Goal: Task Accomplishment & Management: Manage account settings

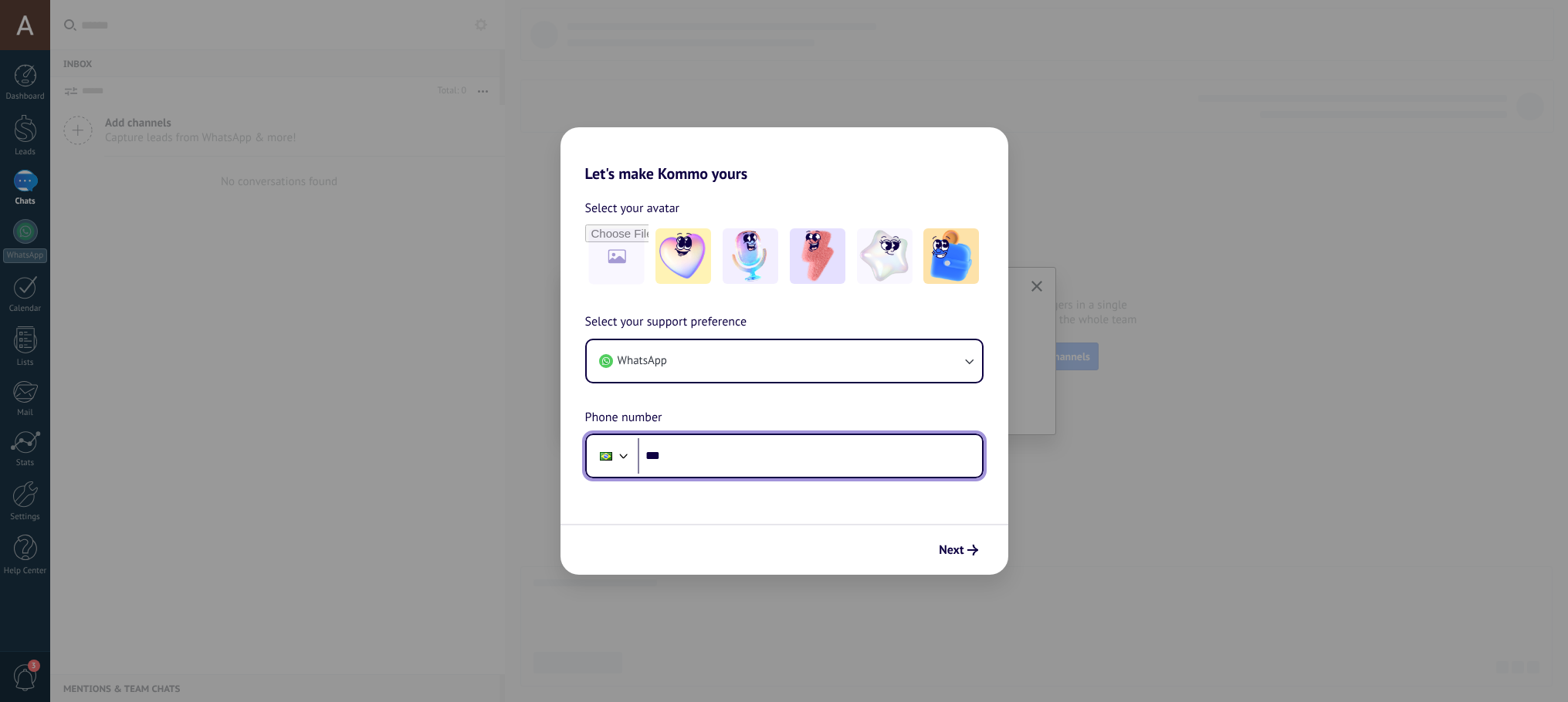
click at [714, 456] on input "***" at bounding box center [809, 456] width 344 height 35
type input "**********"
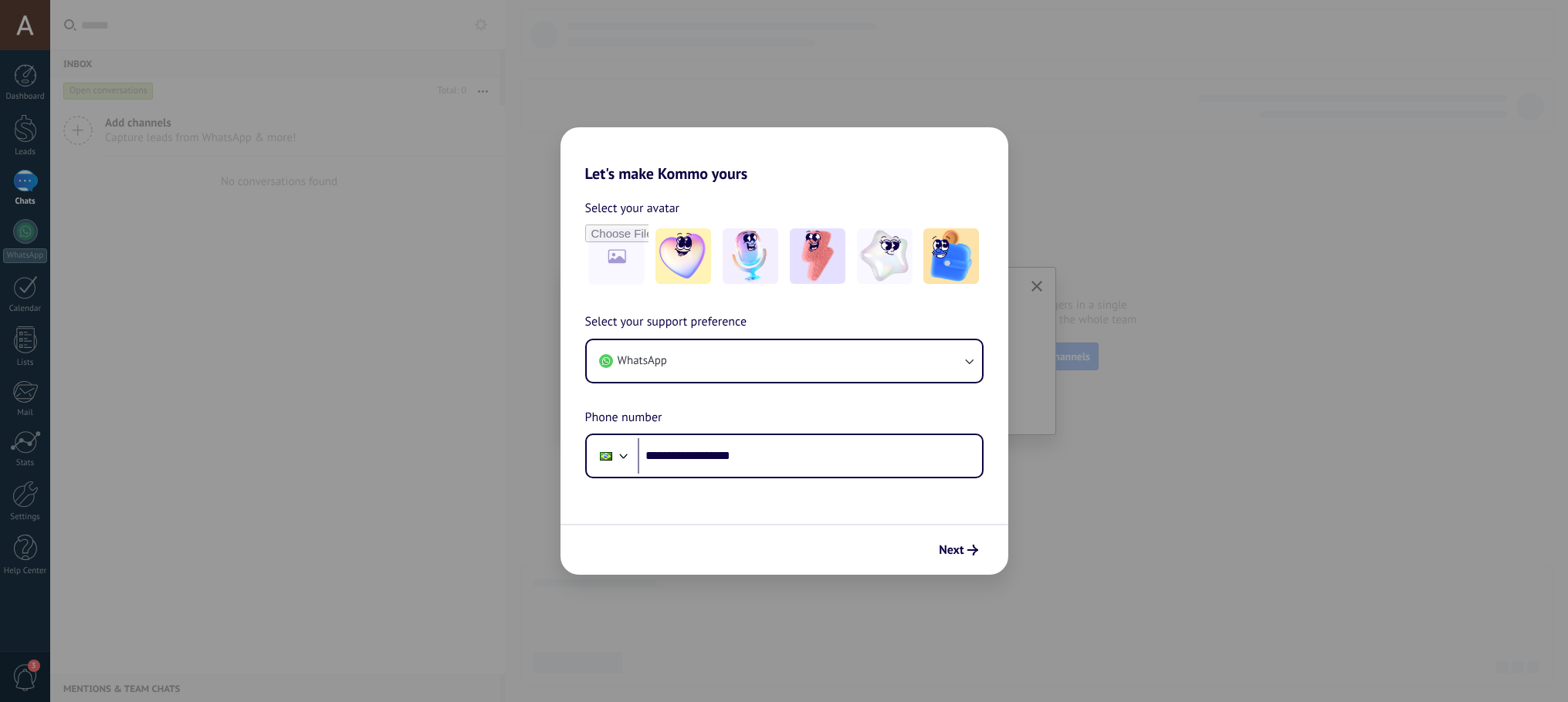
drag, startPoint x: 964, startPoint y: 552, endPoint x: 963, endPoint y: 520, distance: 32.0
click at [965, 549] on span "Next" at bounding box center [957, 550] width 38 height 11
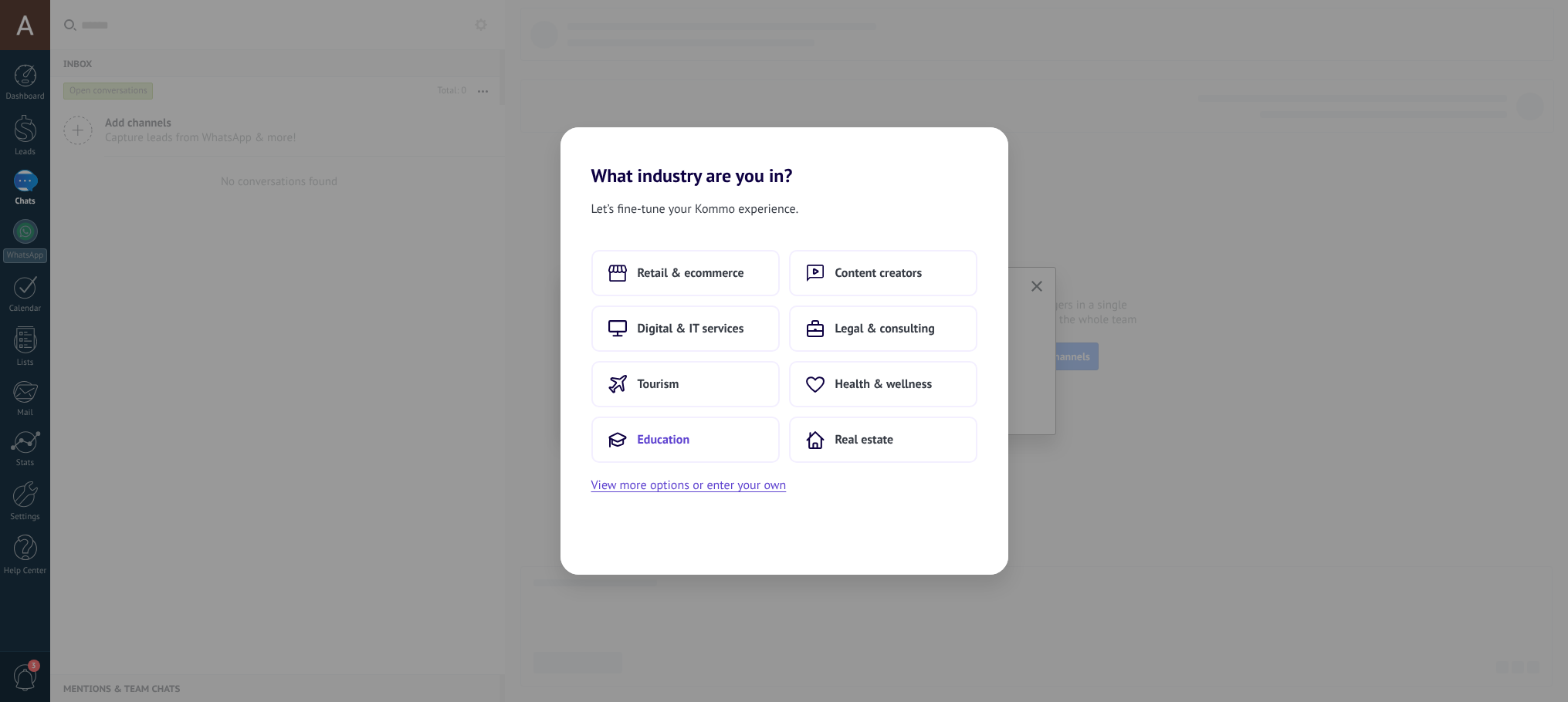
click at [690, 436] on button "Education" at bounding box center [685, 439] width 188 height 46
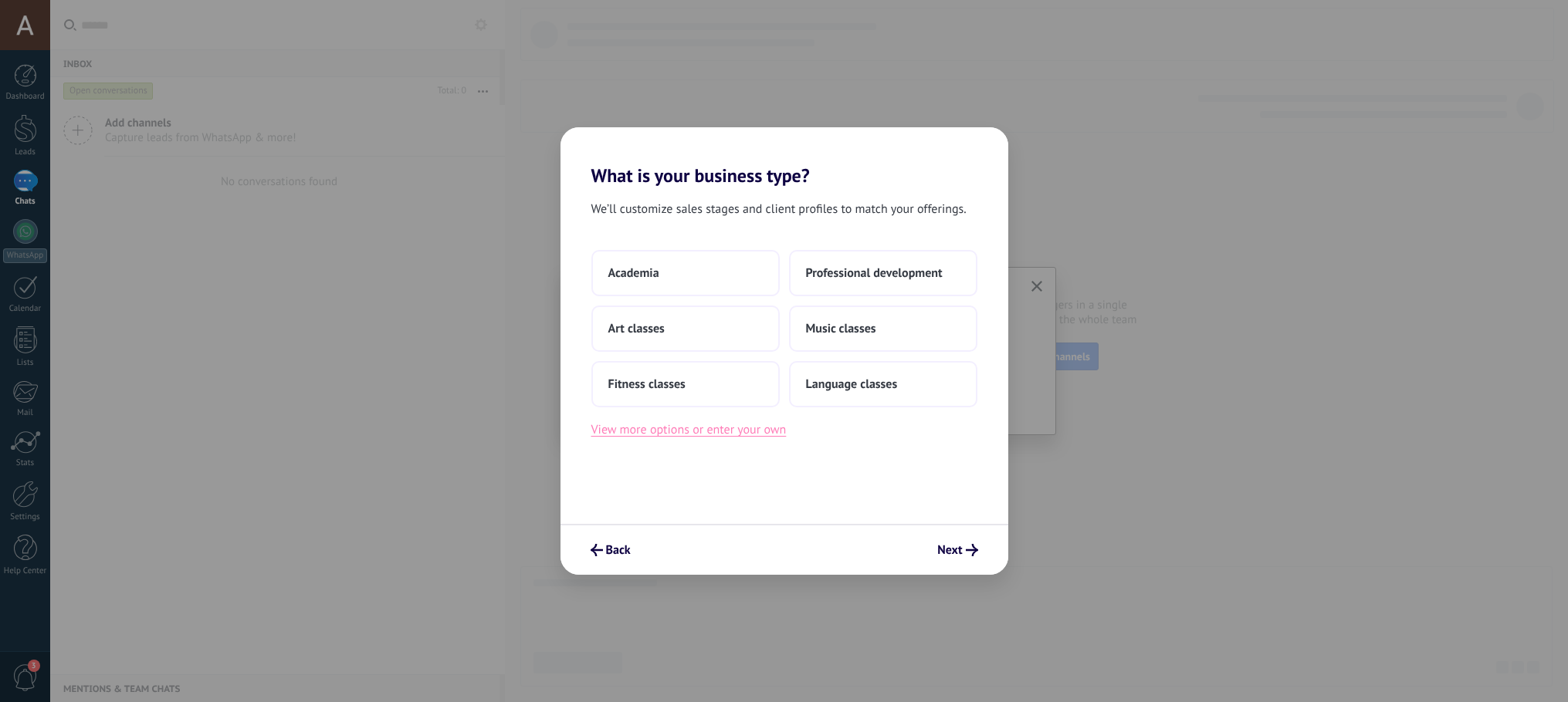
click at [770, 432] on button "View more options or enter your own" at bounding box center [688, 429] width 195 height 20
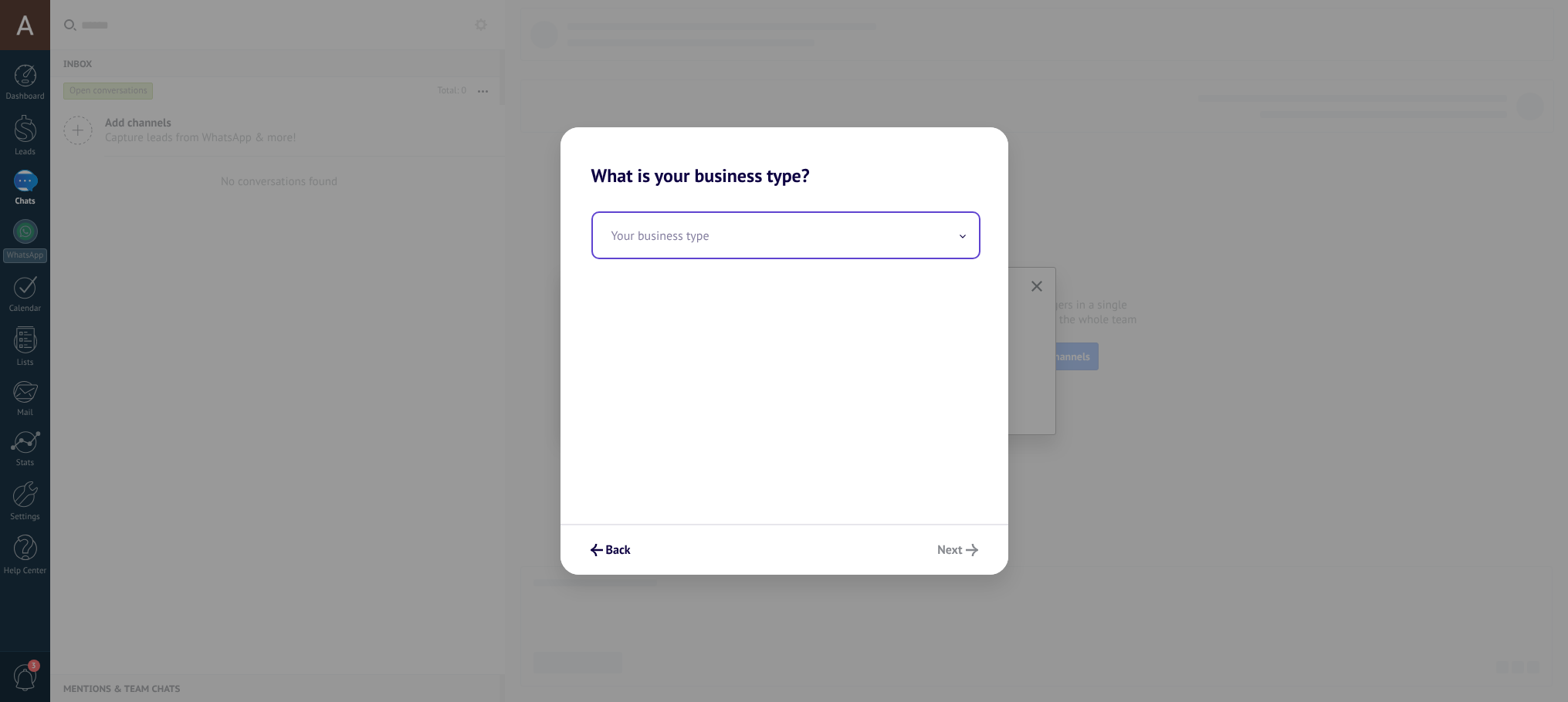
click at [804, 243] on input "text" at bounding box center [785, 235] width 386 height 45
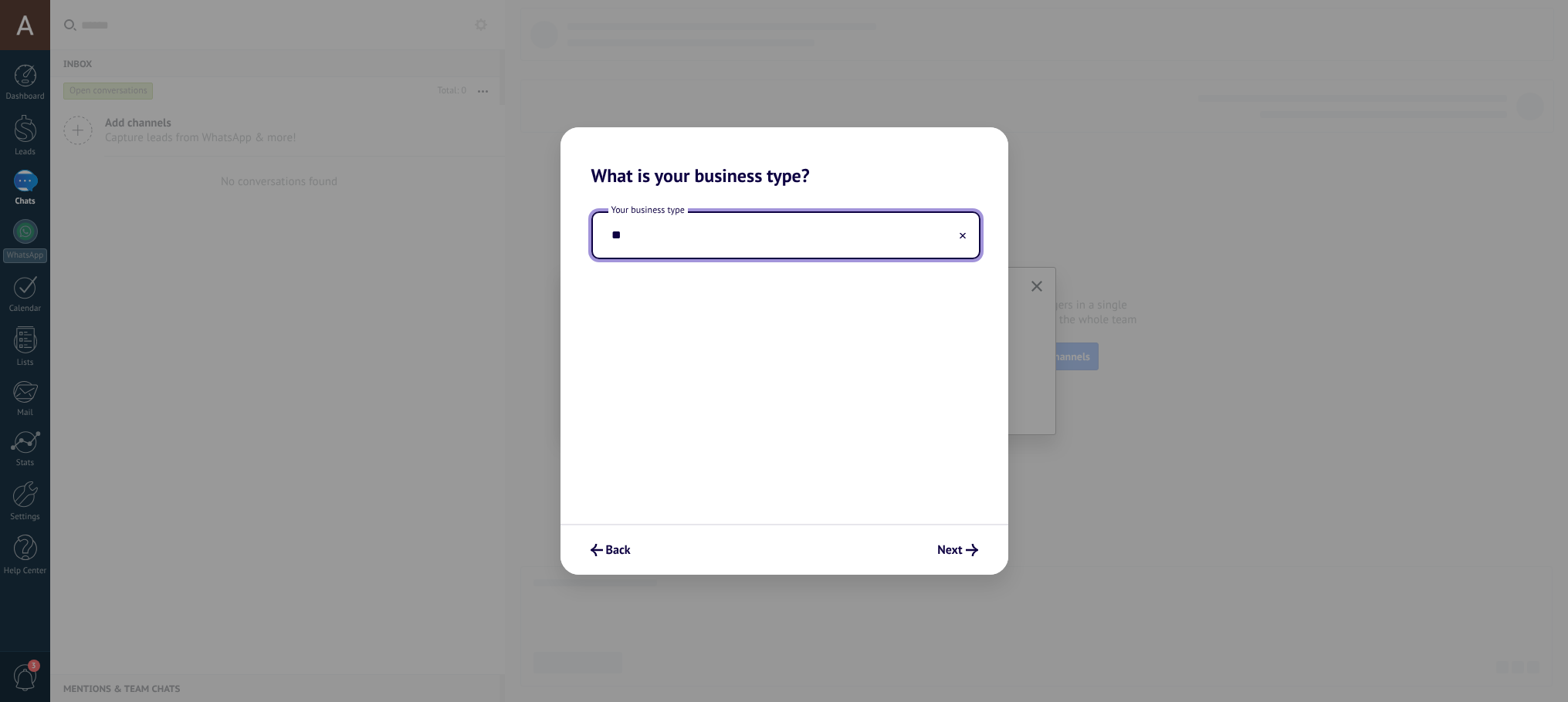
type input "*"
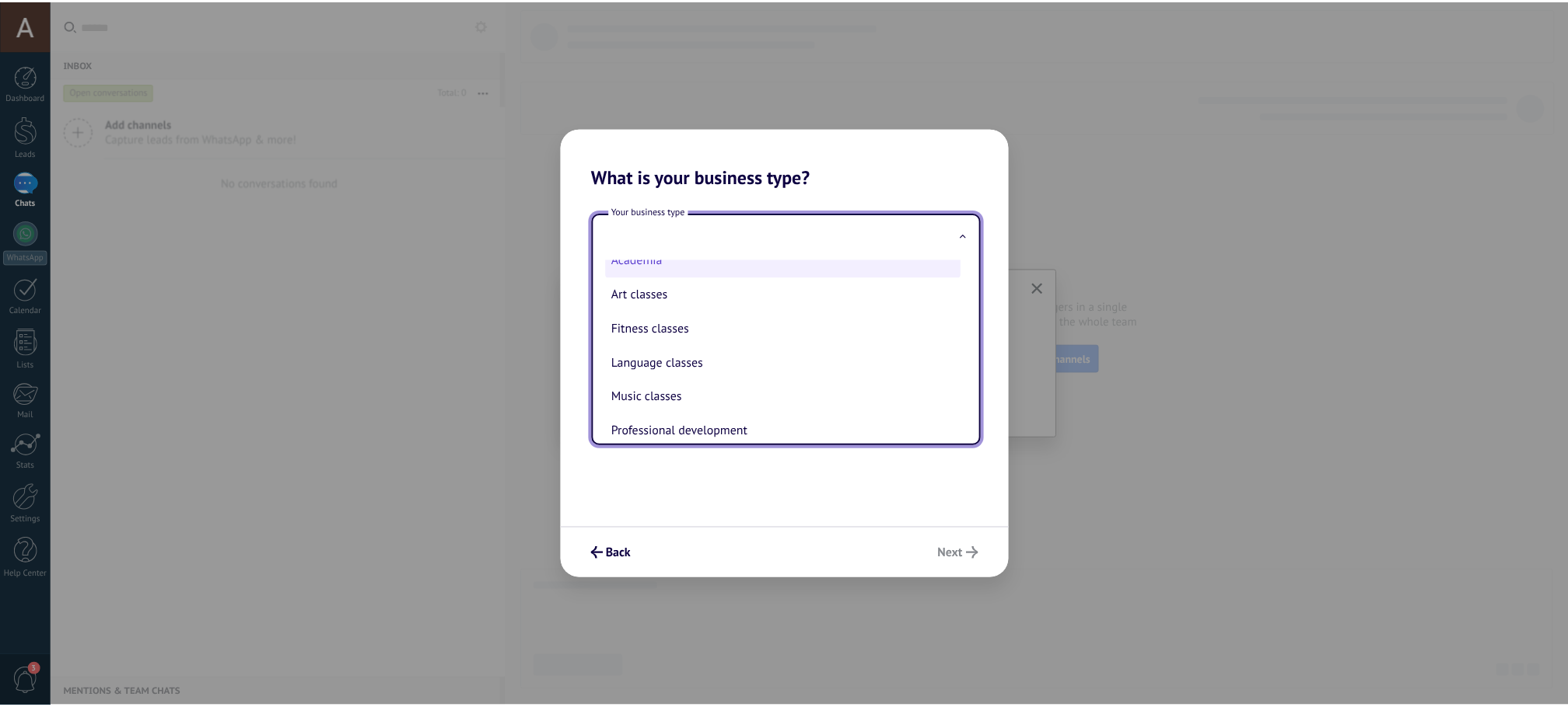
scroll to position [36, 0]
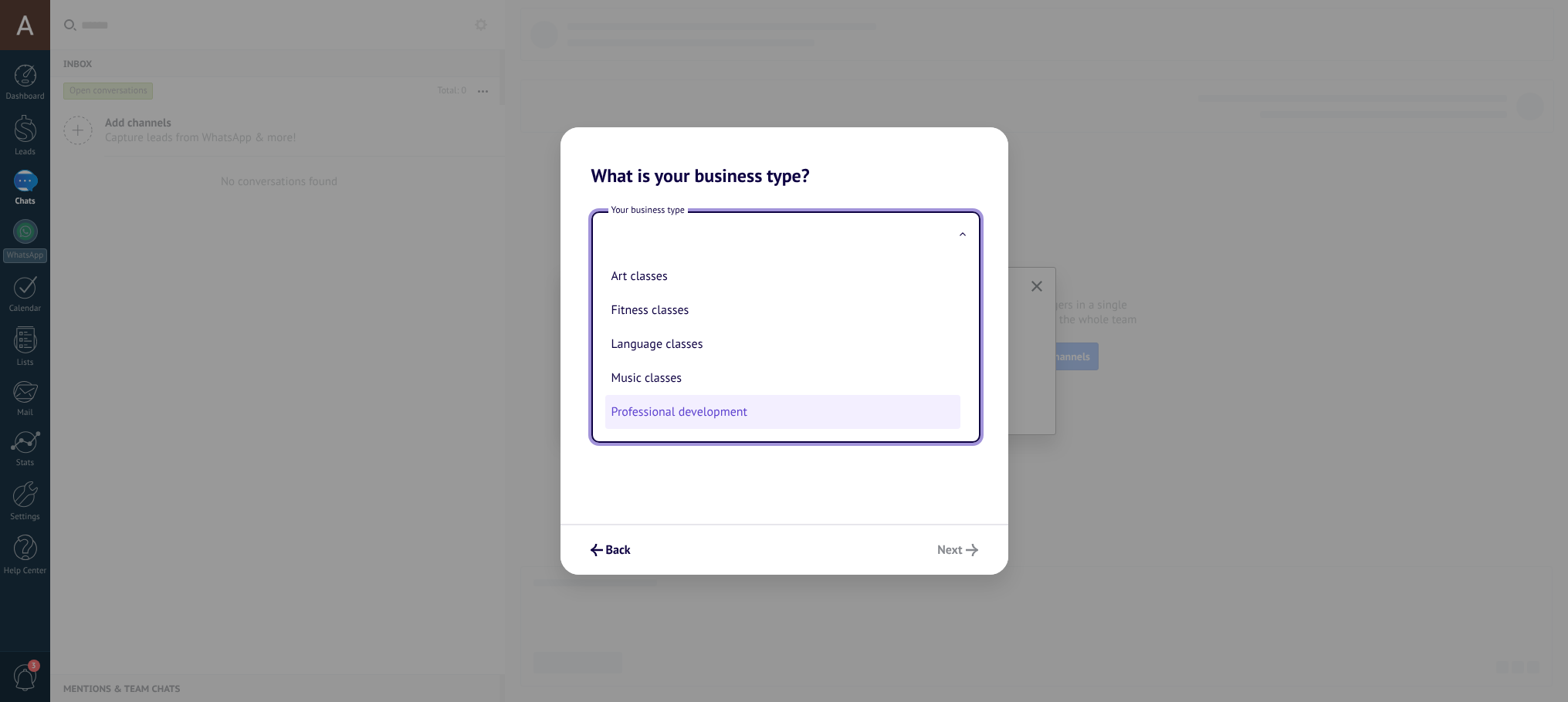
click at [757, 422] on li "Professional development" at bounding box center [783, 412] width 355 height 34
type input "**********"
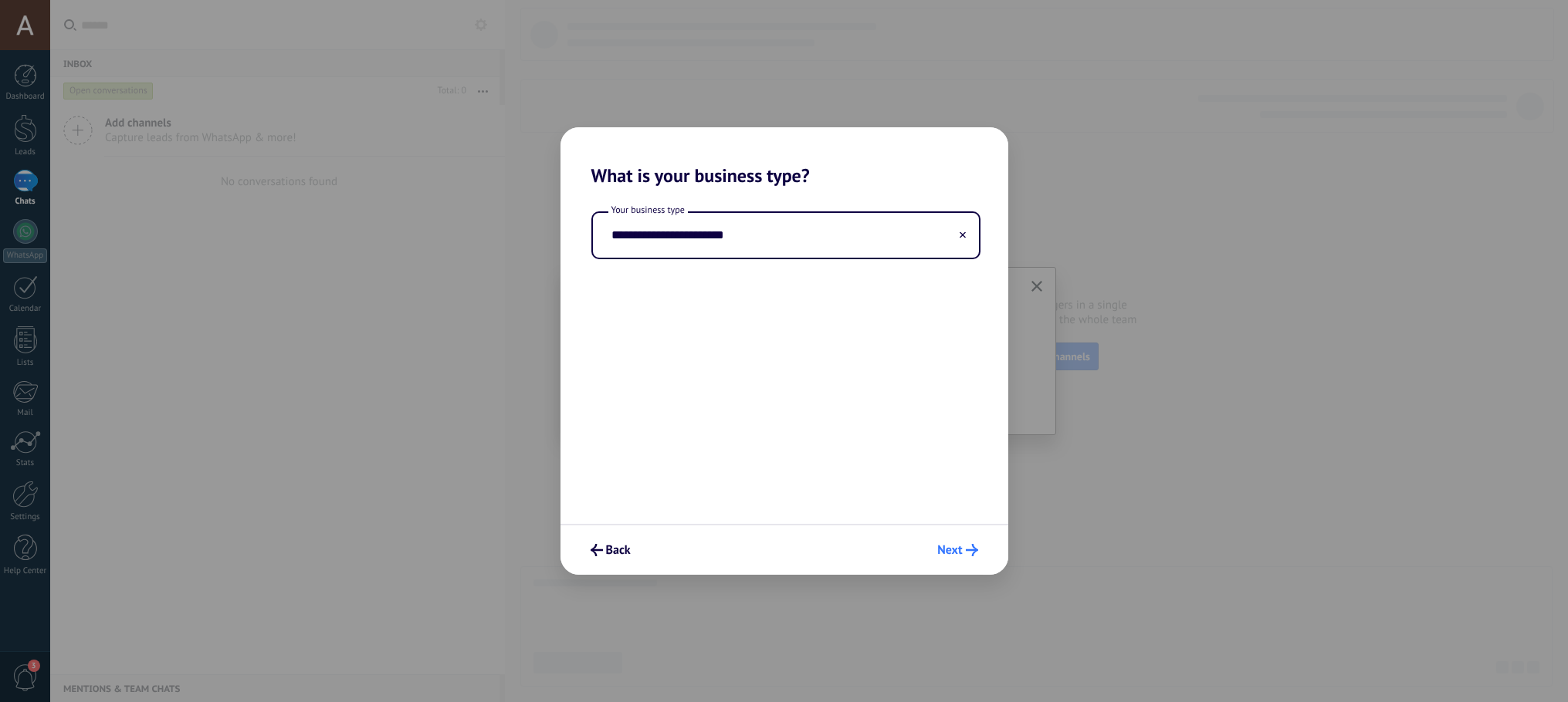
click at [937, 548] on span "Next" at bounding box center [949, 550] width 25 height 11
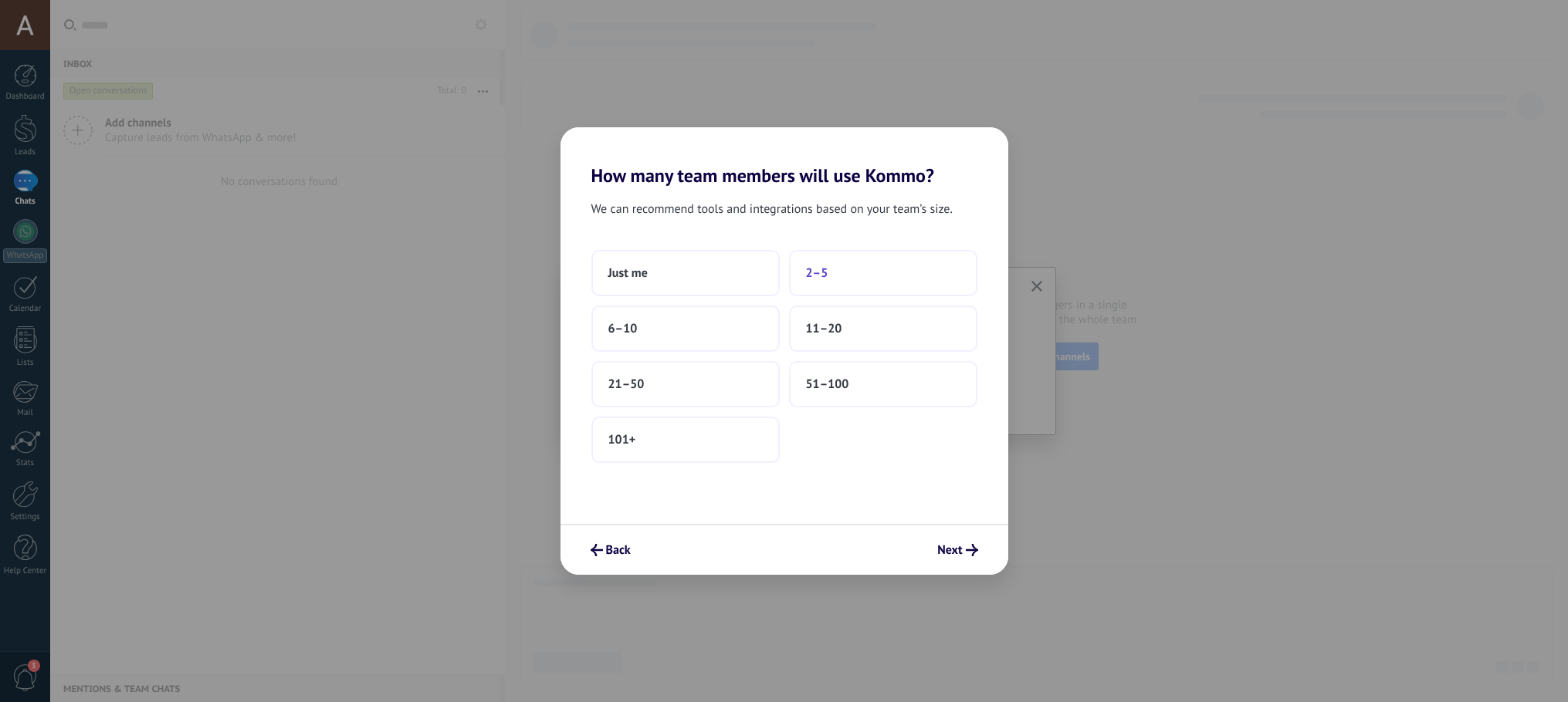
click at [848, 287] on button "2–5" at bounding box center [883, 273] width 188 height 46
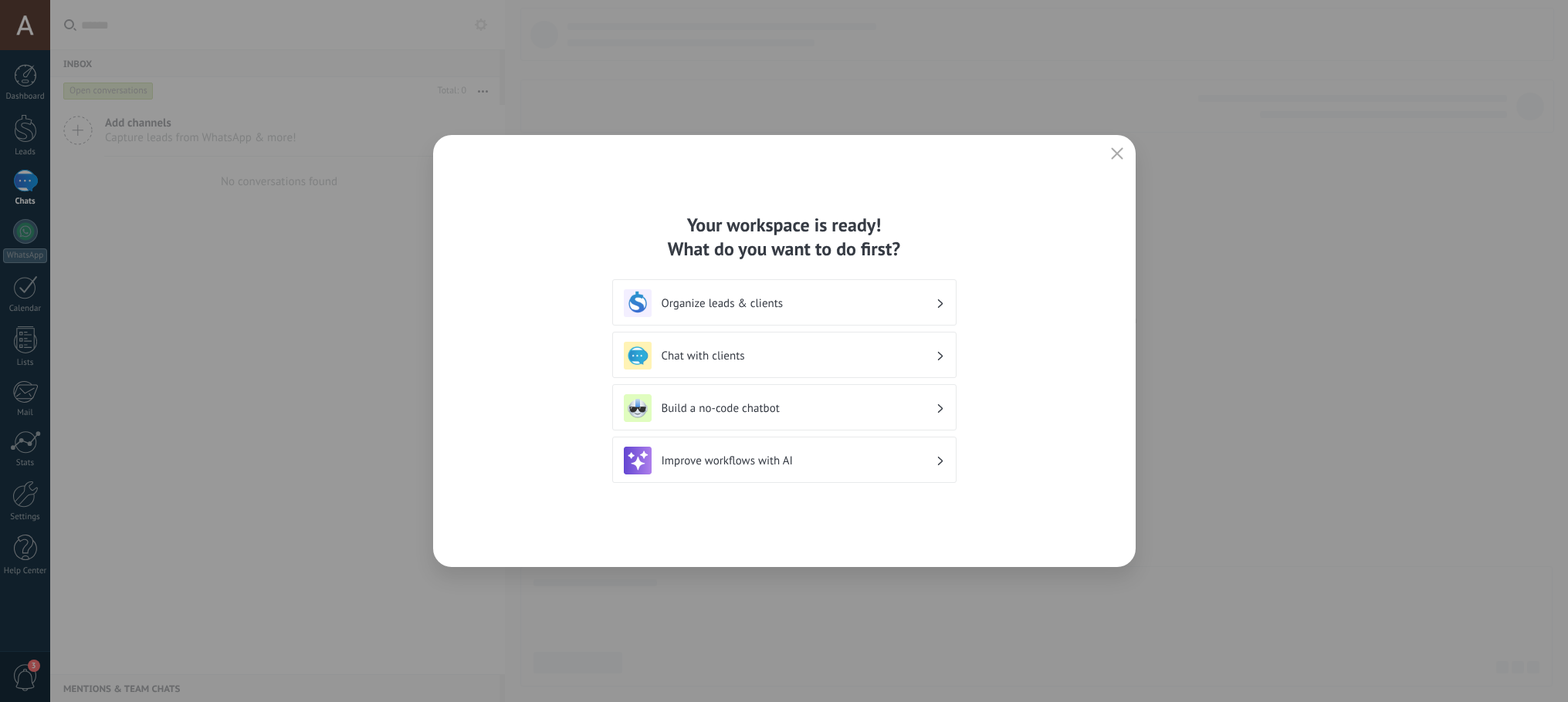
click at [792, 237] on div "Your workspace is ready! What do you want to do first?" at bounding box center [784, 236] width 344 height 48
click at [801, 298] on h3 "Organizar leads e clientes" at bounding box center [798, 303] width 274 height 15
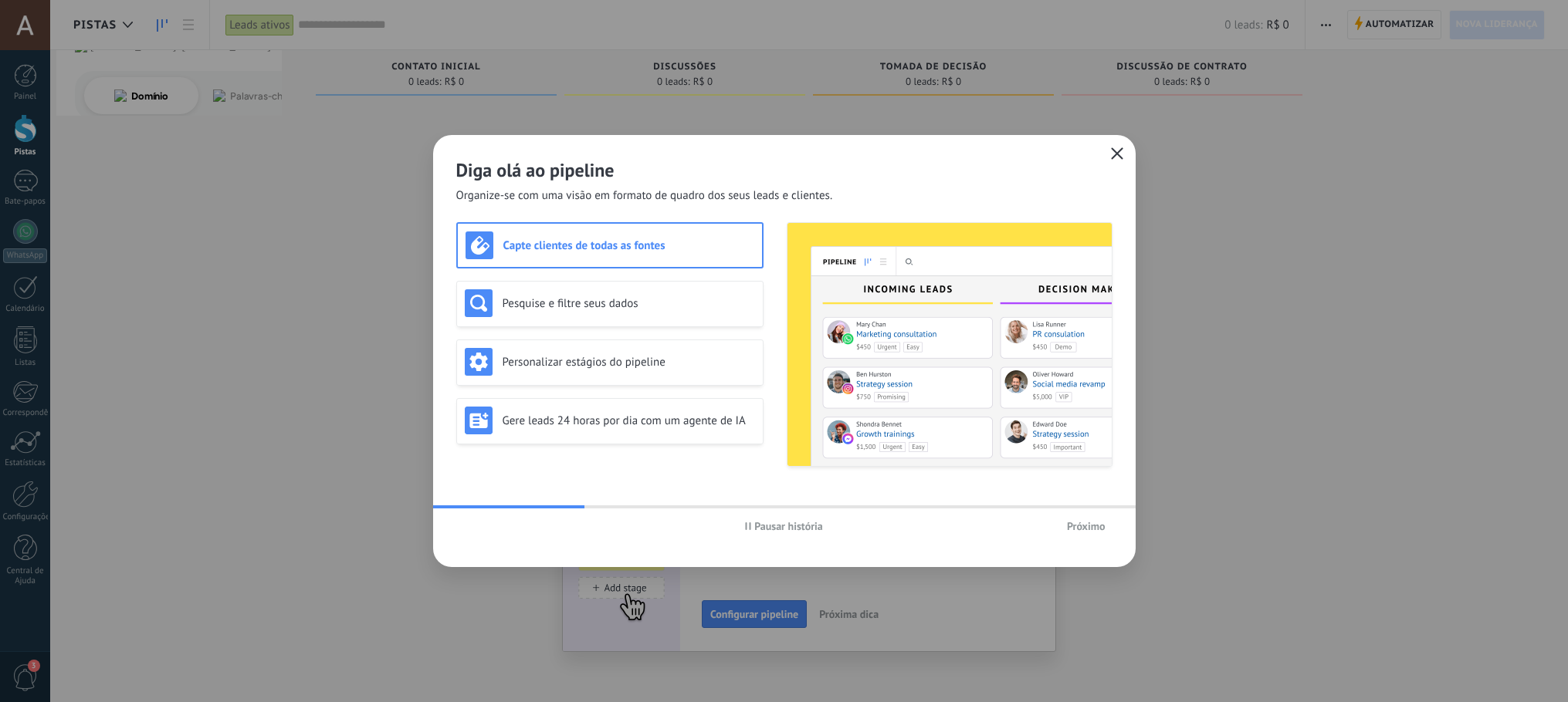
drag, startPoint x: 1107, startPoint y: 167, endPoint x: 1114, endPoint y: 154, distance: 14.8
click at [1111, 163] on div "Diga olá ao pipeline Organize-se com uma visão em formato de quadro dos seus le…" at bounding box center [784, 351] width 702 height 432
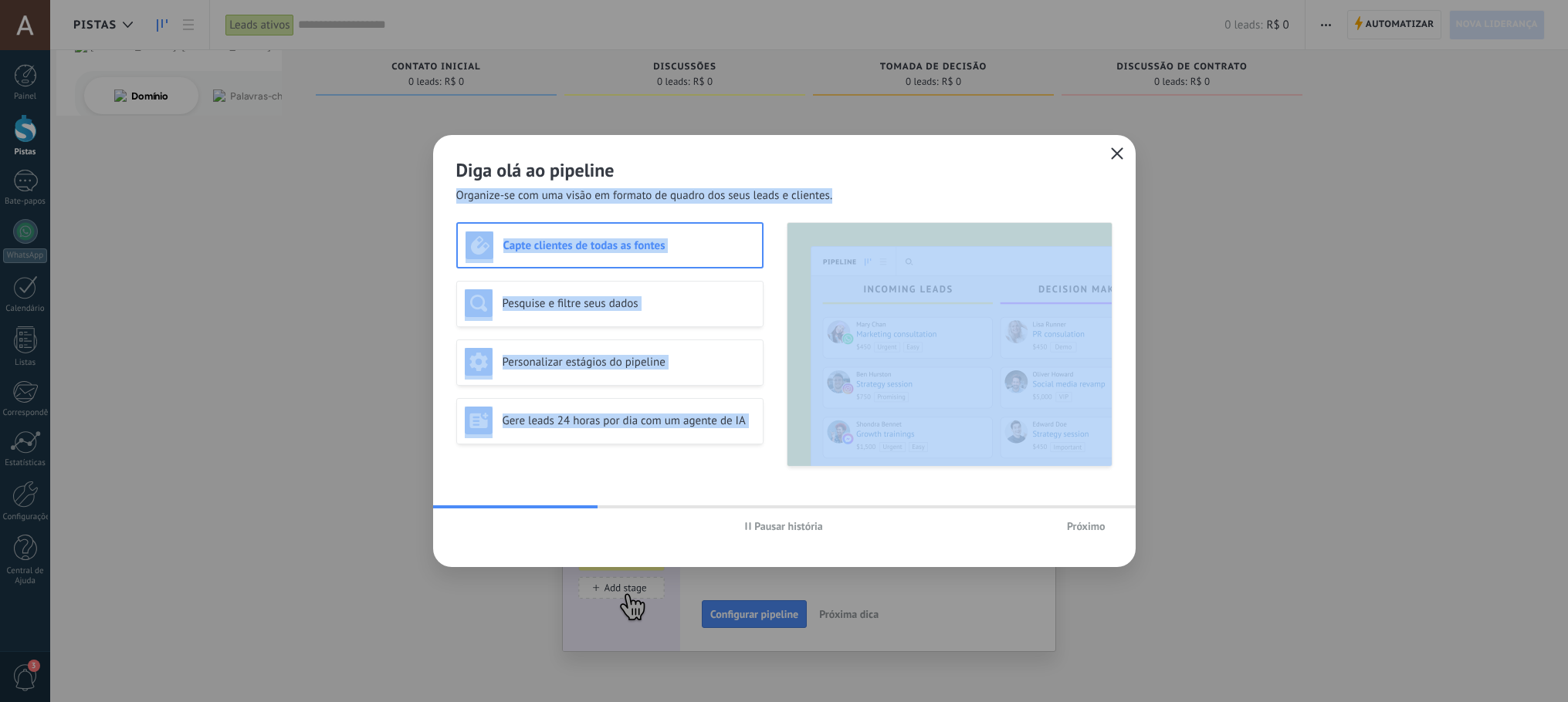
click at [1115, 149] on icon "button" at bounding box center [1117, 153] width 13 height 13
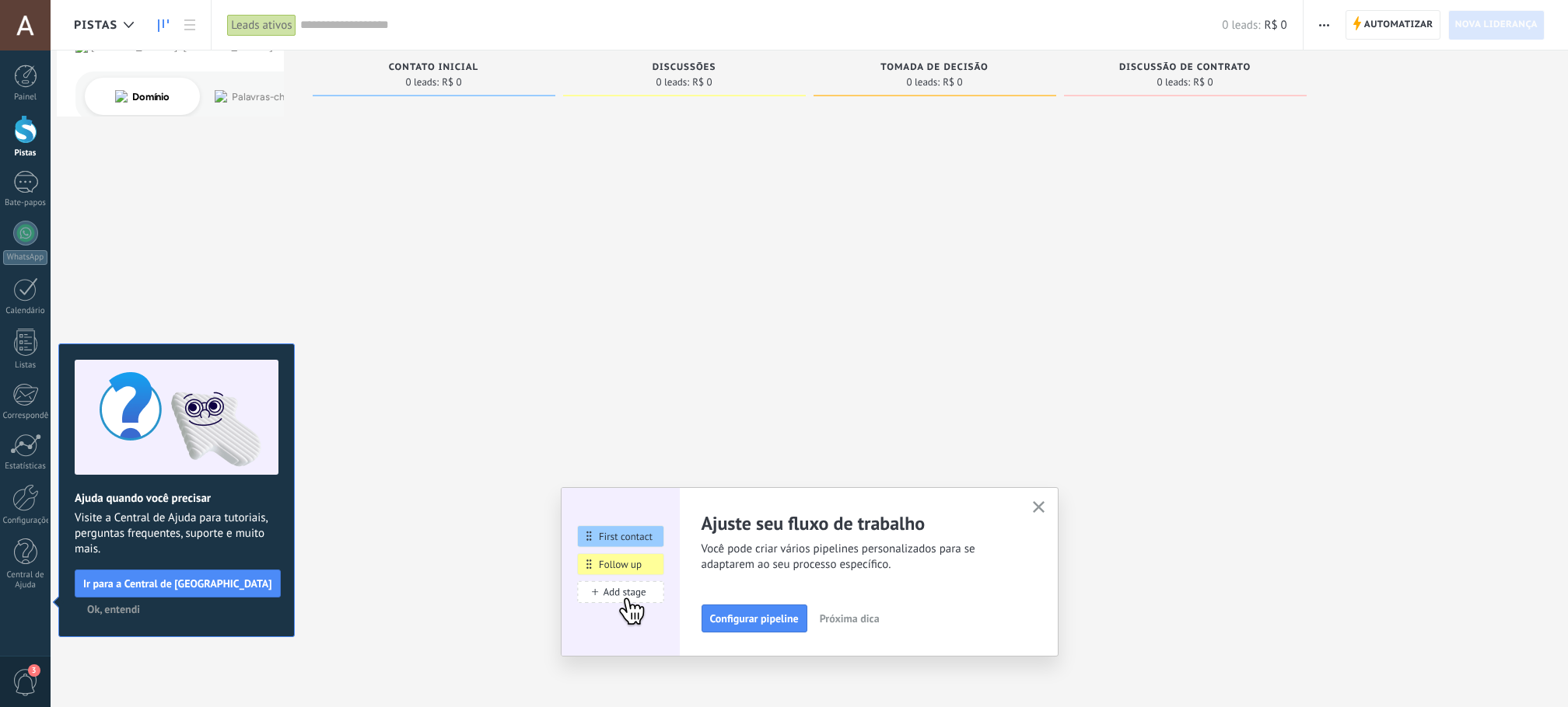
click at [982, 351] on div at bounding box center [935, 355] width 243 height 505
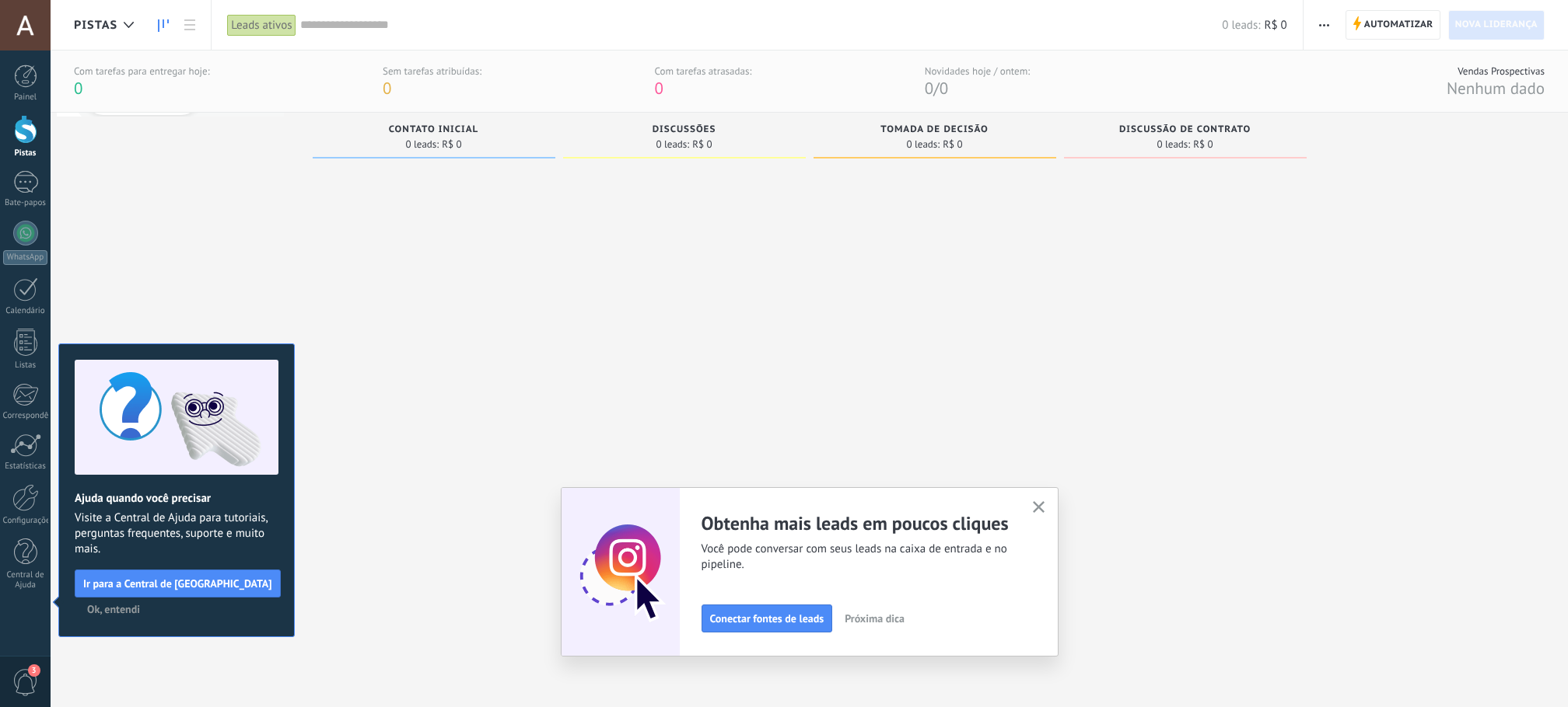
click at [99, 604] on font "Ok, entendi" at bounding box center [114, 609] width 53 height 14
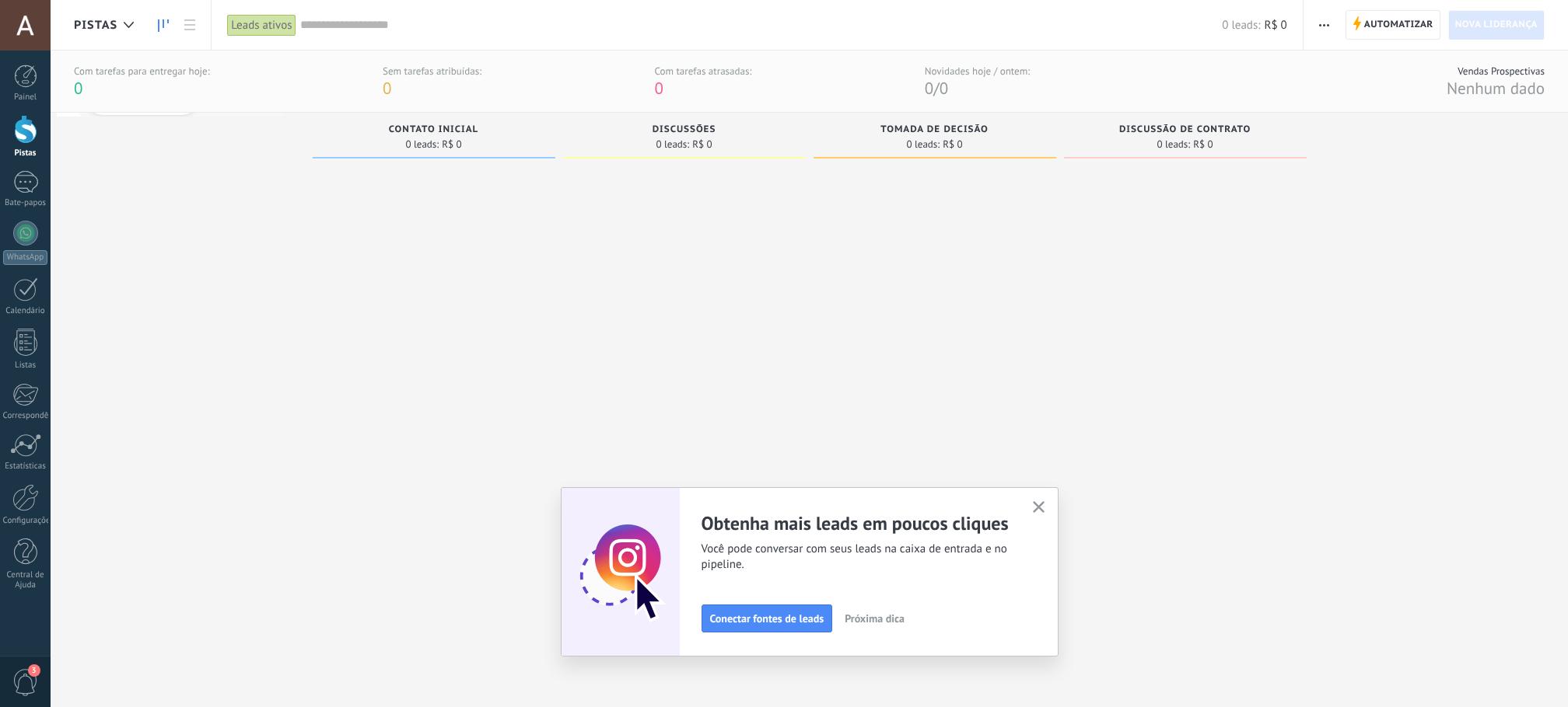
click at [1178, 280] on div at bounding box center [1186, 418] width 243 height 505
click at [804, 624] on font "Conectar fontes de leads" at bounding box center [768, 618] width 115 height 14
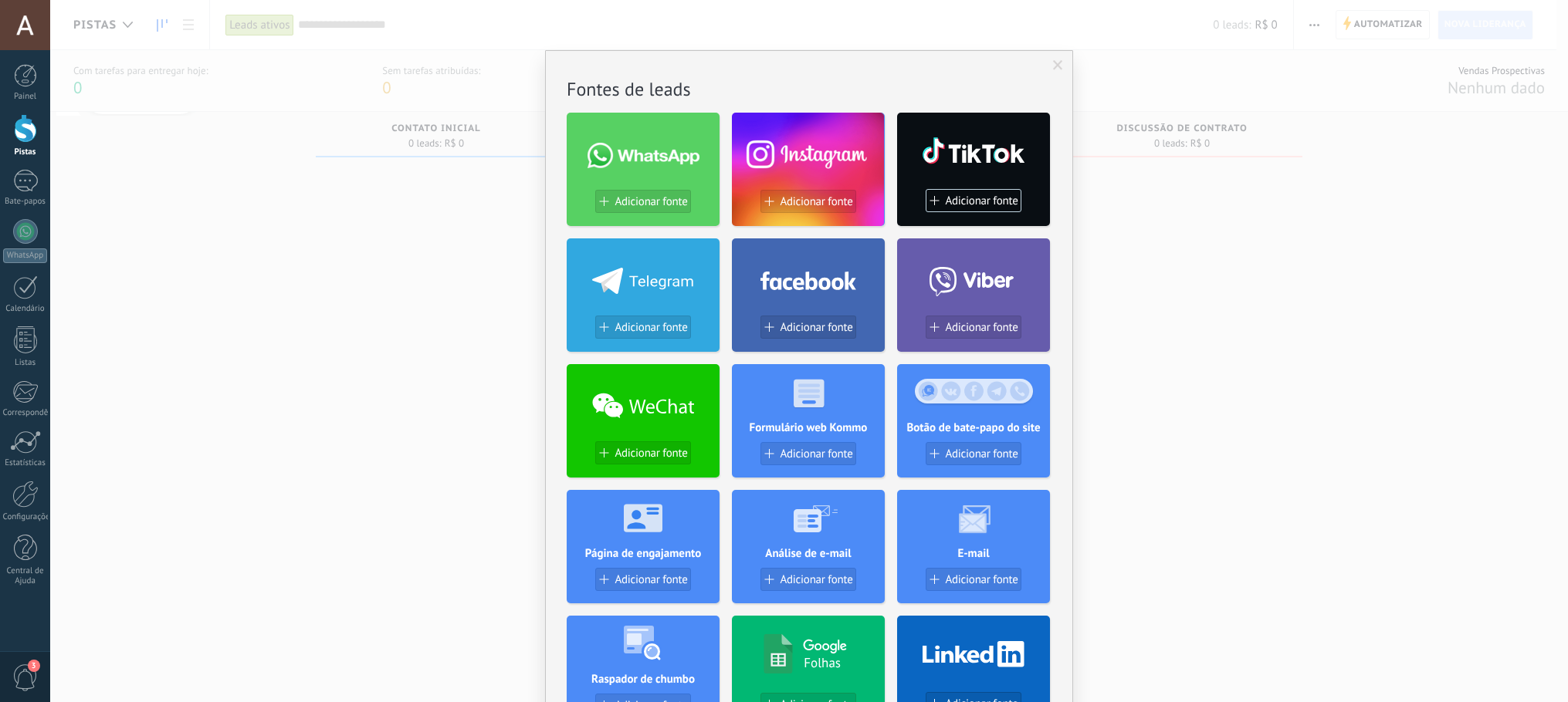
click at [1226, 472] on div "Nenhum resultado. Fontes de leads Adicionar fonte Adicionar fonte Adicionar fon…" at bounding box center [808, 351] width 1517 height 702
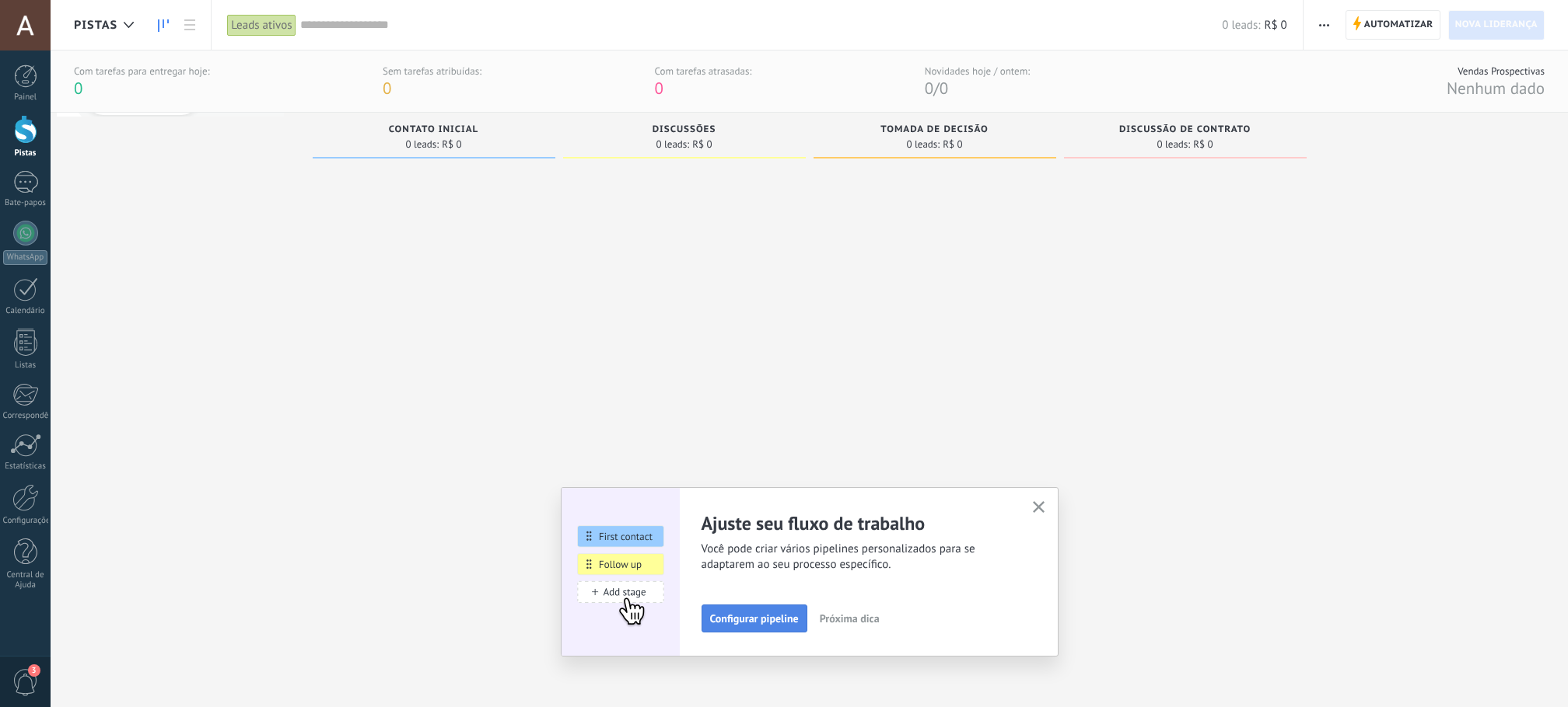
click at [770, 619] on font "Configurar pipeline" at bounding box center [755, 618] width 89 height 14
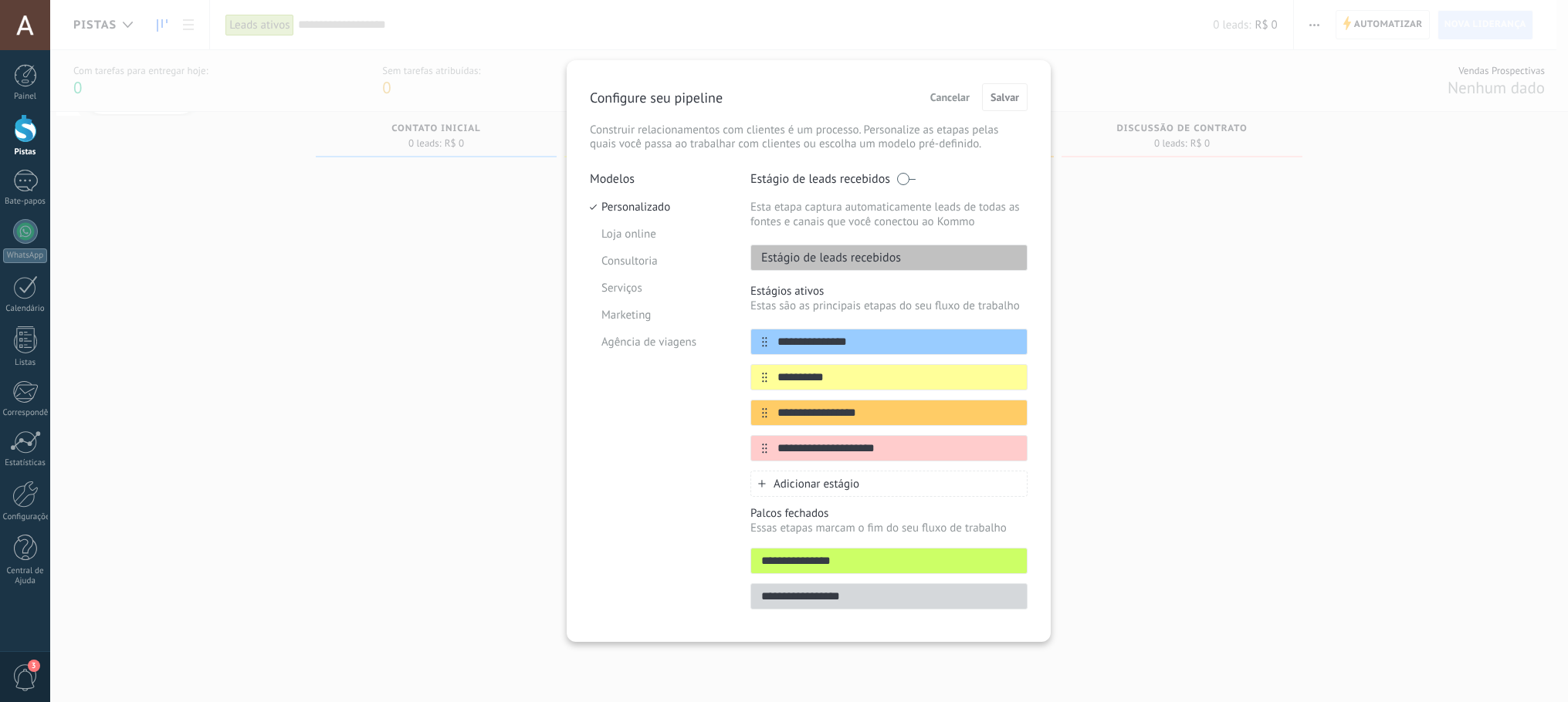
click at [967, 99] on font "Cancelar" at bounding box center [949, 97] width 39 height 14
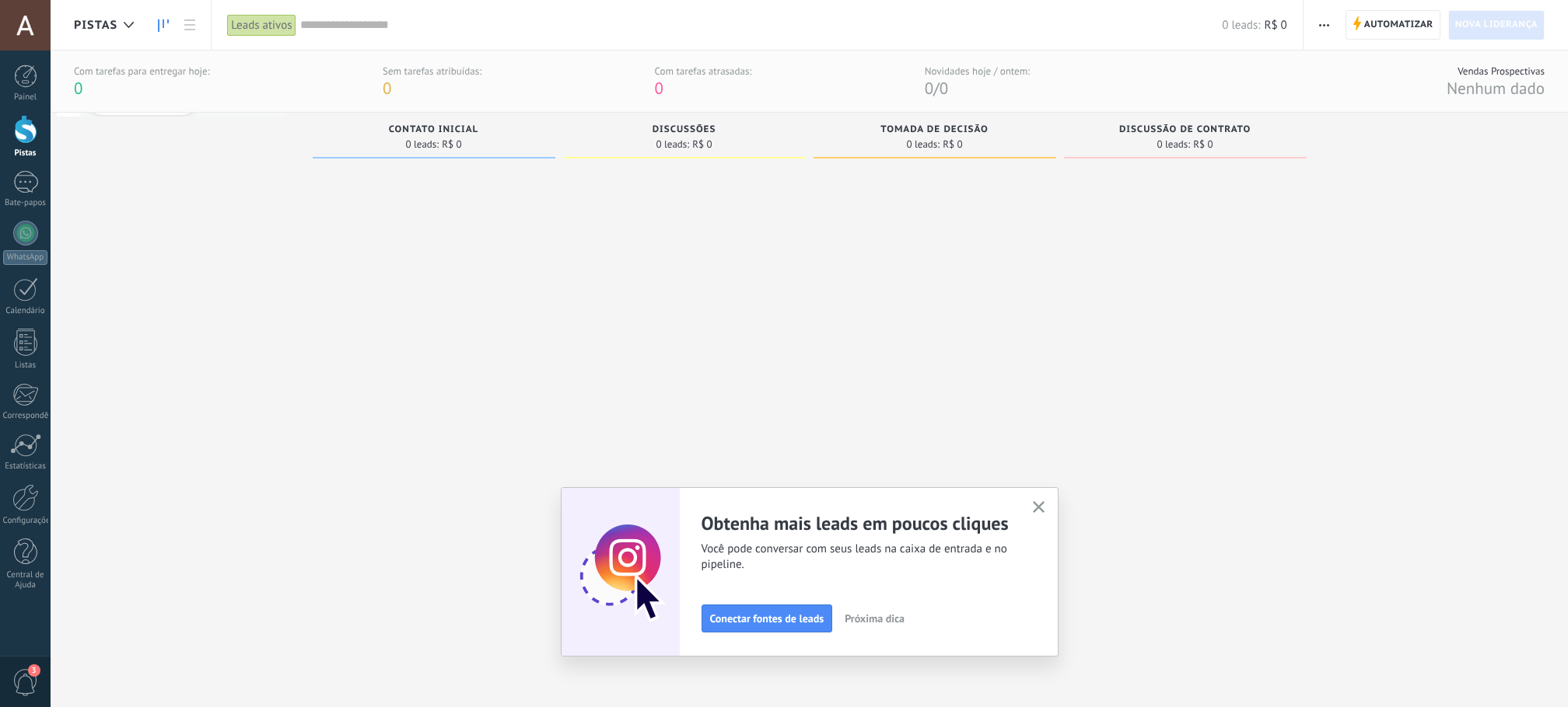
click at [1037, 510] on button "button" at bounding box center [1038, 508] width 20 height 21
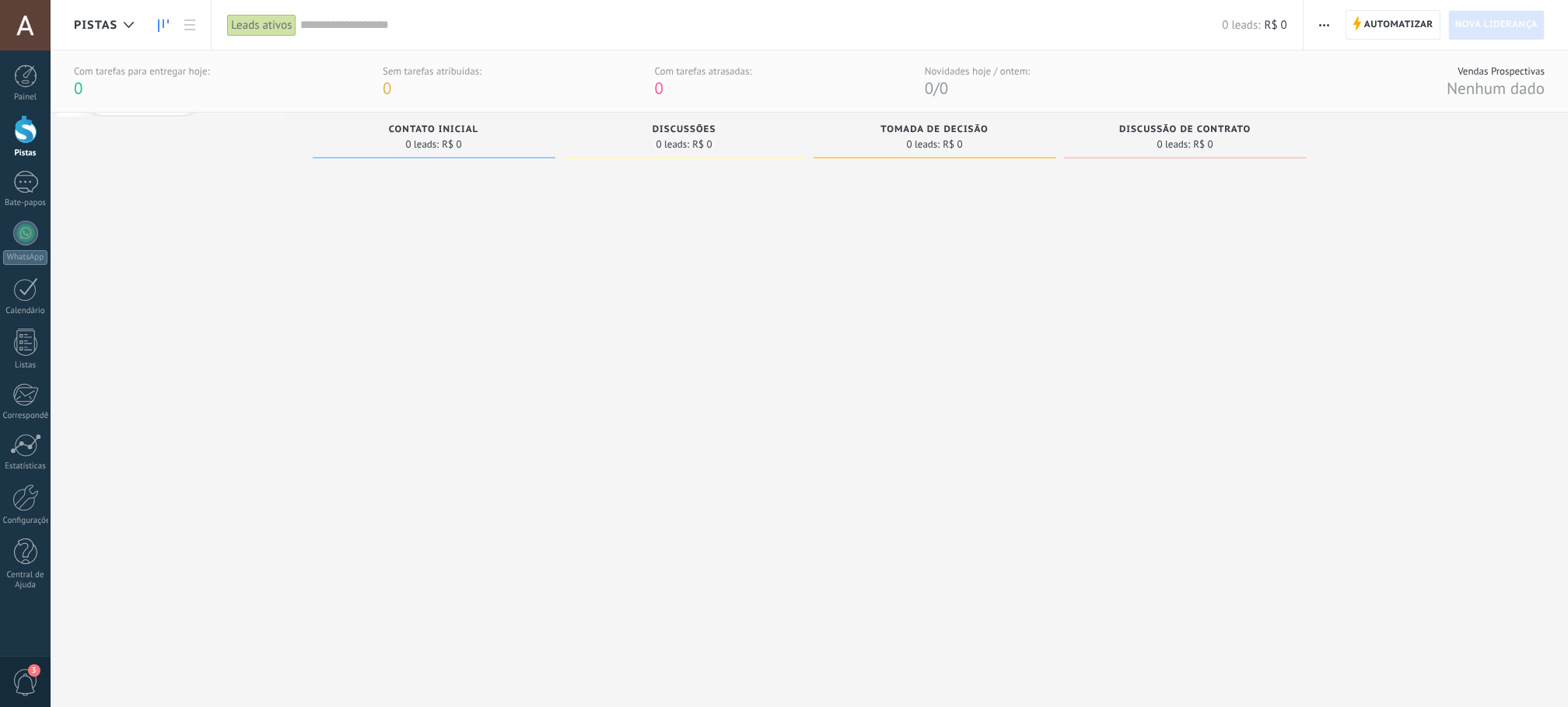
click at [1032, 297] on div at bounding box center [935, 418] width 243 height 505
click at [1475, 27] on font "Nova liderança" at bounding box center [1496, 25] width 82 height 12
click at [469, 396] on div at bounding box center [434, 418] width 243 height 505
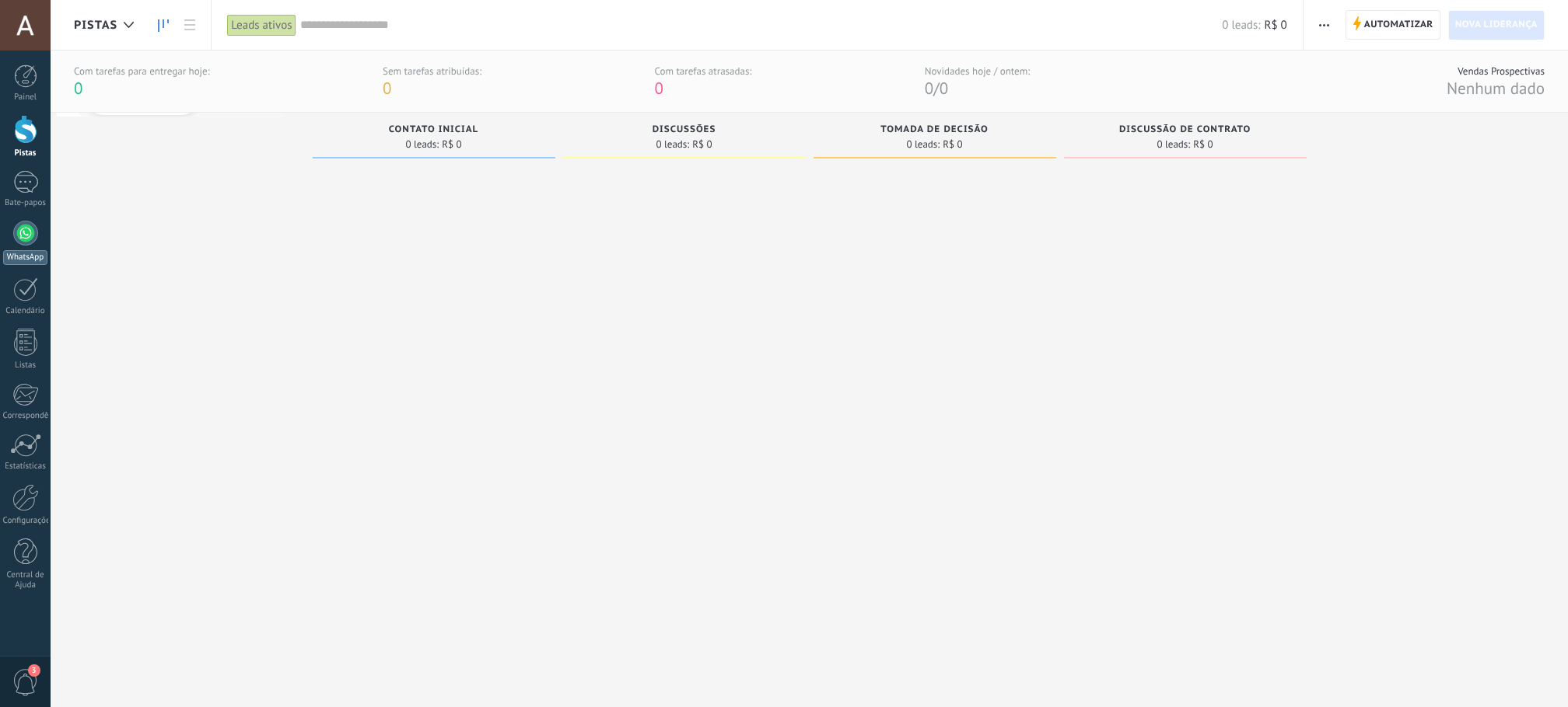
click at [30, 235] on div at bounding box center [25, 233] width 25 height 25
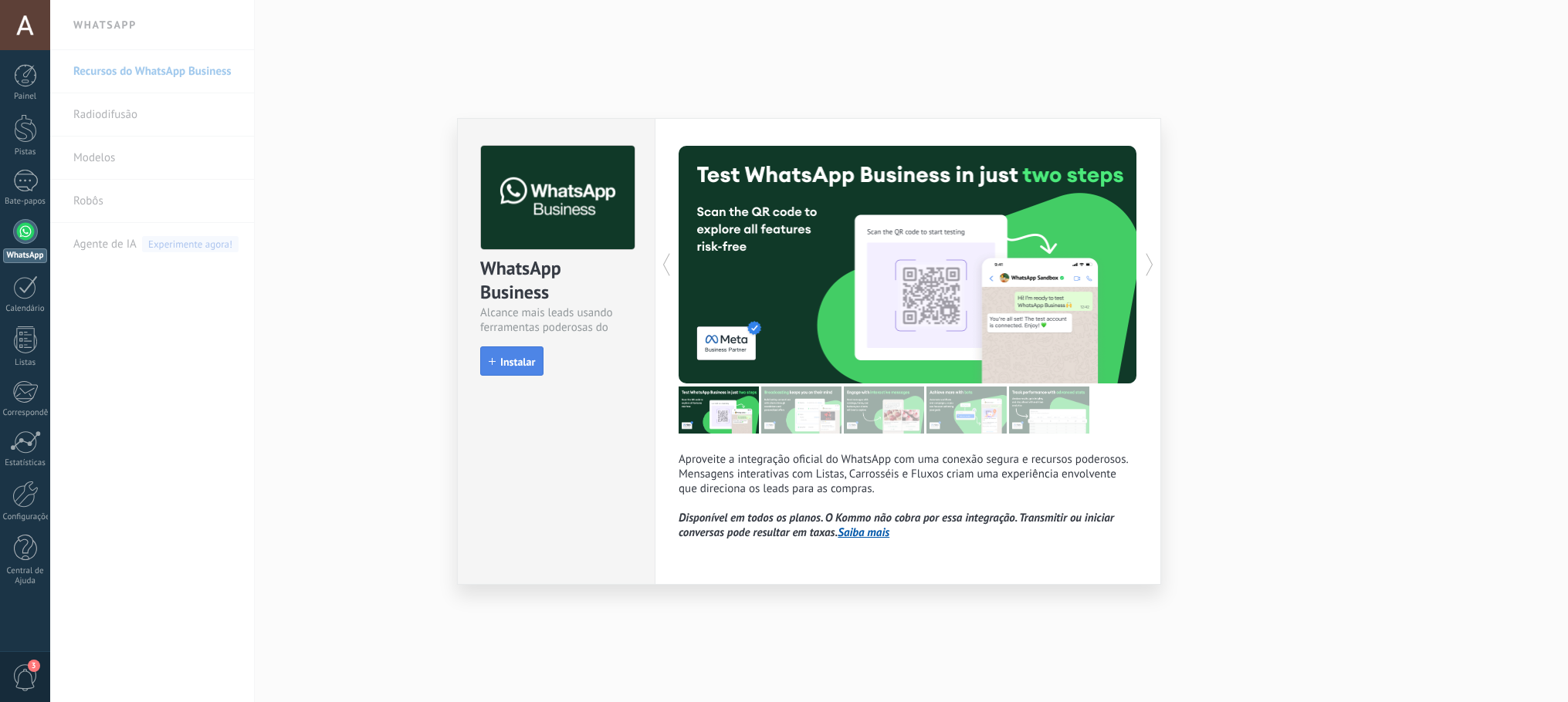
click at [508, 364] on font "Instalar" at bounding box center [517, 362] width 34 height 14
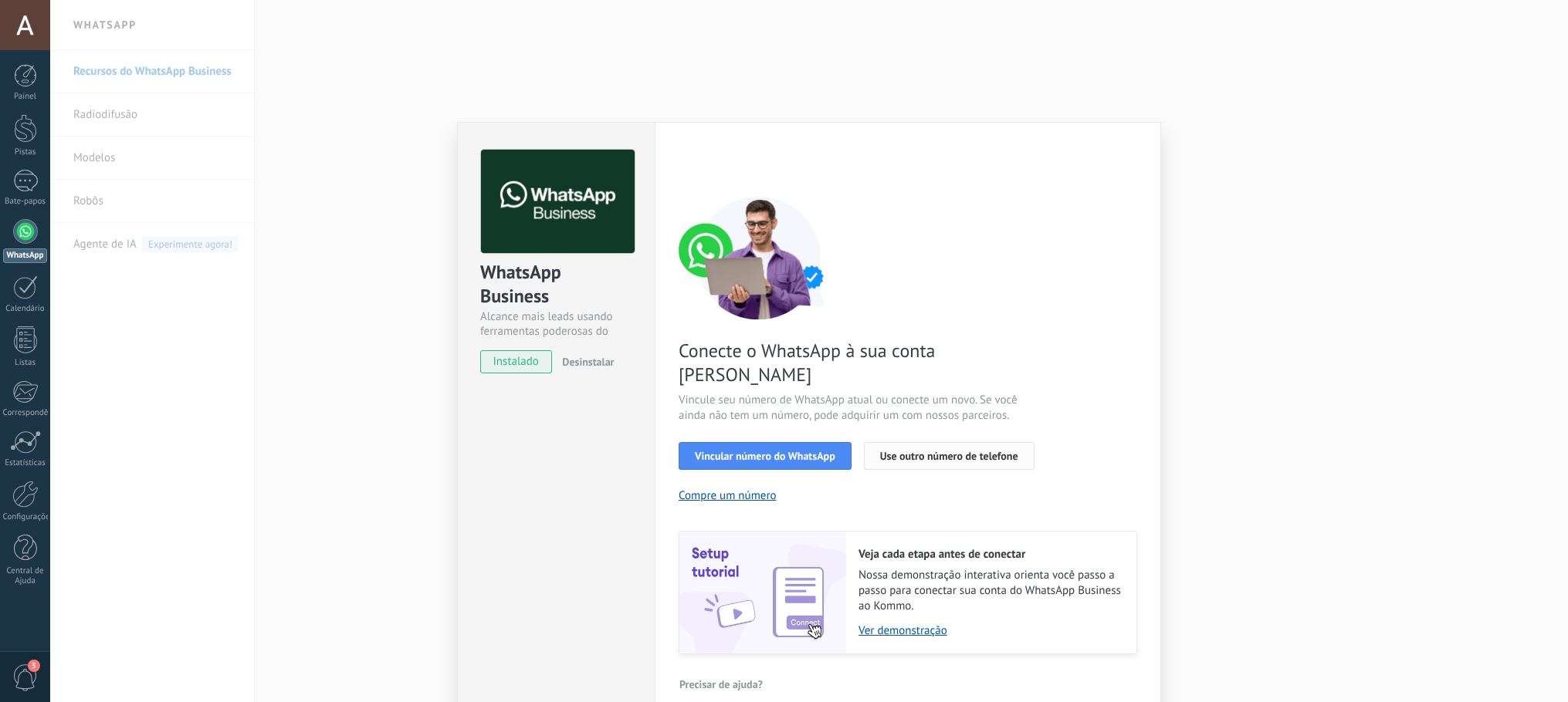
click at [991, 442] on button "Use outro número de telefone" at bounding box center [949, 456] width 171 height 27
drag, startPoint x: 899, startPoint y: 380, endPoint x: 882, endPoint y: 382, distance: 17.1
click at [882, 393] on font "Vincule seu número de WhatsApp atual ou conecte um novo. Se você ainda não tem …" at bounding box center [848, 408] width 339 height 30
click at [861, 395] on font "Vincule seu número de WhatsApp atual ou conecte um novo. Se você ainda não tem …" at bounding box center [848, 408] width 339 height 30
click at [906, 624] on font "Ver demonstração" at bounding box center [902, 630] width 89 height 15
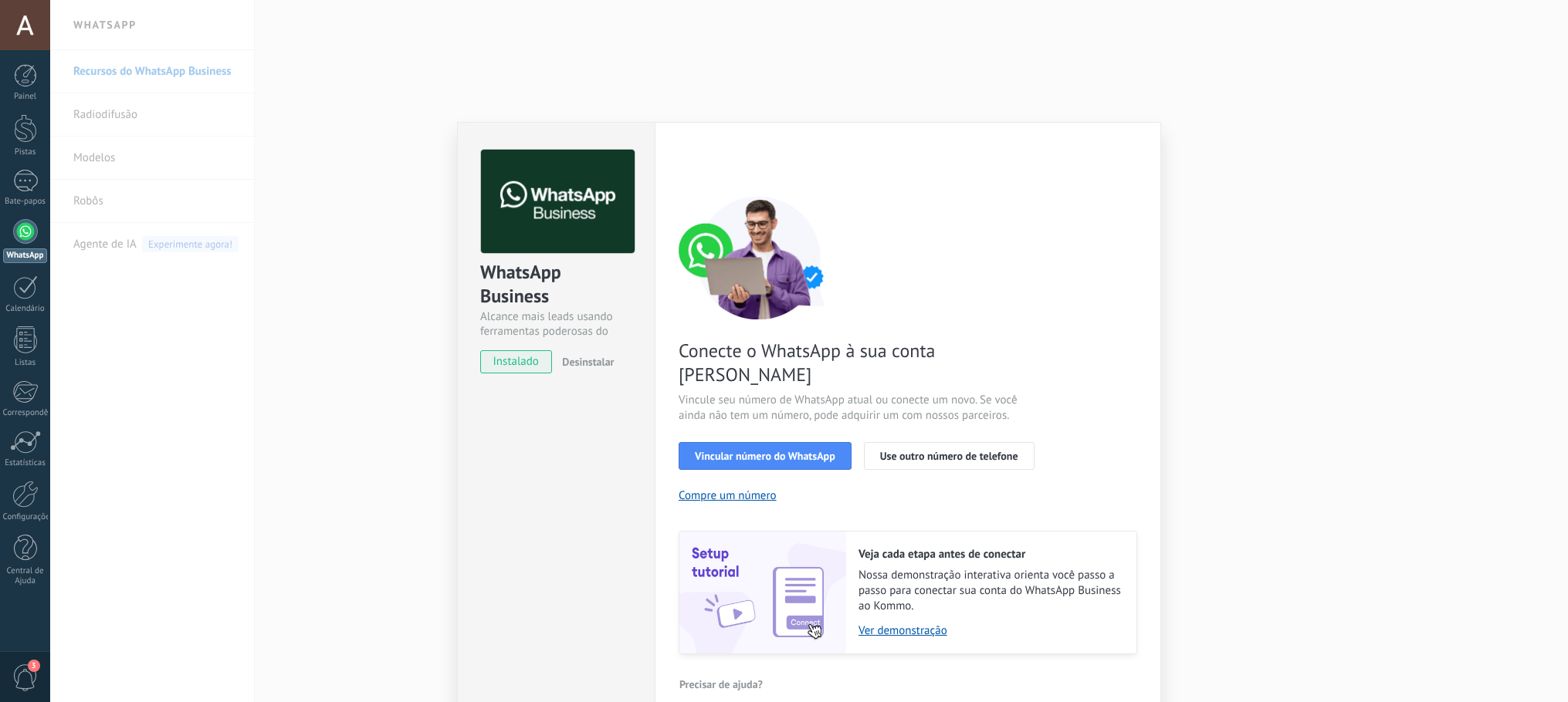
click at [592, 360] on font "Desinstalar" at bounding box center [587, 362] width 52 height 14
click at [535, 361] on font "instalado" at bounding box center [516, 361] width 45 height 15
click at [754, 442] on button "Vincular número do WhatsApp" at bounding box center [765, 456] width 173 height 27
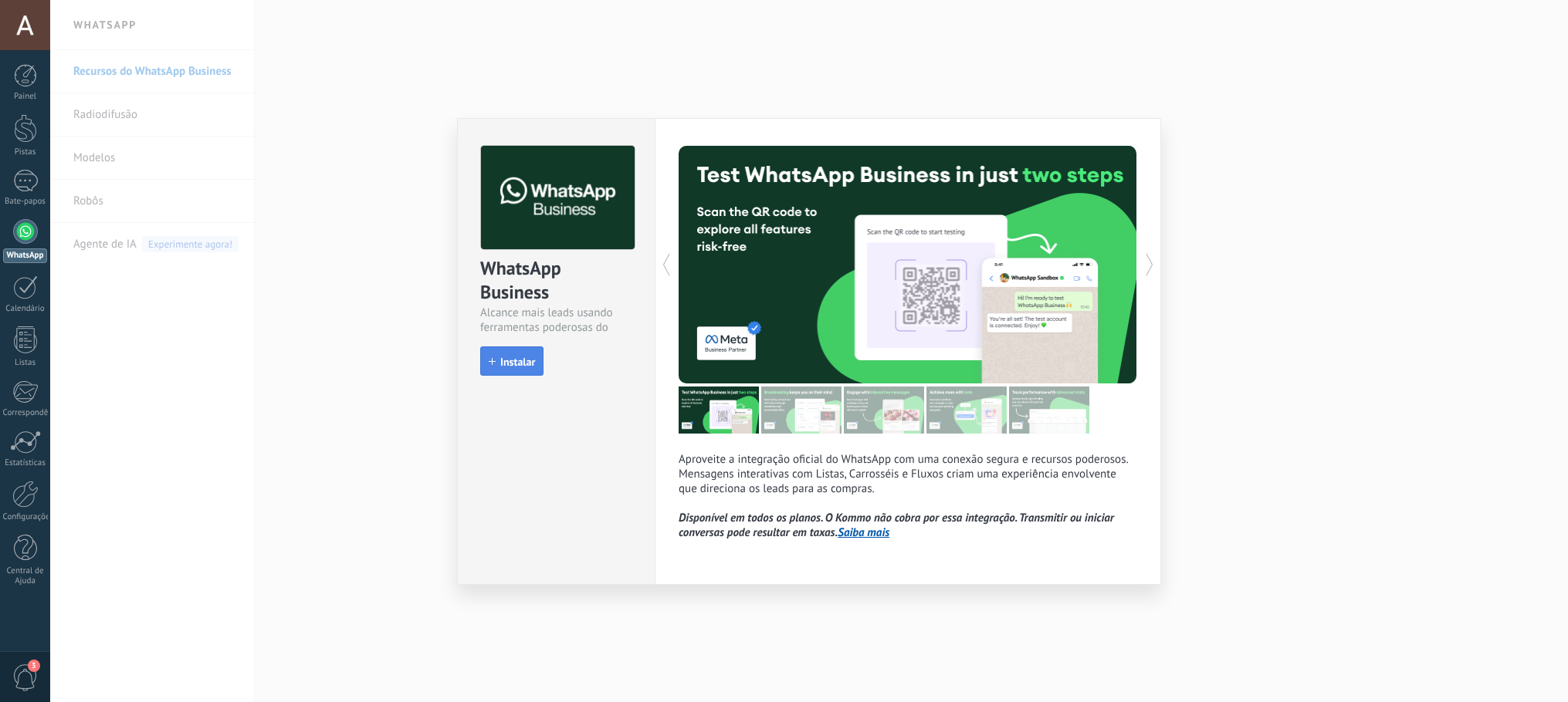
click at [525, 370] on button "Instalar" at bounding box center [512, 361] width 64 height 29
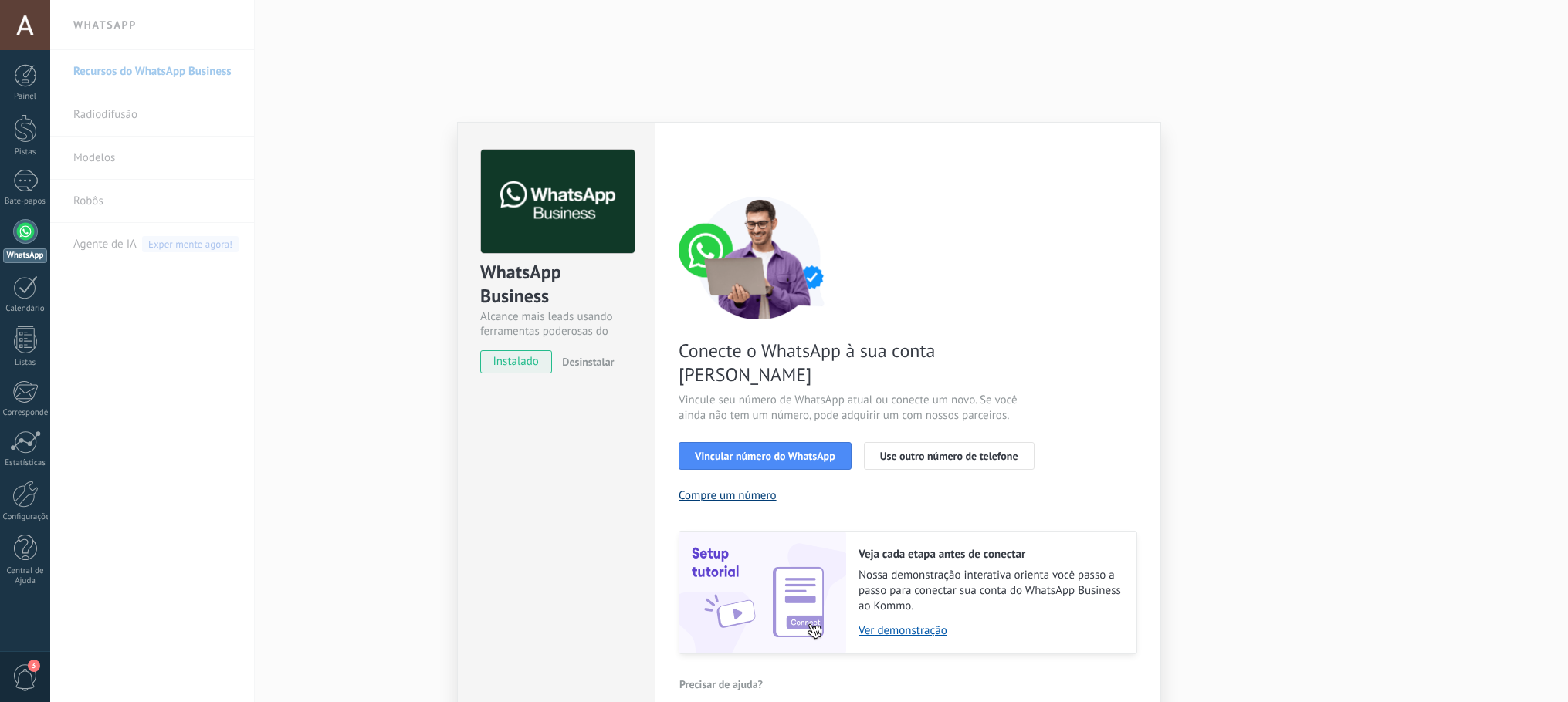
click at [752, 488] on font "Compre um número" at bounding box center [728, 495] width 98 height 15
drag, startPoint x: 1213, startPoint y: 136, endPoint x: 1182, endPoint y: 149, distance: 33.6
click at [1214, 139] on div "WhatsApp Business Alcance mais leads usando ferramentas poderosas do WhatsApp i…" at bounding box center [808, 351] width 1517 height 702
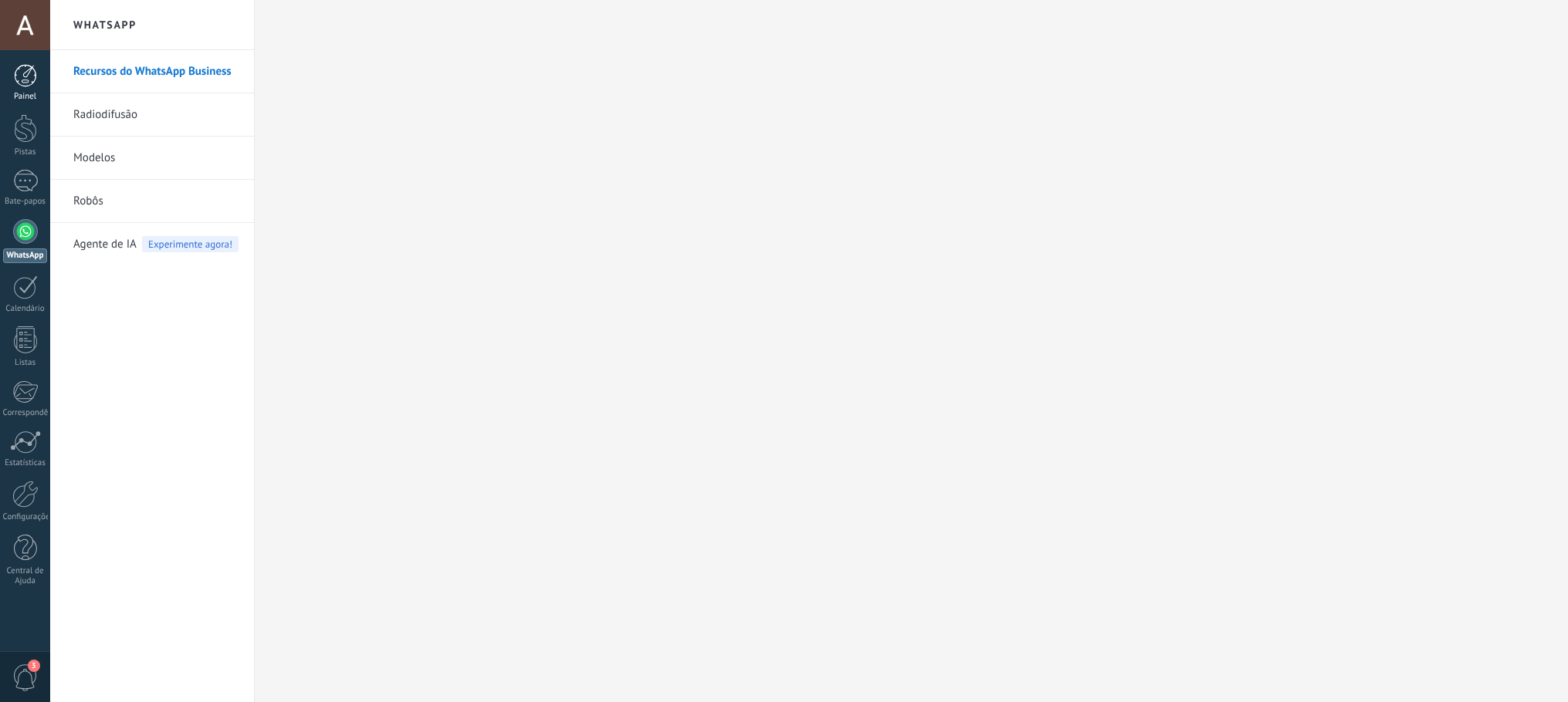
click at [24, 85] on div at bounding box center [25, 75] width 24 height 24
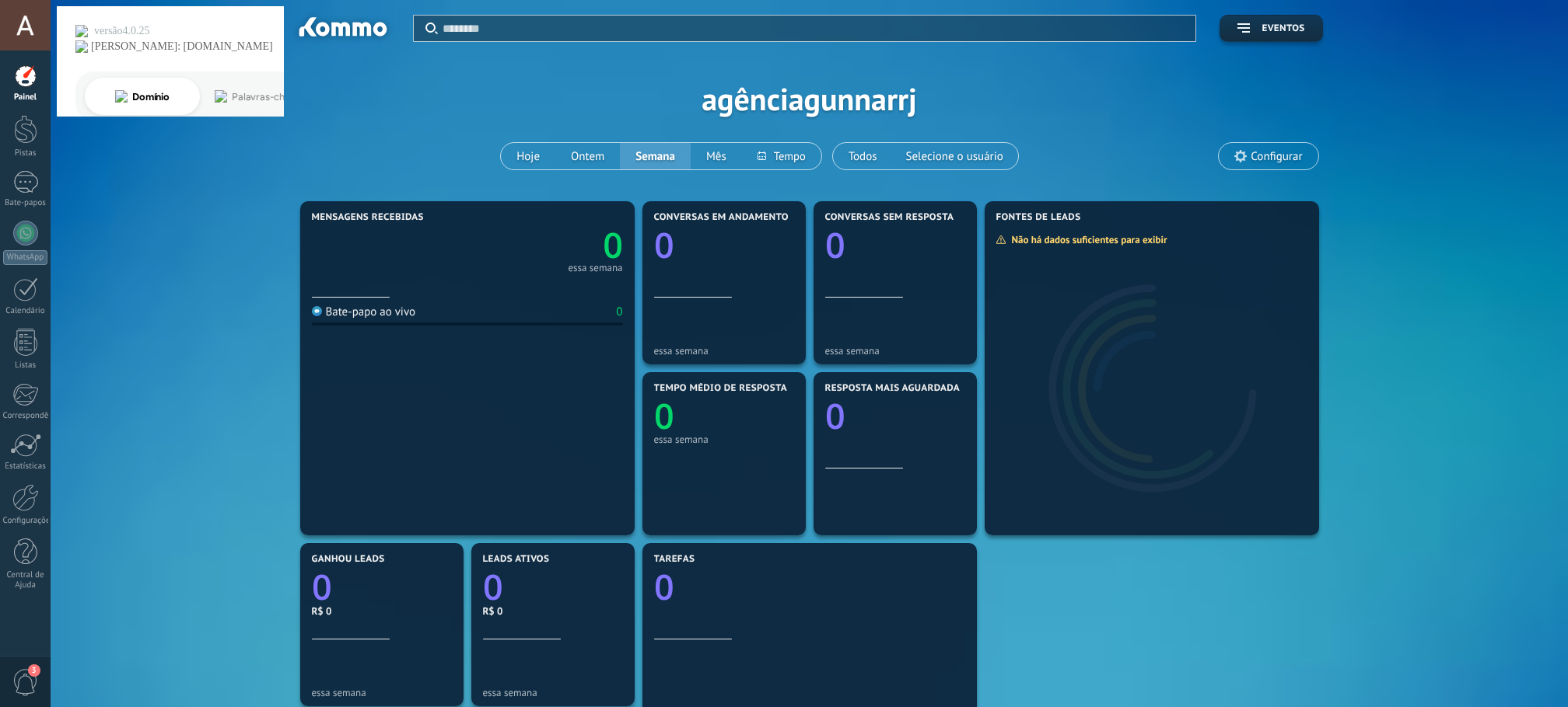
click at [852, 94] on div "Aplicar Eventos agênciagunnarrj Hoje Ontem Semana Mês Todos Selecione o usuário…" at bounding box center [809, 99] width 1470 height 197
click at [1241, 159] on icon at bounding box center [1240, 156] width 13 height 13
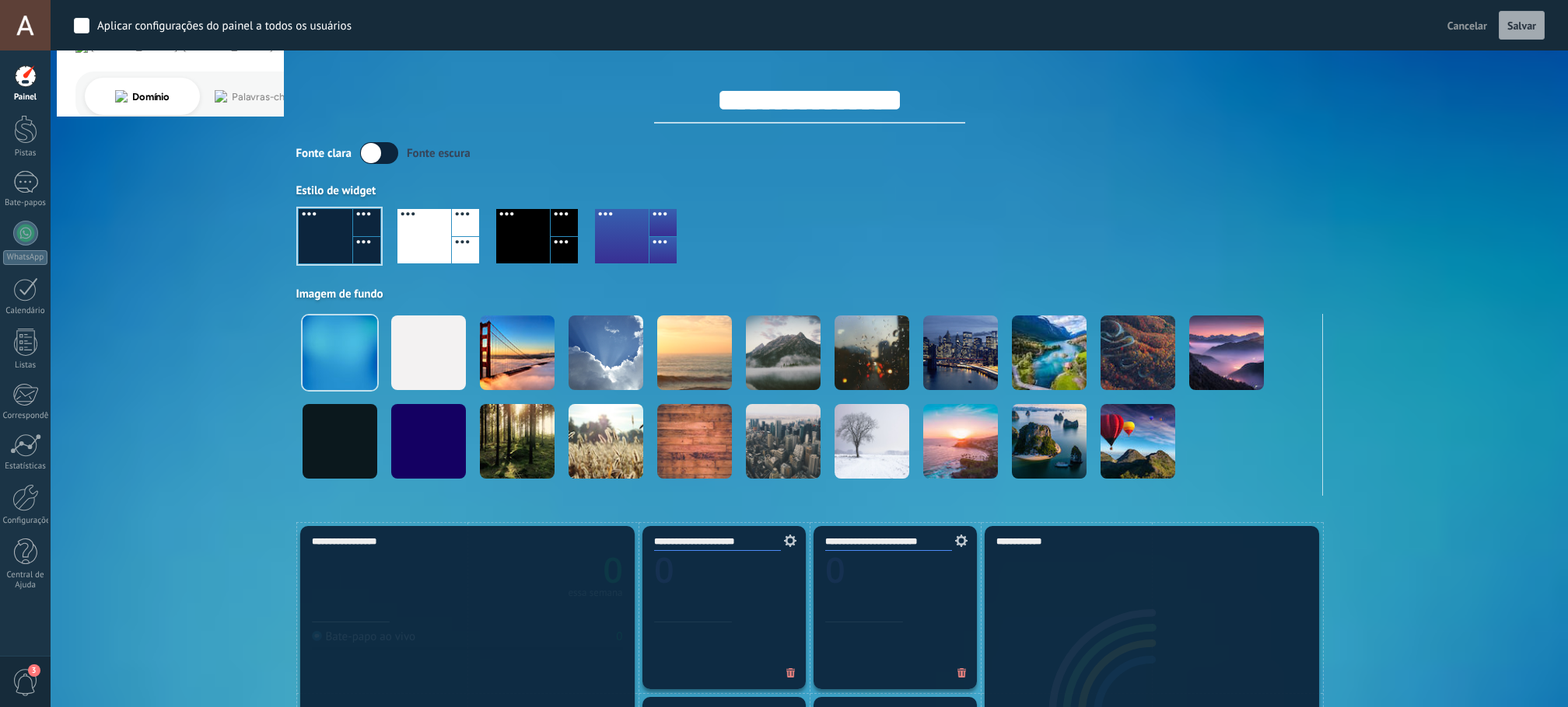
click at [835, 107] on input "**********" at bounding box center [809, 100] width 311 height 46
type input "******"
click at [235, 334] on div "Aplicar Eventos agênciagunnarrj Hoje Ontem Semana Mês Todos Selecione o usuário…" at bounding box center [809, 261] width 1470 height 522
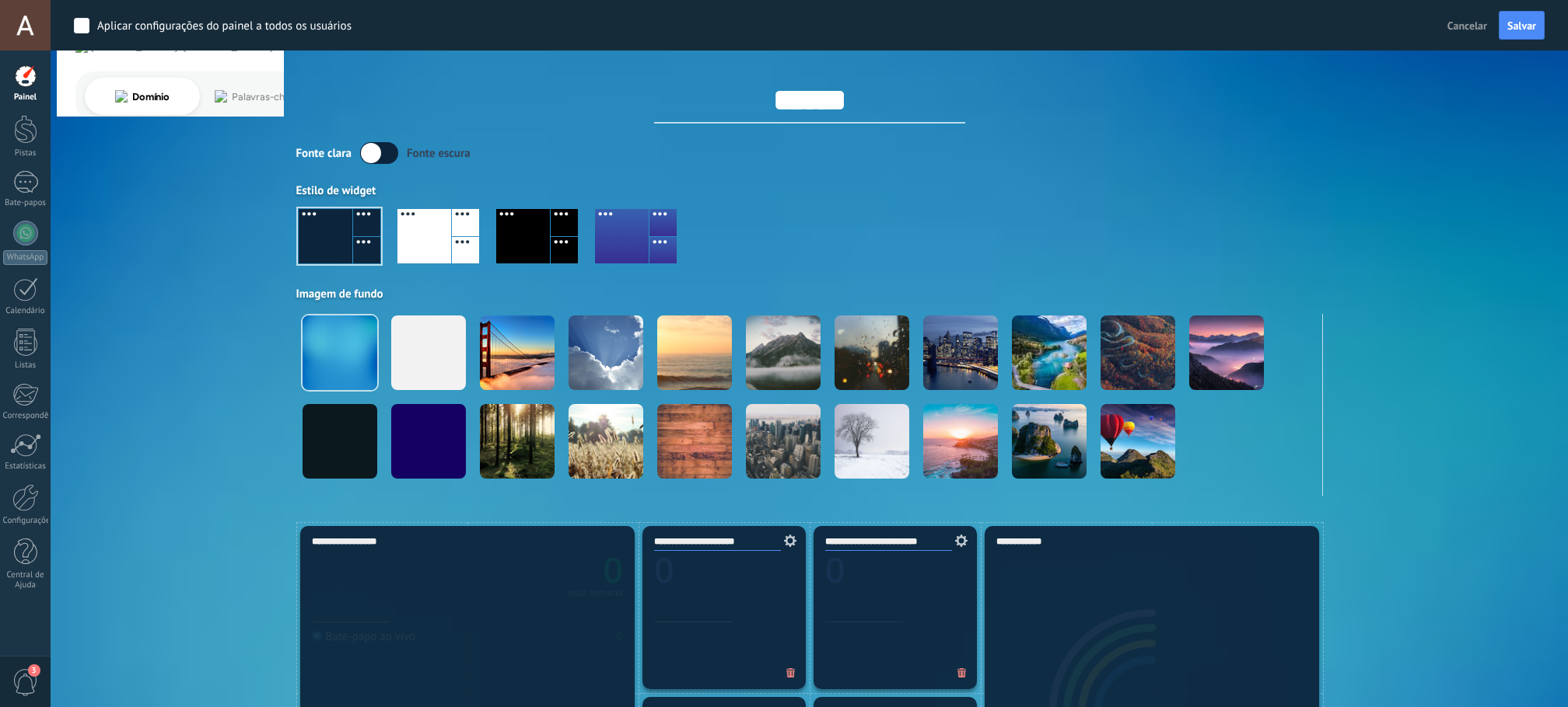
click at [389, 148] on label at bounding box center [378, 153] width 39 height 22
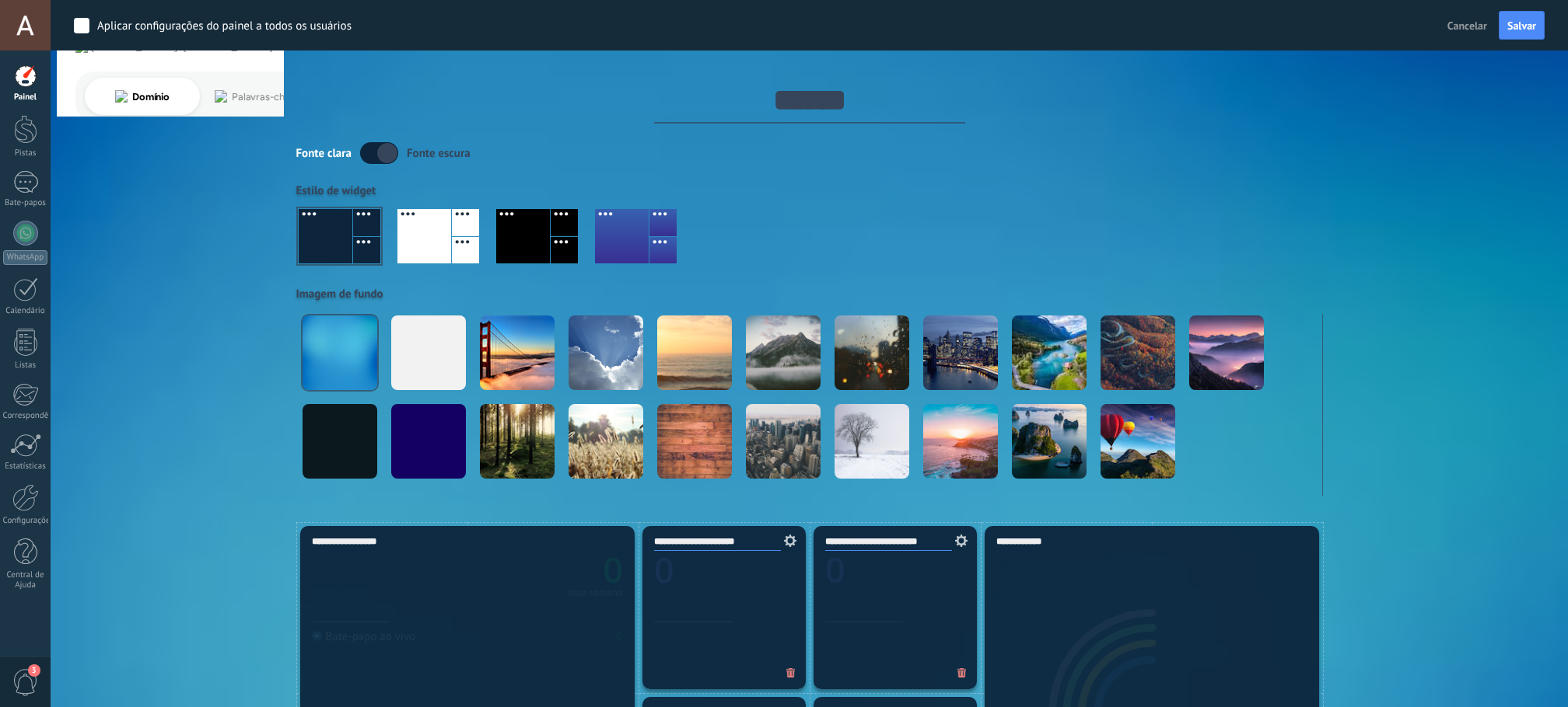
click at [384, 151] on label at bounding box center [378, 153] width 39 height 22
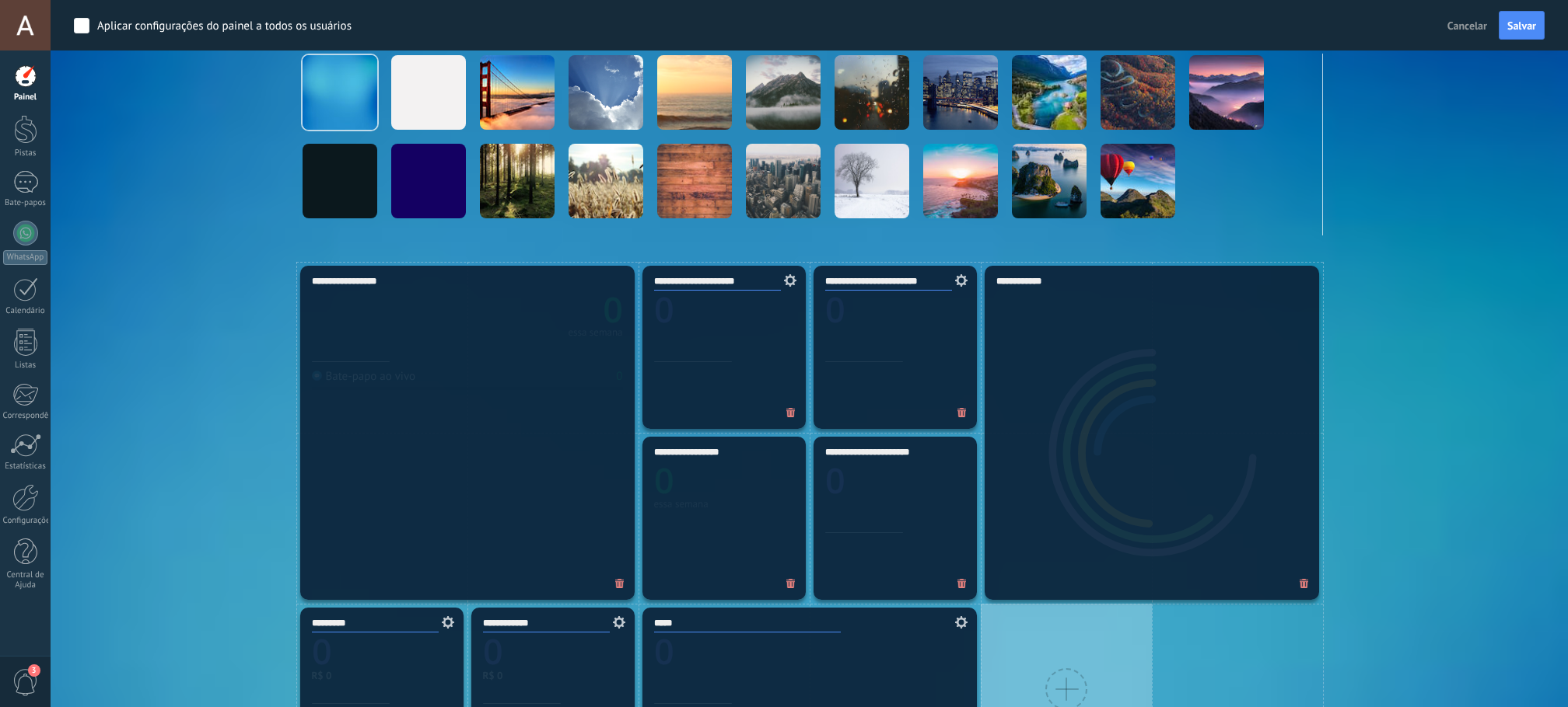
scroll to position [233, 0]
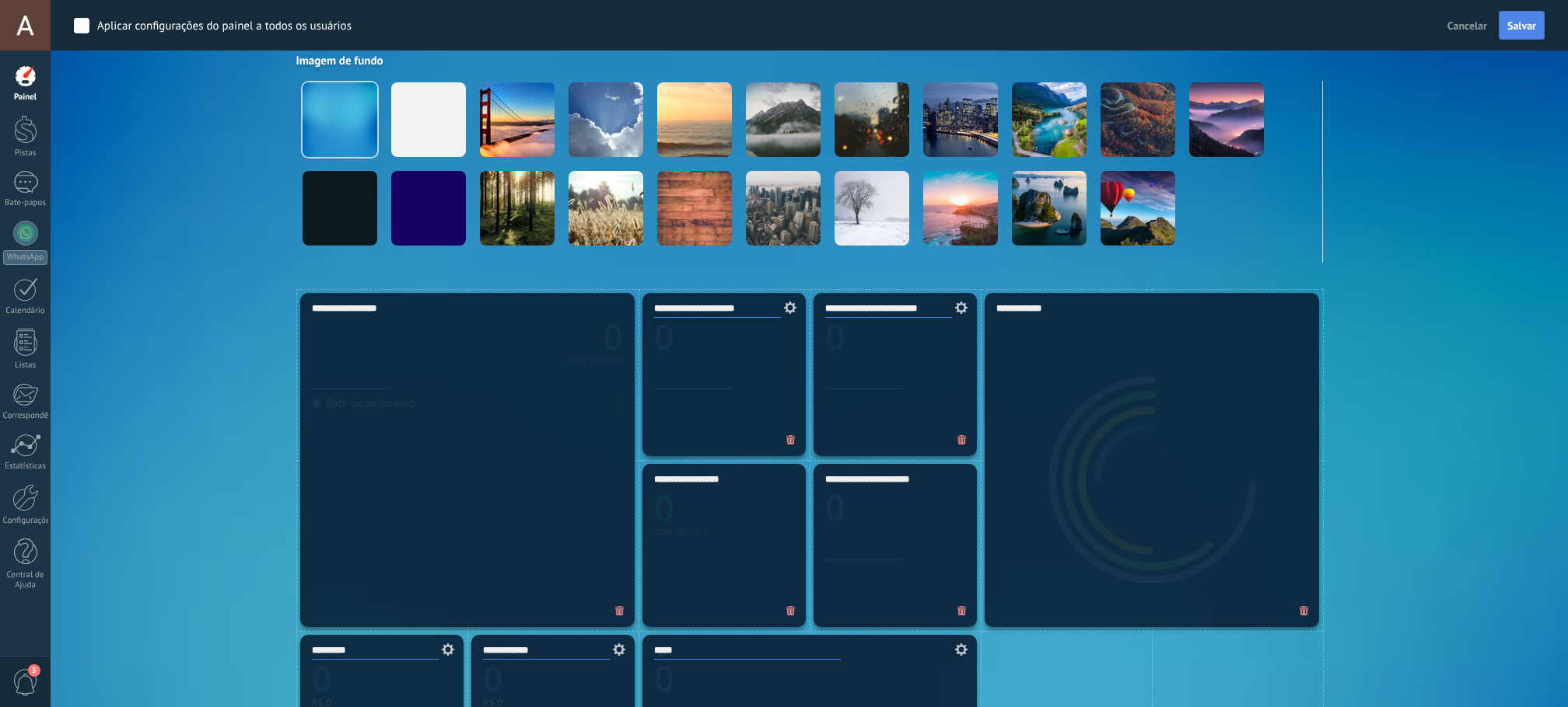
click at [1536, 17] on button "Salvar" at bounding box center [1522, 26] width 45 height 30
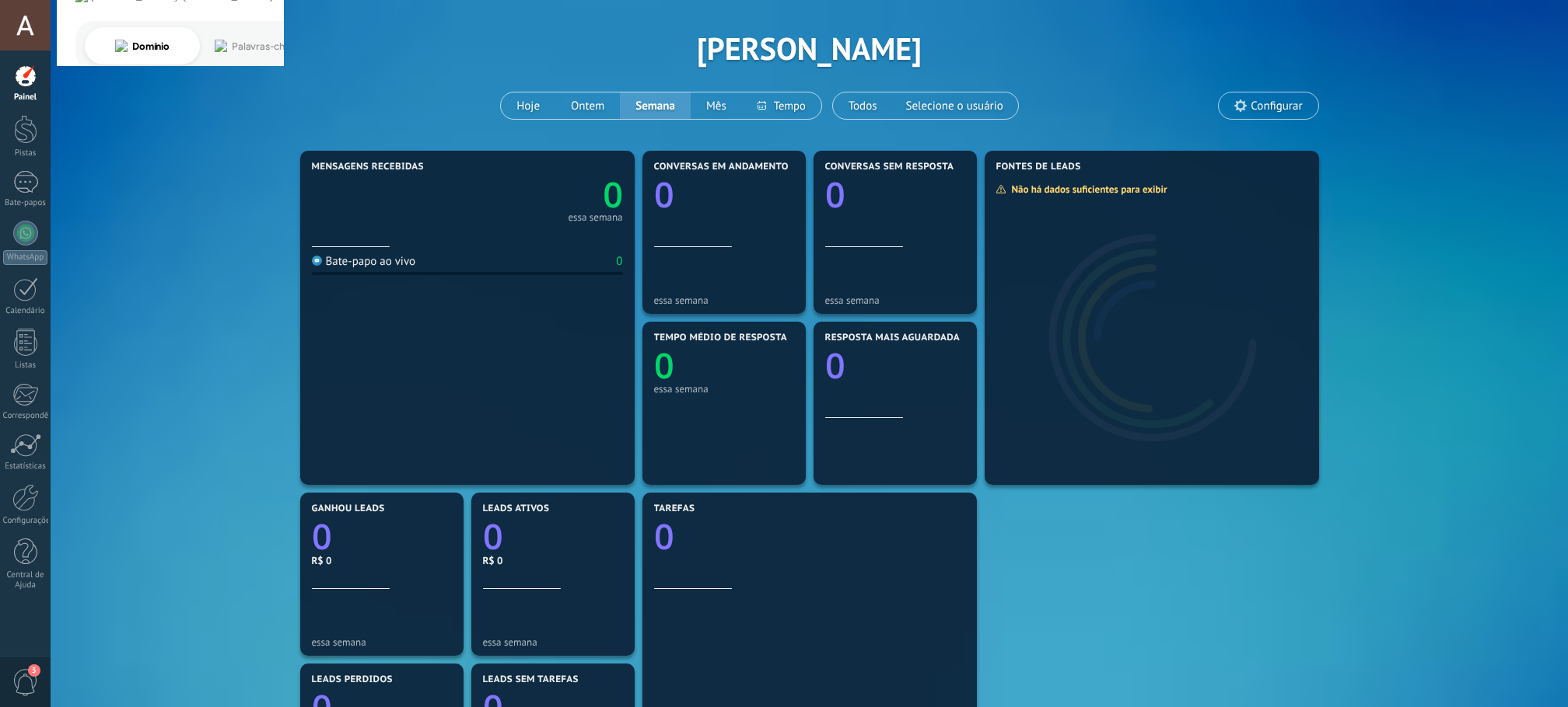
scroll to position [78, 0]
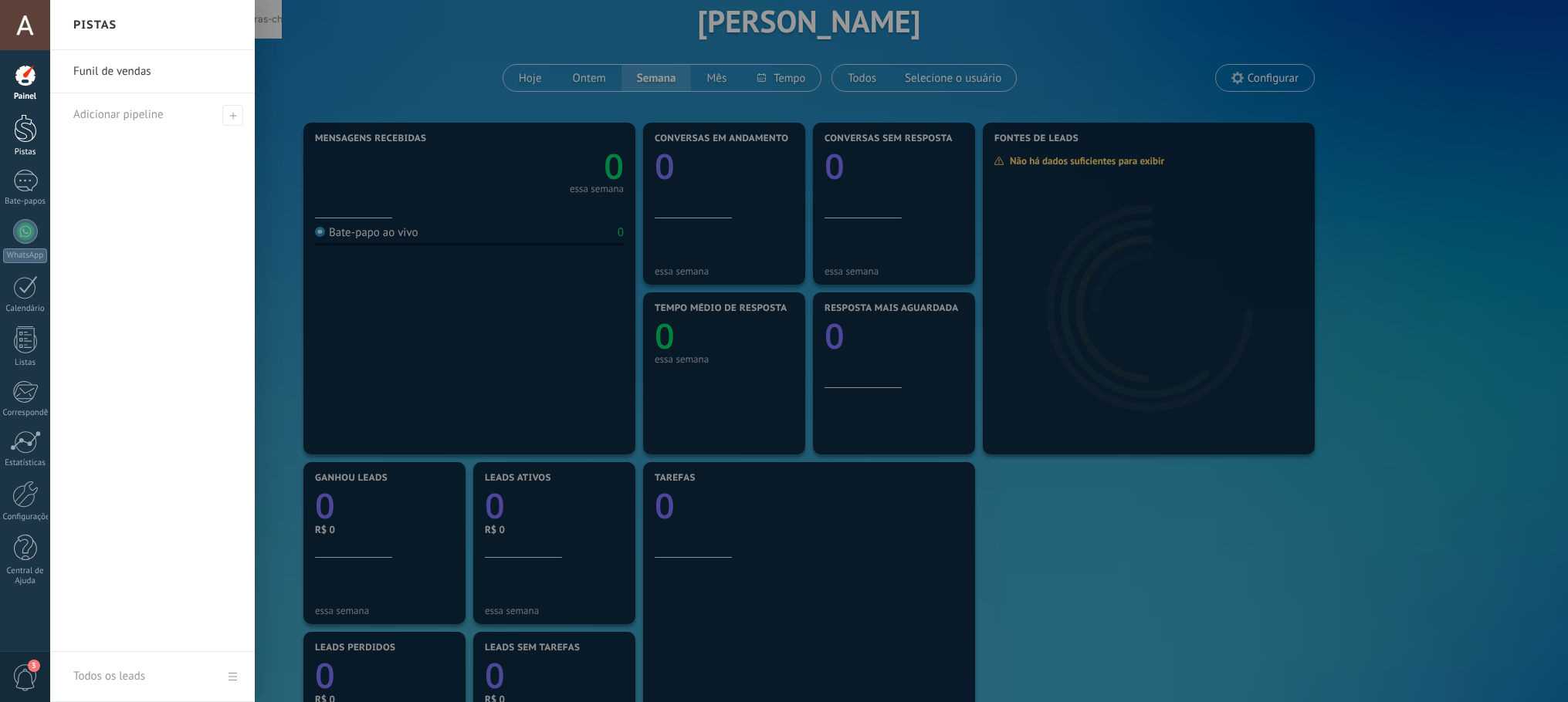
click at [33, 136] on div at bounding box center [25, 127] width 24 height 28
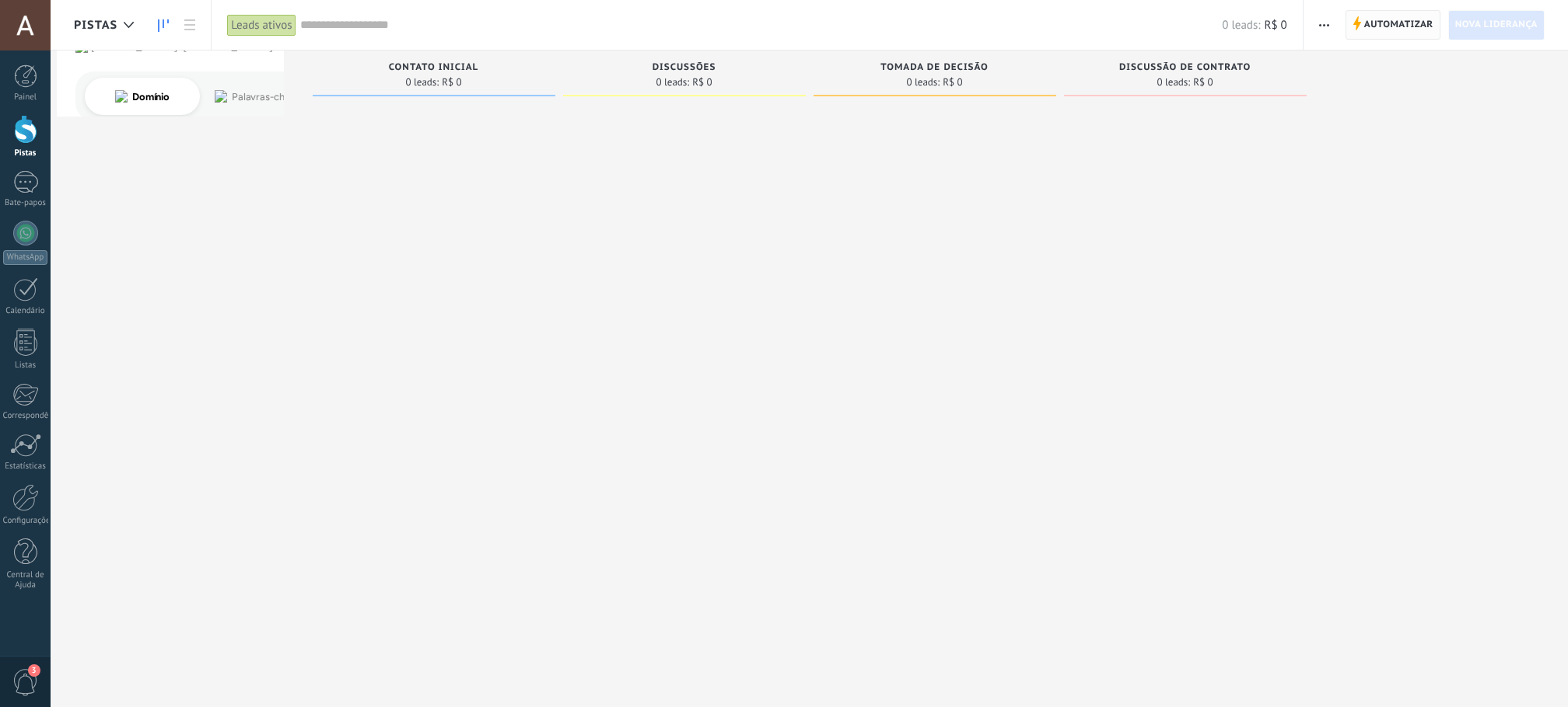
click at [1385, 37] on span "Automatizar" at bounding box center [1399, 25] width 69 height 28
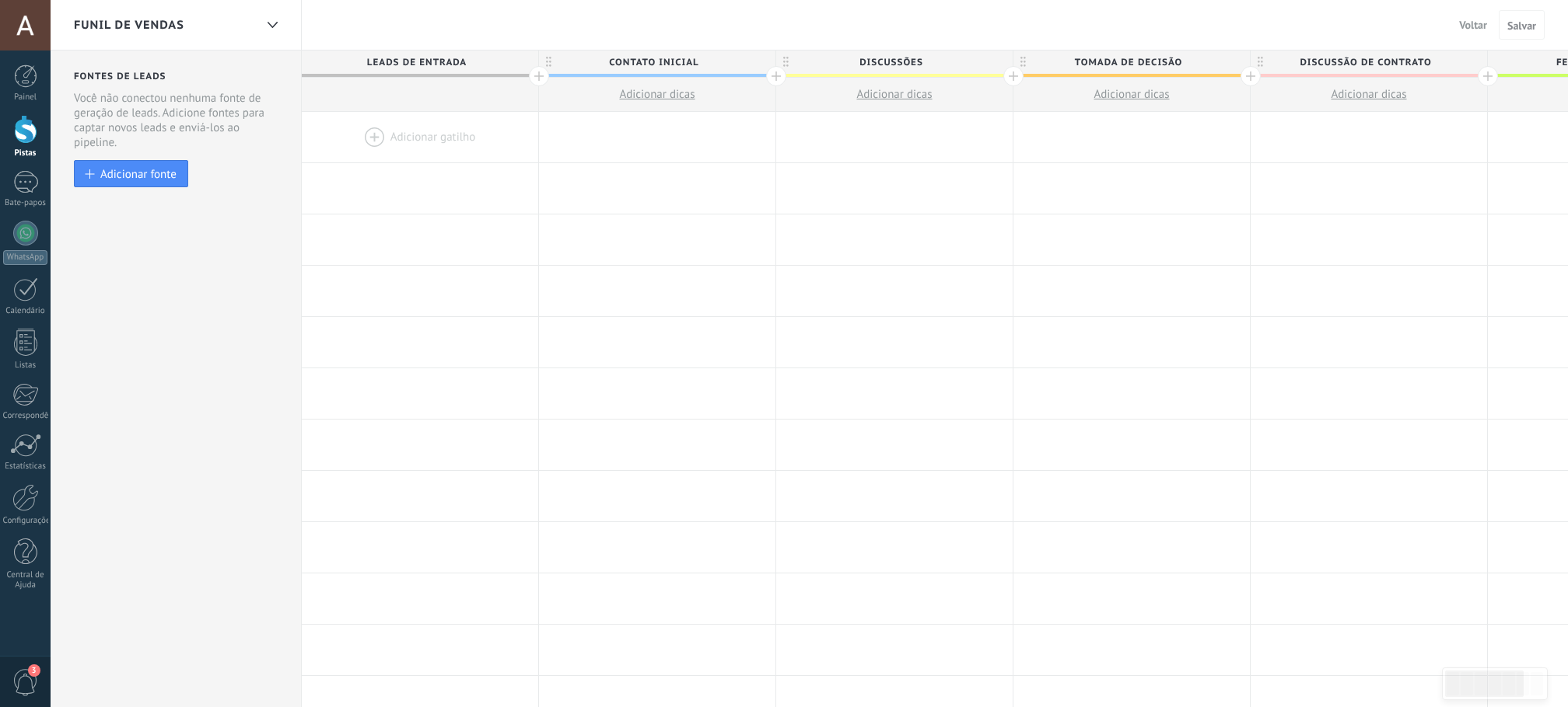
click at [439, 126] on div at bounding box center [419, 136] width 236 height 50
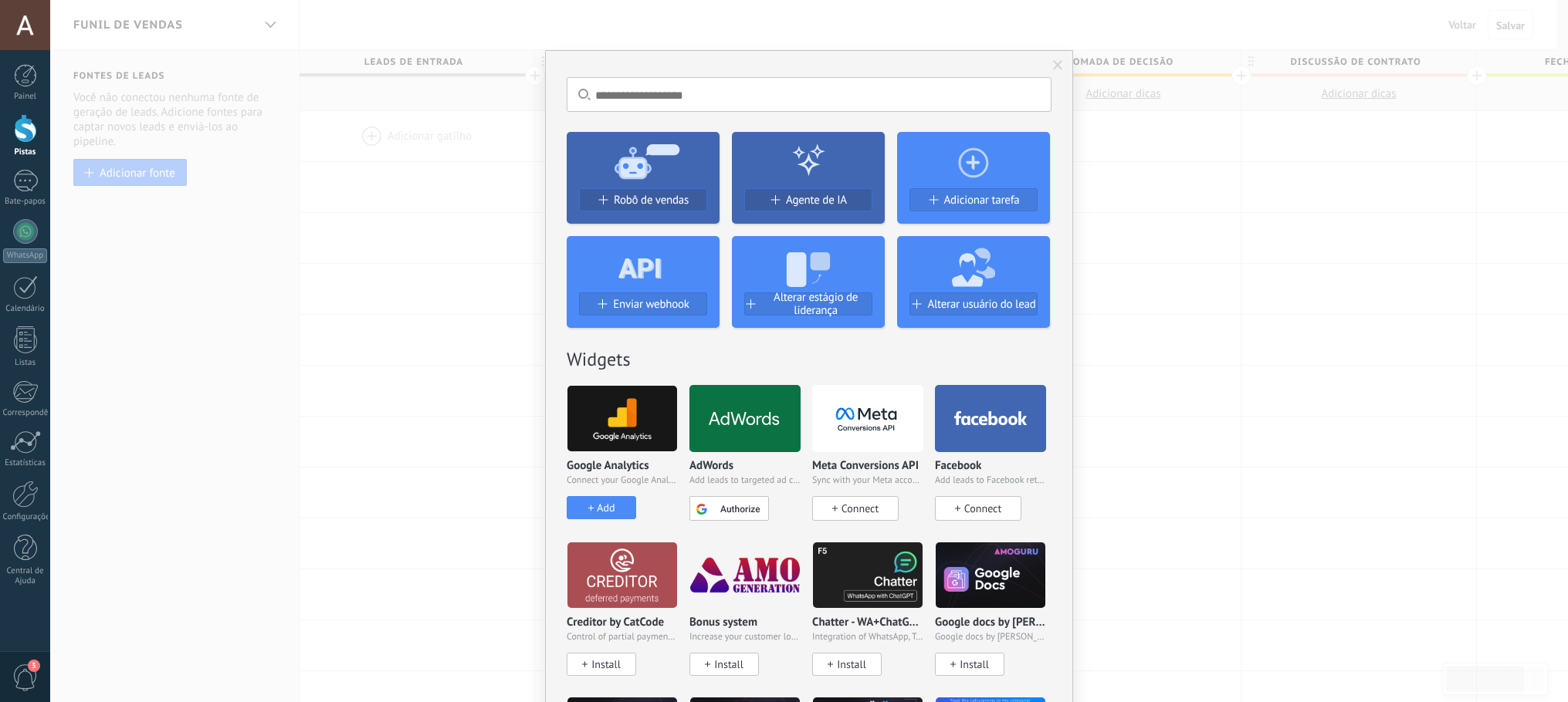
click at [1056, 67] on span at bounding box center [1058, 65] width 10 height 11
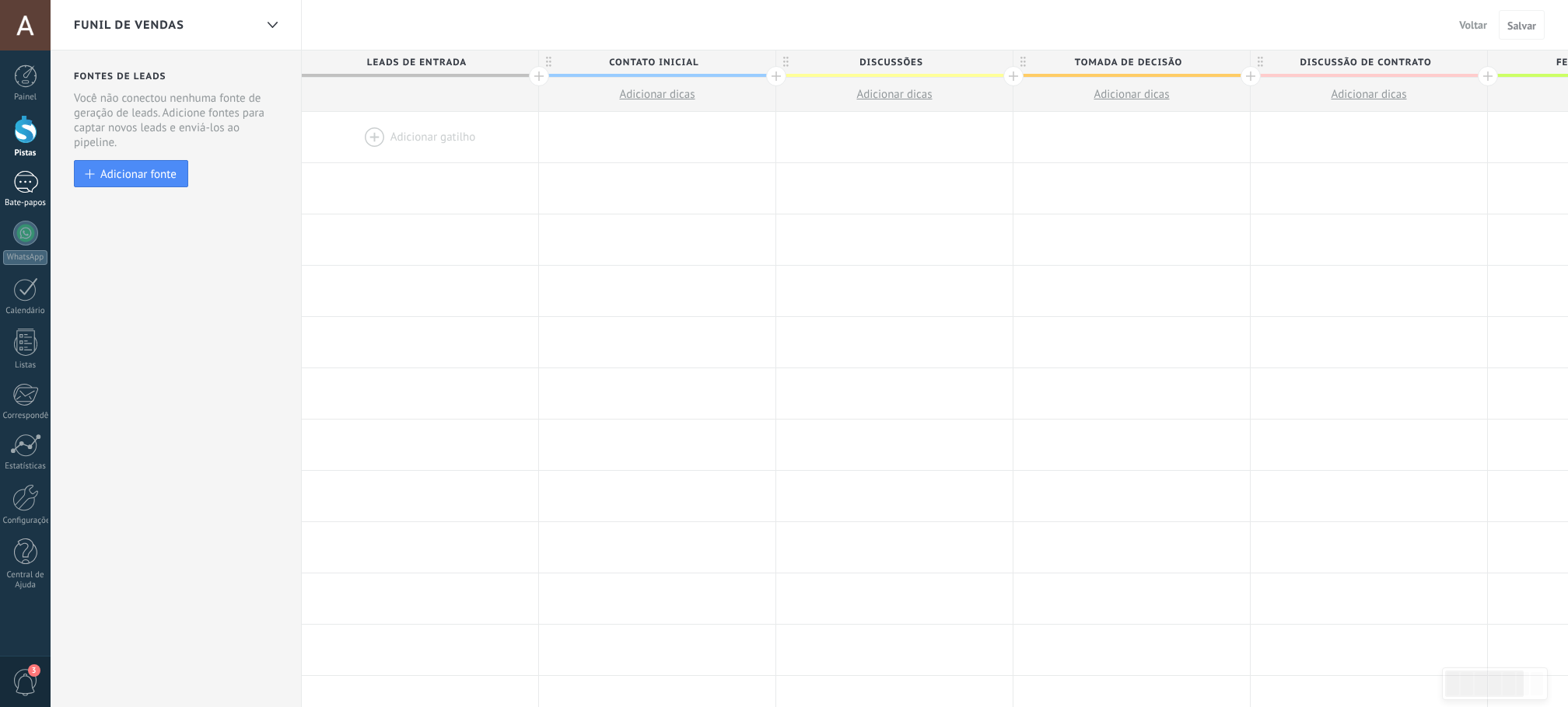
click at [16, 183] on div at bounding box center [25, 182] width 25 height 23
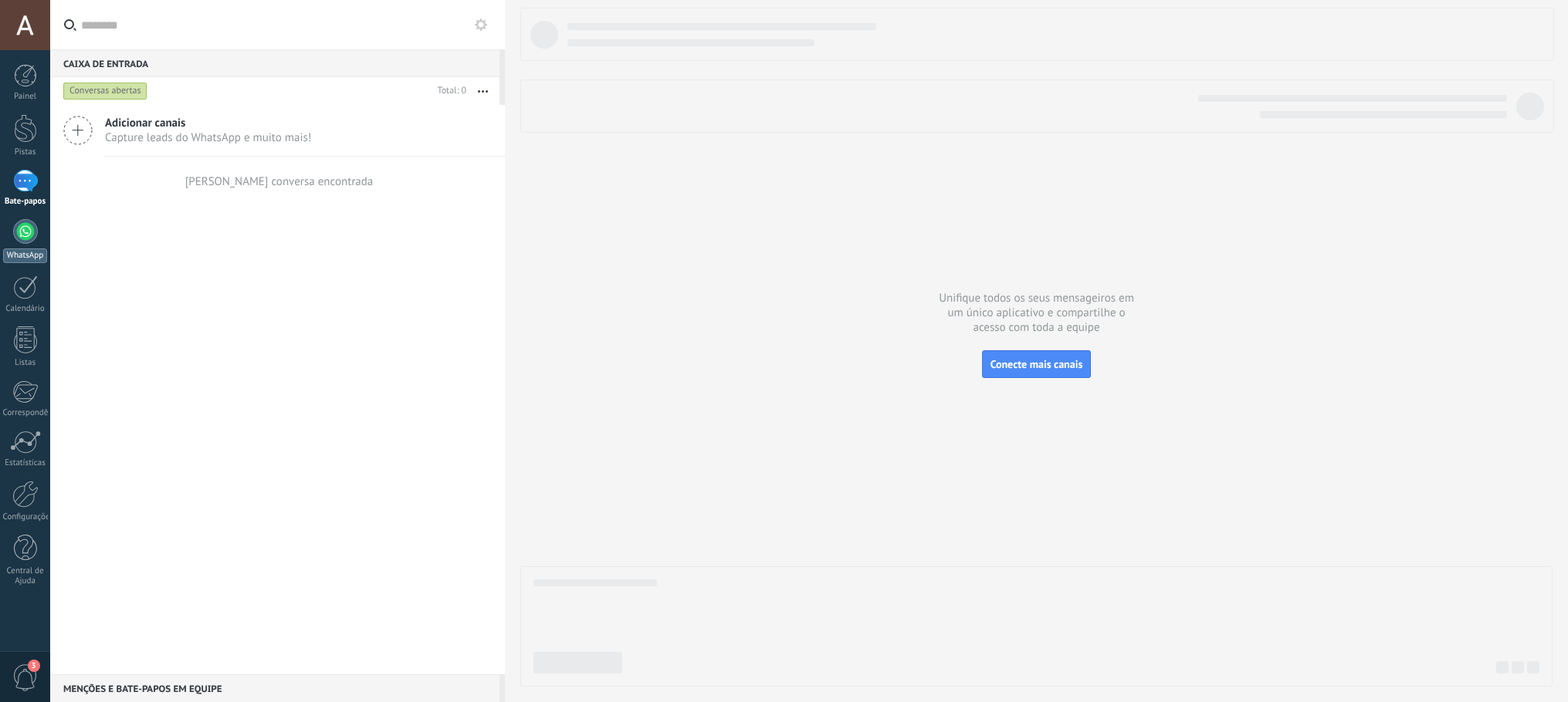
click at [17, 242] on link "WhatsApp" at bounding box center [25, 241] width 50 height 44
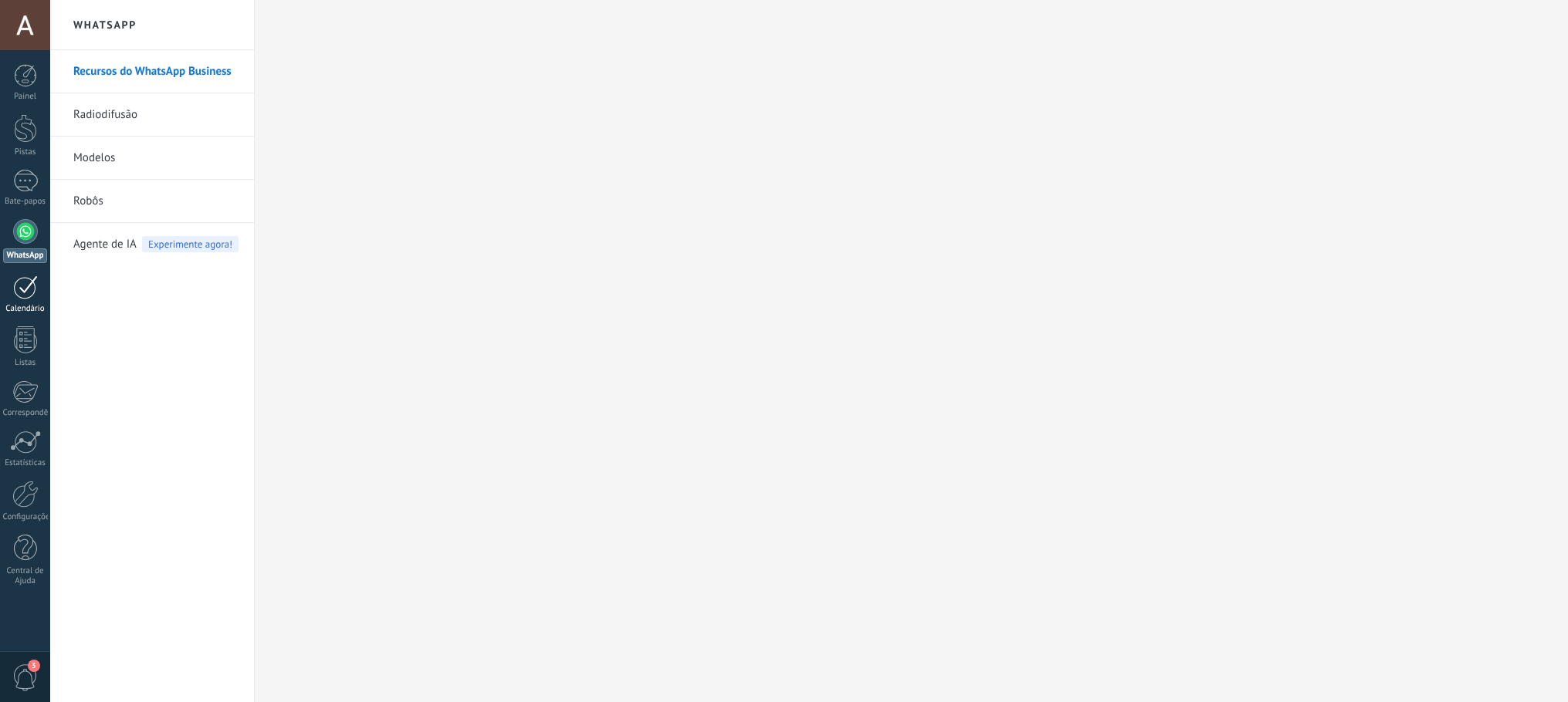
click at [31, 292] on div at bounding box center [25, 287] width 25 height 24
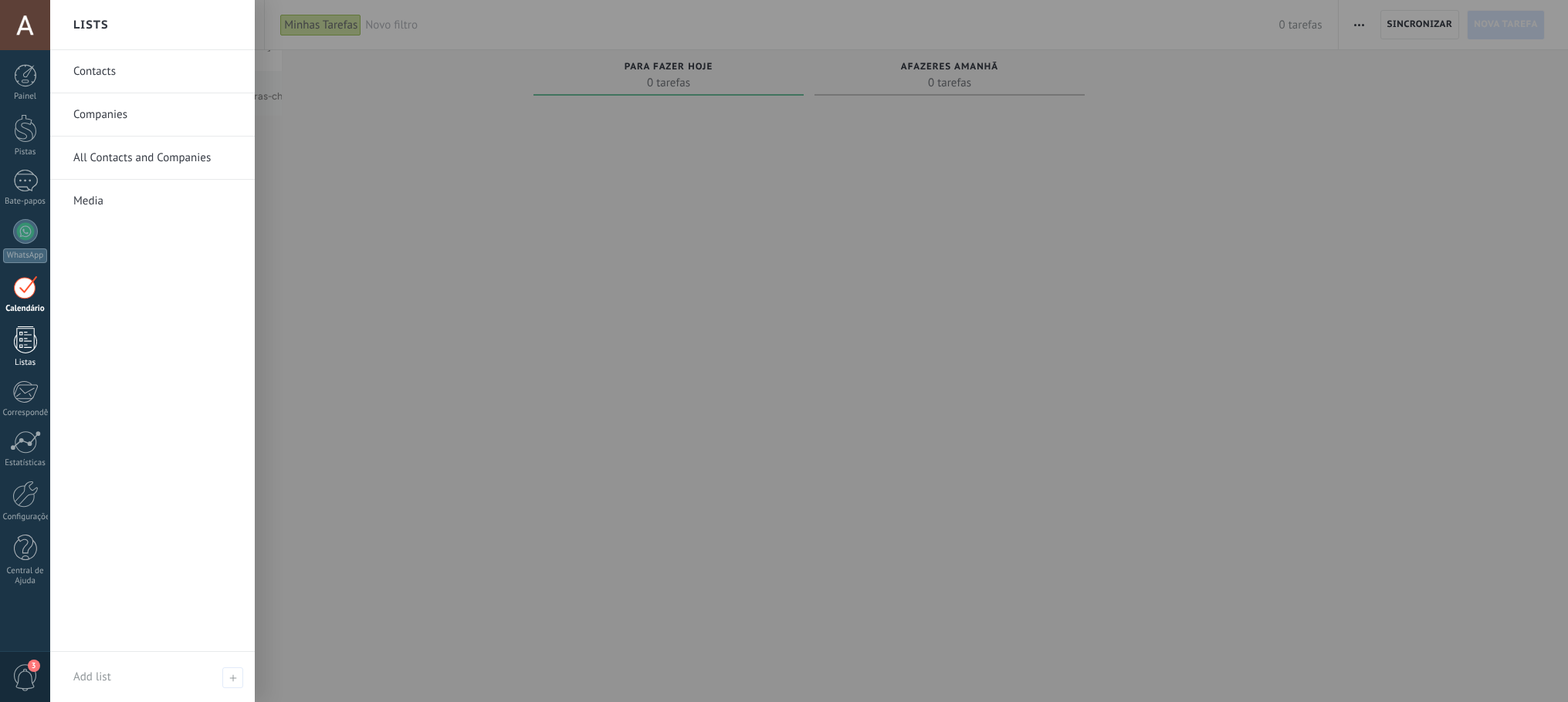
click at [34, 346] on div at bounding box center [25, 340] width 24 height 27
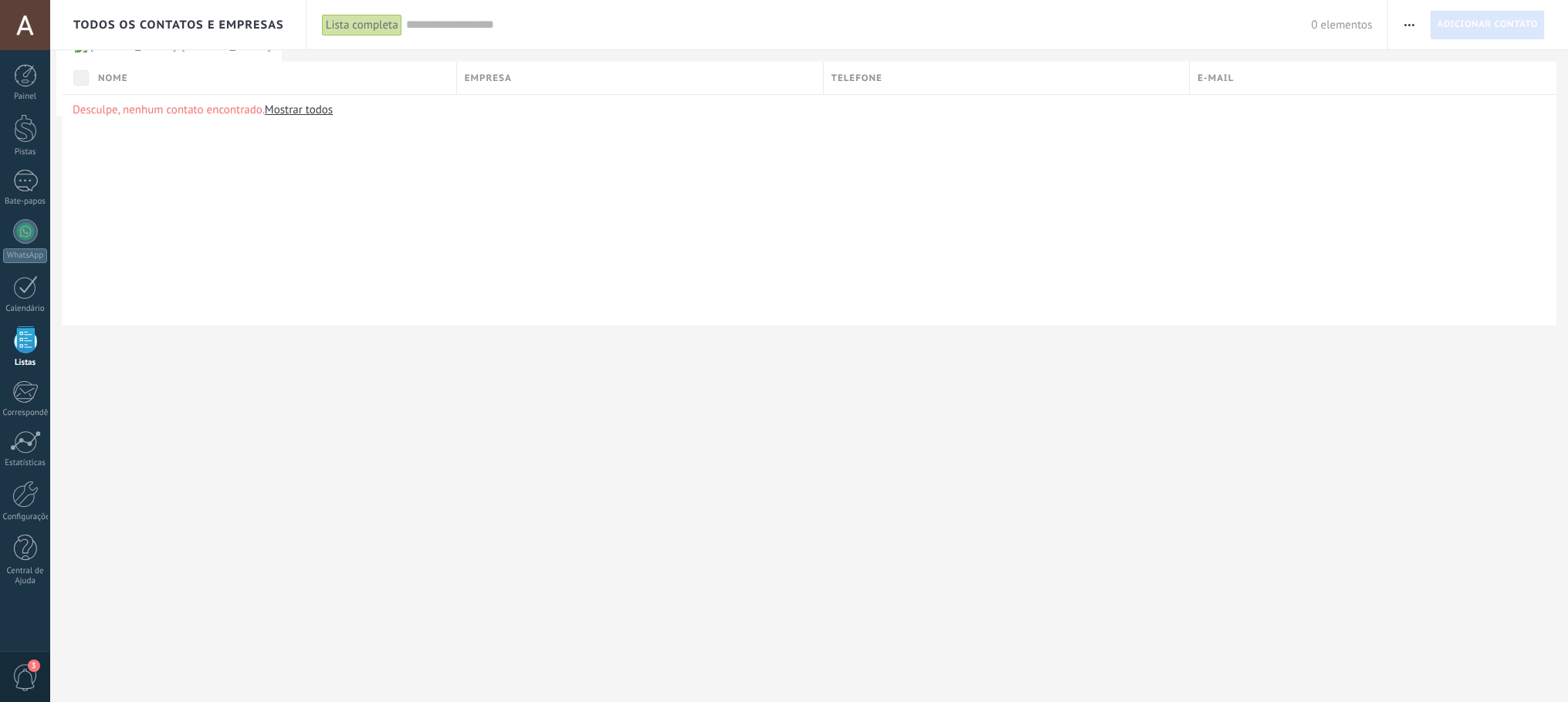
click at [1485, 28] on font "Adicionar contato" at bounding box center [1487, 25] width 101 height 12
click at [303, 111] on font "Mostrar todos" at bounding box center [298, 110] width 68 height 15
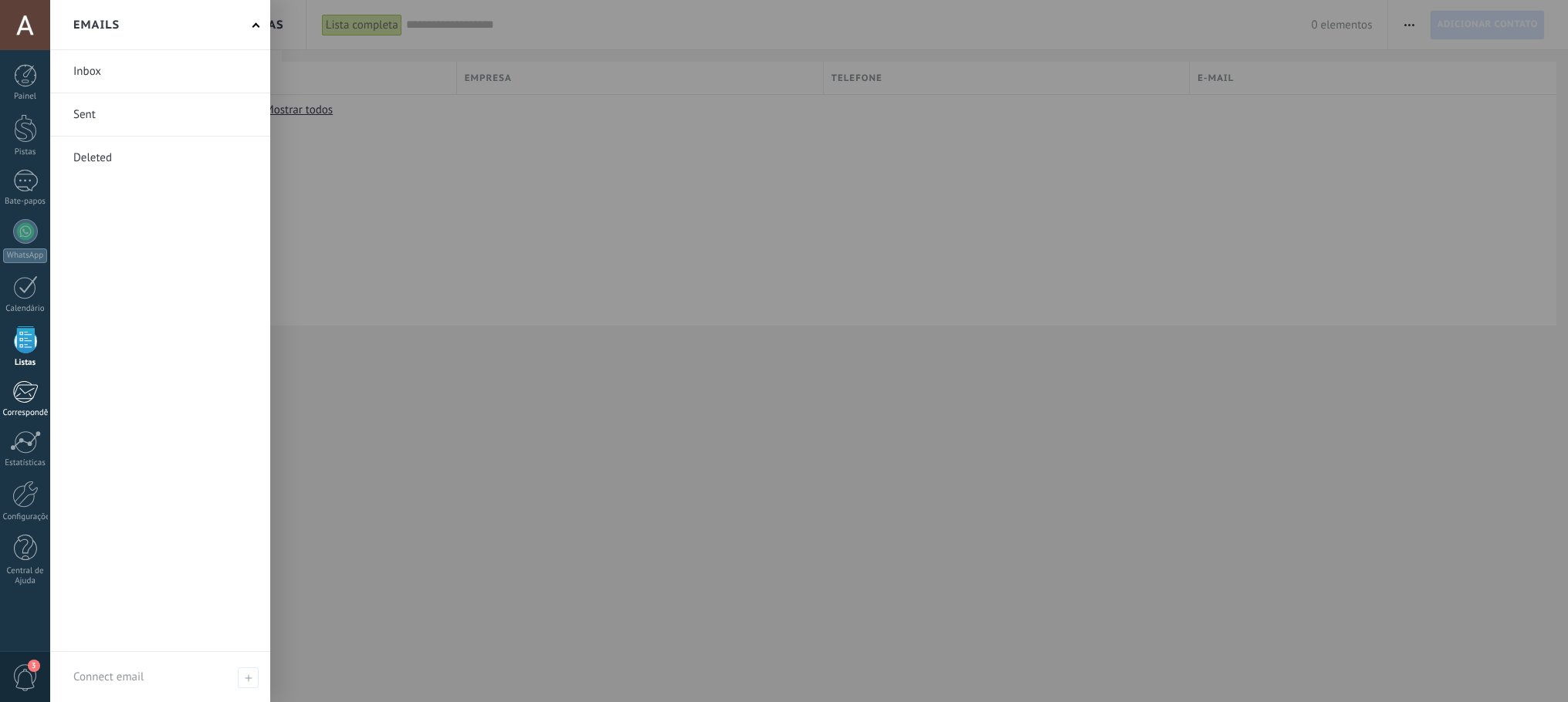
click at [26, 398] on div at bounding box center [25, 392] width 25 height 24
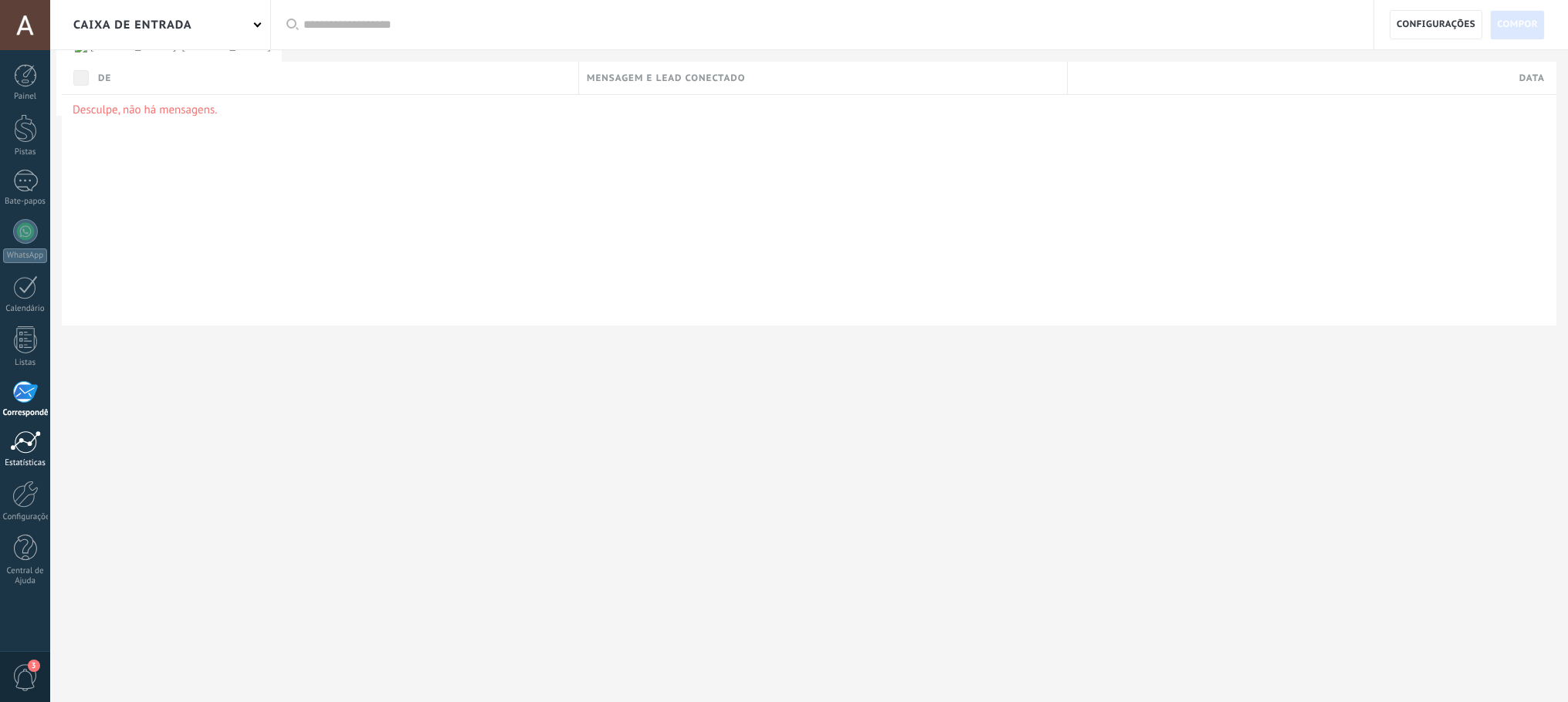
click at [30, 444] on div at bounding box center [25, 442] width 30 height 24
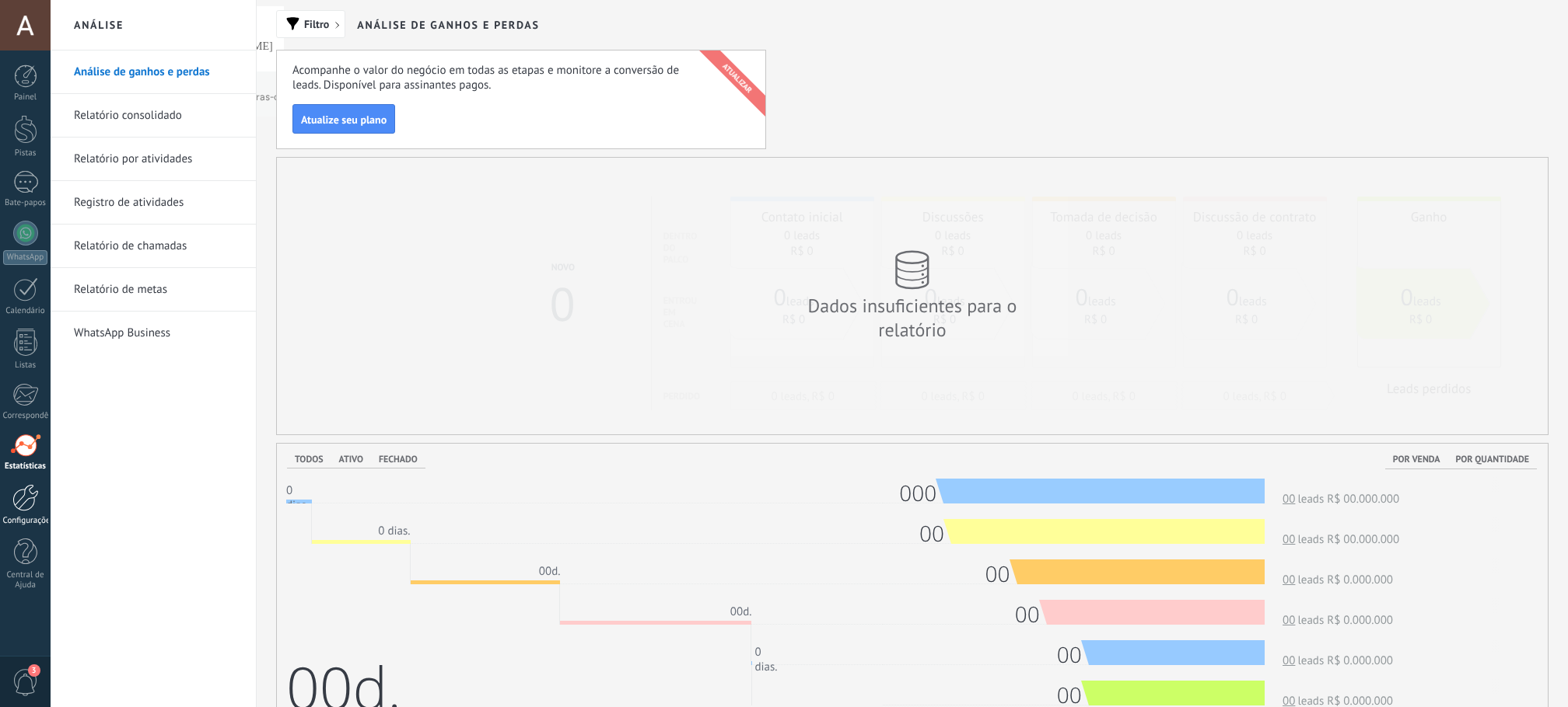
click at [14, 507] on div at bounding box center [26, 498] width 27 height 28
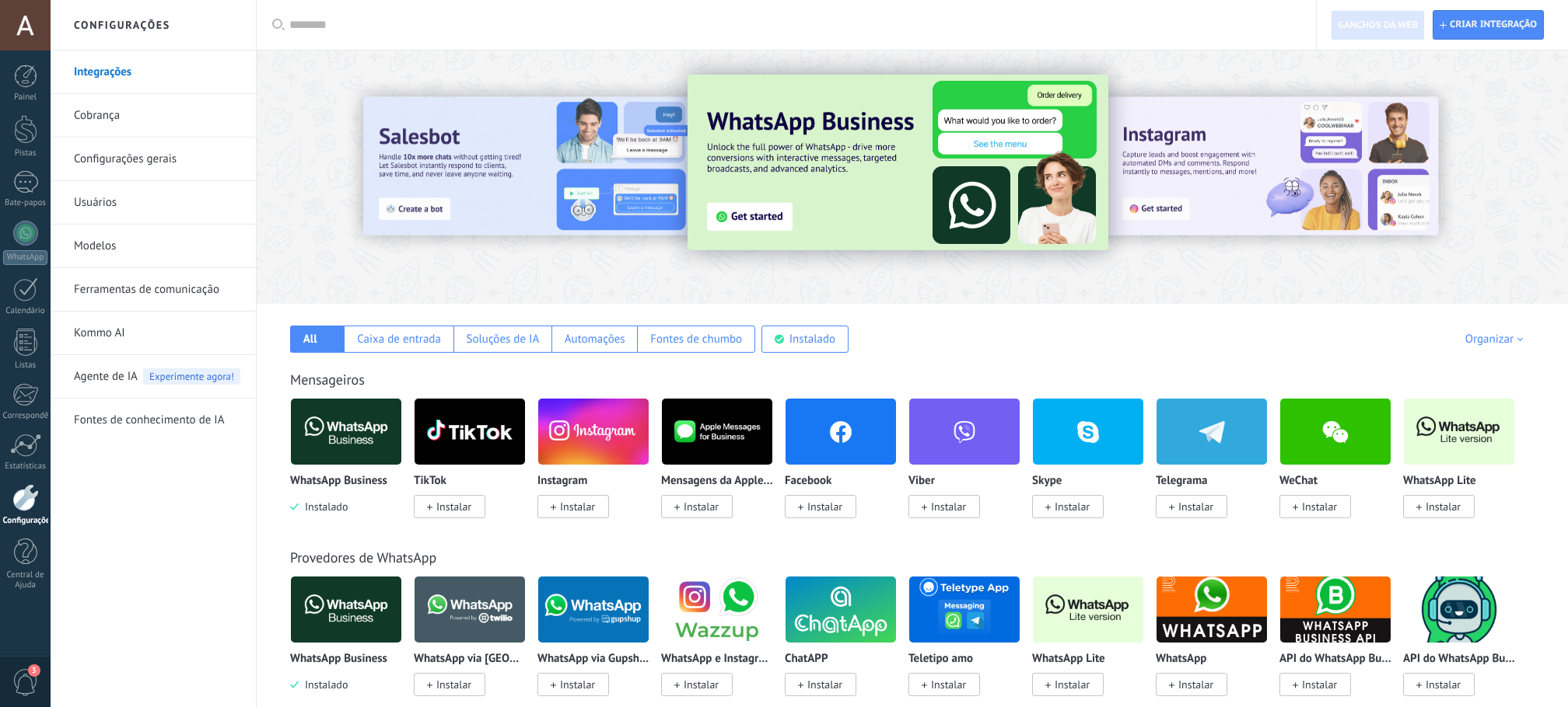
click at [345, 453] on img at bounding box center [346, 432] width 111 height 75
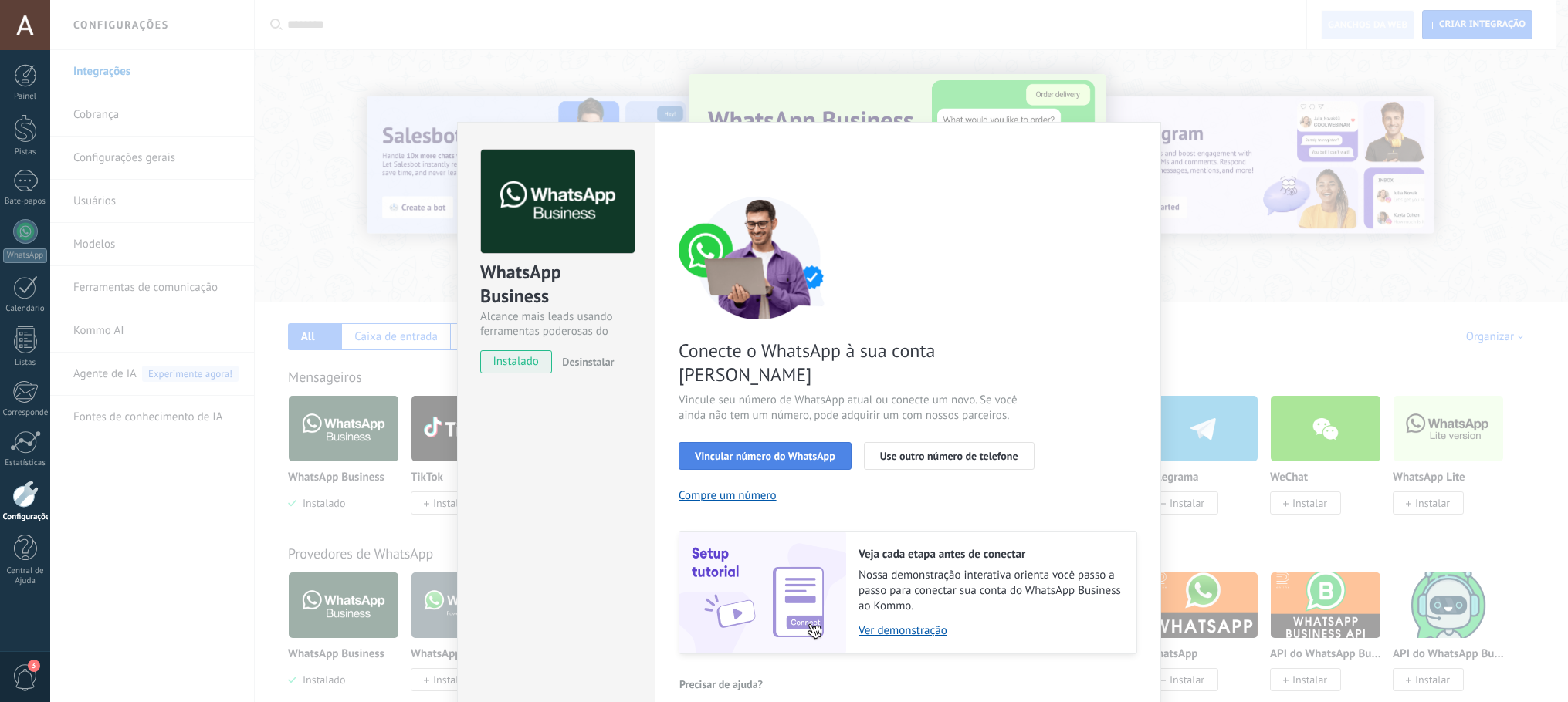
click at [785, 449] on font "Vincular número do WhatsApp" at bounding box center [764, 456] width 140 height 14
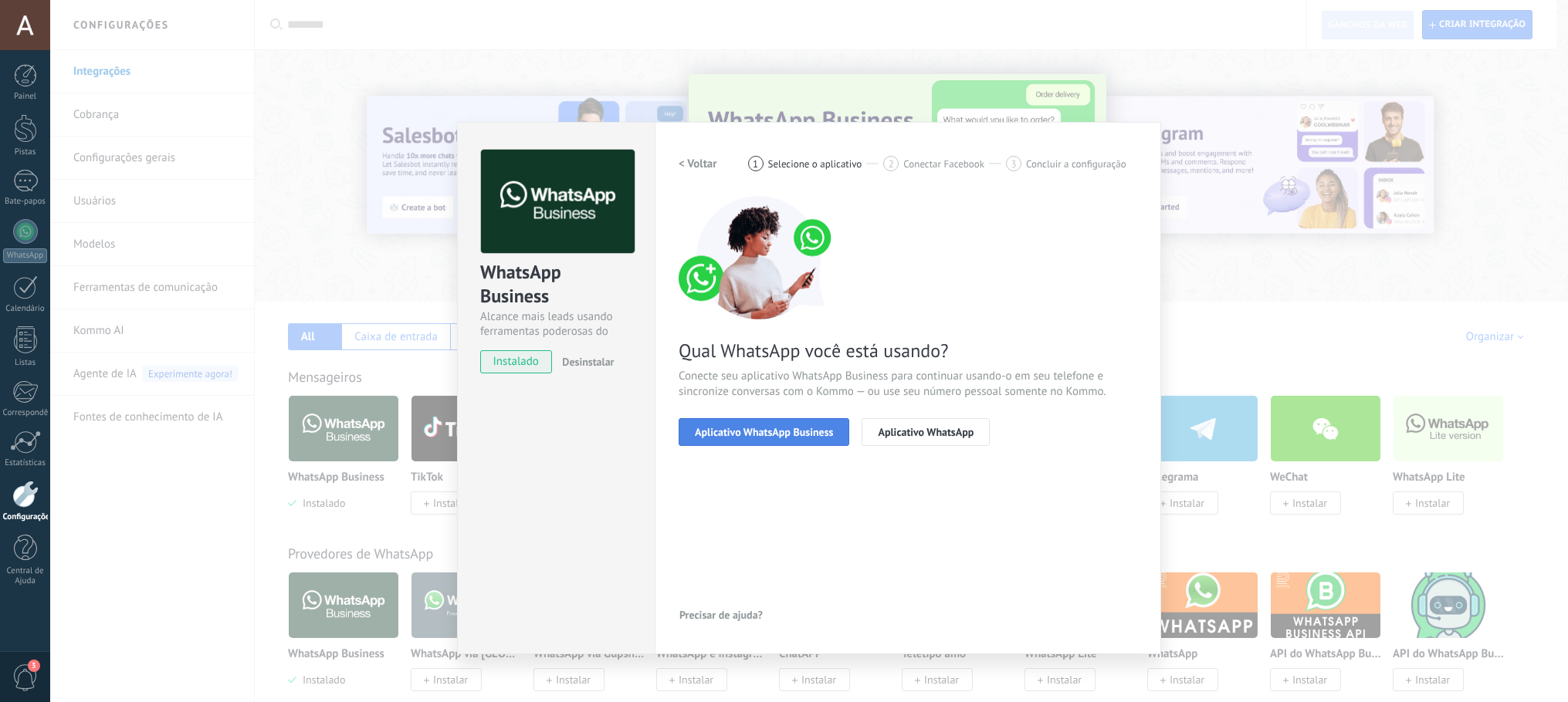
click at [788, 438] on button "Aplicativo WhatsApp Business" at bounding box center [764, 432] width 171 height 27
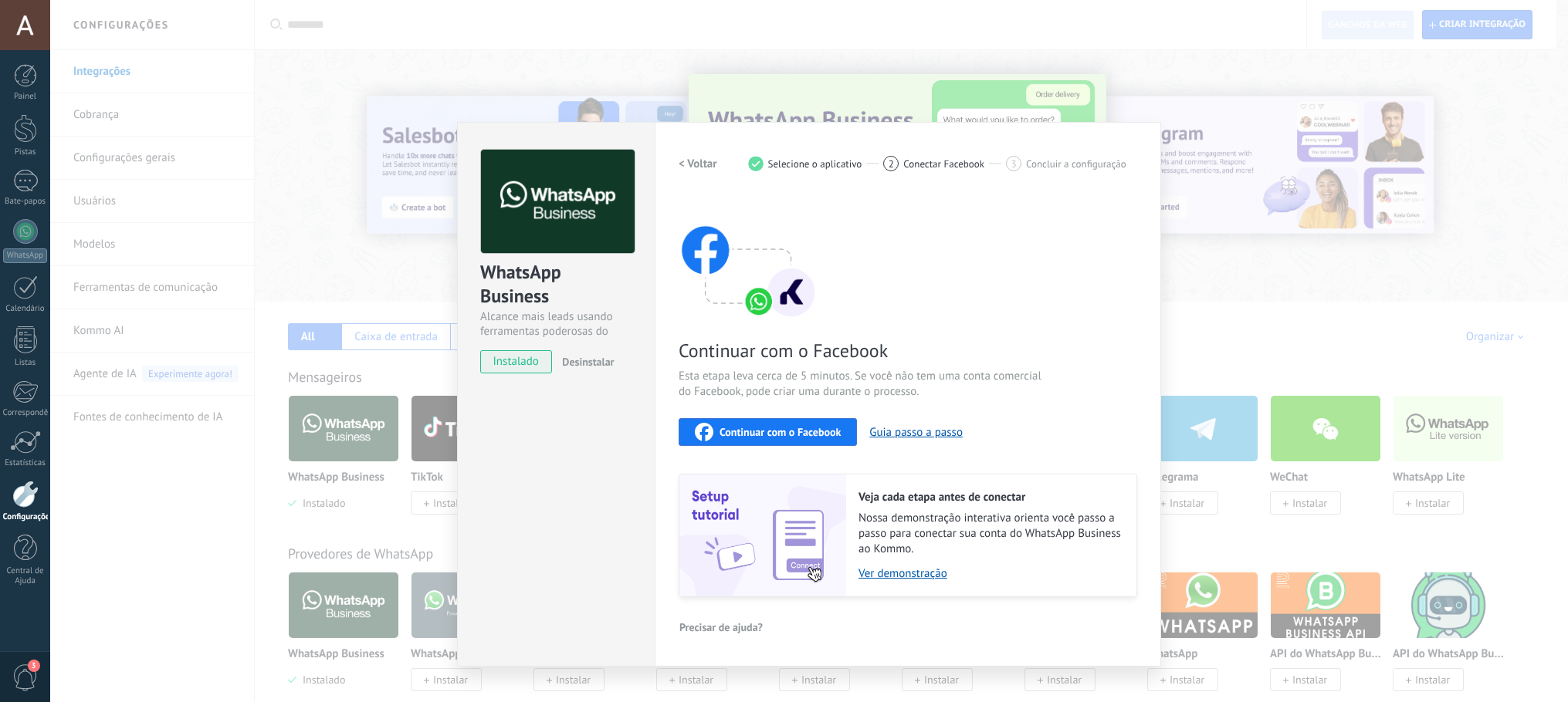
click at [704, 168] on font "< Voltar" at bounding box center [697, 164] width 38 height 15
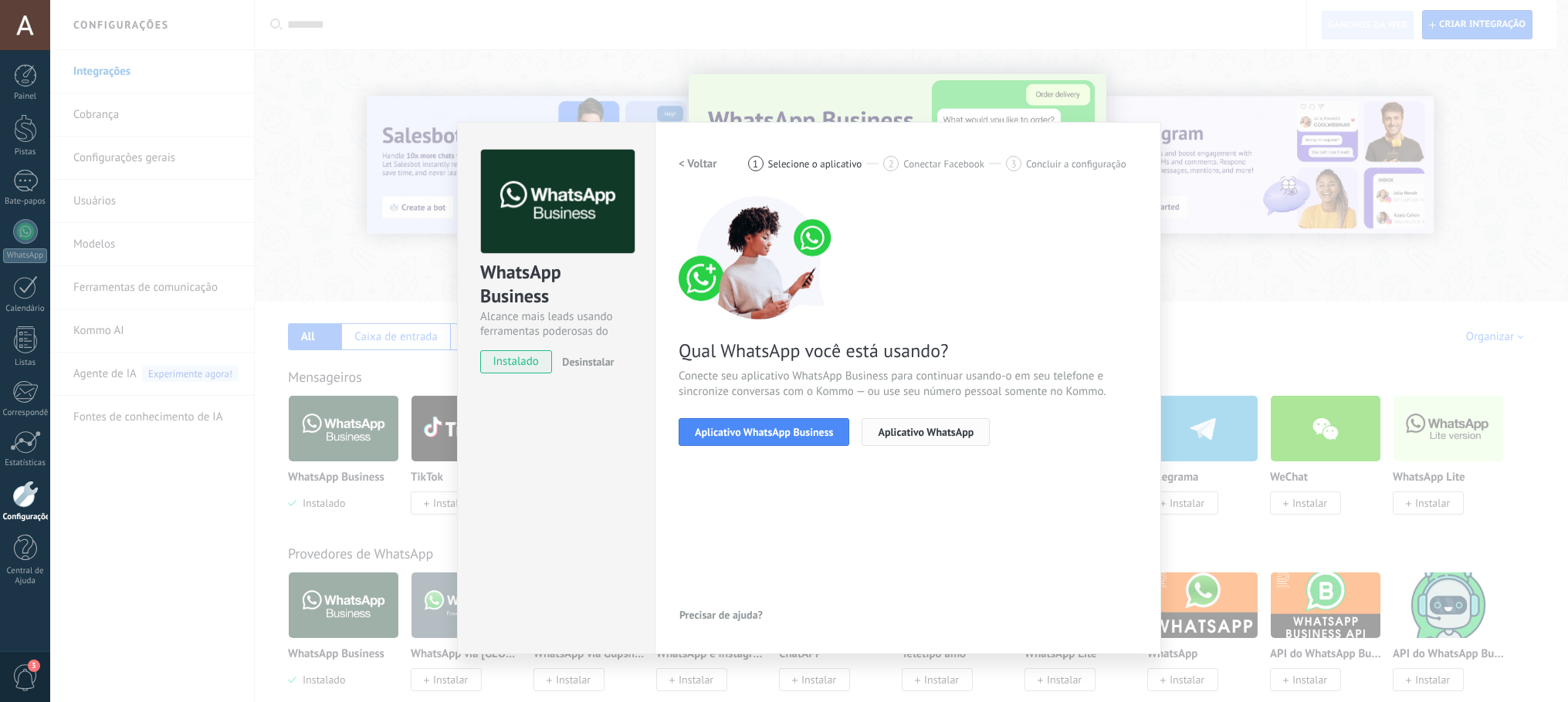
click at [956, 423] on button "Aplicativo WhatsApp" at bounding box center [925, 432] width 128 height 27
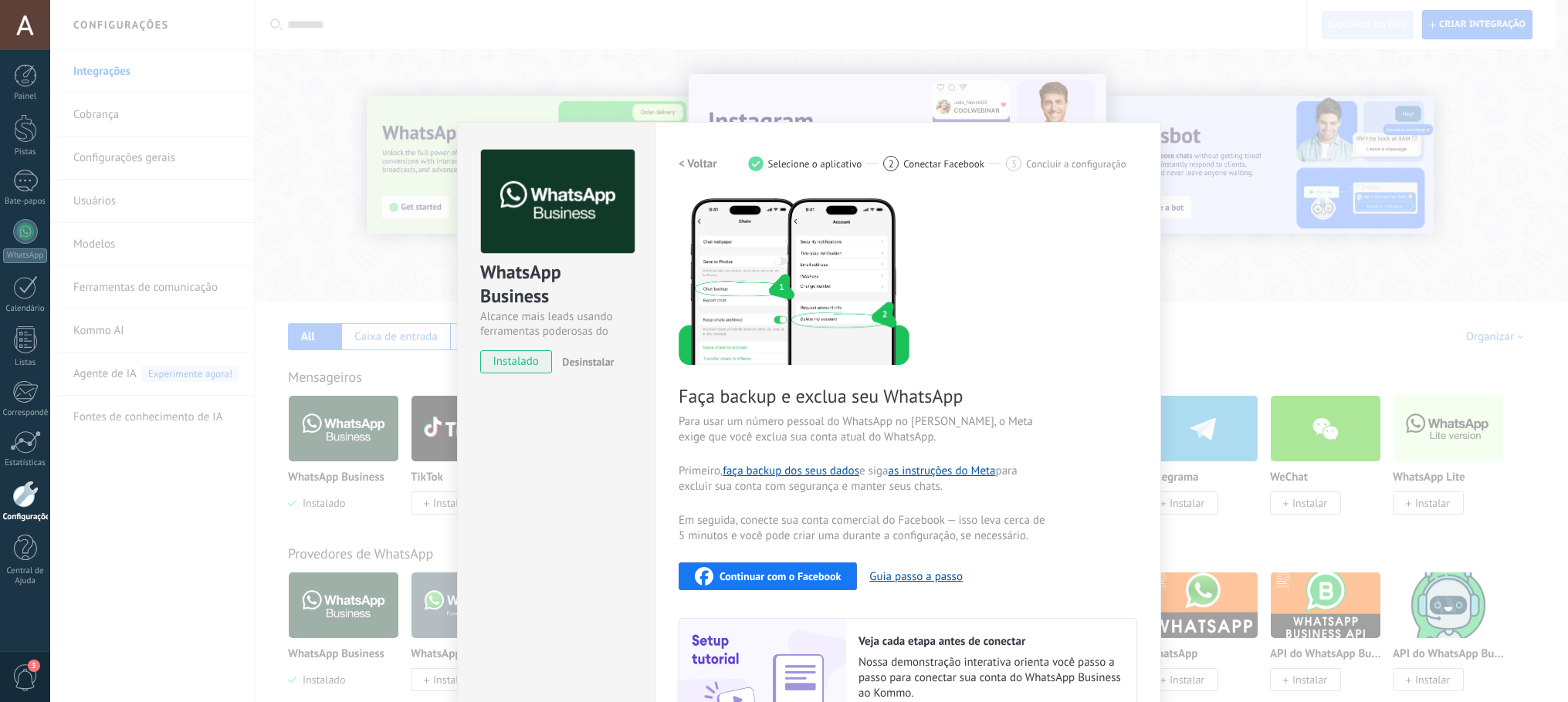
click at [731, 397] on font "Faça backup e exclua seu WhatsApp" at bounding box center [821, 396] width 284 height 24
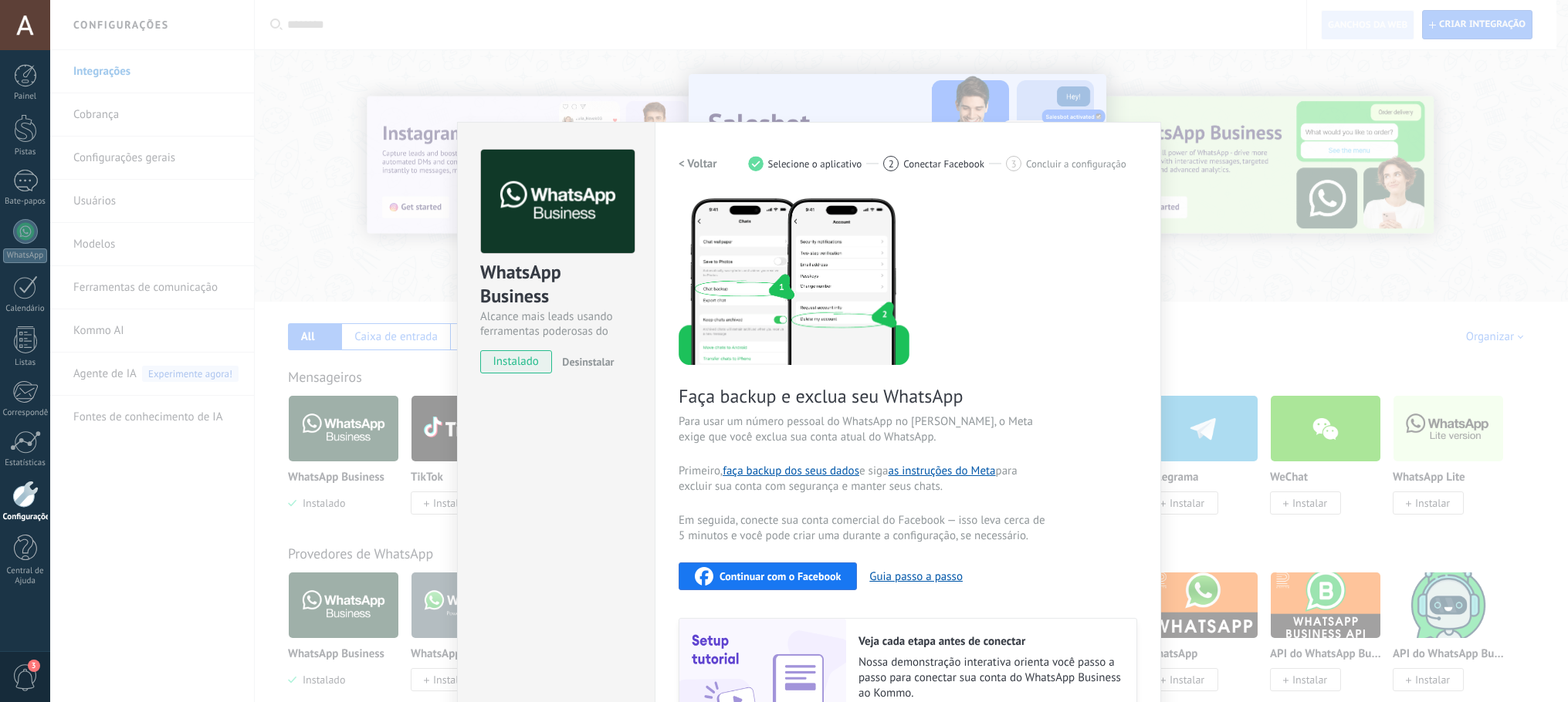
drag, startPoint x: 701, startPoint y: 153, endPoint x: 691, endPoint y: 157, distance: 10.8
click at [691, 157] on button "< Voltar" at bounding box center [697, 164] width 38 height 27
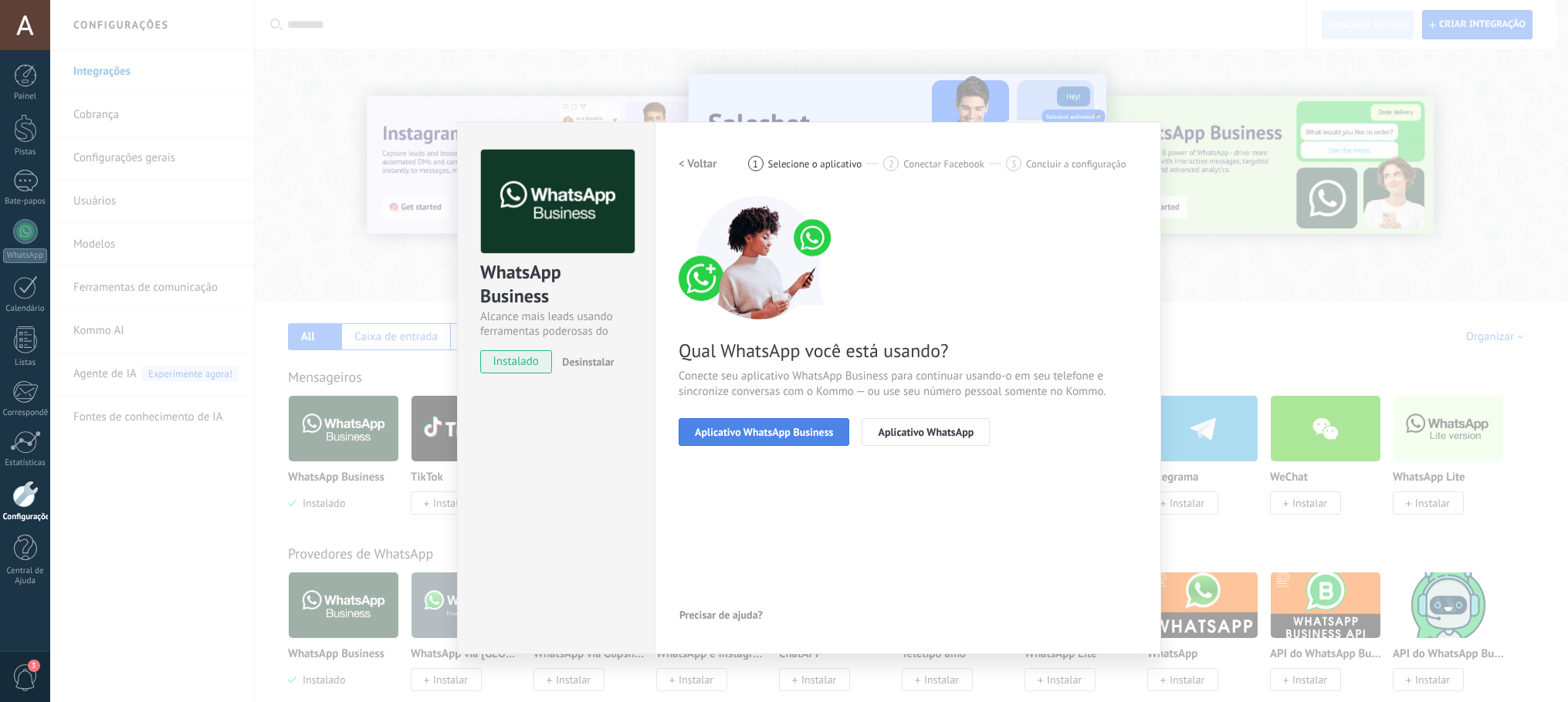
click at [787, 431] on font "Aplicativo WhatsApp Business" at bounding box center [763, 432] width 138 height 14
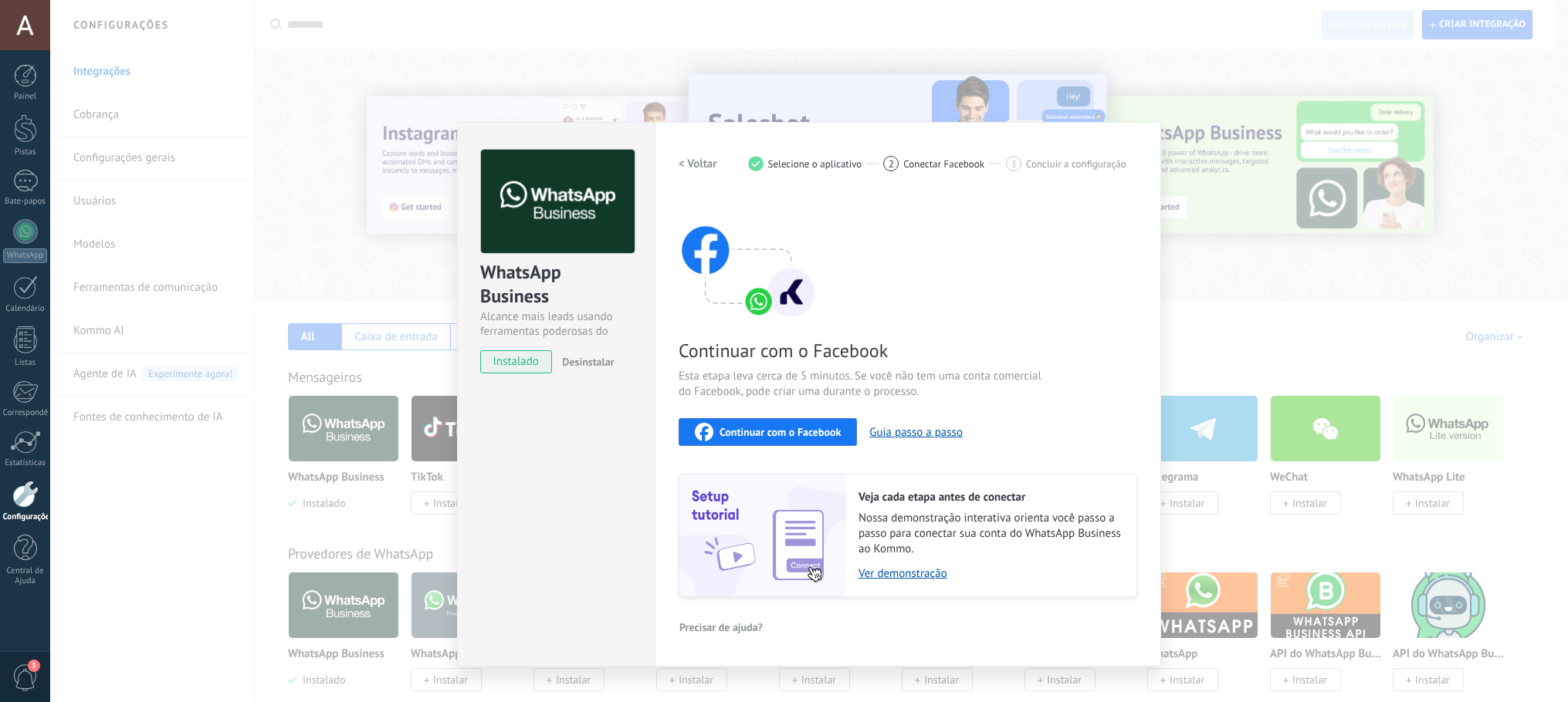
click at [803, 433] on font "Continuar com o Facebook" at bounding box center [781, 432] width 122 height 14
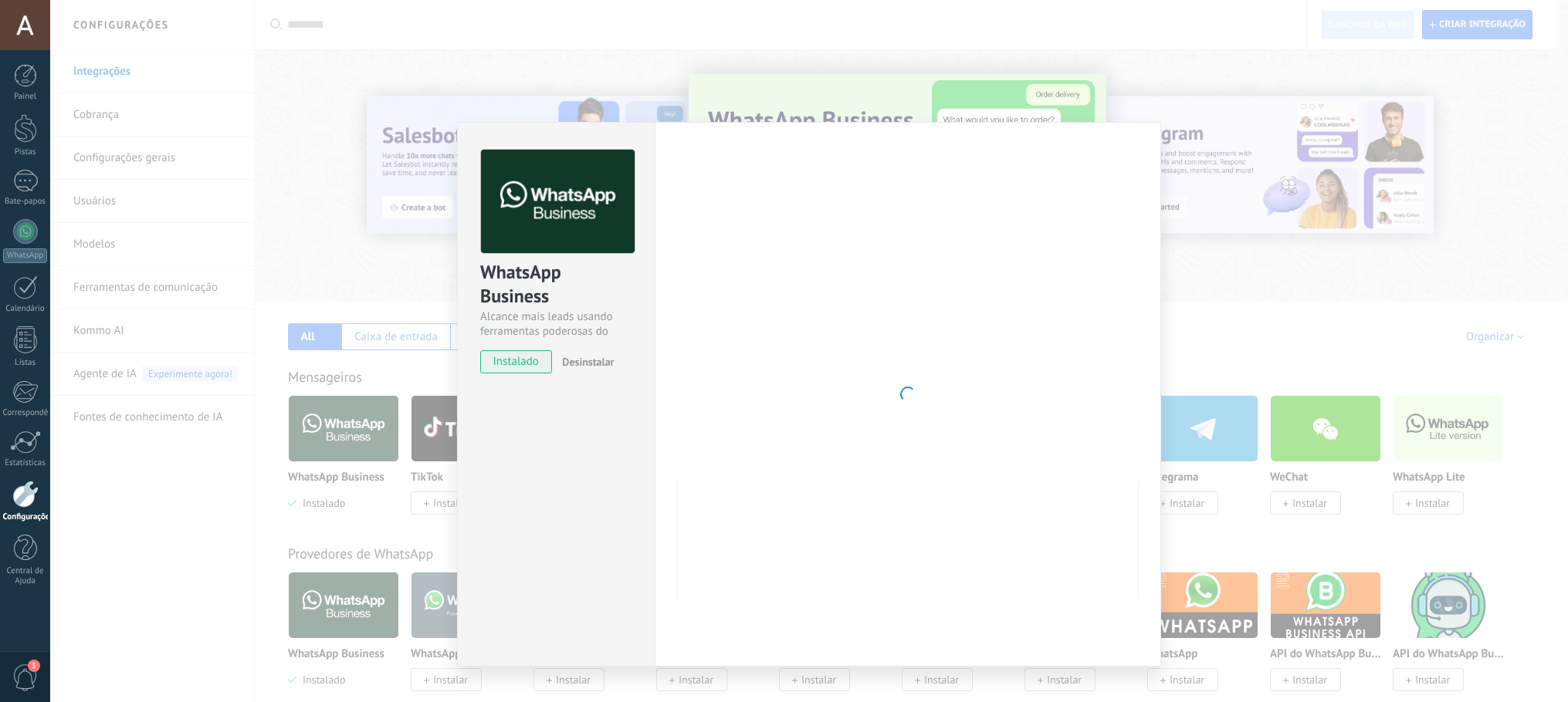
click at [890, 425] on div at bounding box center [908, 394] width 459 height 489
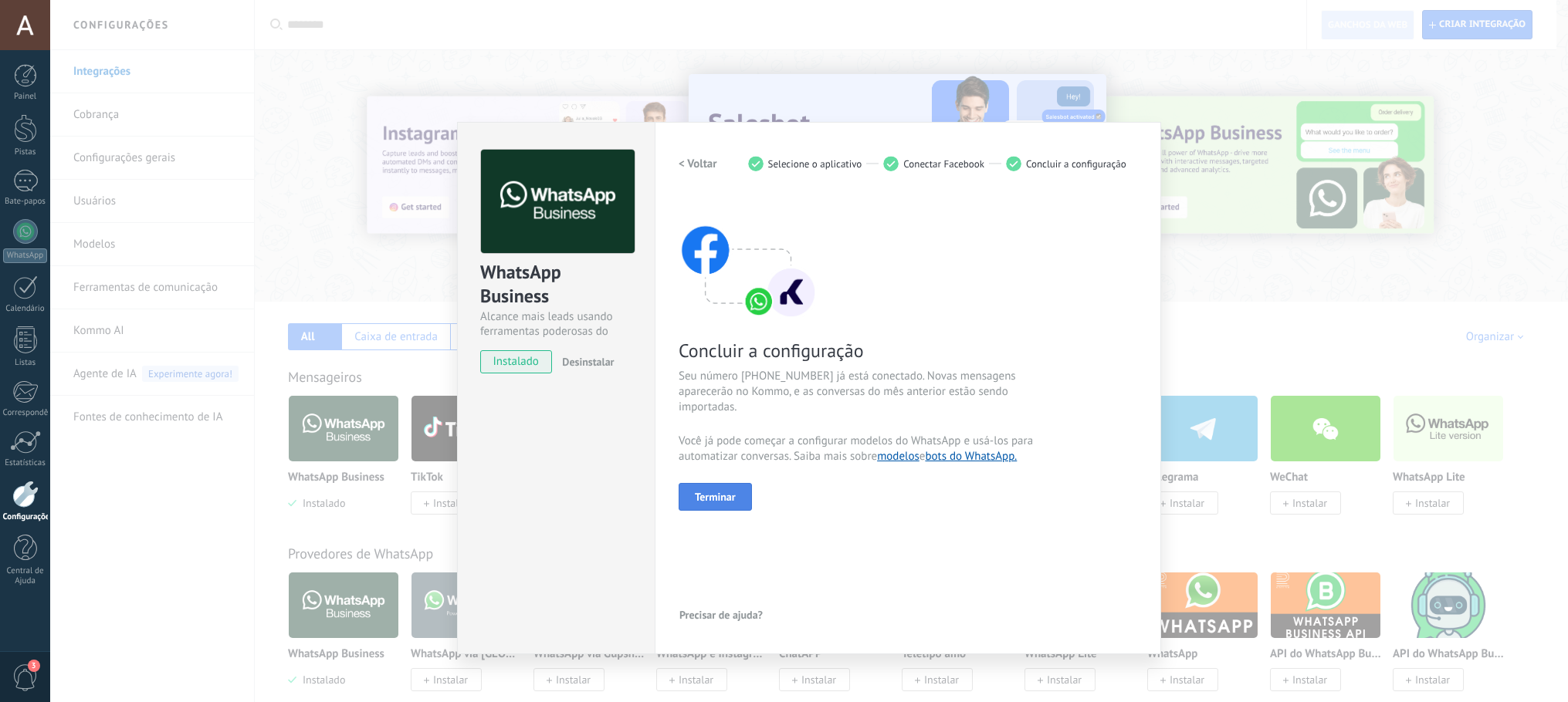
click at [740, 500] on button "Terminar" at bounding box center [715, 497] width 74 height 27
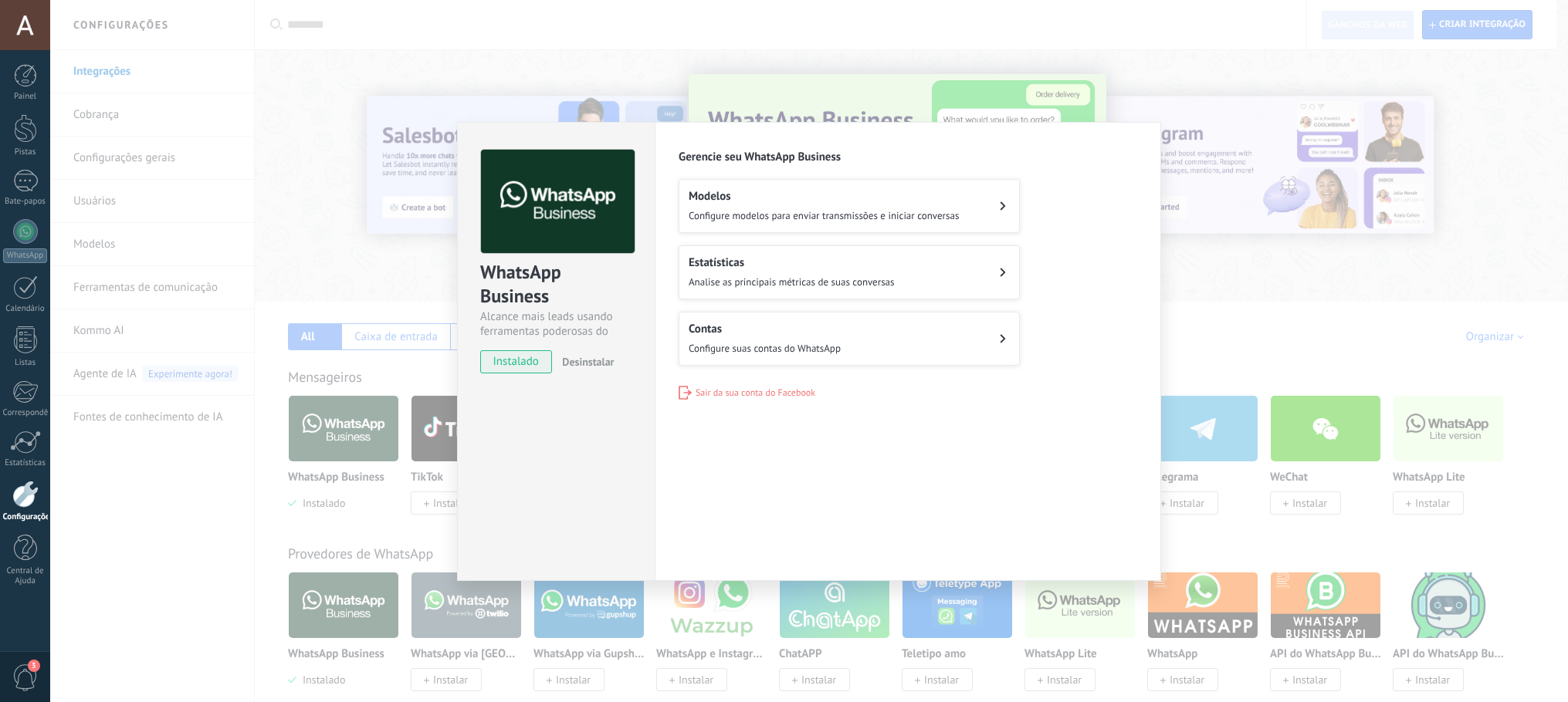
click at [1232, 252] on div "WhatsApp Business Alcance mais leads usando ferramentas poderosas do WhatsApp i…" at bounding box center [808, 351] width 1517 height 702
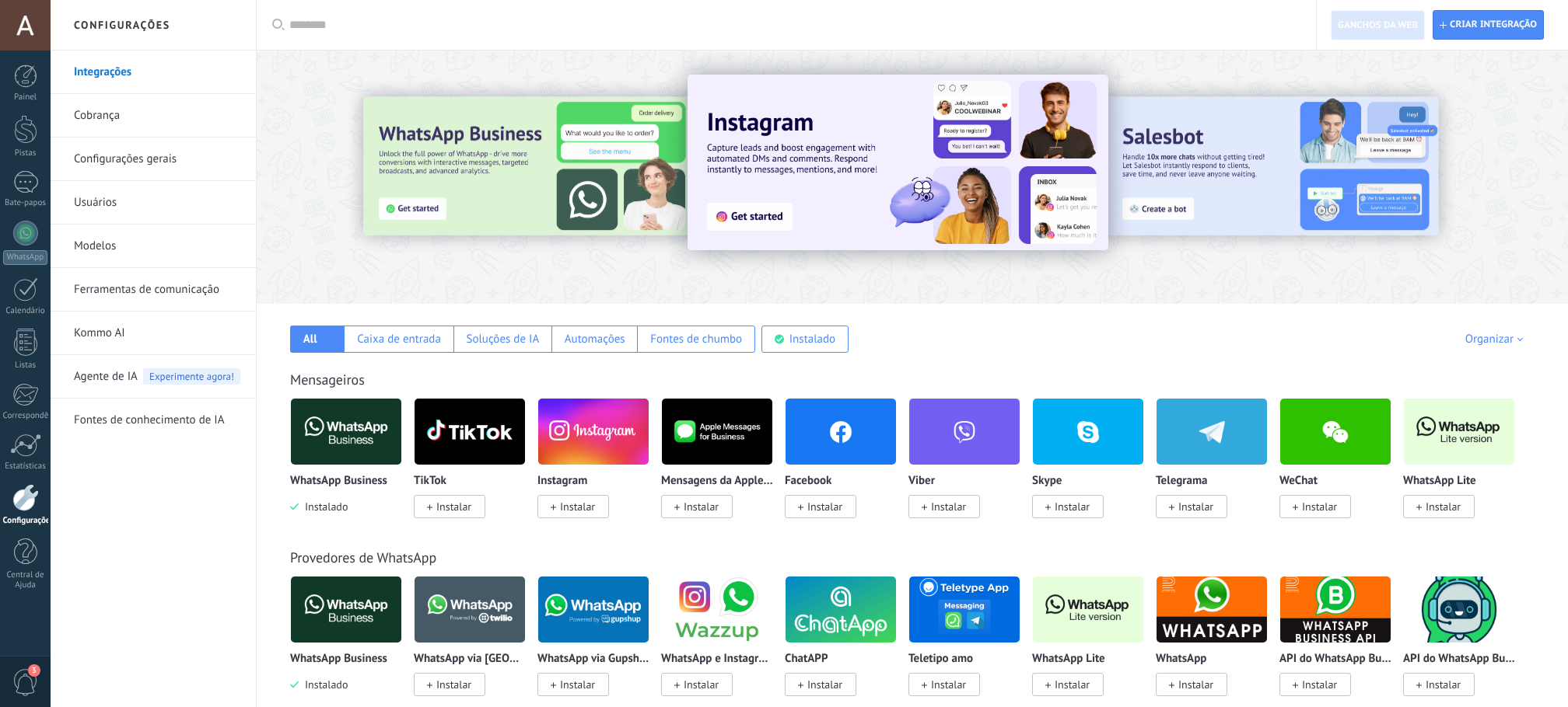
click at [336, 432] on img at bounding box center [346, 432] width 111 height 75
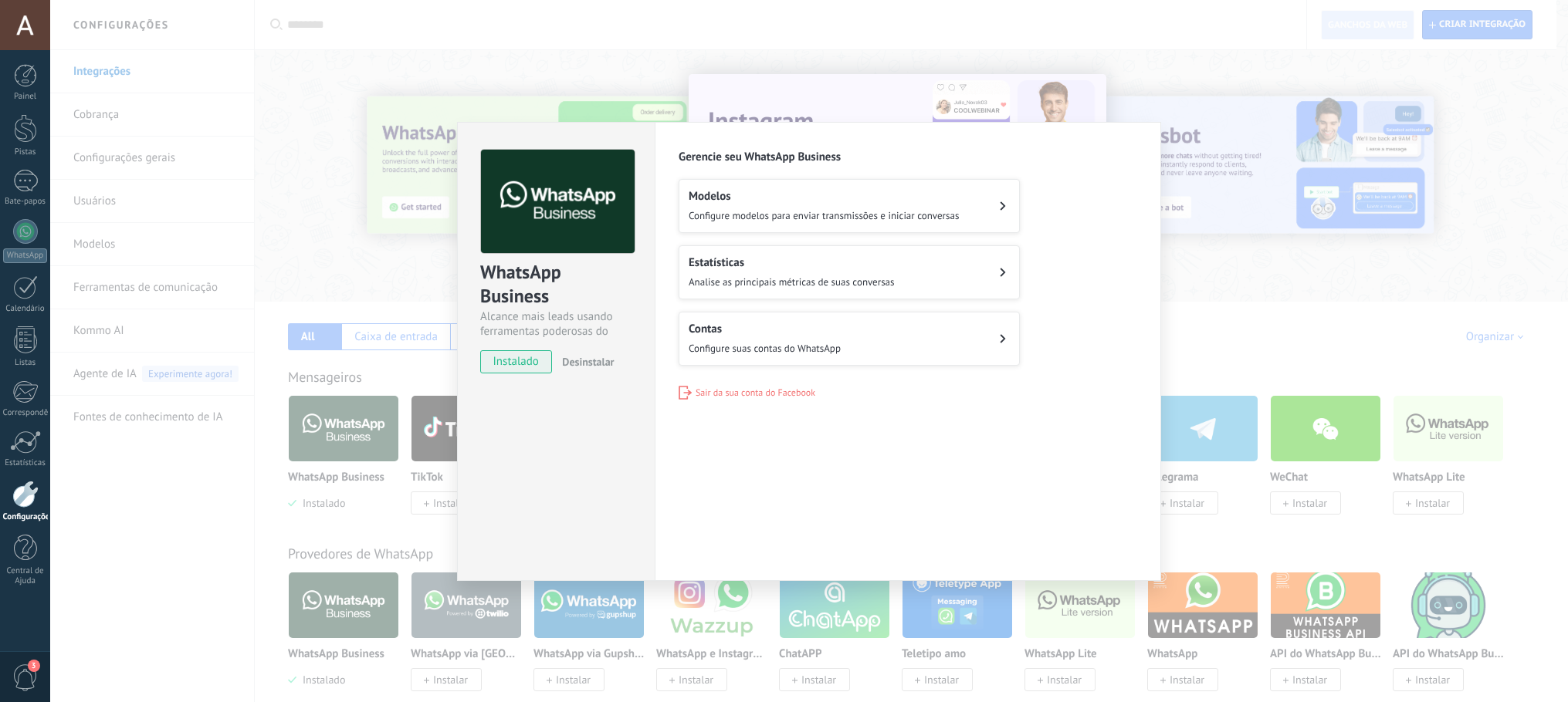
drag, startPoint x: 93, startPoint y: 80, endPoint x: 84, endPoint y: 78, distance: 9.2
click at [93, 80] on div "WhatsApp Business Alcance mais leads usando ferramentas poderosas do WhatsApp i…" at bounding box center [808, 351] width 1517 height 702
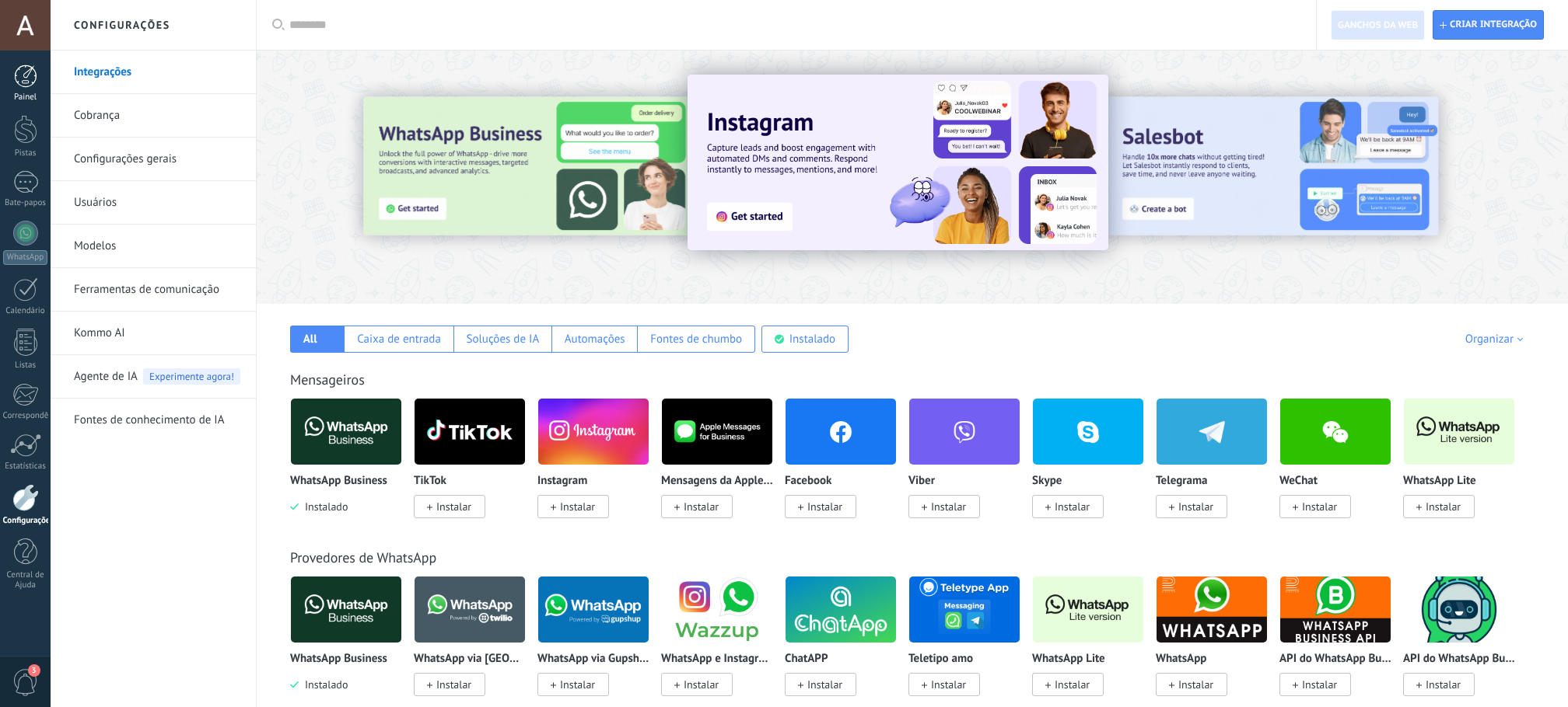
click at [21, 71] on div at bounding box center [26, 76] width 24 height 24
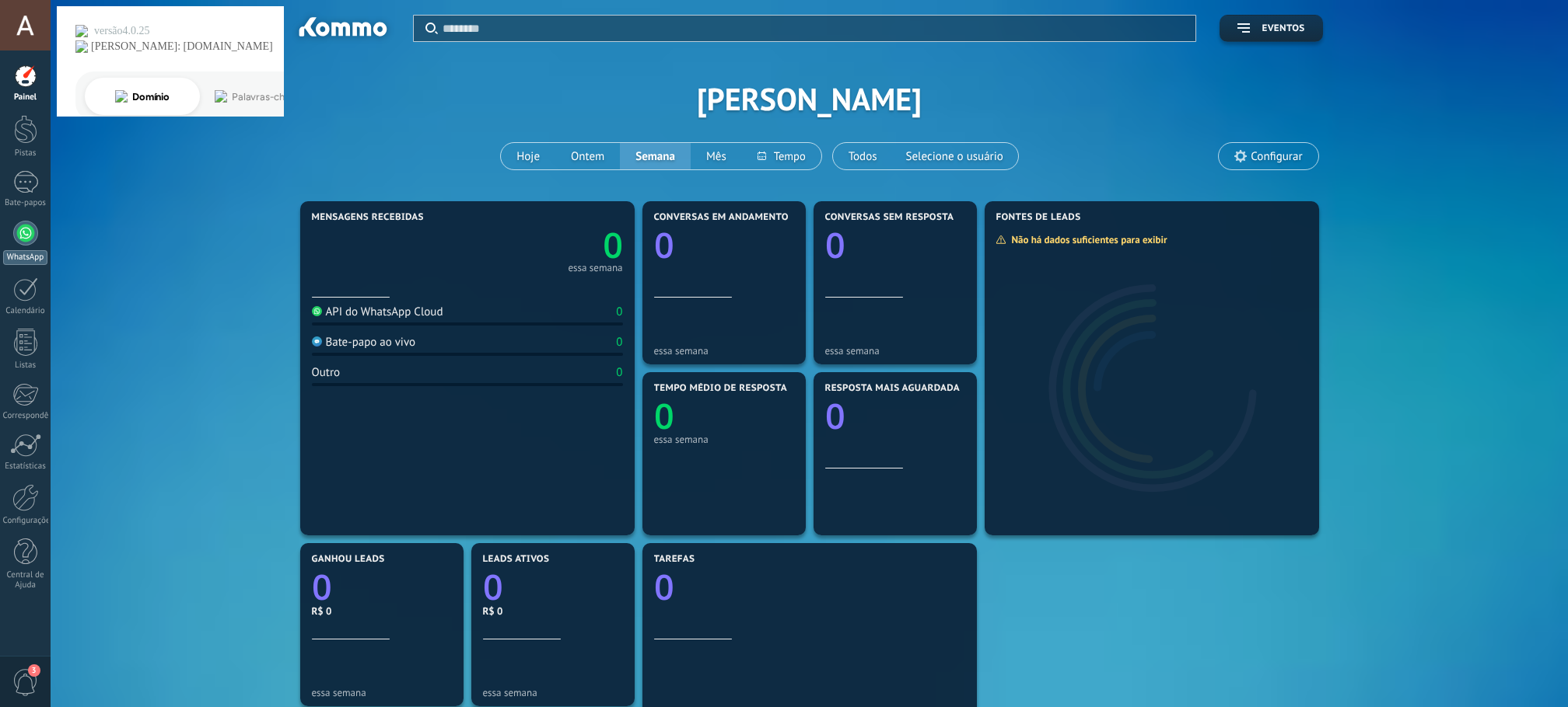
click at [32, 232] on div at bounding box center [25, 233] width 25 height 25
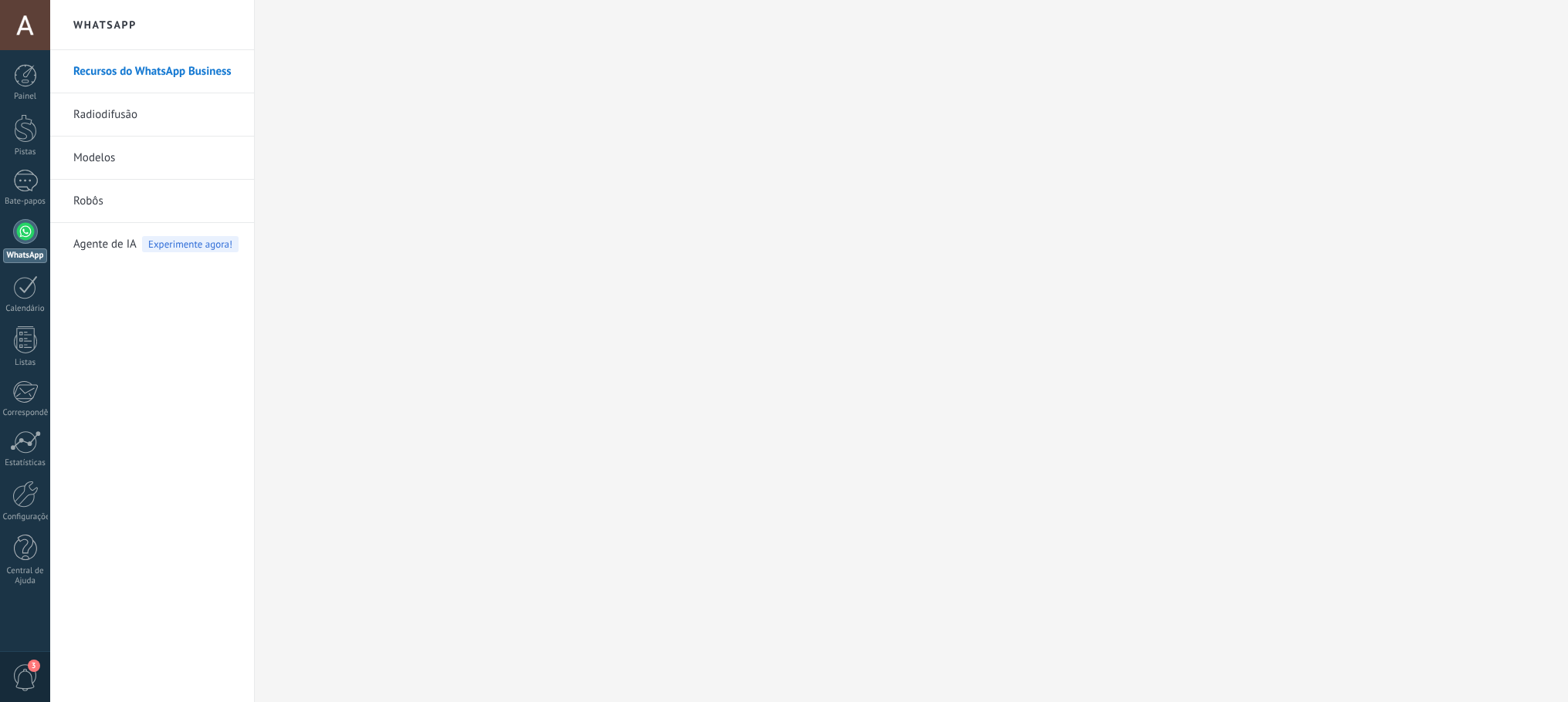
click at [159, 112] on link "Radiodifusão" at bounding box center [156, 115] width 165 height 43
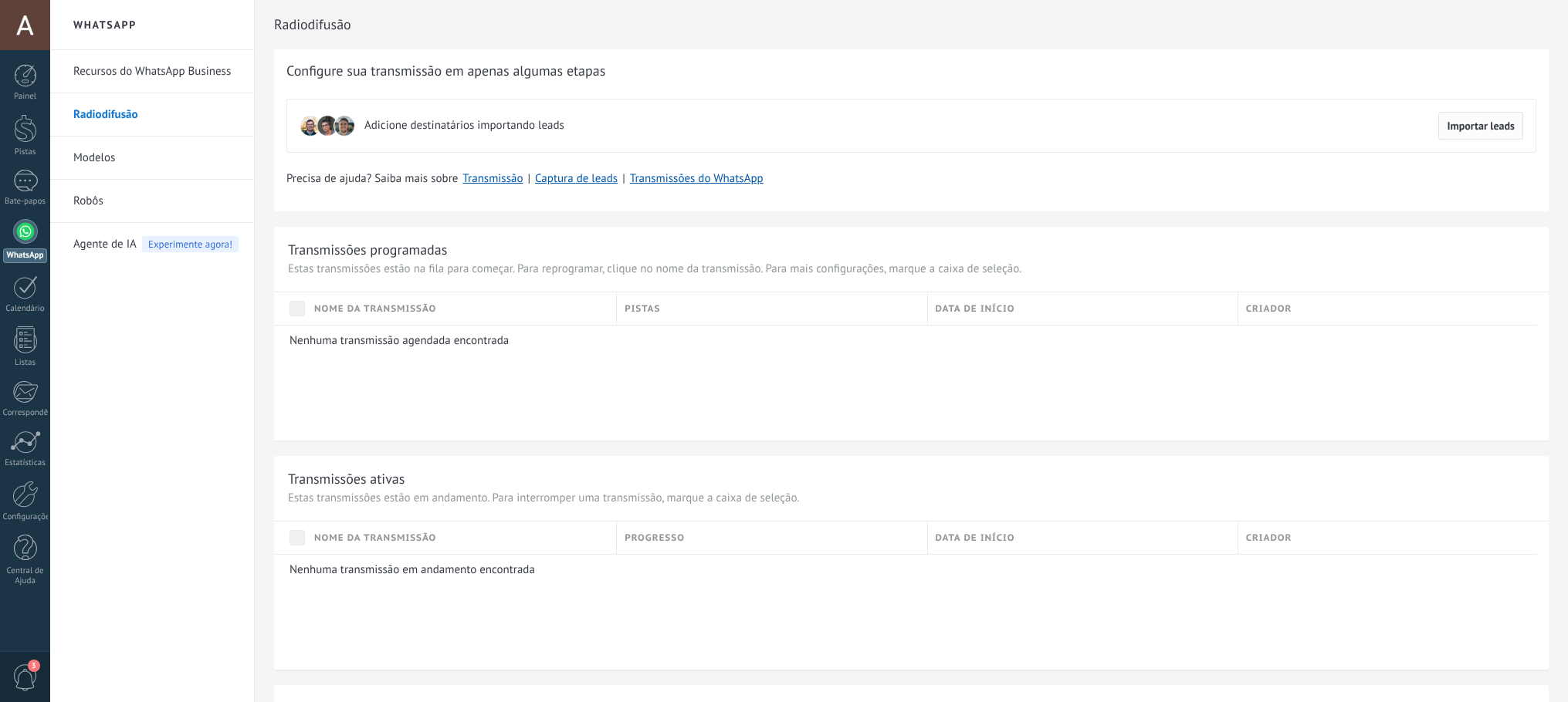
click at [1457, 124] on font "Importar leads" at bounding box center [1480, 125] width 68 height 14
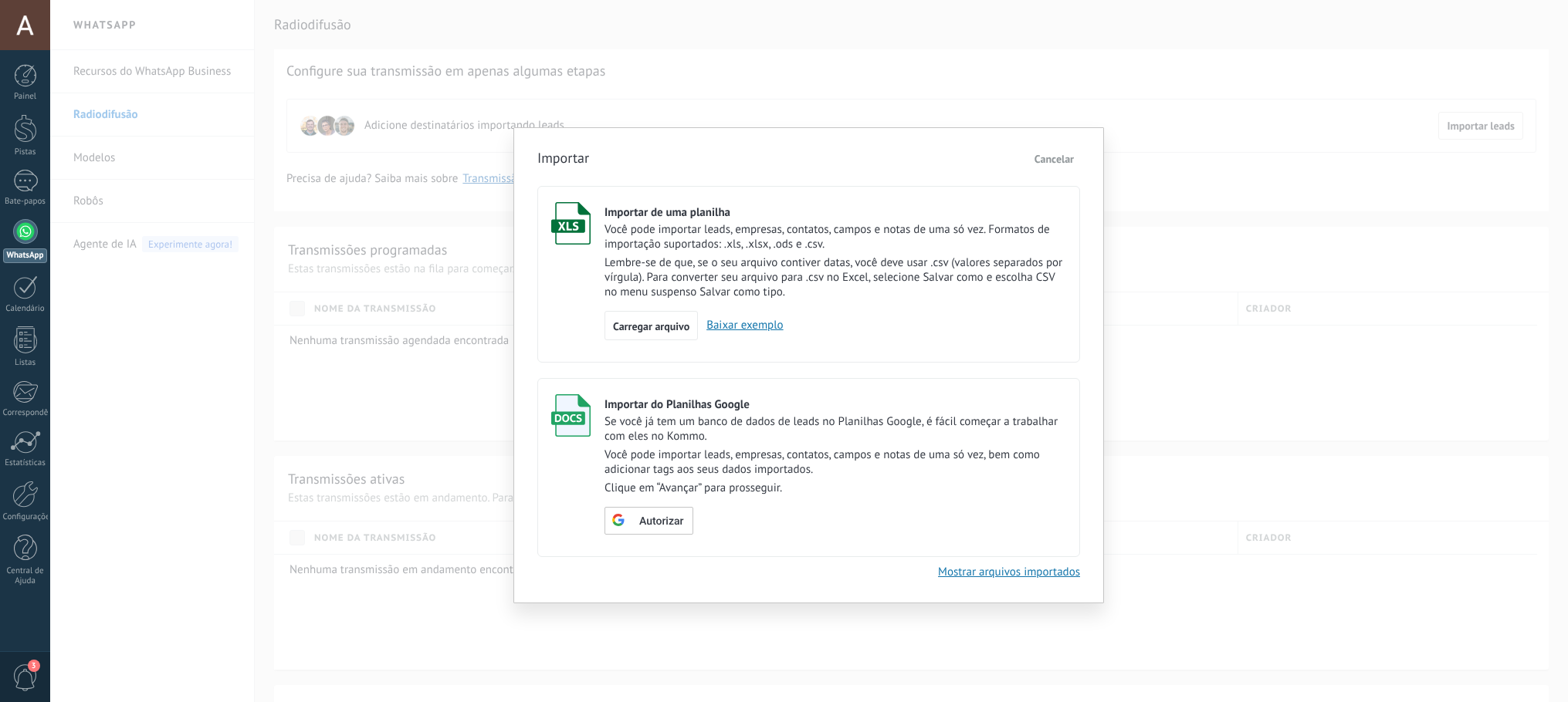
click at [763, 644] on div "Importar Cancelar Importar de uma planilha Você pode importar leads, empresas, …" at bounding box center [808, 351] width 1517 height 702
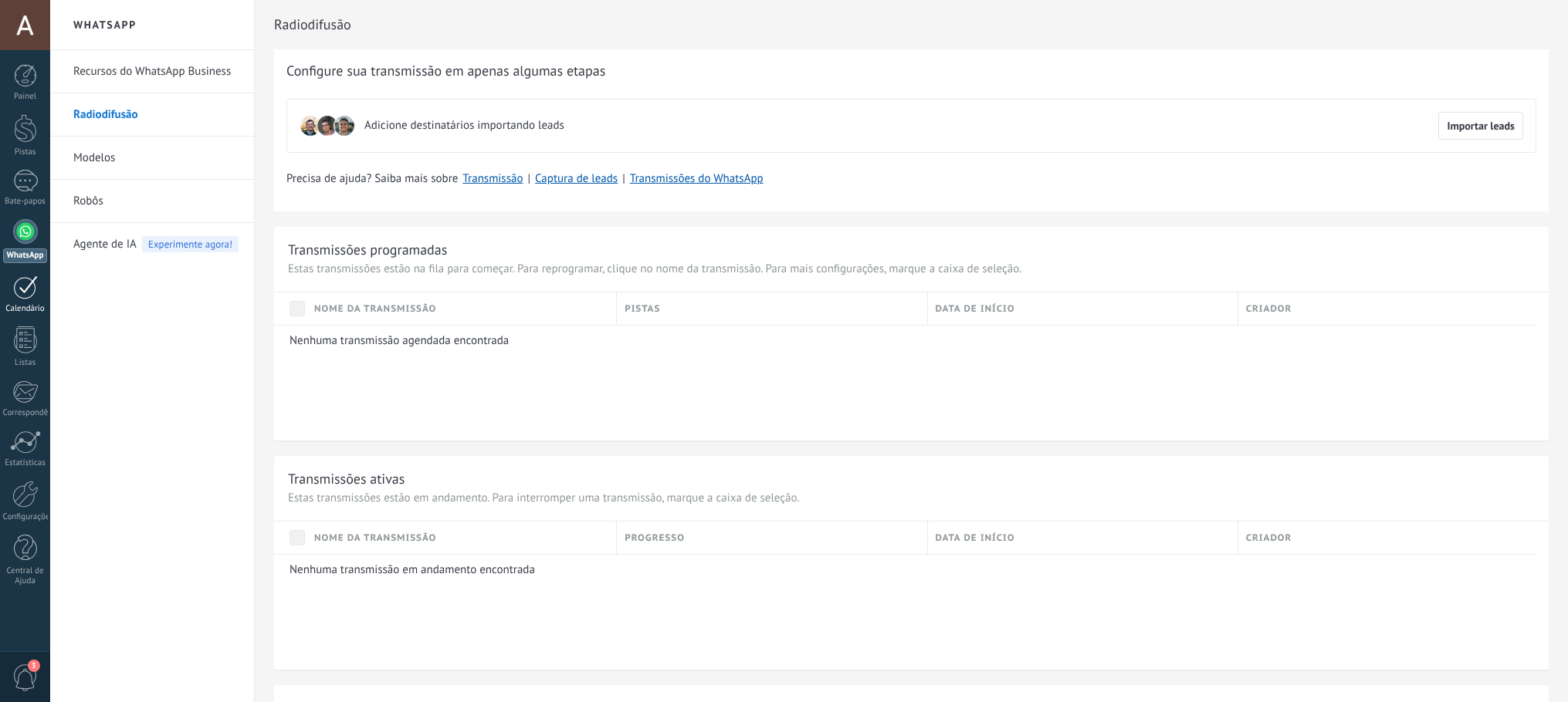
click at [24, 292] on div at bounding box center [25, 287] width 25 height 24
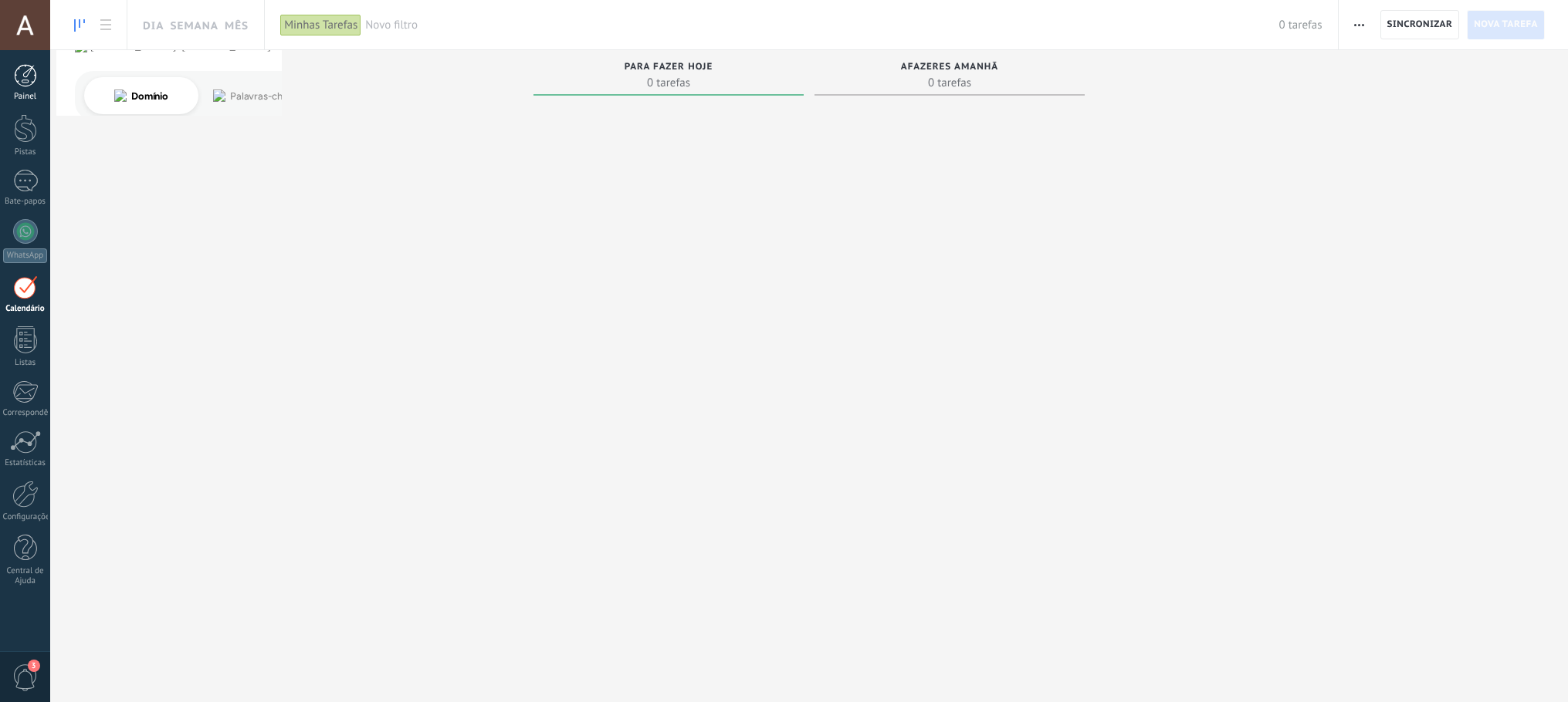
click at [22, 67] on div at bounding box center [25, 75] width 24 height 24
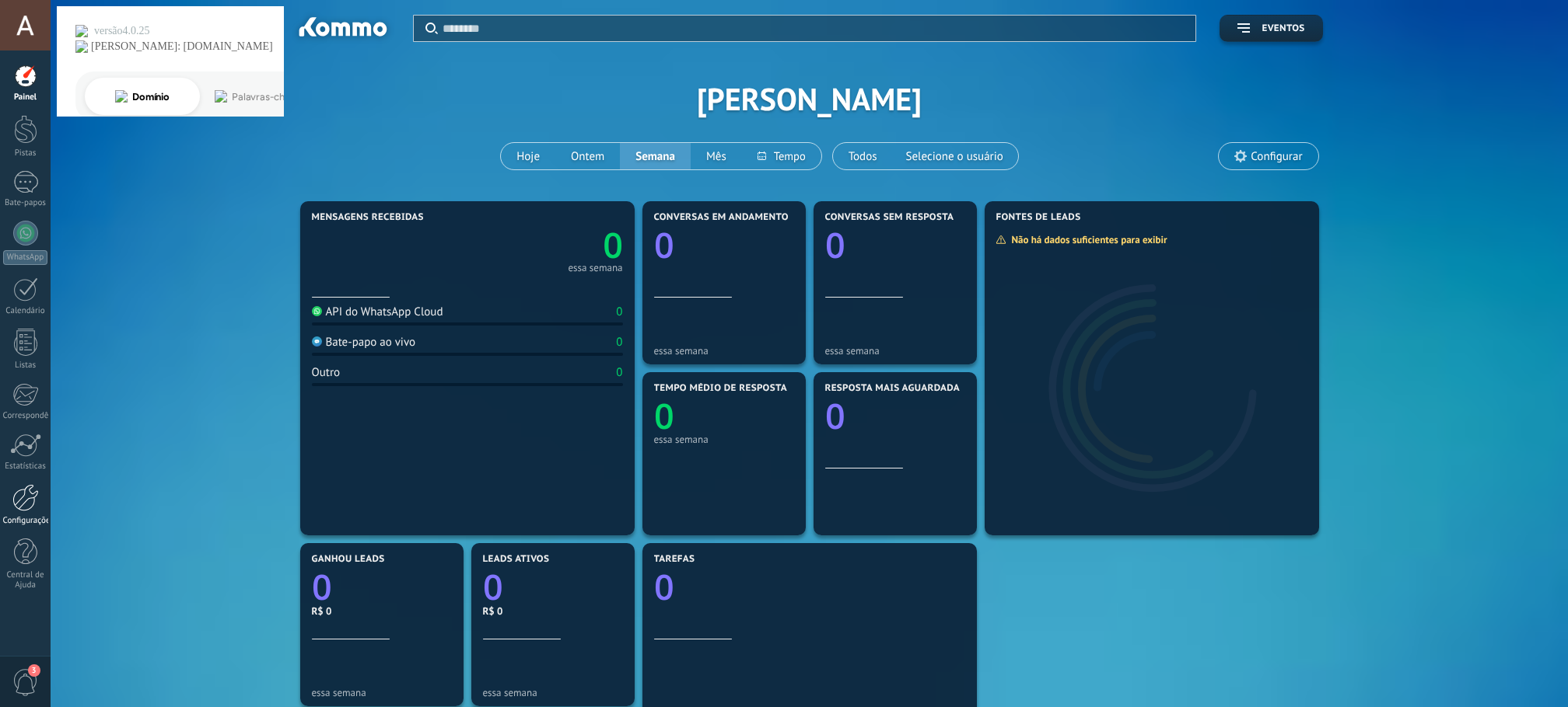
click at [24, 502] on div at bounding box center [26, 498] width 27 height 28
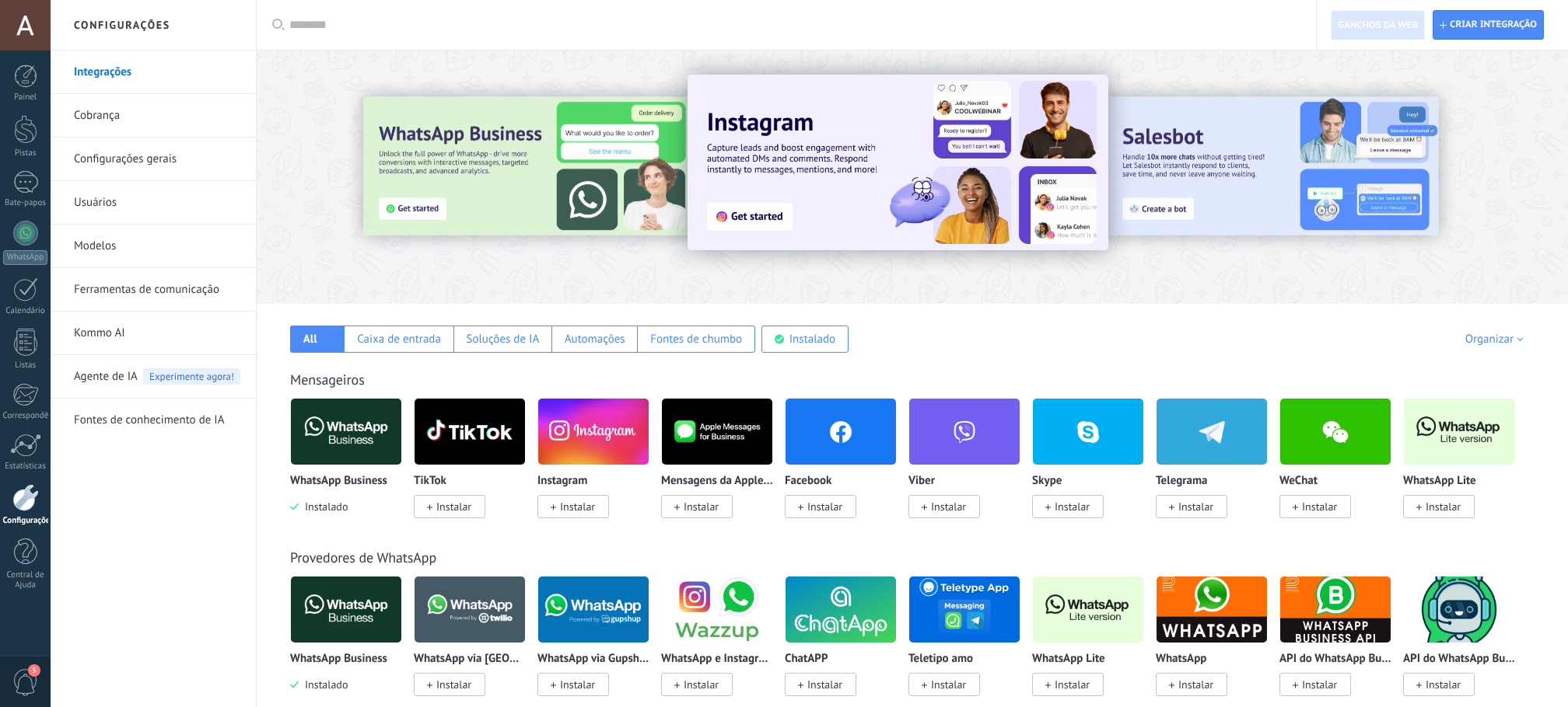
click at [353, 457] on img at bounding box center [346, 432] width 111 height 75
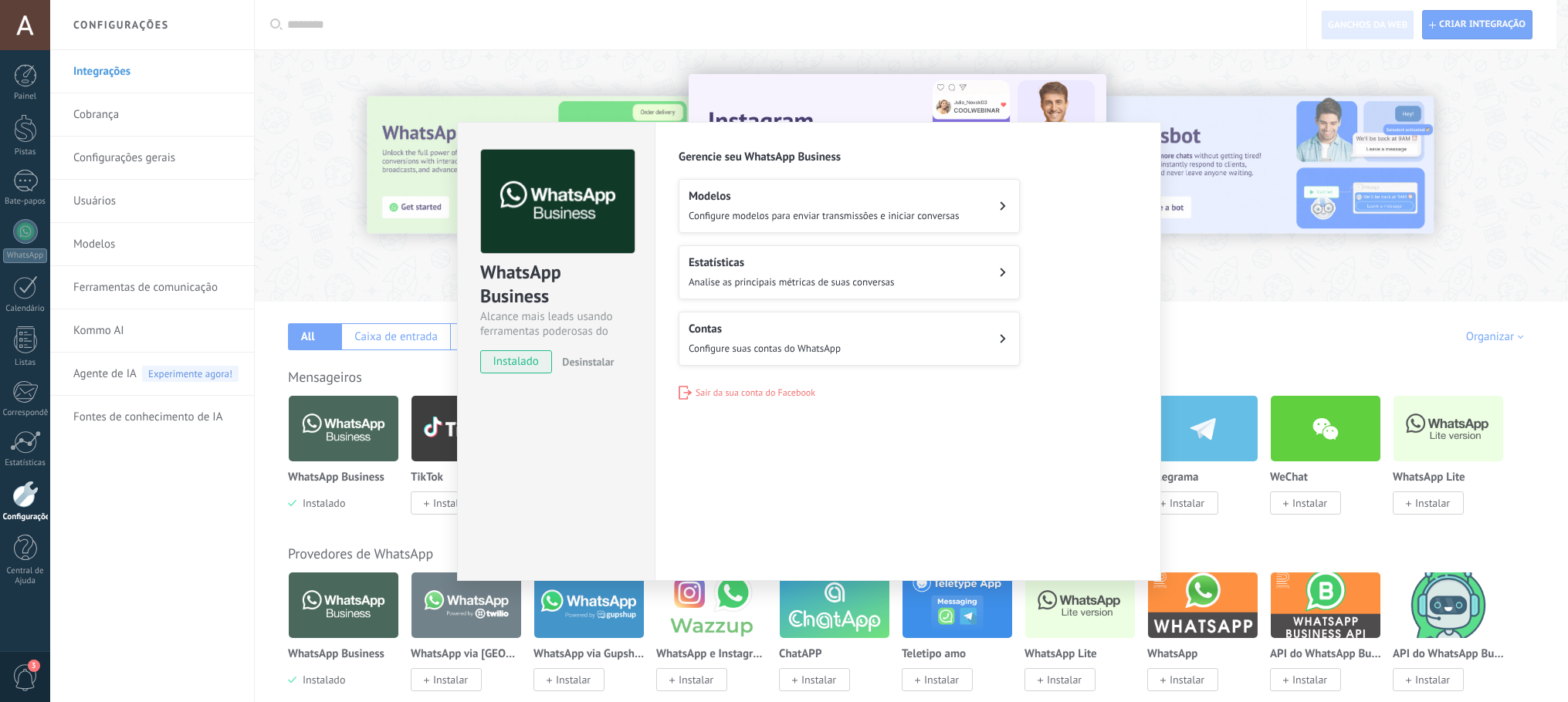
click at [864, 219] on font "Configure modelos para enviar transmissões e iniciar conversas" at bounding box center [823, 215] width 270 height 13
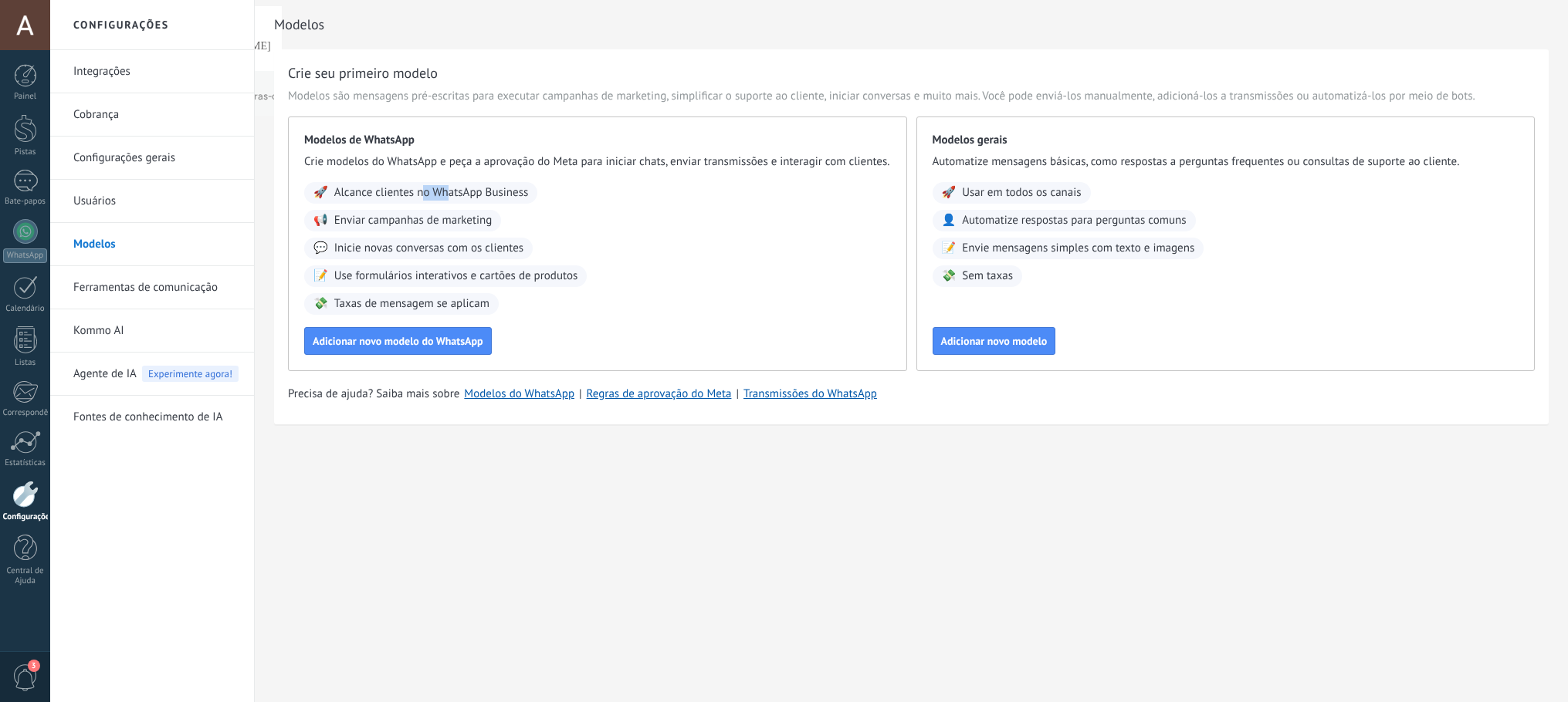
drag, startPoint x: 436, startPoint y: 191, endPoint x: 449, endPoint y: 191, distance: 13.0
click at [449, 191] on font "Alcance clientes no WhatsApp Business" at bounding box center [431, 192] width 194 height 15
drag, startPoint x: 408, startPoint y: 216, endPoint x: 504, endPoint y: 196, distance: 98.1
click at [420, 213] on font "Enviar campanhas de marketing" at bounding box center [413, 220] width 158 height 15
drag, startPoint x: 1031, startPoint y: 197, endPoint x: 1058, endPoint y: 214, distance: 31.9
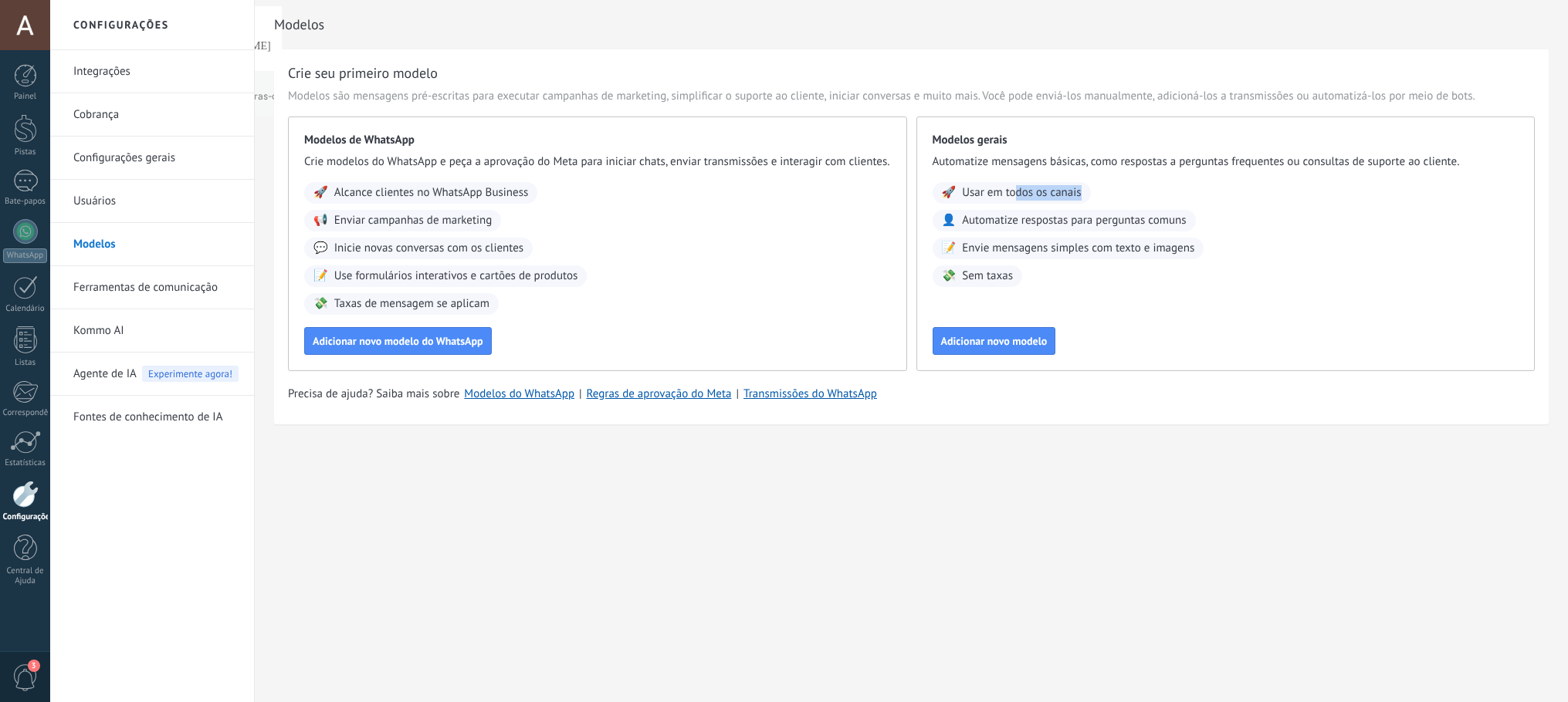
click at [1058, 202] on div "🚀 Usar em todos os canais" at bounding box center [1011, 193] width 158 height 22
click at [172, 64] on link "Integrações" at bounding box center [156, 72] width 165 height 43
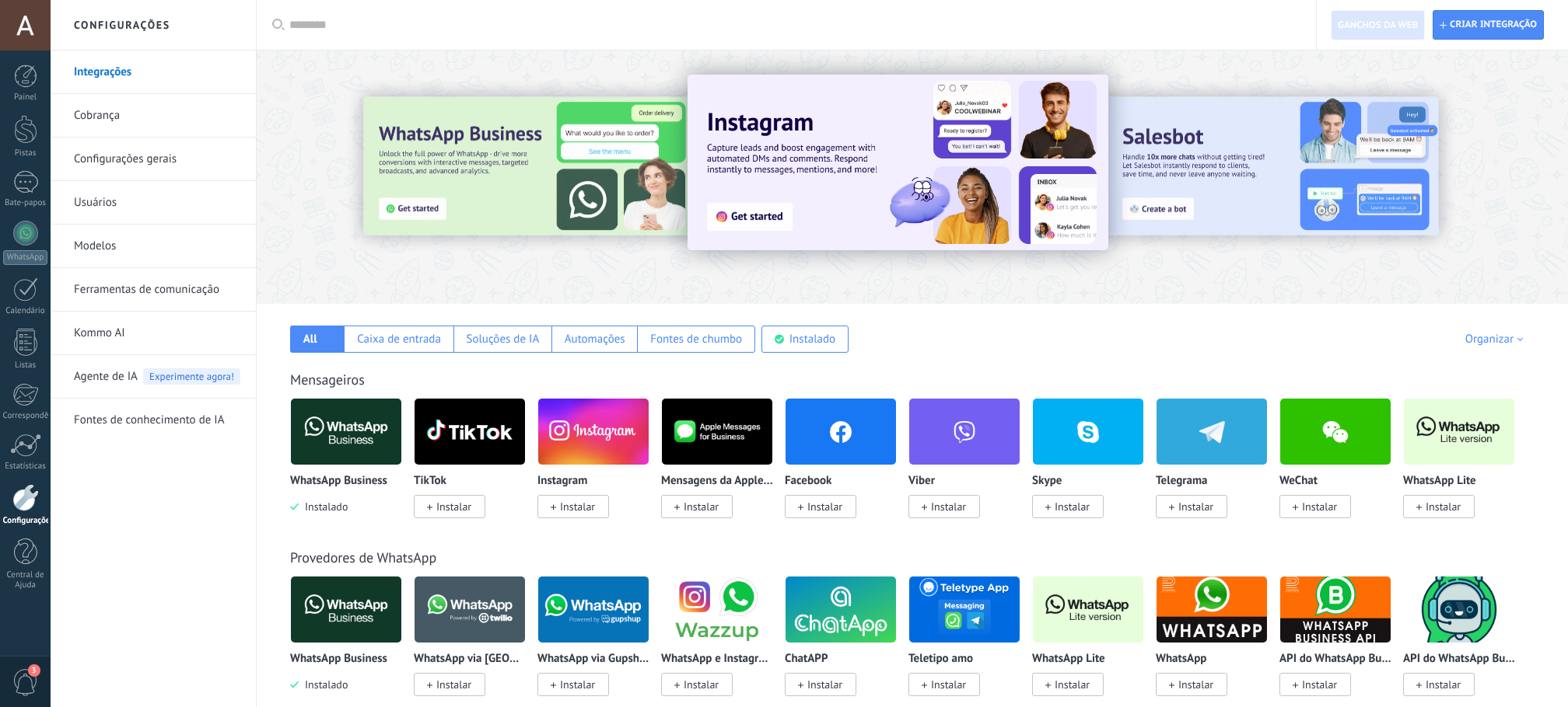
click at [128, 112] on link "Cobrança" at bounding box center [157, 116] width 166 height 43
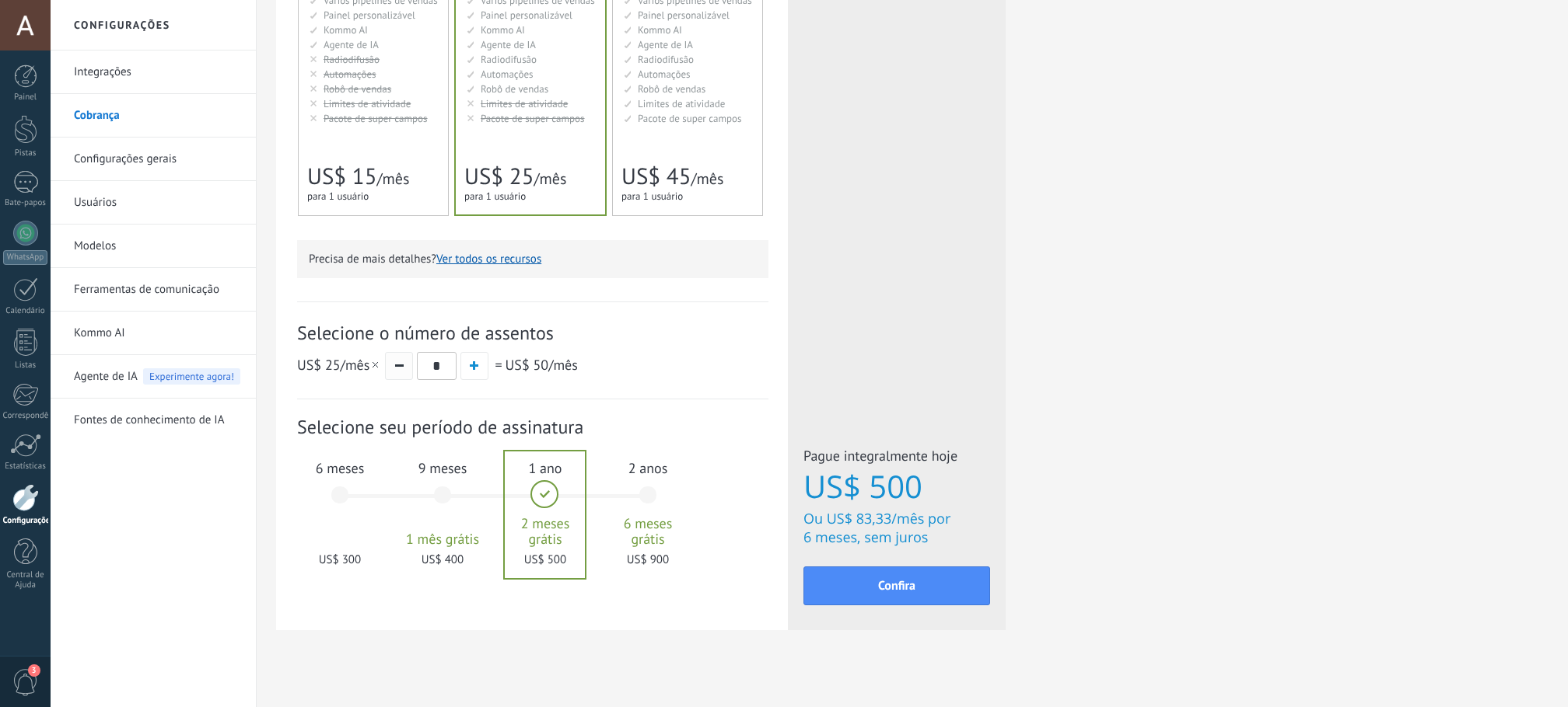
scroll to position [360, 0]
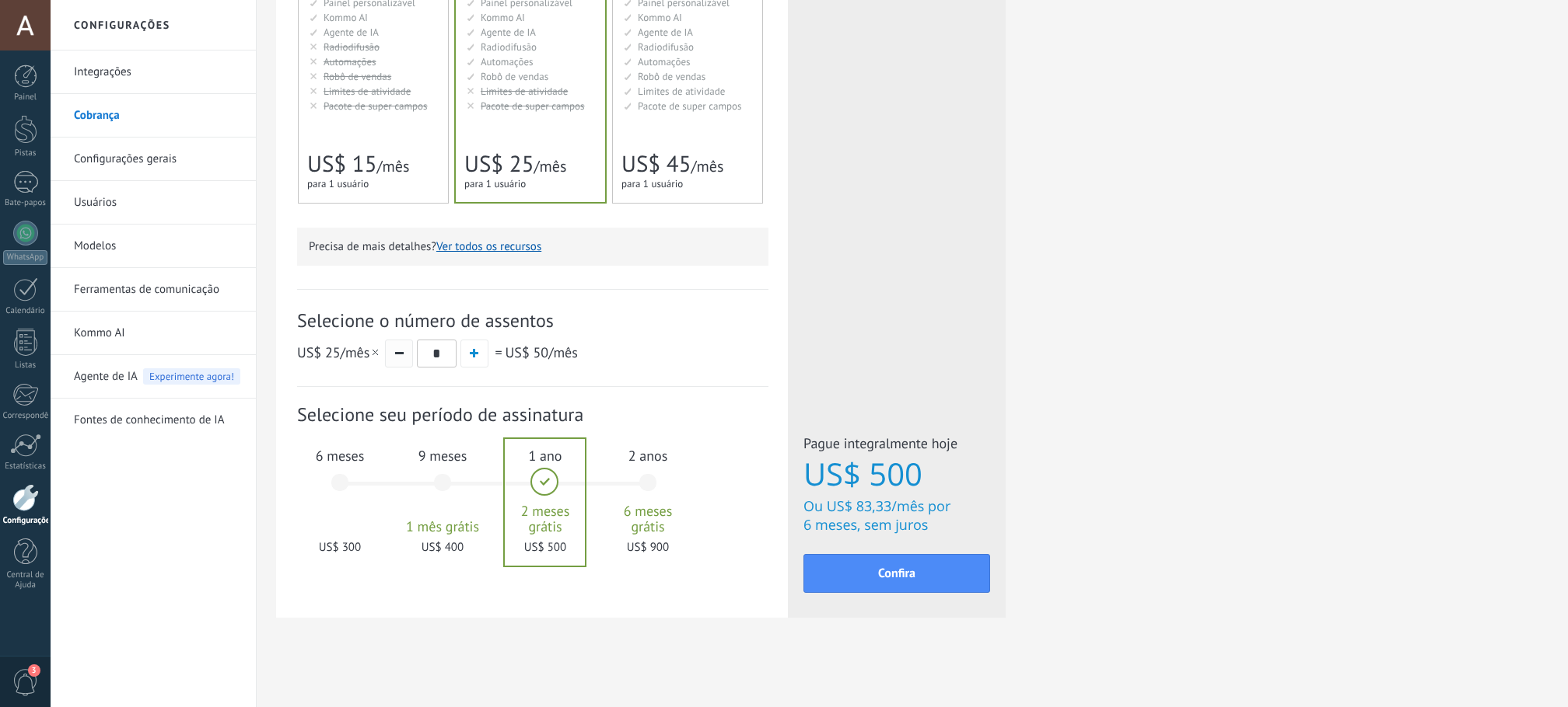
click at [385, 355] on button "button" at bounding box center [399, 354] width 28 height 28
click at [465, 355] on button "button" at bounding box center [474, 354] width 28 height 28
click at [400, 353] on span "button" at bounding box center [399, 354] width 9 height 2
type input "*"
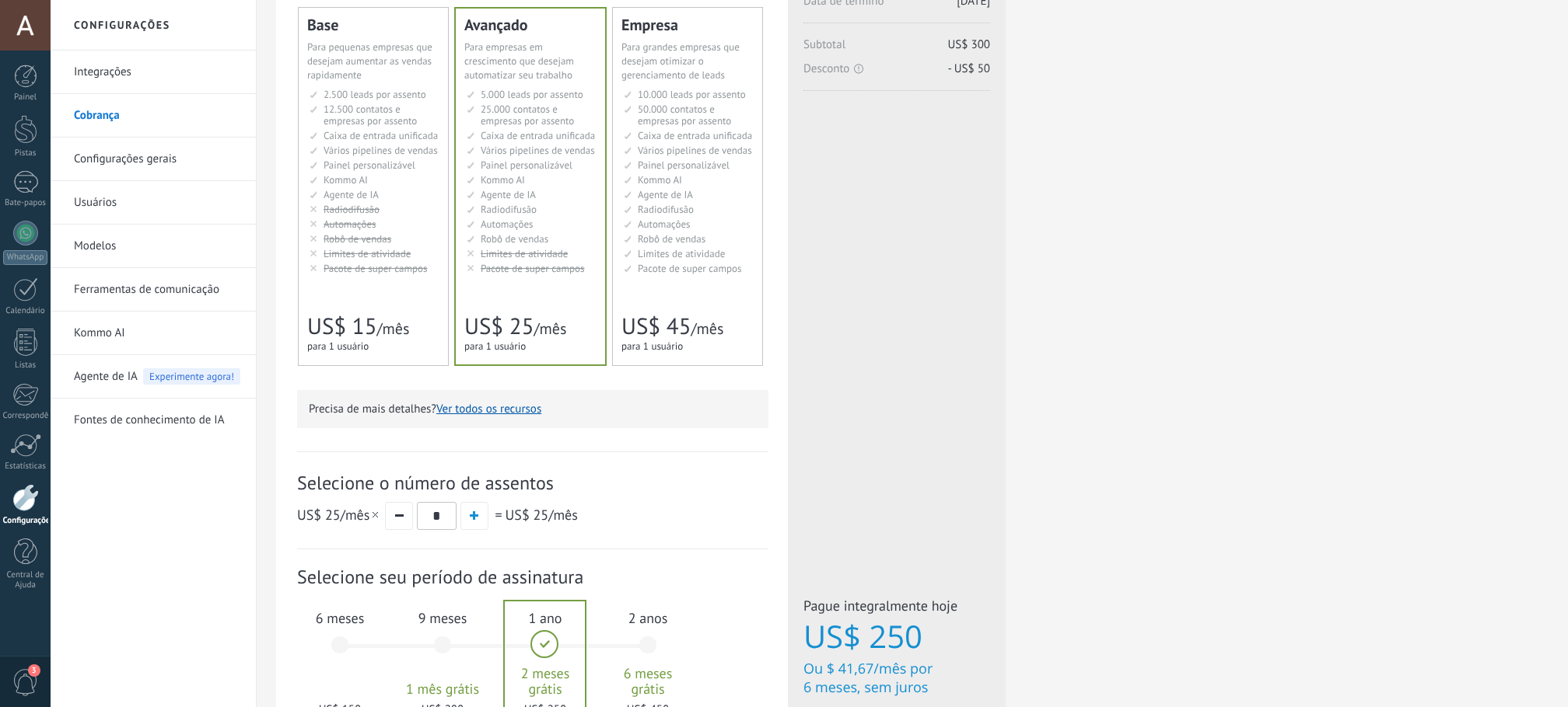
scroll to position [0, 0]
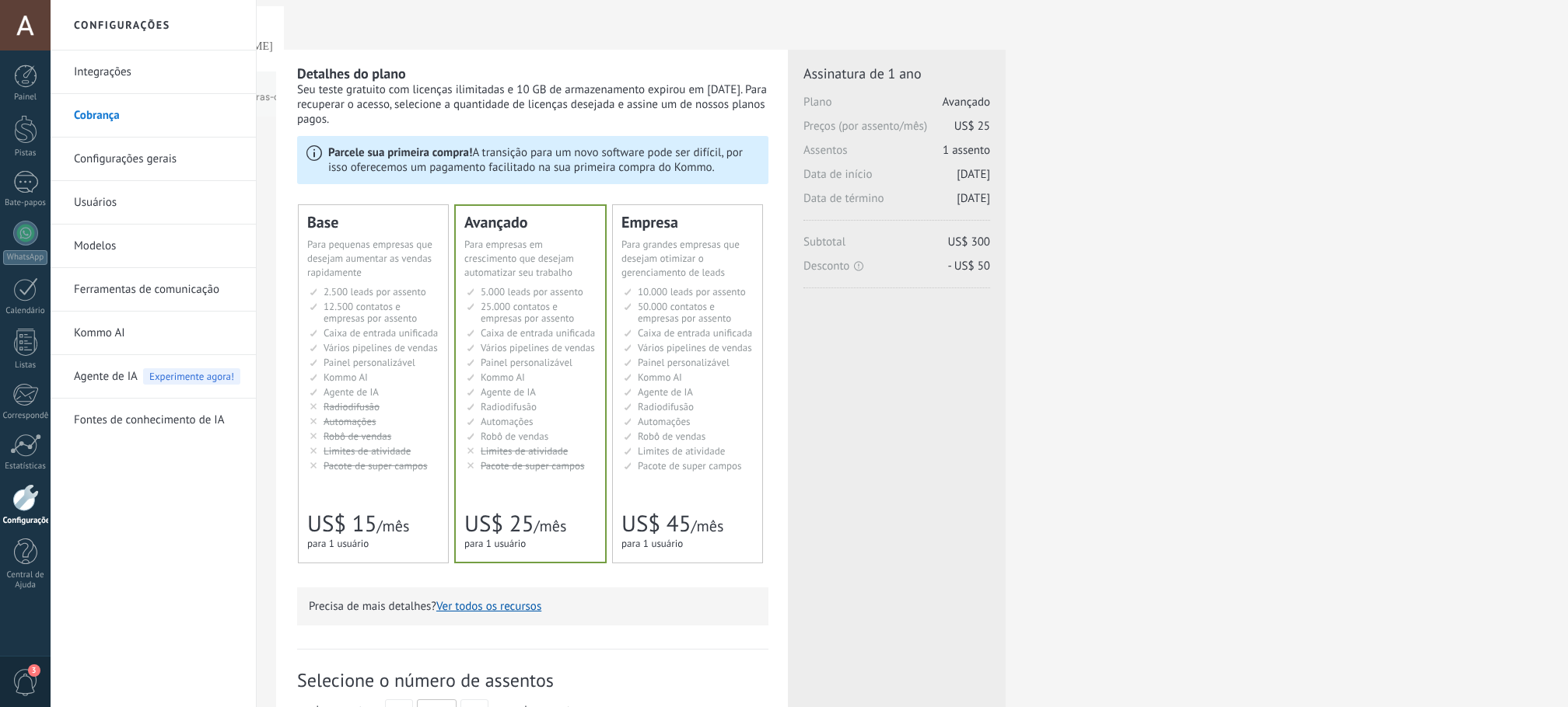
click at [140, 155] on font "Configurações gerais" at bounding box center [125, 158] width 103 height 15
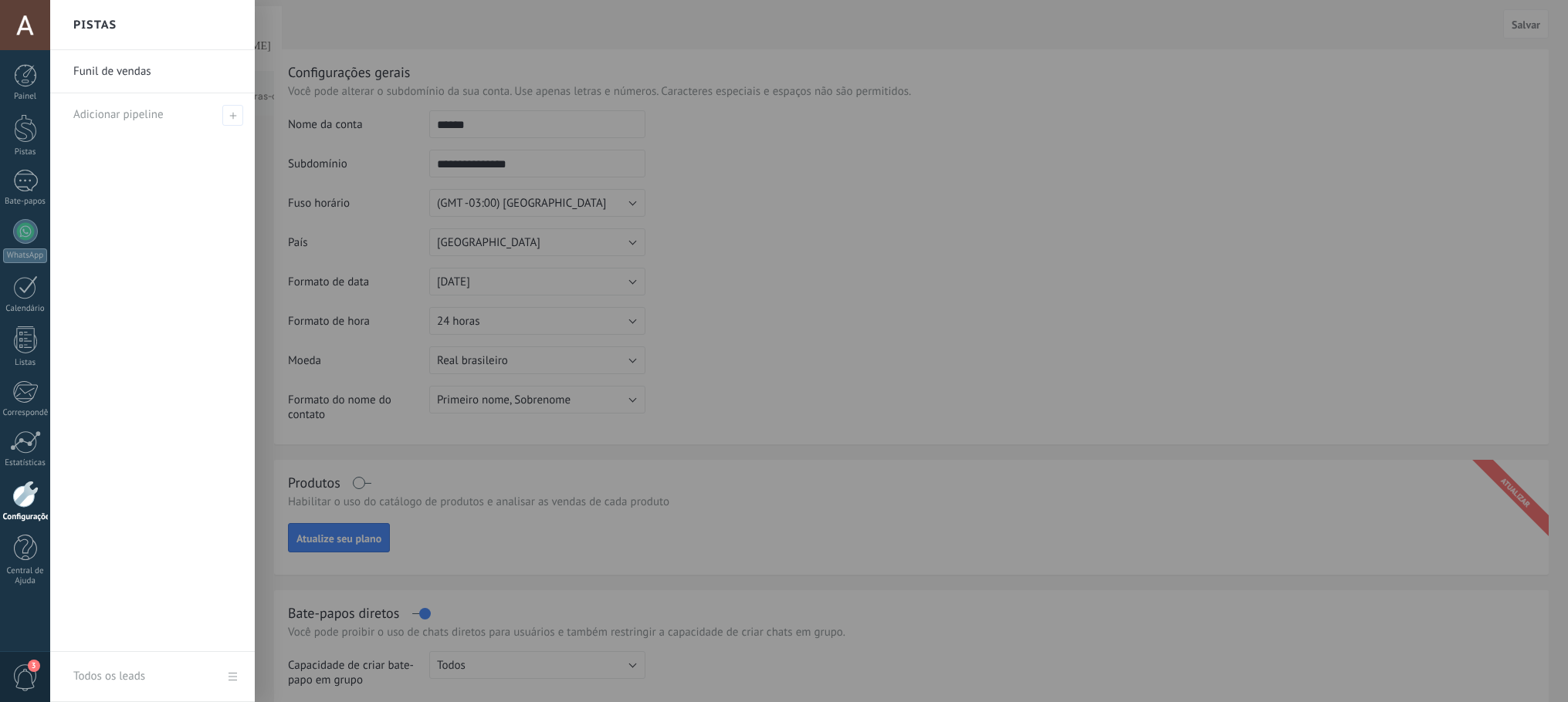
click at [650, 144] on div at bounding box center [834, 351] width 1568 height 702
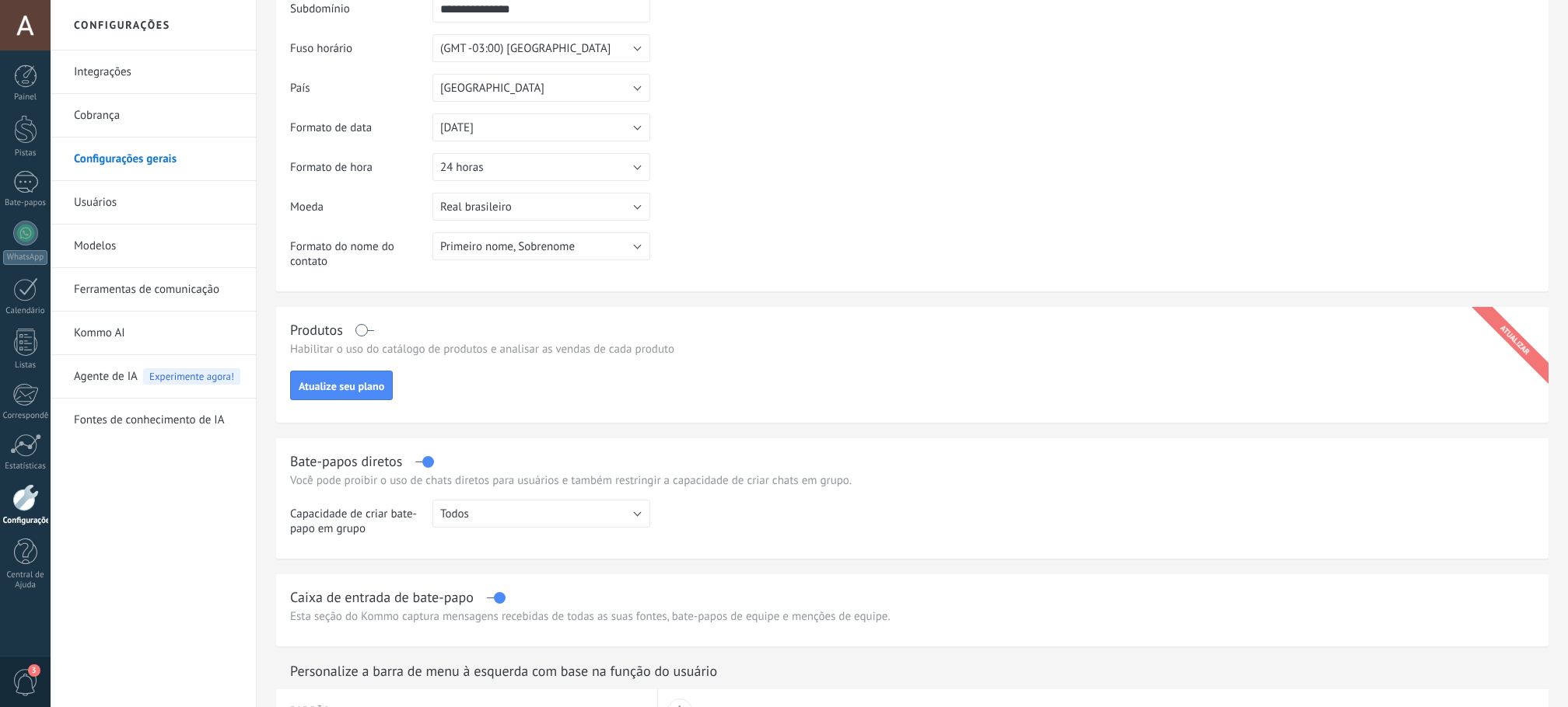
scroll to position [155, 0]
click at [109, 198] on font "Usuários" at bounding box center [95, 202] width 42 height 15
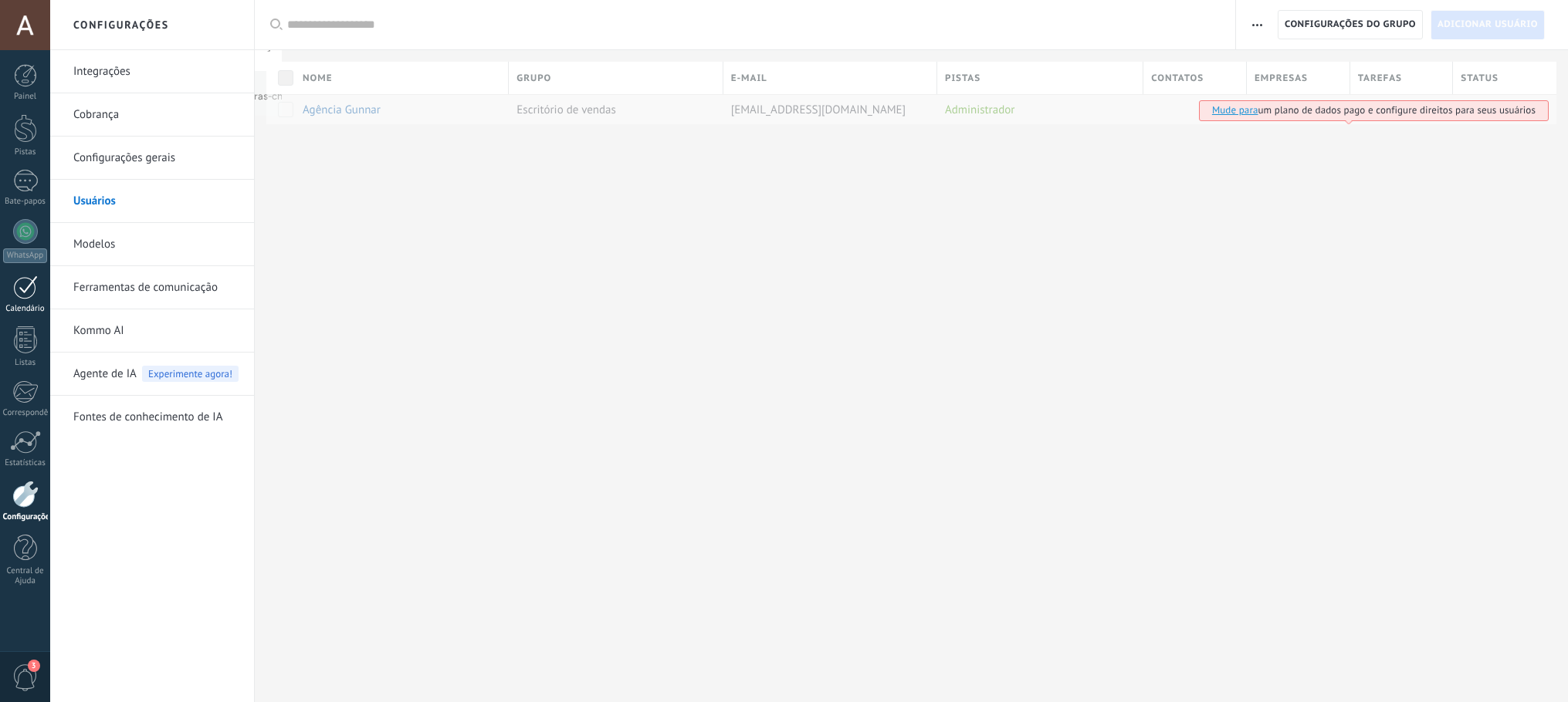
click at [25, 291] on div at bounding box center [25, 287] width 25 height 24
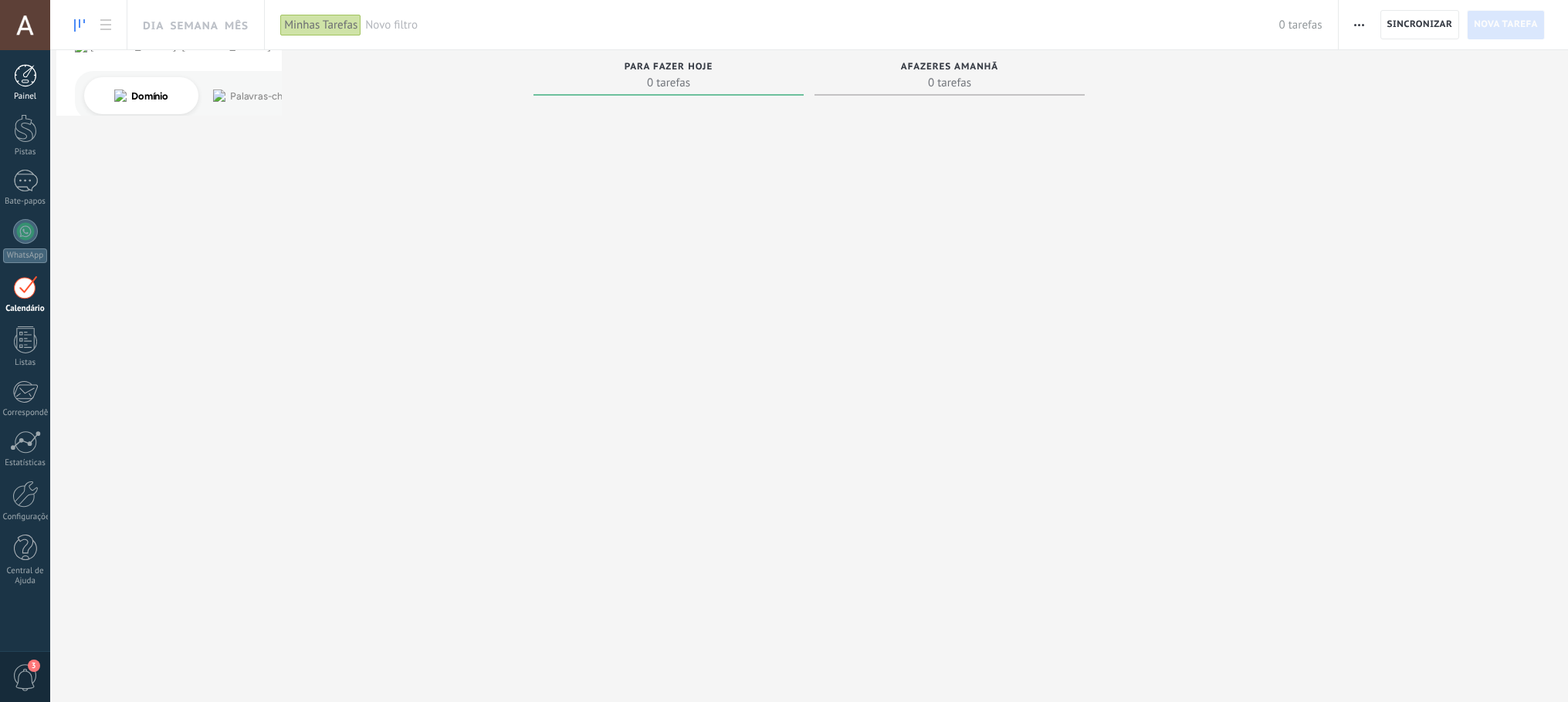
click at [33, 66] on div at bounding box center [25, 75] width 24 height 24
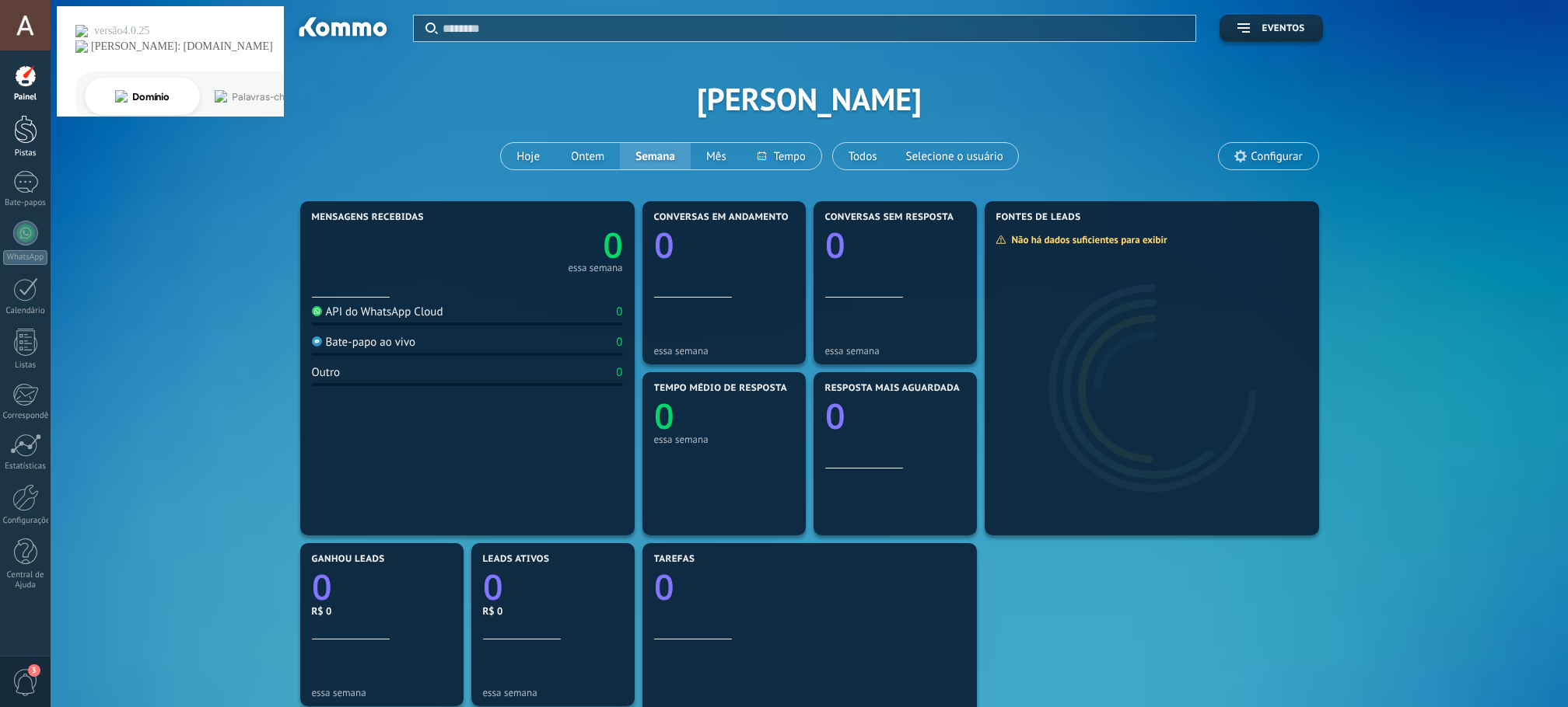
click at [15, 139] on div at bounding box center [26, 128] width 24 height 29
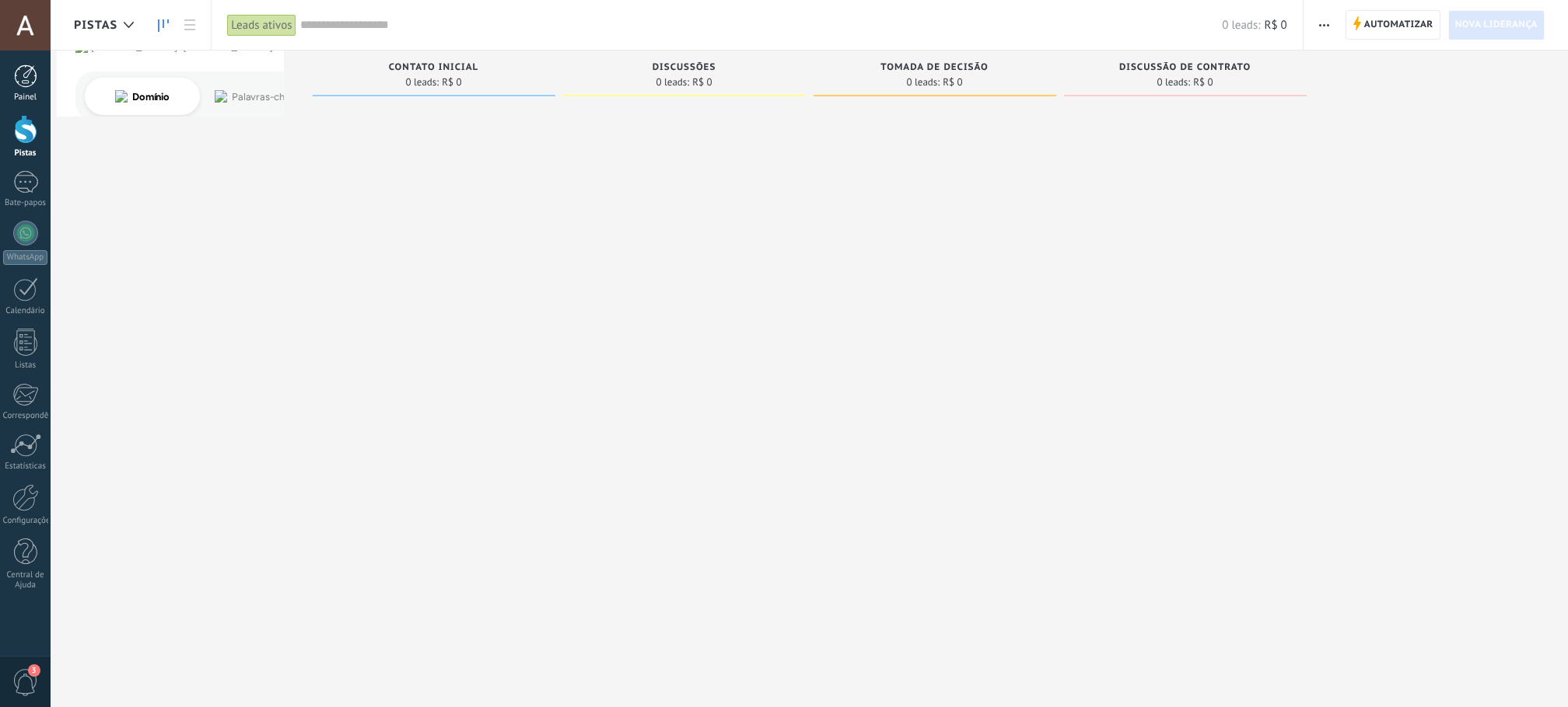
click at [28, 86] on div at bounding box center [26, 76] width 24 height 24
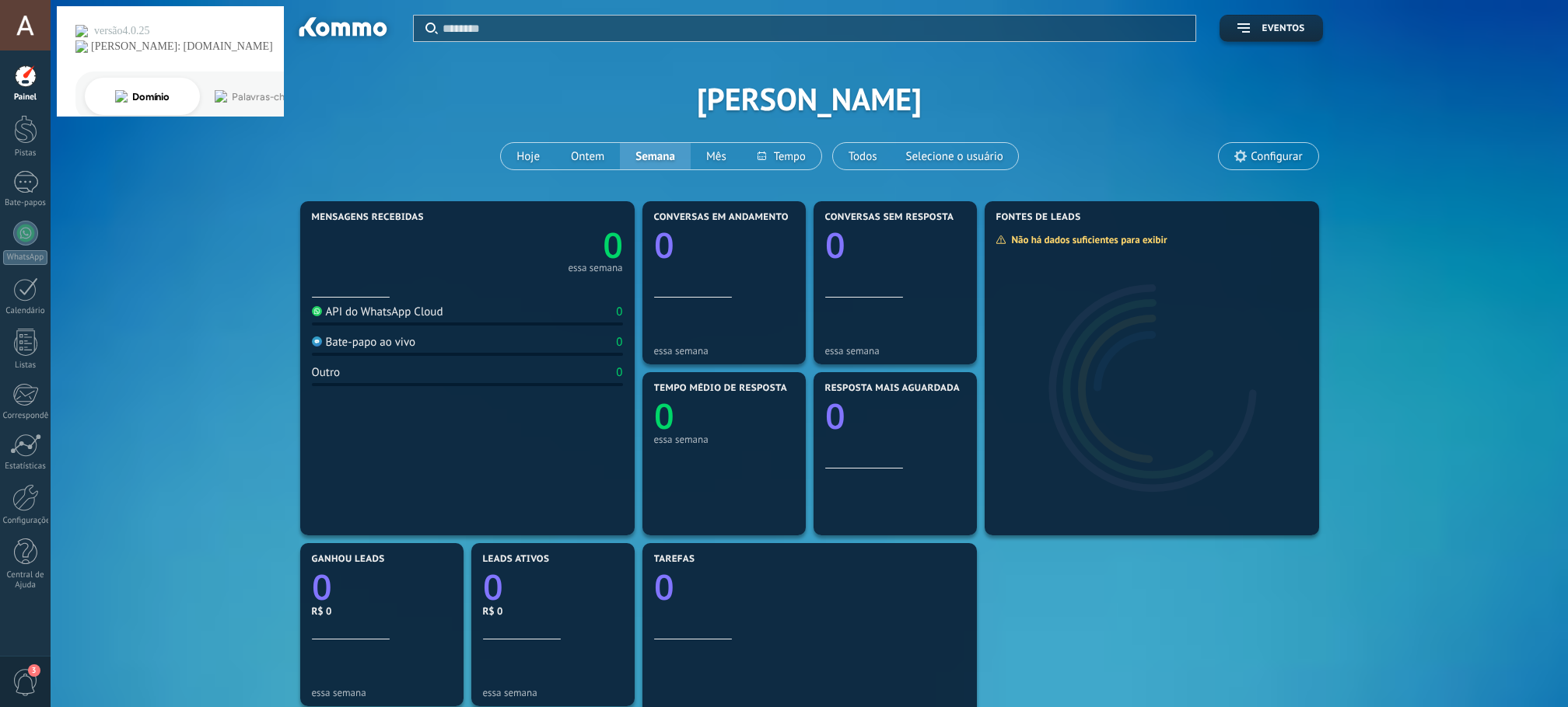
click at [1261, 158] on font "Configurar" at bounding box center [1277, 156] width 51 height 15
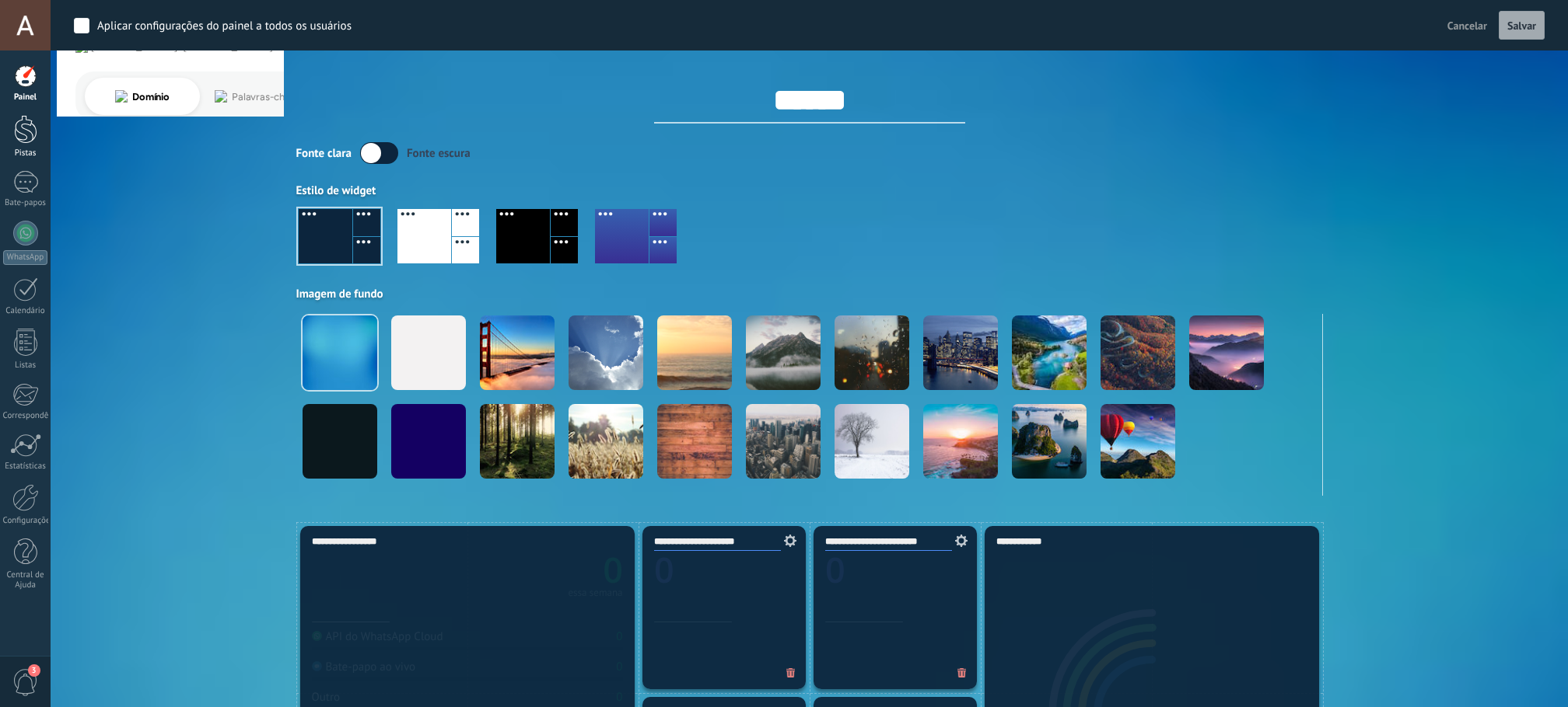
click at [13, 137] on link "Pistas" at bounding box center [25, 136] width 50 height 43
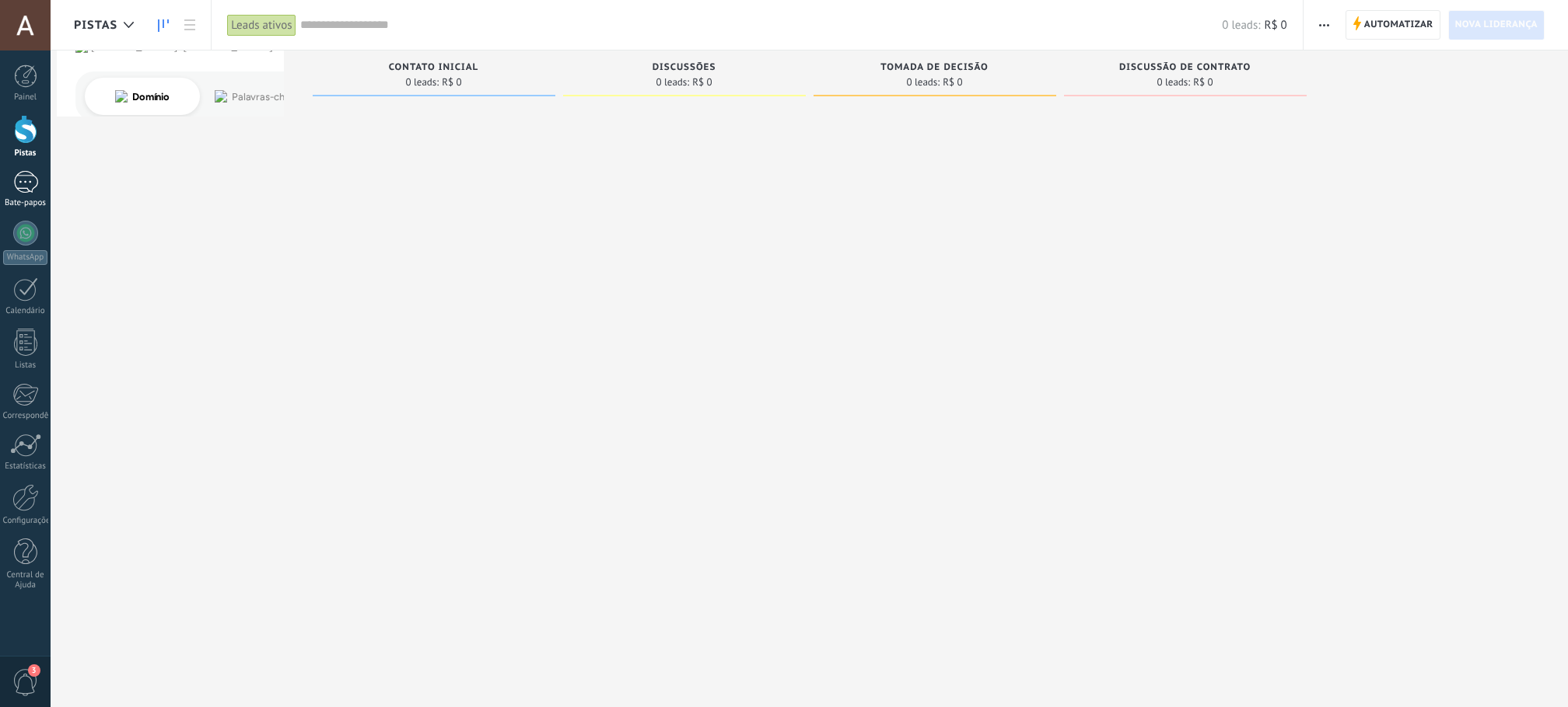
click at [24, 187] on div at bounding box center [25, 182] width 25 height 23
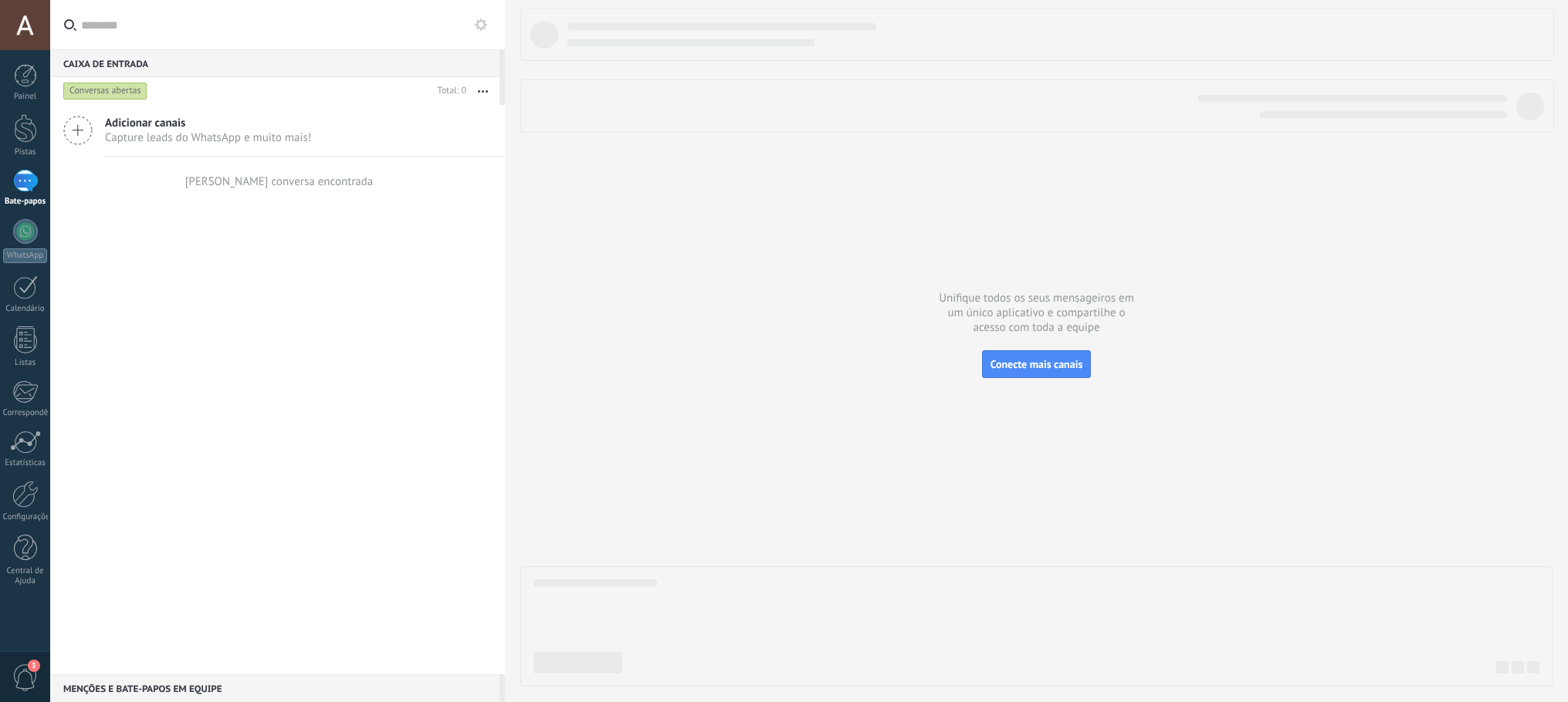
click at [210, 124] on span "Adicionar canais" at bounding box center [208, 123] width 206 height 15
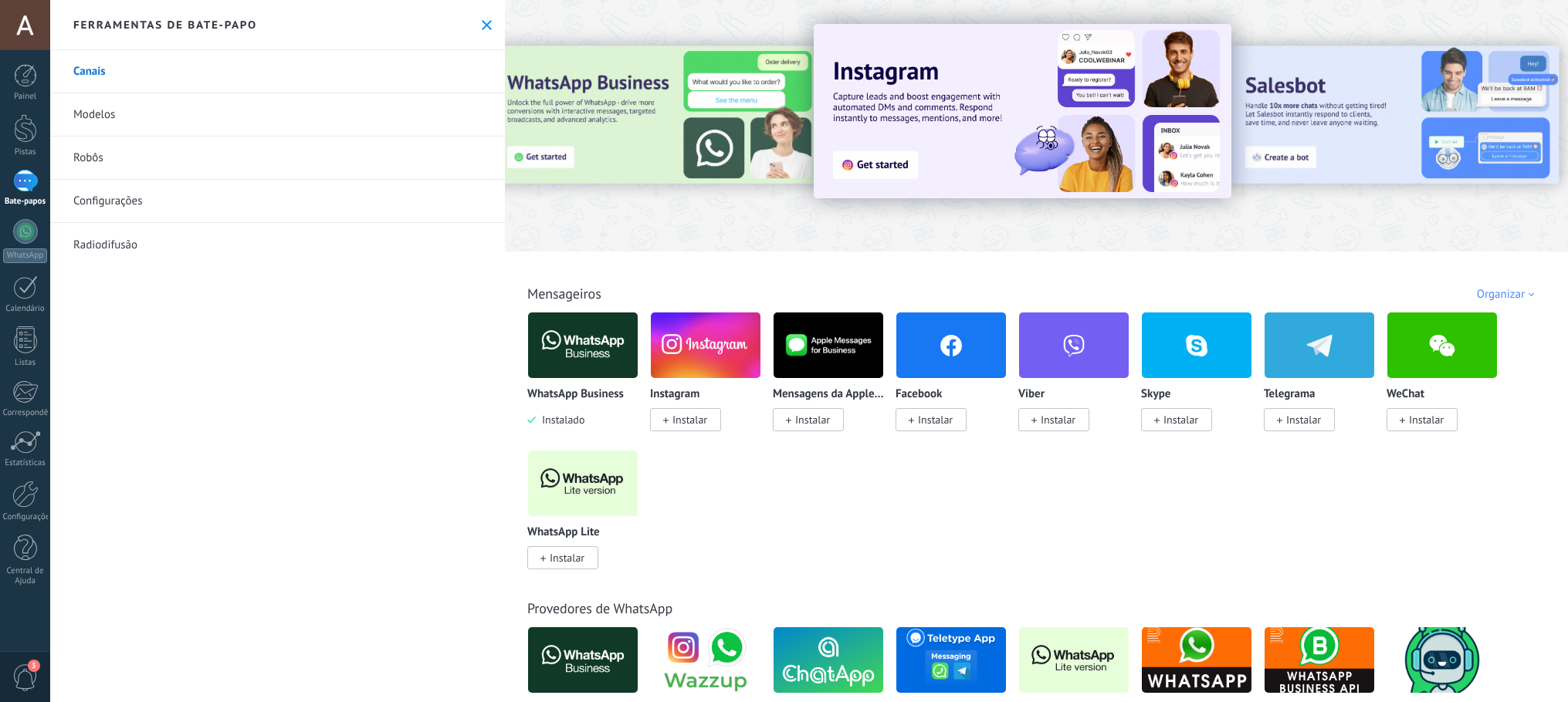
click at [17, 36] on div at bounding box center [25, 25] width 50 height 50
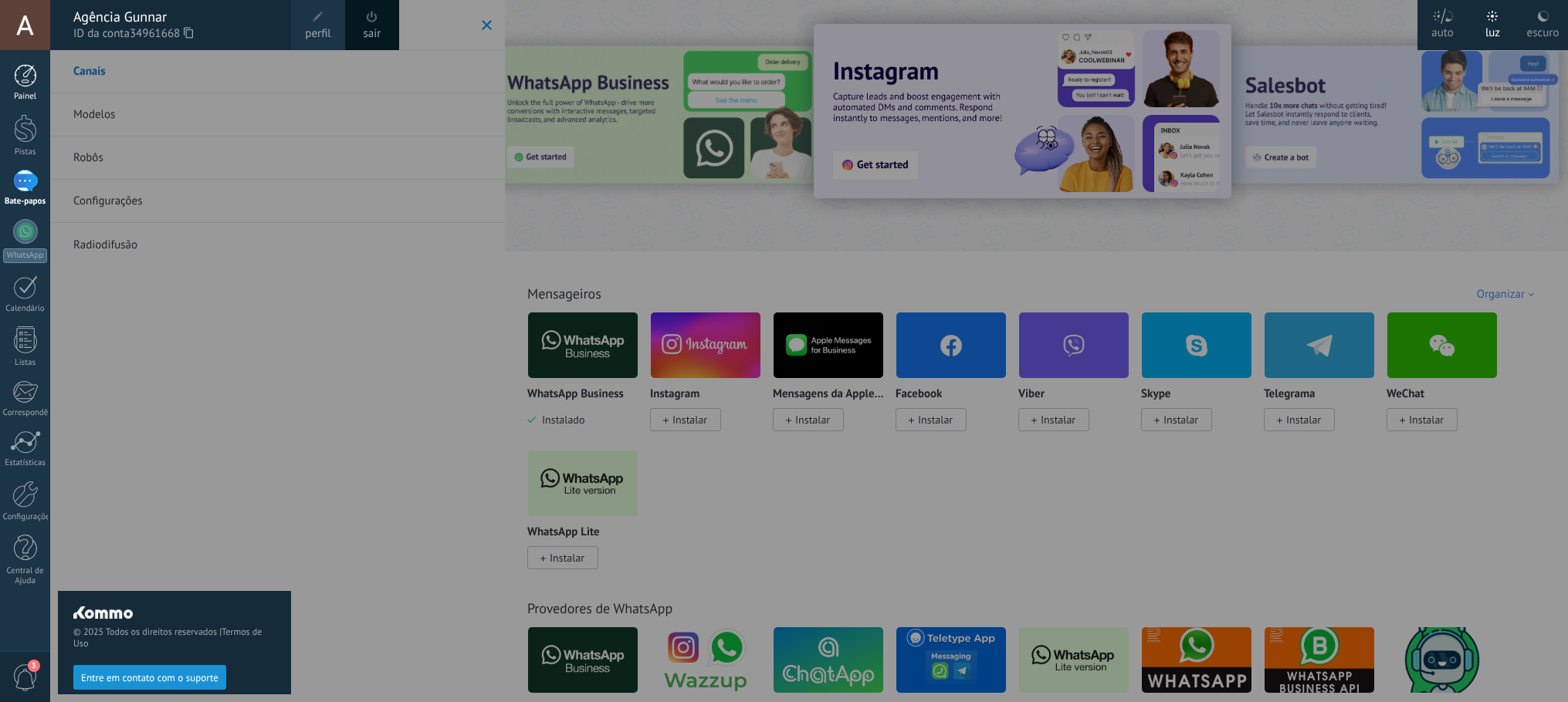
click at [36, 79] on div at bounding box center [25, 75] width 24 height 24
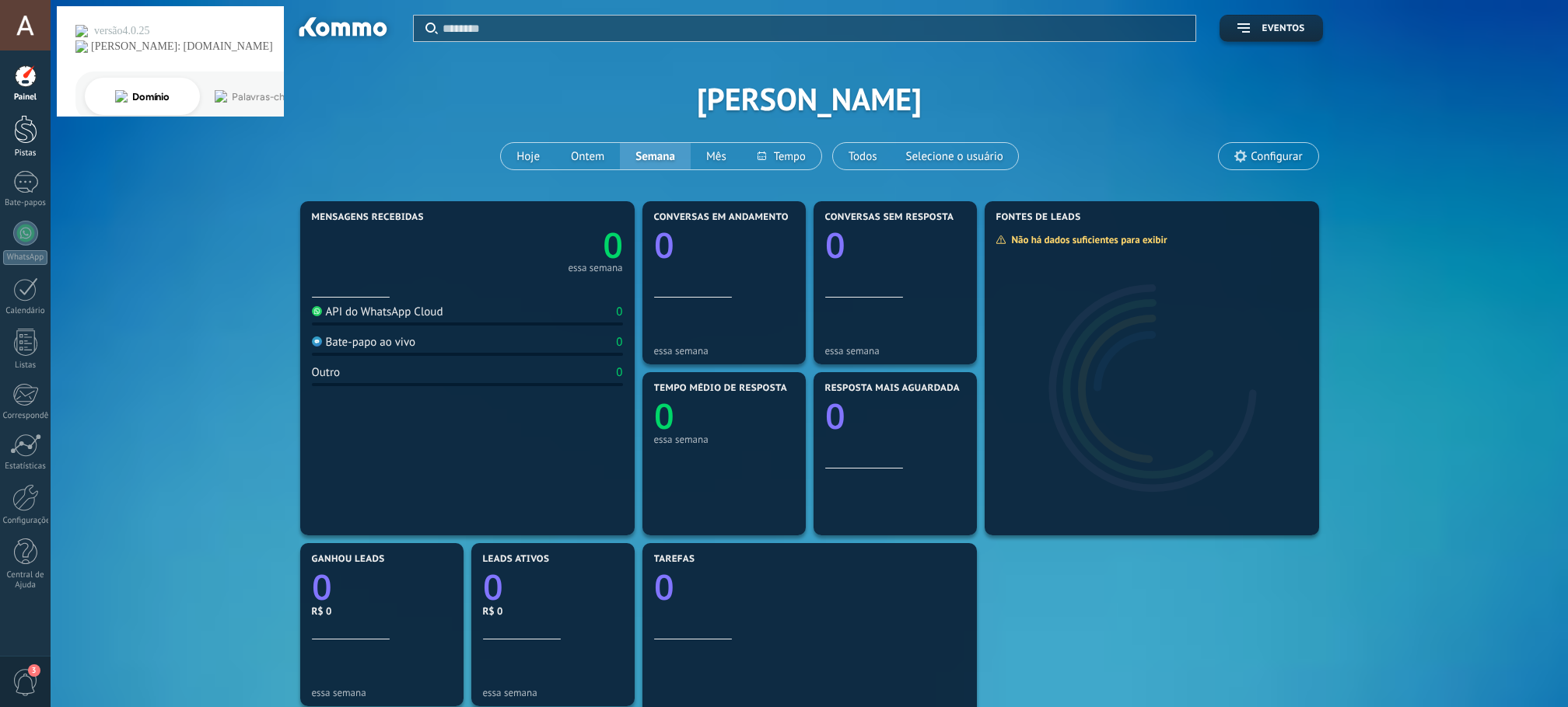
click at [24, 132] on div at bounding box center [26, 128] width 24 height 29
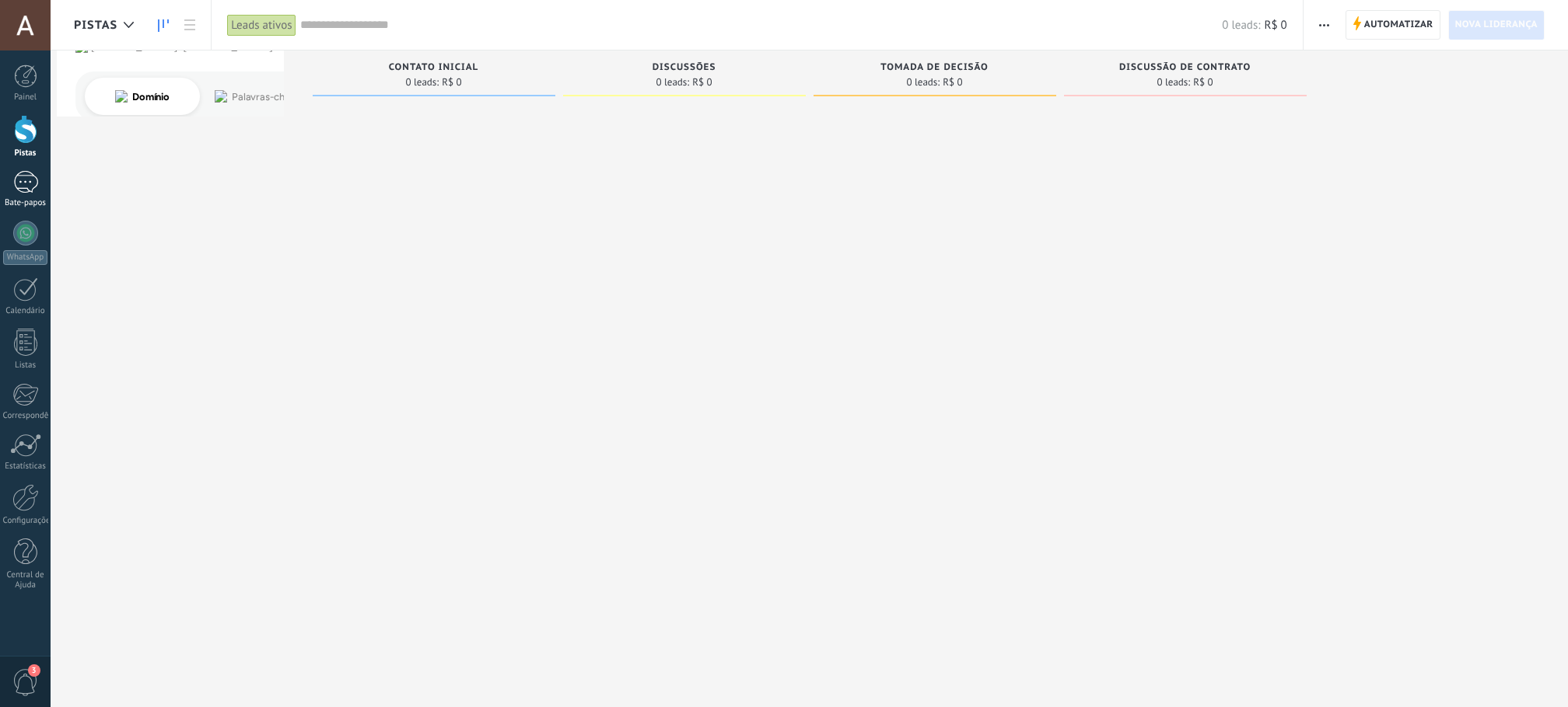
click at [34, 186] on div at bounding box center [25, 182] width 25 height 23
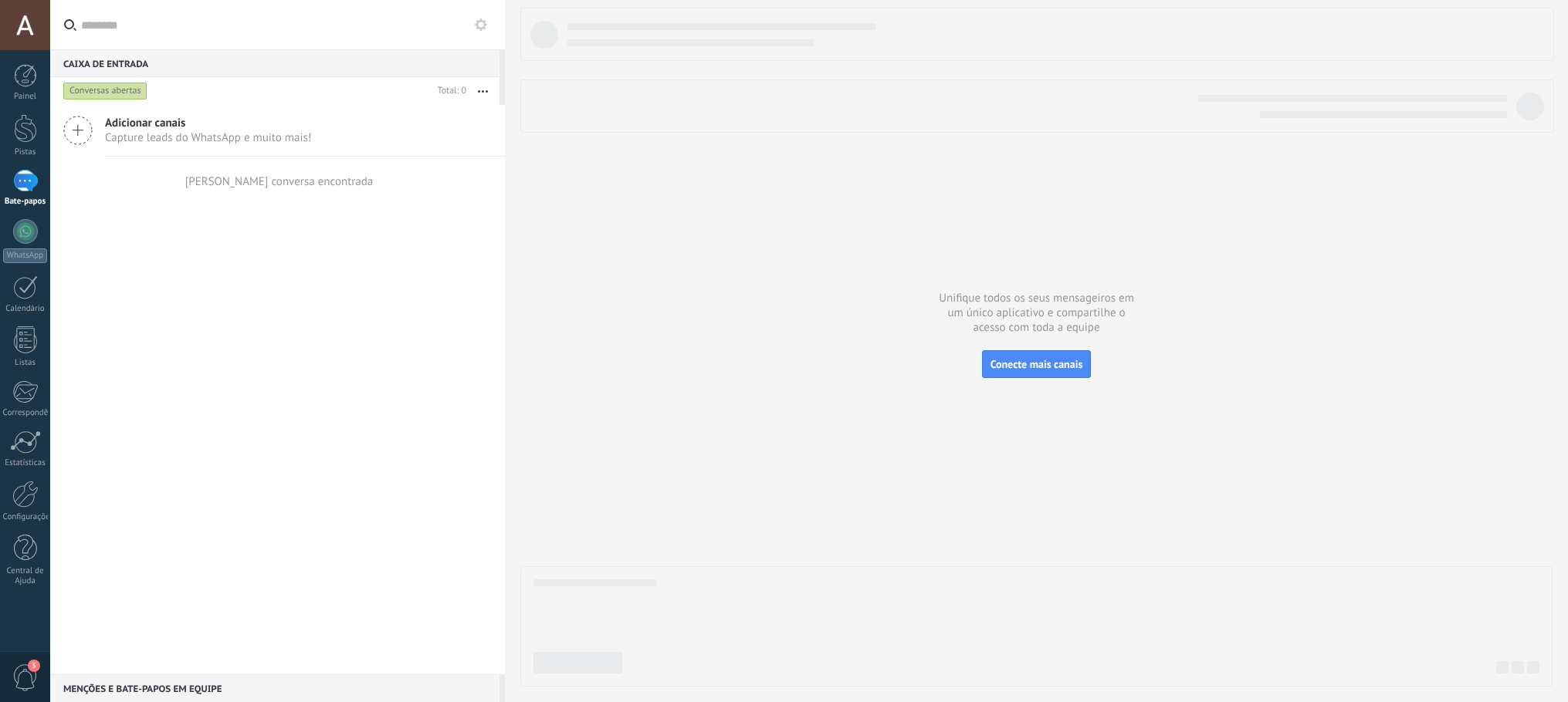
click at [194, 129] on span "Adicionar canais" at bounding box center [208, 123] width 206 height 15
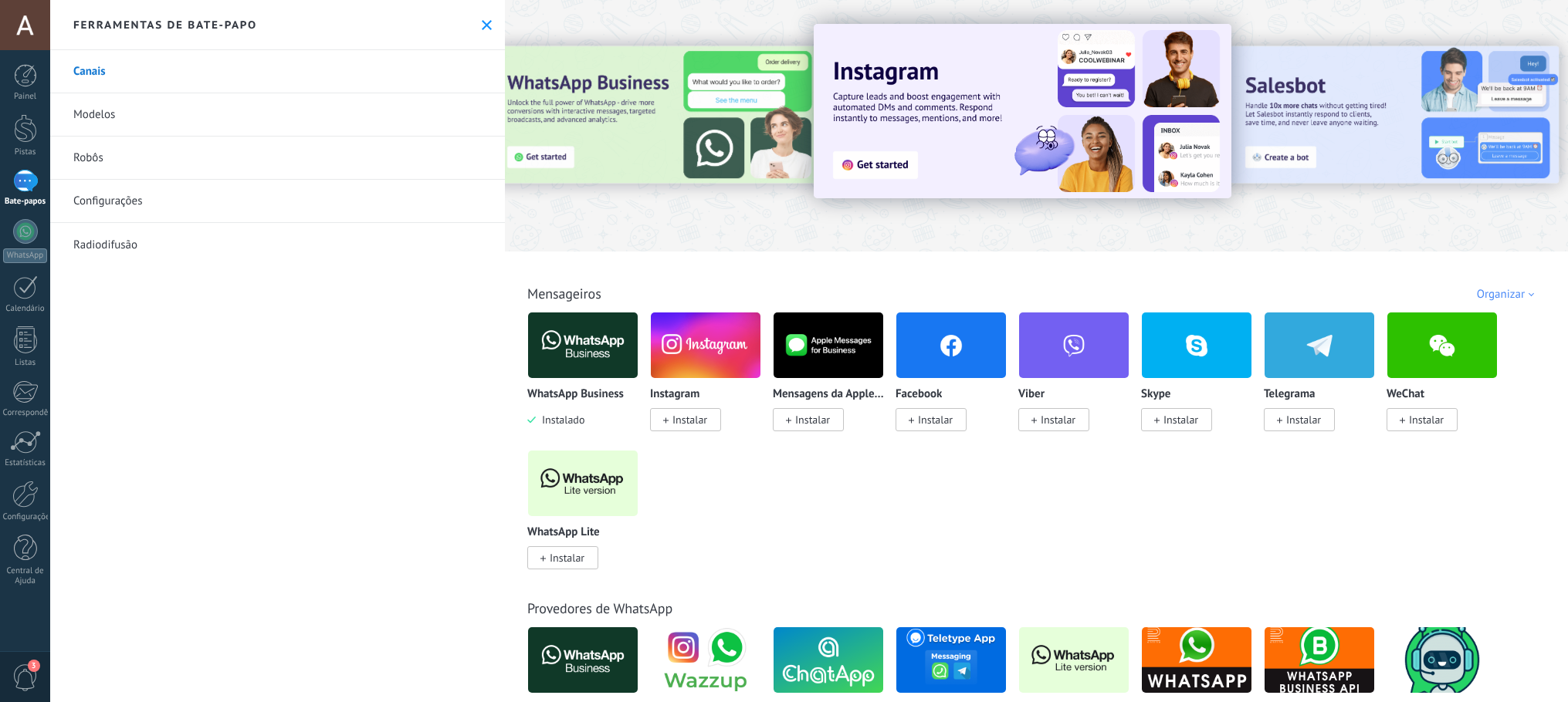
click at [616, 331] on img at bounding box center [582, 345] width 110 height 75
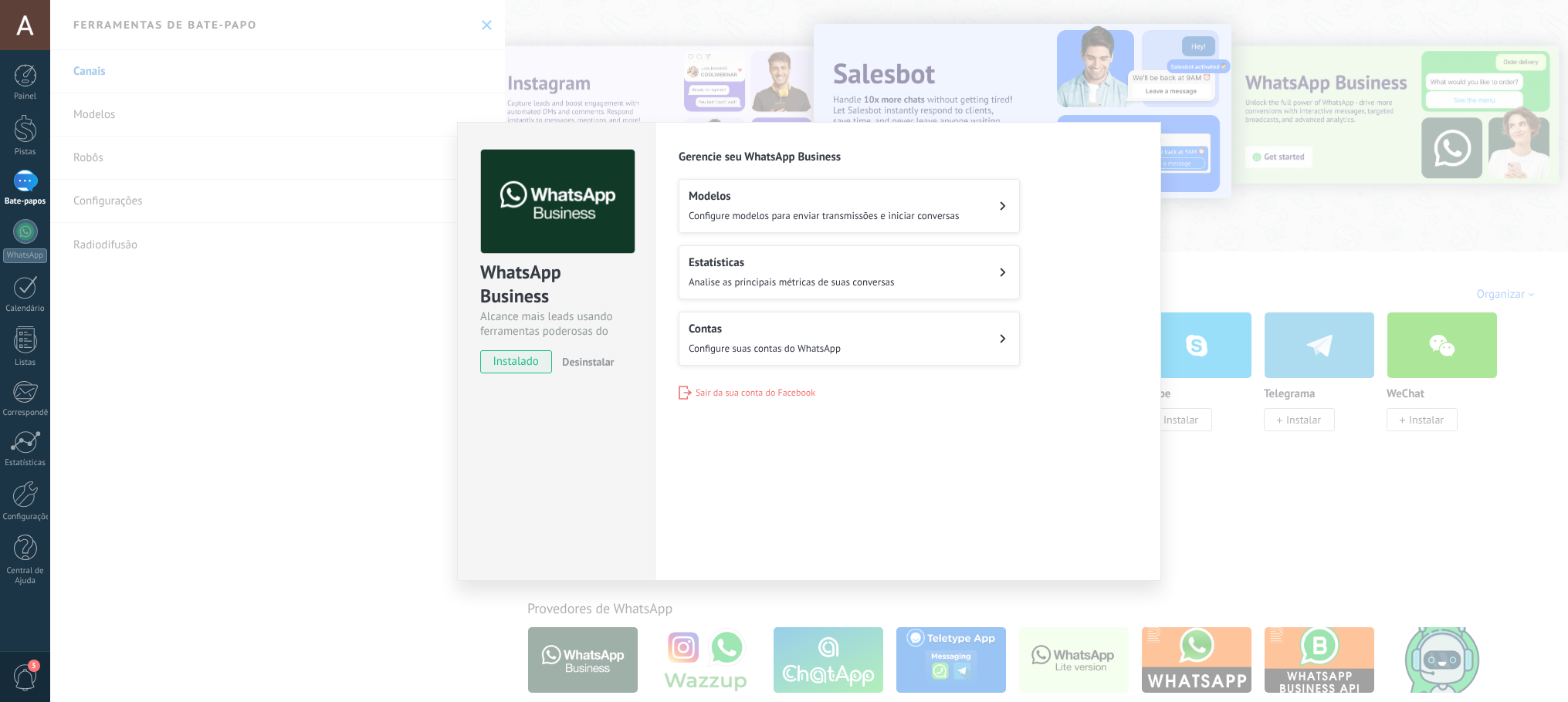
click at [956, 343] on button "Contas Configure suas contas do WhatsApp" at bounding box center [849, 338] width 341 height 54
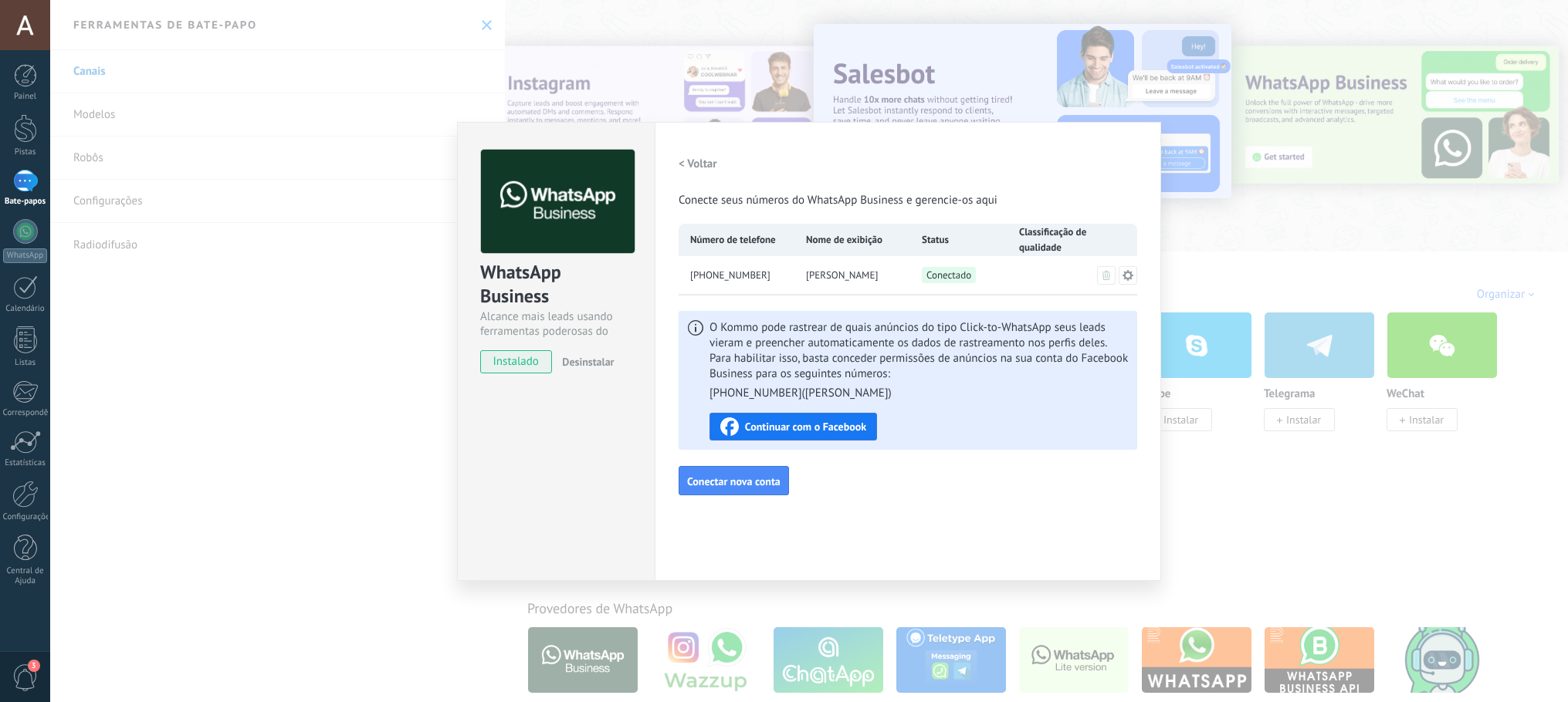
drag, startPoint x: 182, startPoint y: 148, endPoint x: 389, endPoint y: 170, distance: 208.2
click at [188, 150] on div "WhatsApp Business Alcance mais leads usando ferramentas poderosas do WhatsApp i…" at bounding box center [808, 351] width 1517 height 702
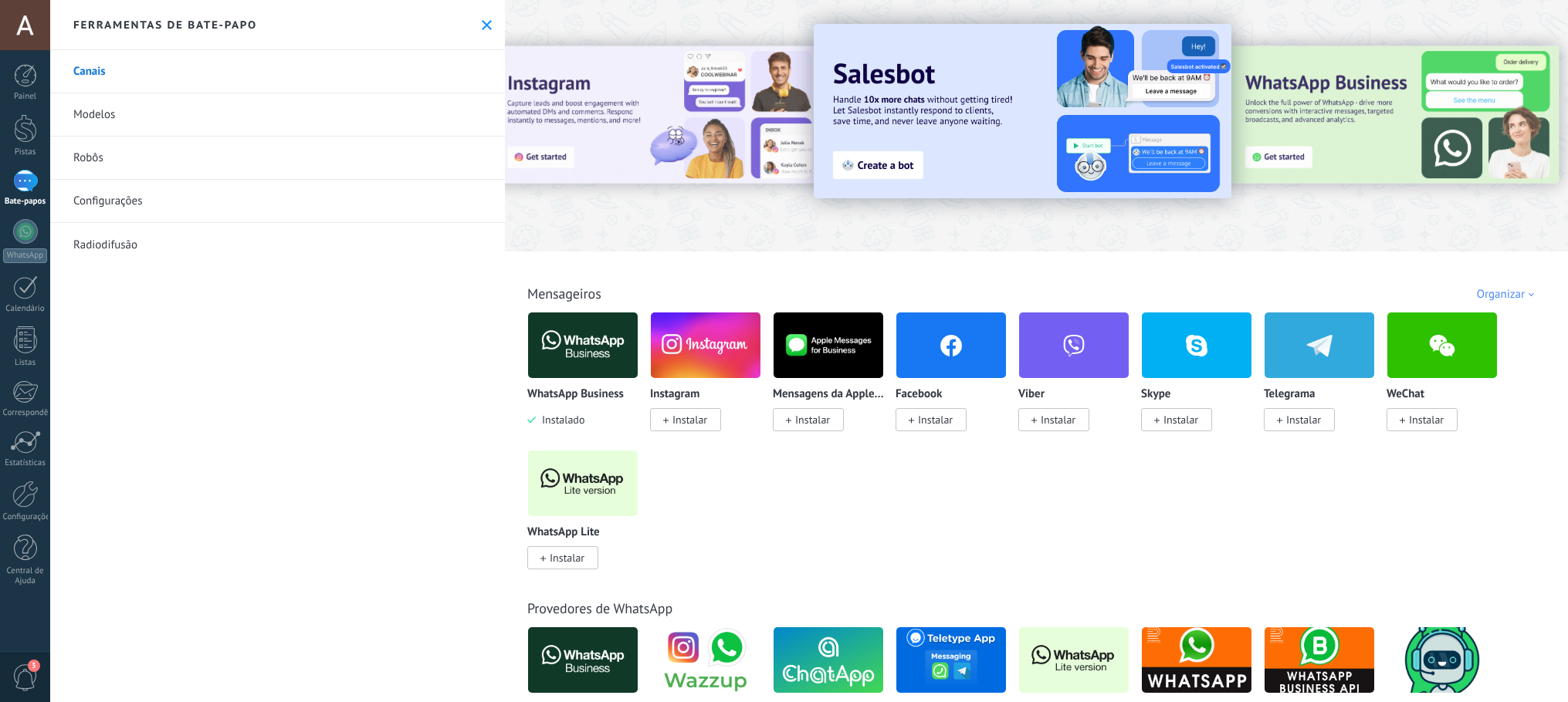
click at [153, 202] on link "Configurações" at bounding box center [278, 201] width 455 height 43
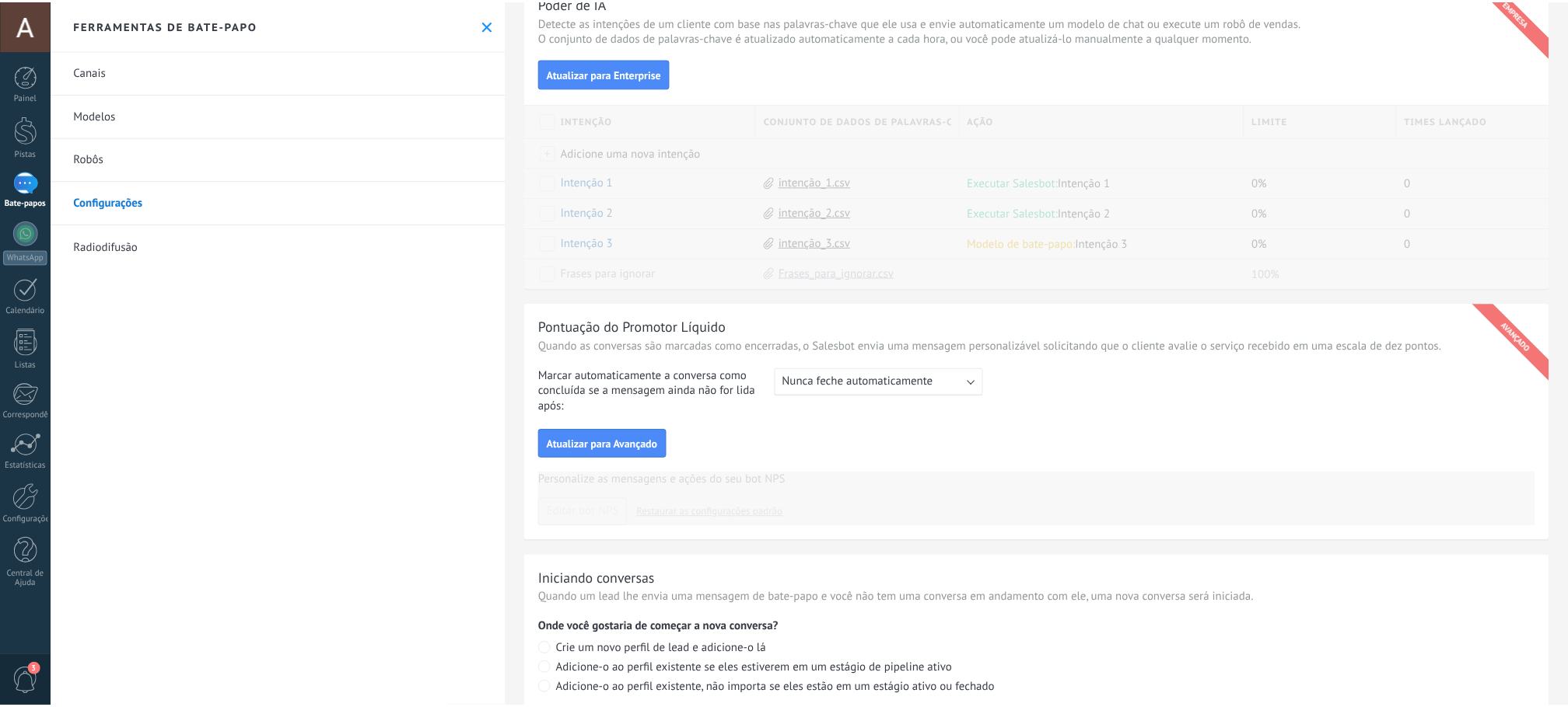
scroll to position [233, 0]
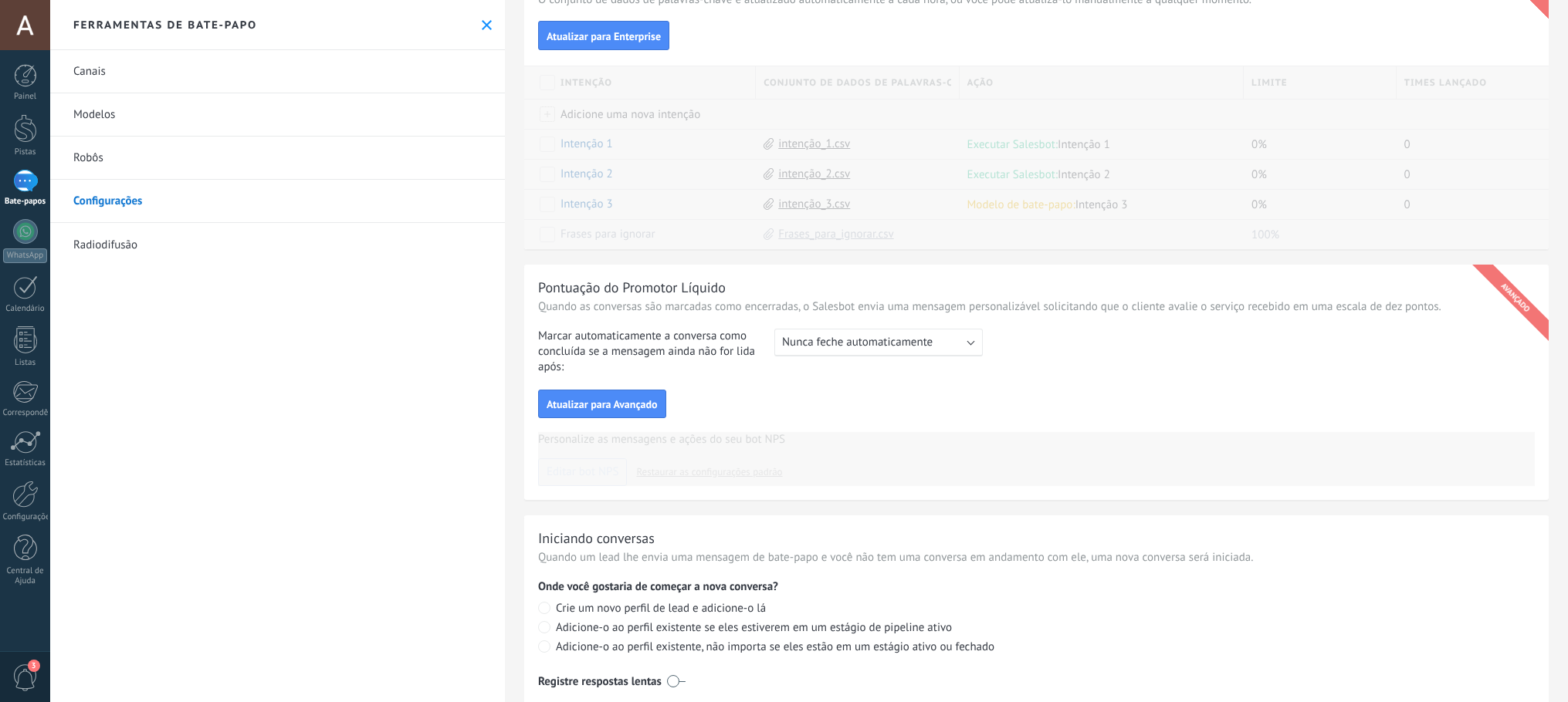
click at [211, 124] on link "Modelos" at bounding box center [278, 115] width 455 height 43
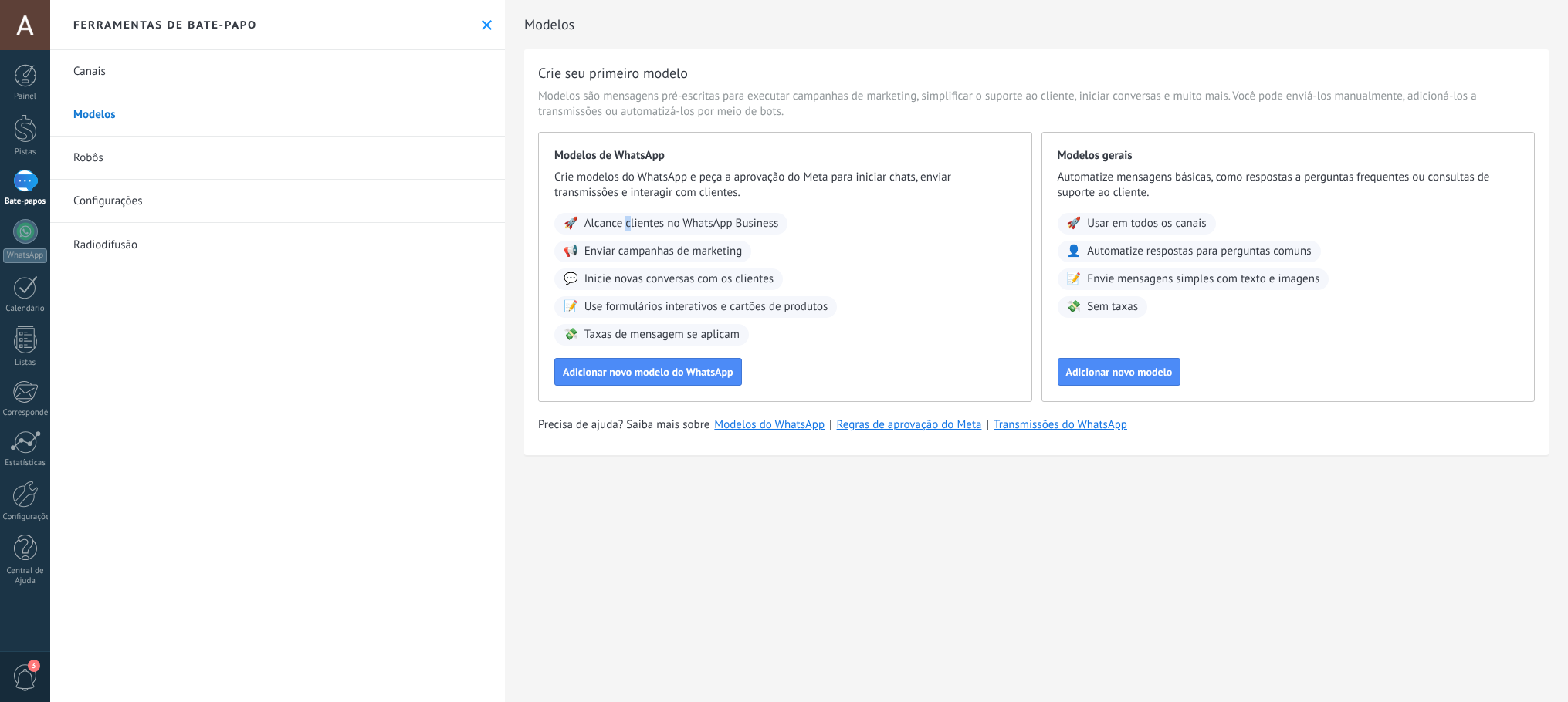
click at [630, 223] on font "Alcance clientes no WhatsApp Business" at bounding box center [682, 223] width 194 height 15
drag, startPoint x: 613, startPoint y: 107, endPoint x: 724, endPoint y: 96, distance: 111.5
click at [673, 108] on font "Modelos são mensagens pré-escritas para executar campanhas de marketing, simpli…" at bounding box center [1007, 104] width 938 height 30
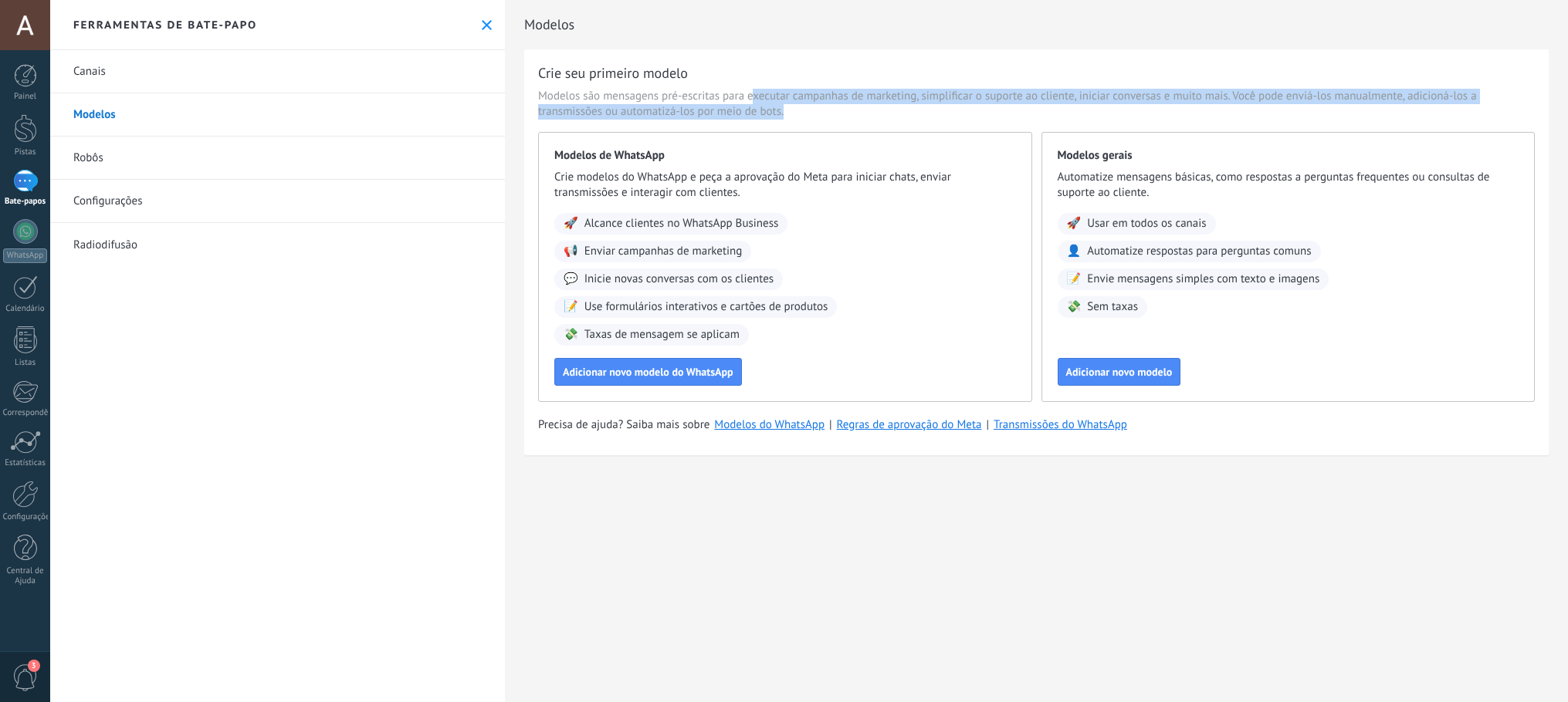
drag, startPoint x: 778, startPoint y: 97, endPoint x: 961, endPoint y: 89, distance: 183.2
click at [955, 92] on font "Modelos são mensagens pré-escritas para executar campanhas de marketing, simpli…" at bounding box center [1007, 104] width 938 height 30
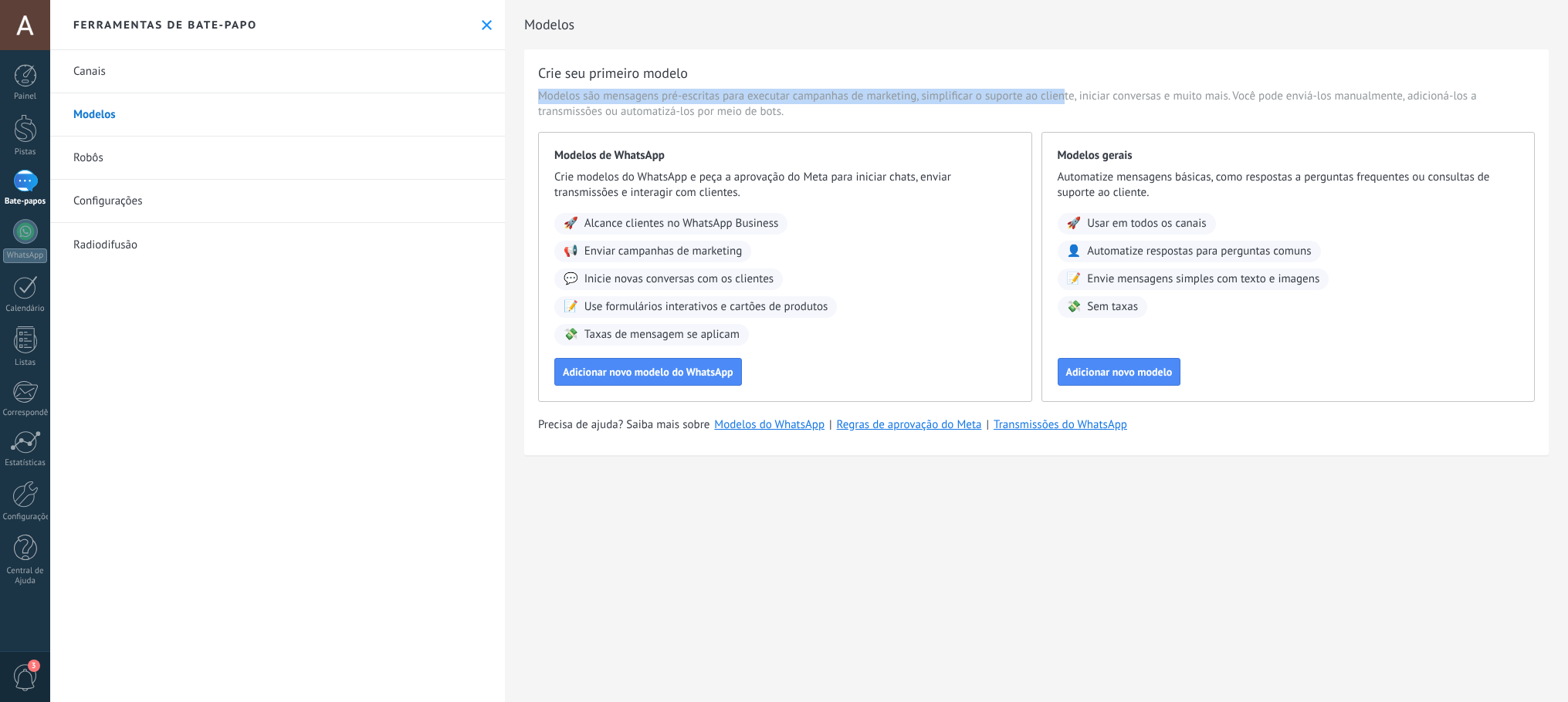
drag, startPoint x: 981, startPoint y: 87, endPoint x: 1066, endPoint y: 101, distance: 86.1
click at [1066, 101] on div "Crie seu primeiro modelo Modelos são mensagens pré-escritas para executar campa…" at bounding box center [1036, 252] width 1024 height 406
click at [1167, 380] on button "Adicionar novo modelo" at bounding box center [1119, 372] width 124 height 27
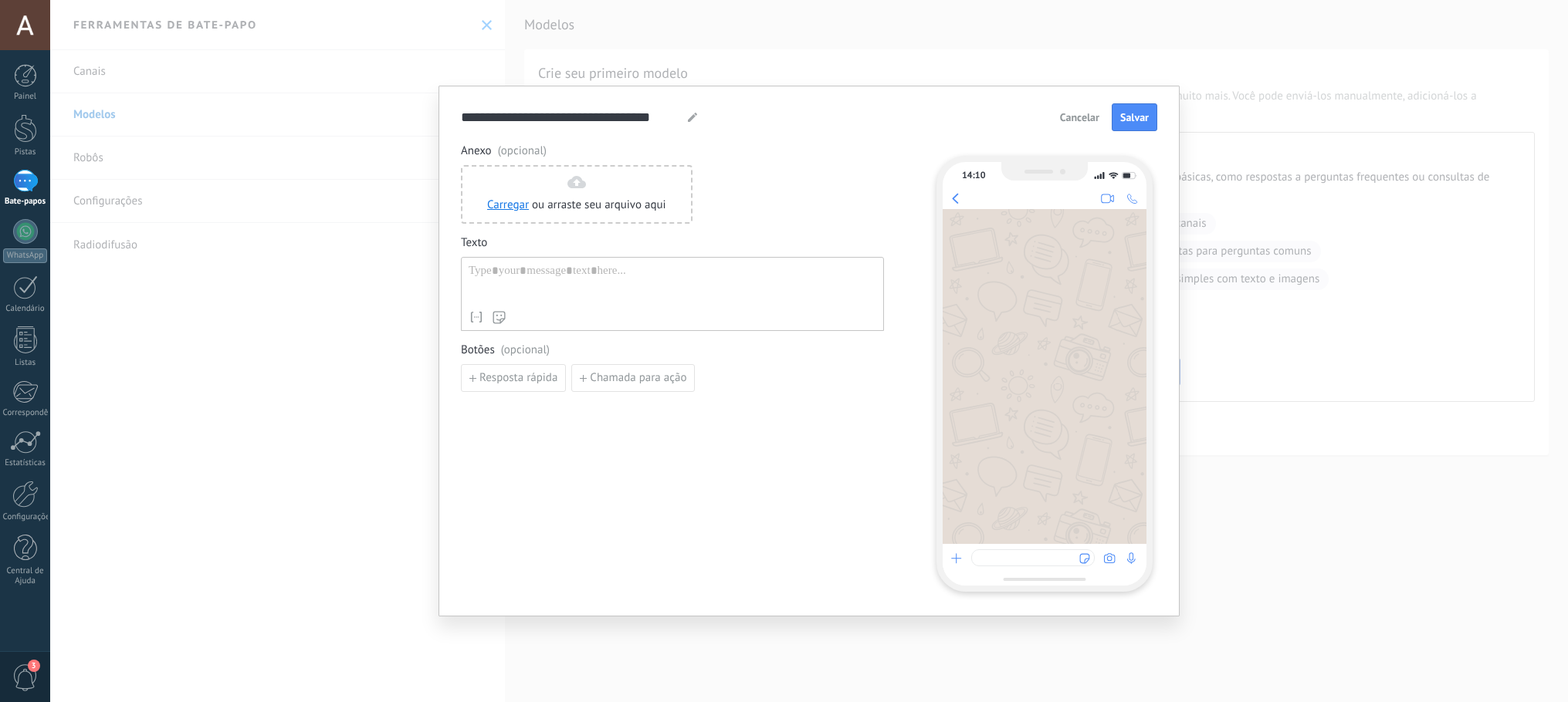
click at [1070, 114] on font "Cancelar" at bounding box center [1080, 118] width 39 height 14
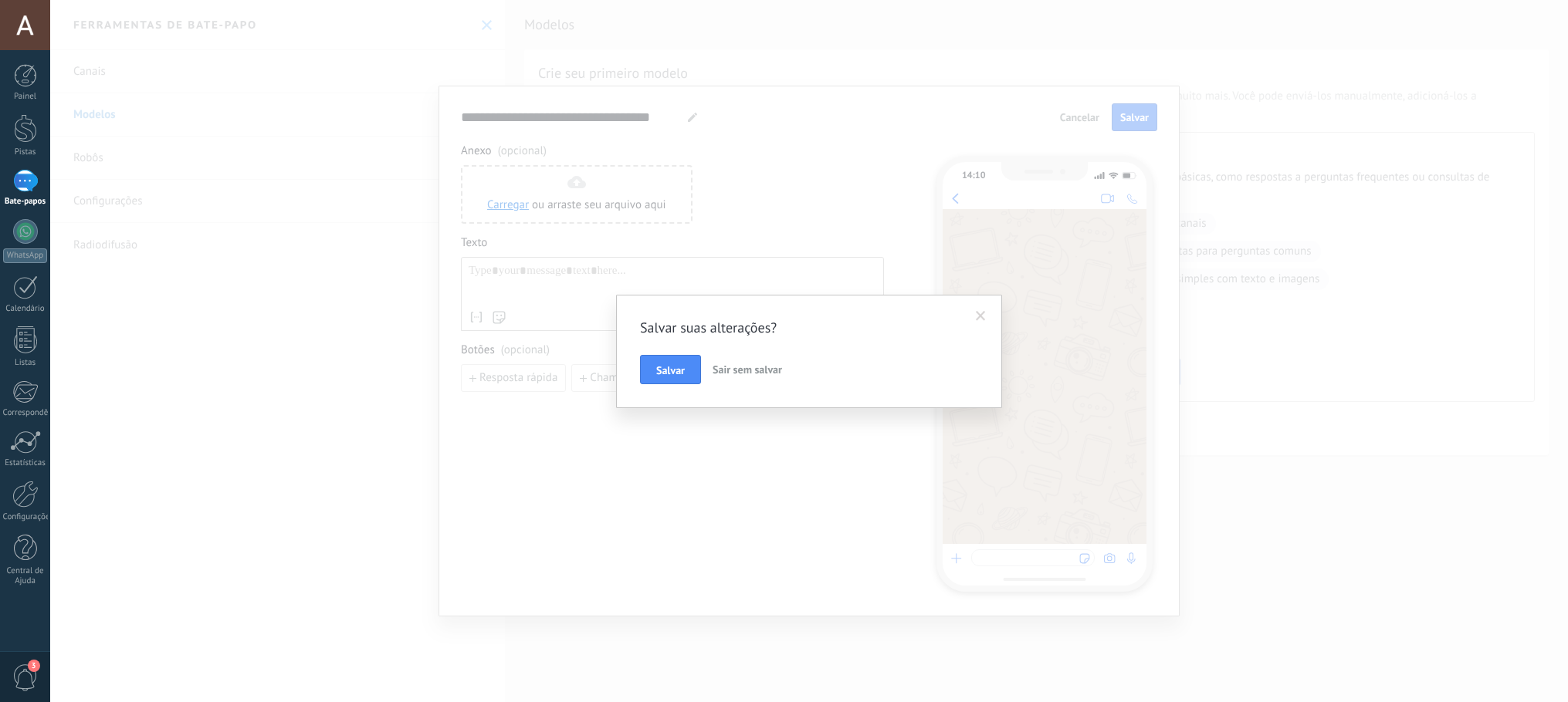
click at [730, 370] on font "Sair sem salvar" at bounding box center [746, 370] width 70 height 14
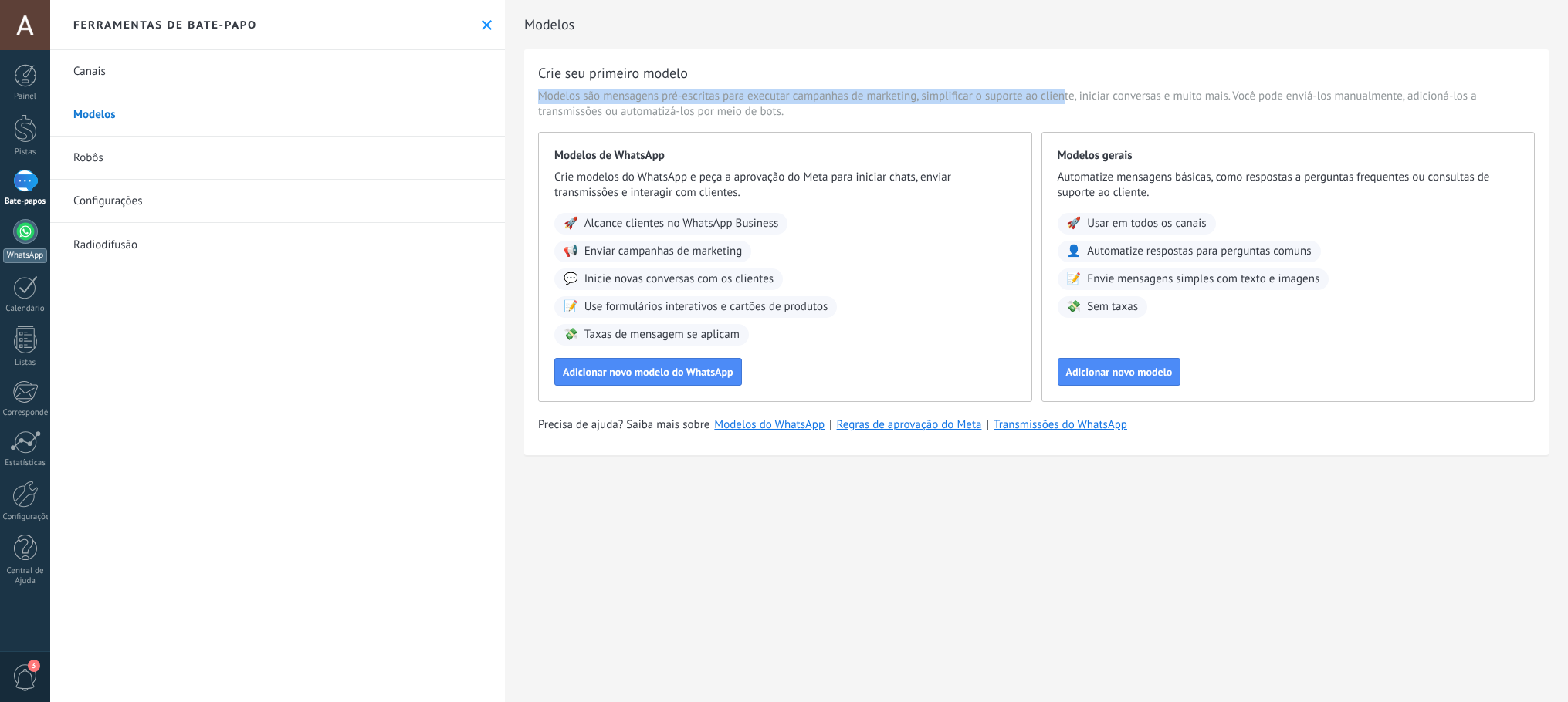
click at [17, 239] on div at bounding box center [25, 231] width 25 height 25
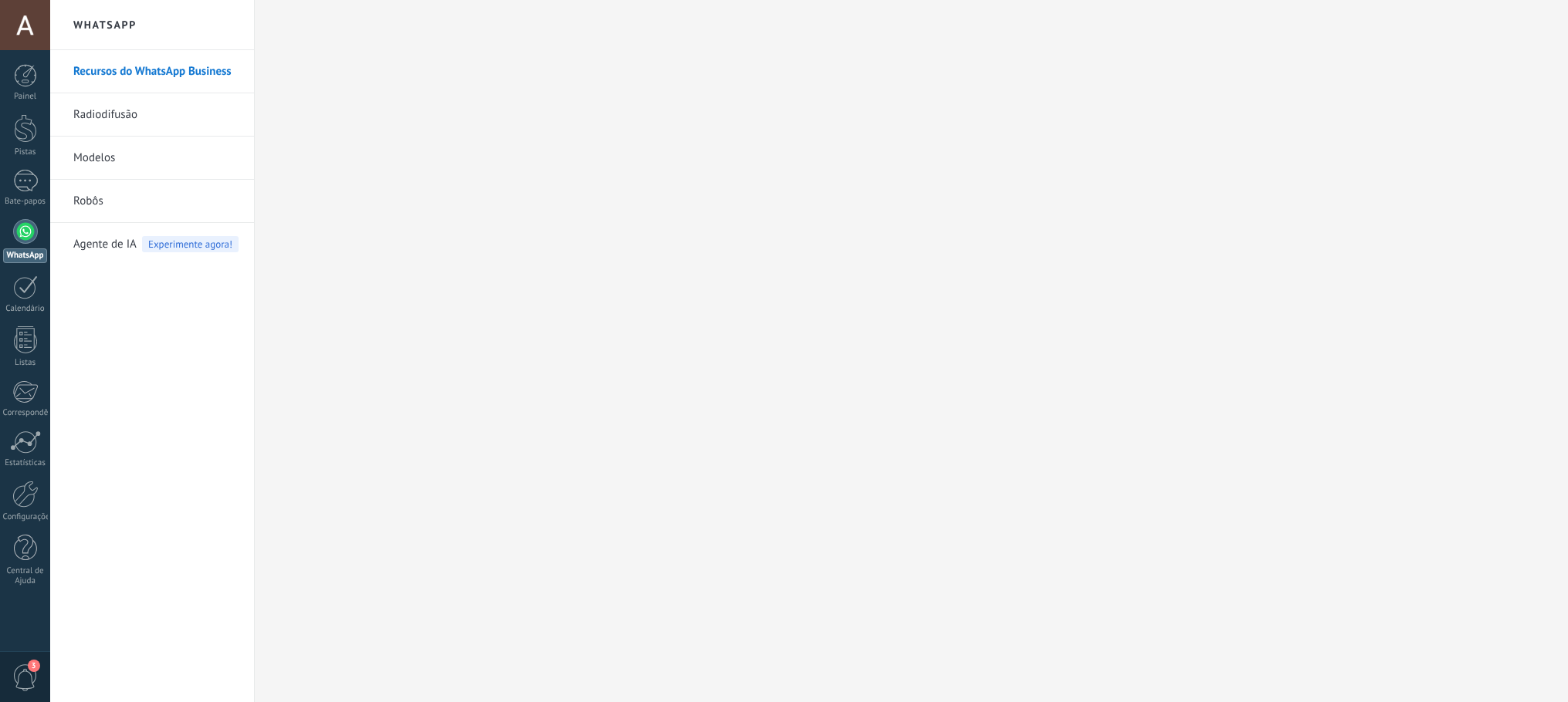
click at [20, 232] on div at bounding box center [25, 231] width 25 height 25
click at [4, 303] on link "Calendário" at bounding box center [25, 294] width 50 height 38
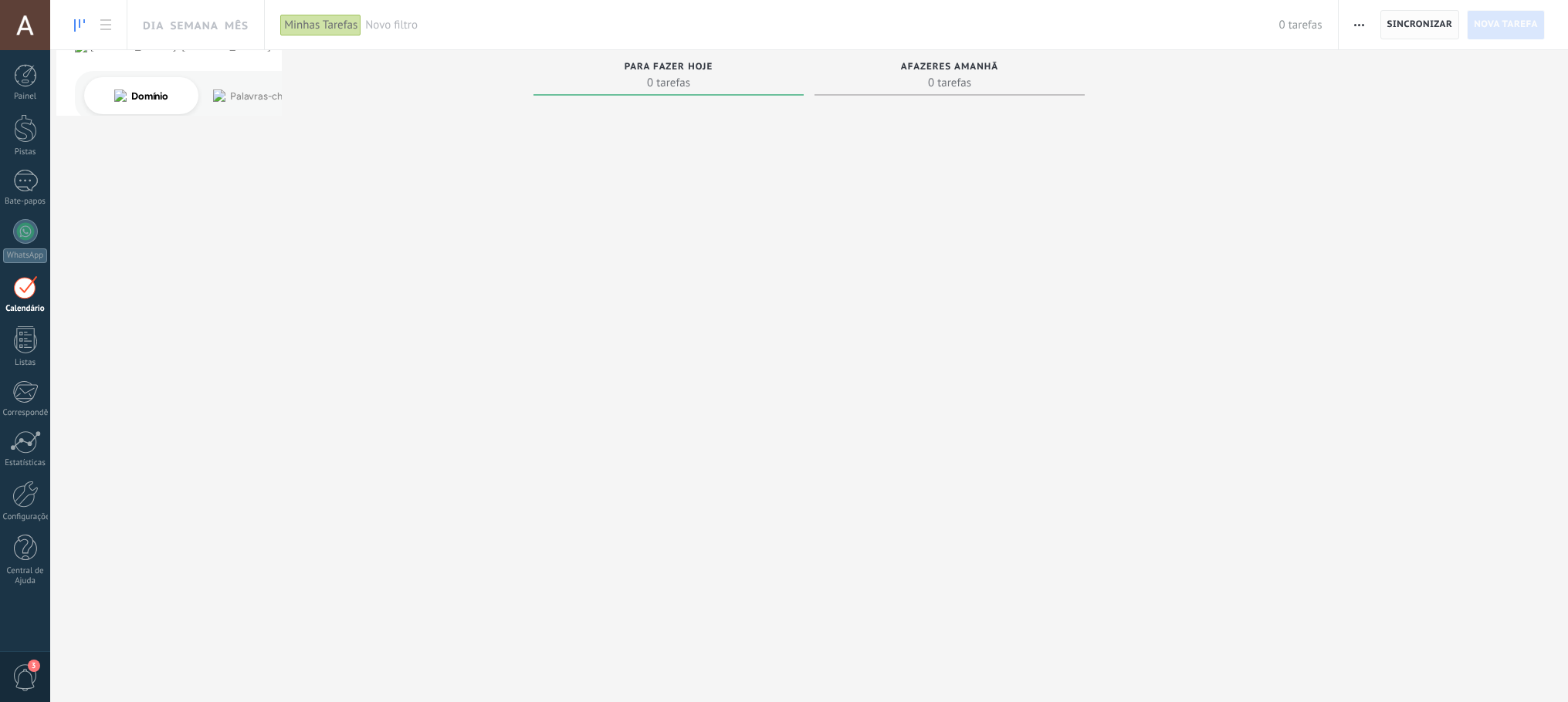
click at [1451, 23] on font "Sincronizar" at bounding box center [1419, 25] width 66 height 12
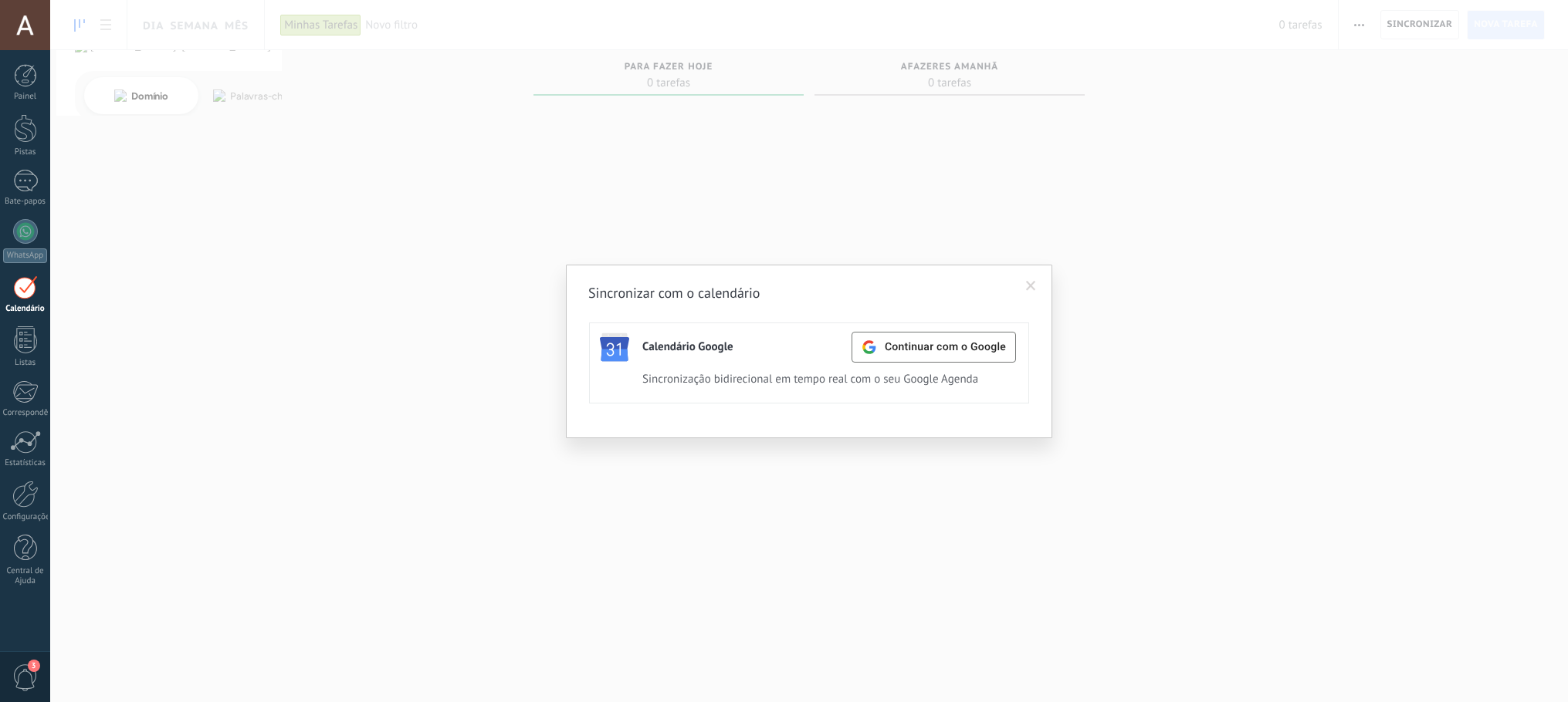
click at [1030, 279] on span at bounding box center [1031, 286] width 25 height 26
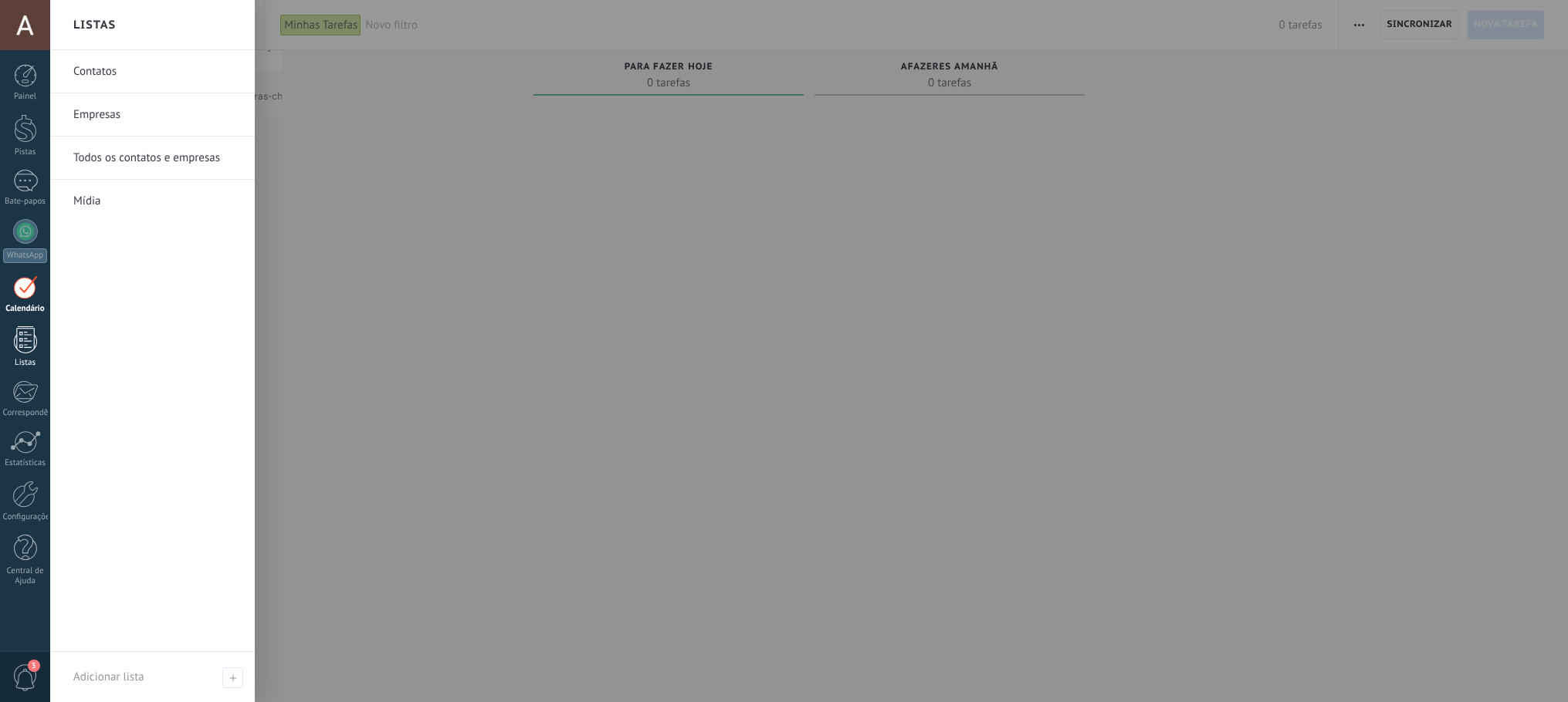
click at [27, 342] on div at bounding box center [25, 340] width 24 height 27
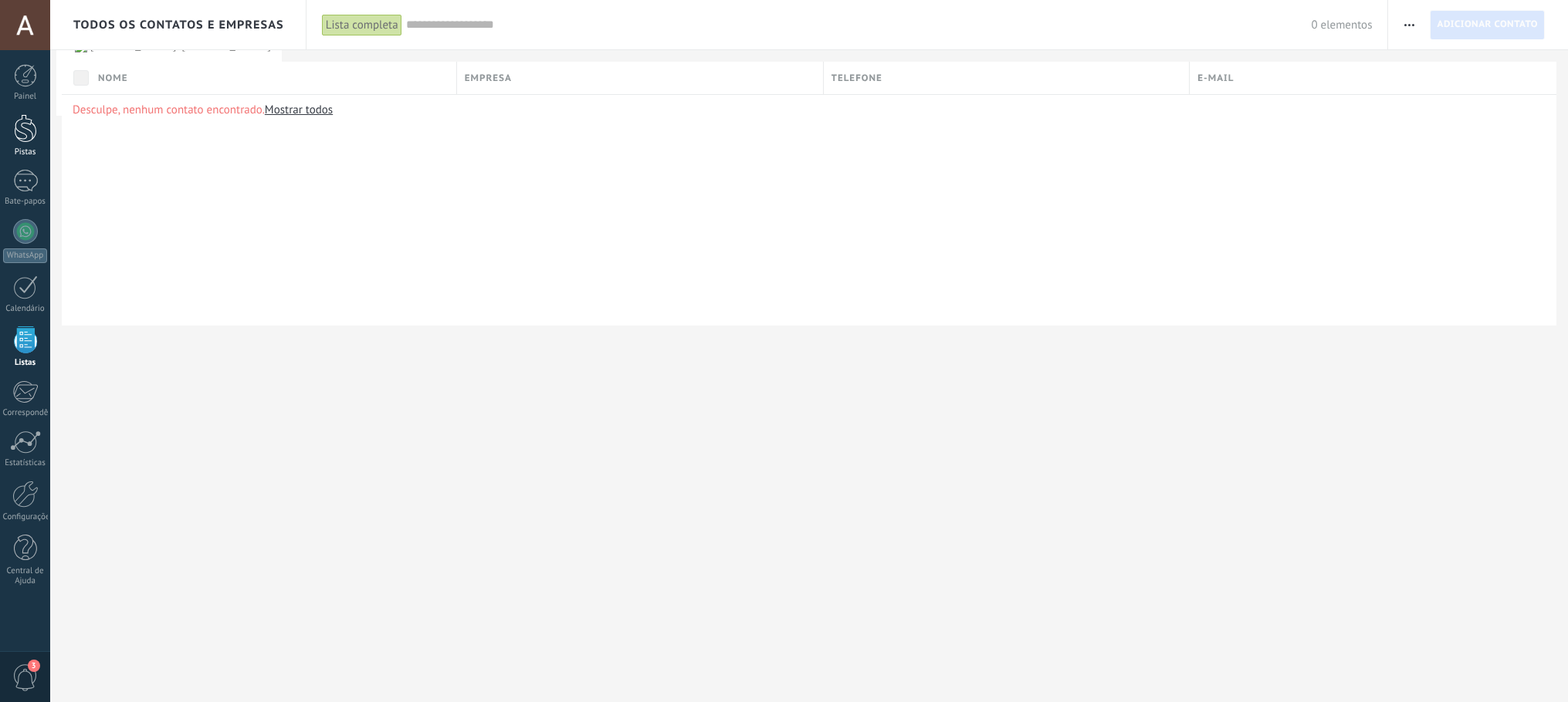
click at [14, 125] on div at bounding box center [25, 127] width 24 height 28
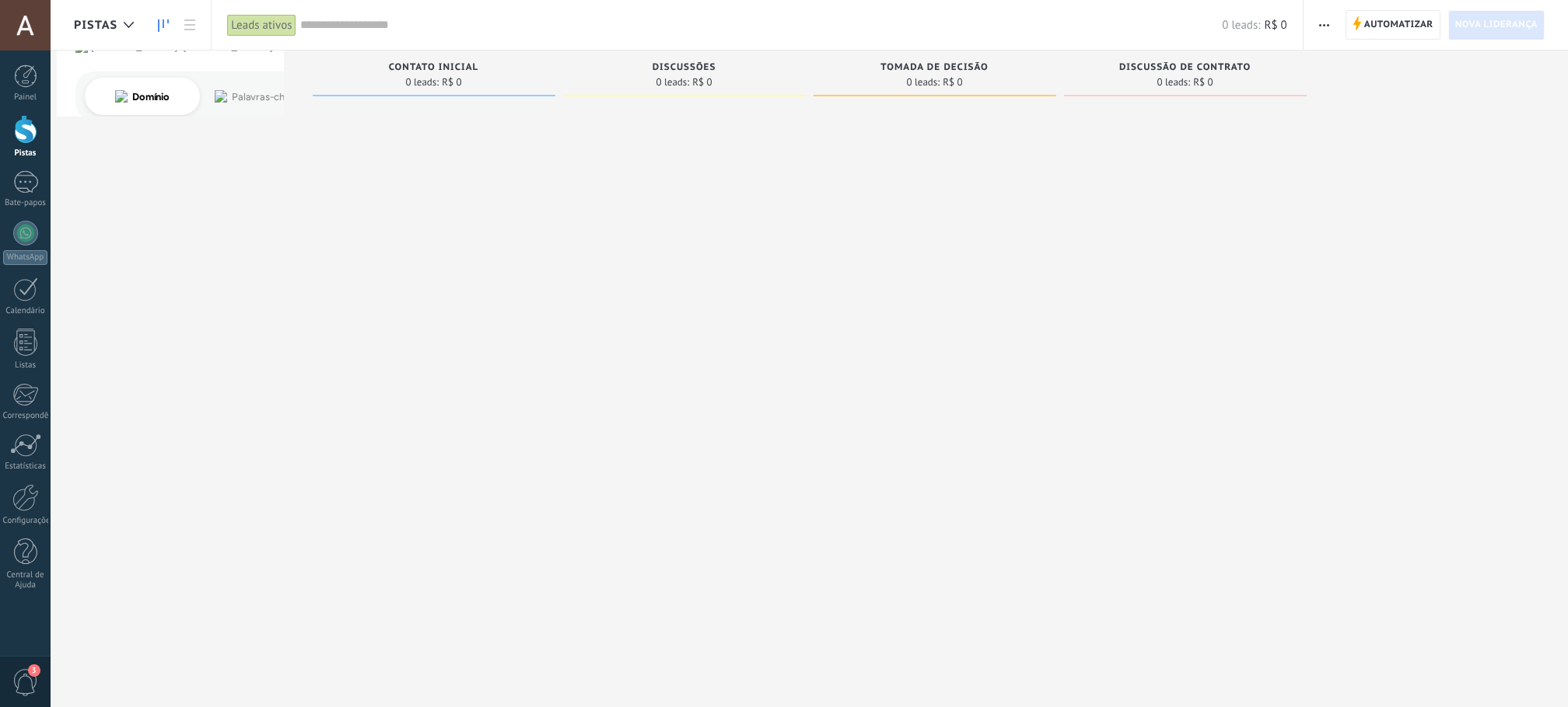
click at [240, 31] on font "Leads ativos" at bounding box center [261, 25] width 60 height 15
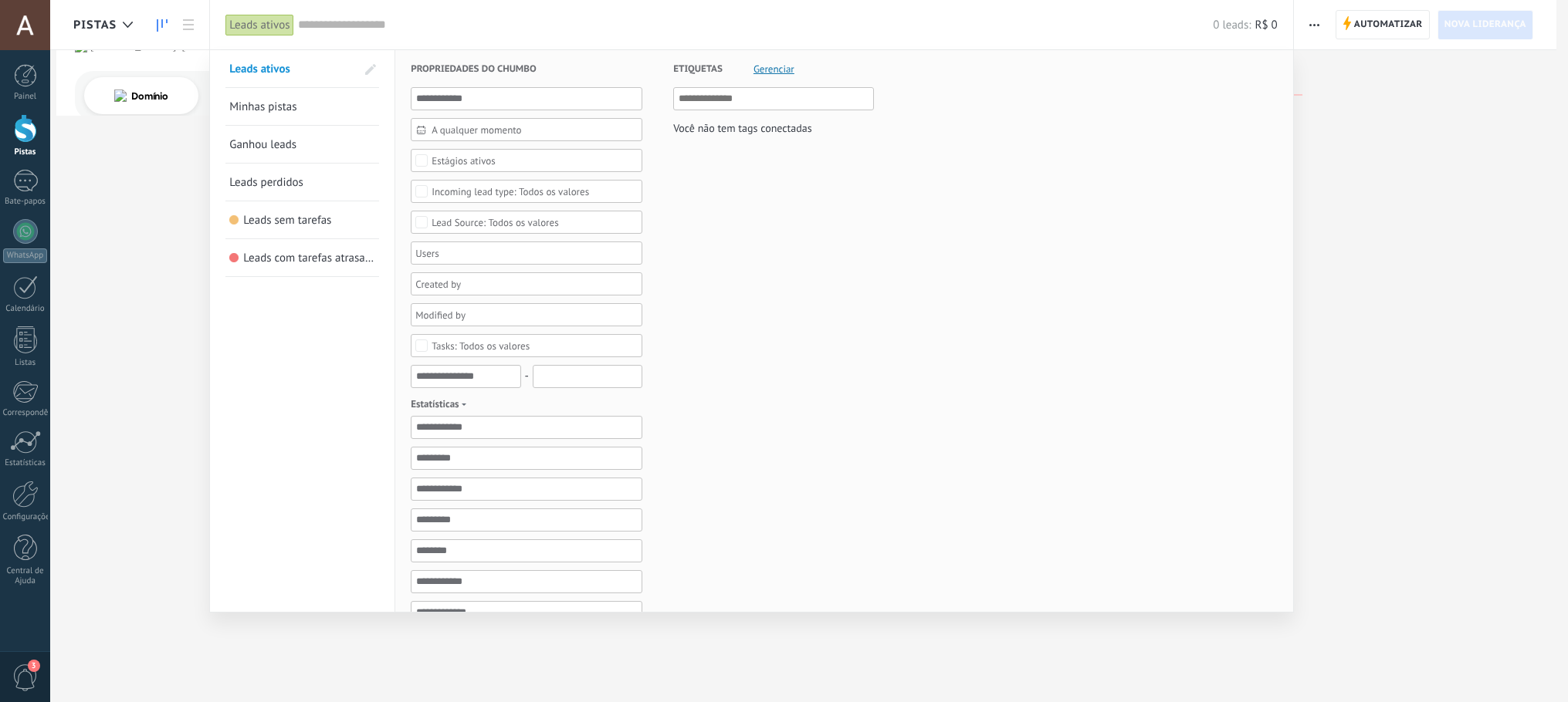
click at [125, 209] on div at bounding box center [784, 351] width 1568 height 702
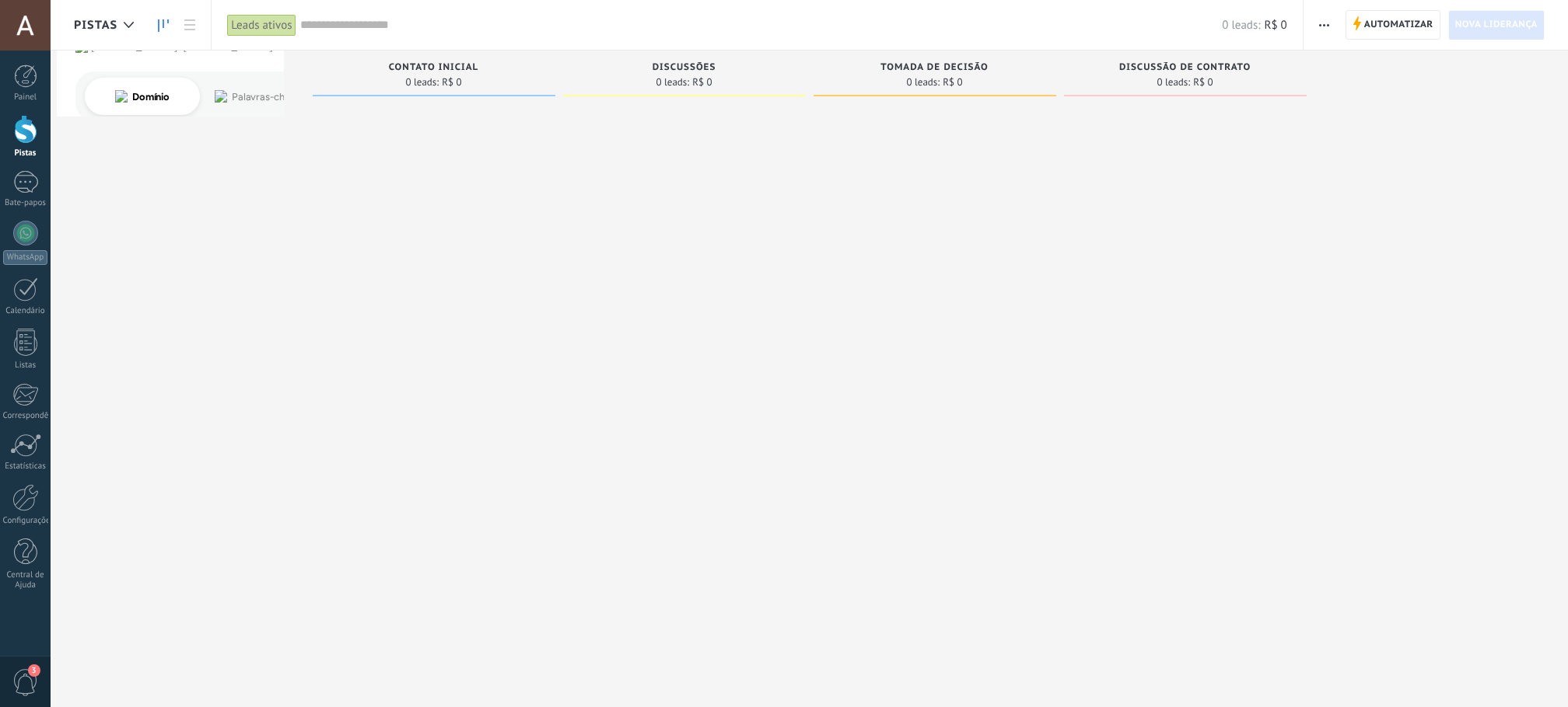
click at [269, 25] on font "Leads ativos" at bounding box center [261, 25] width 60 height 15
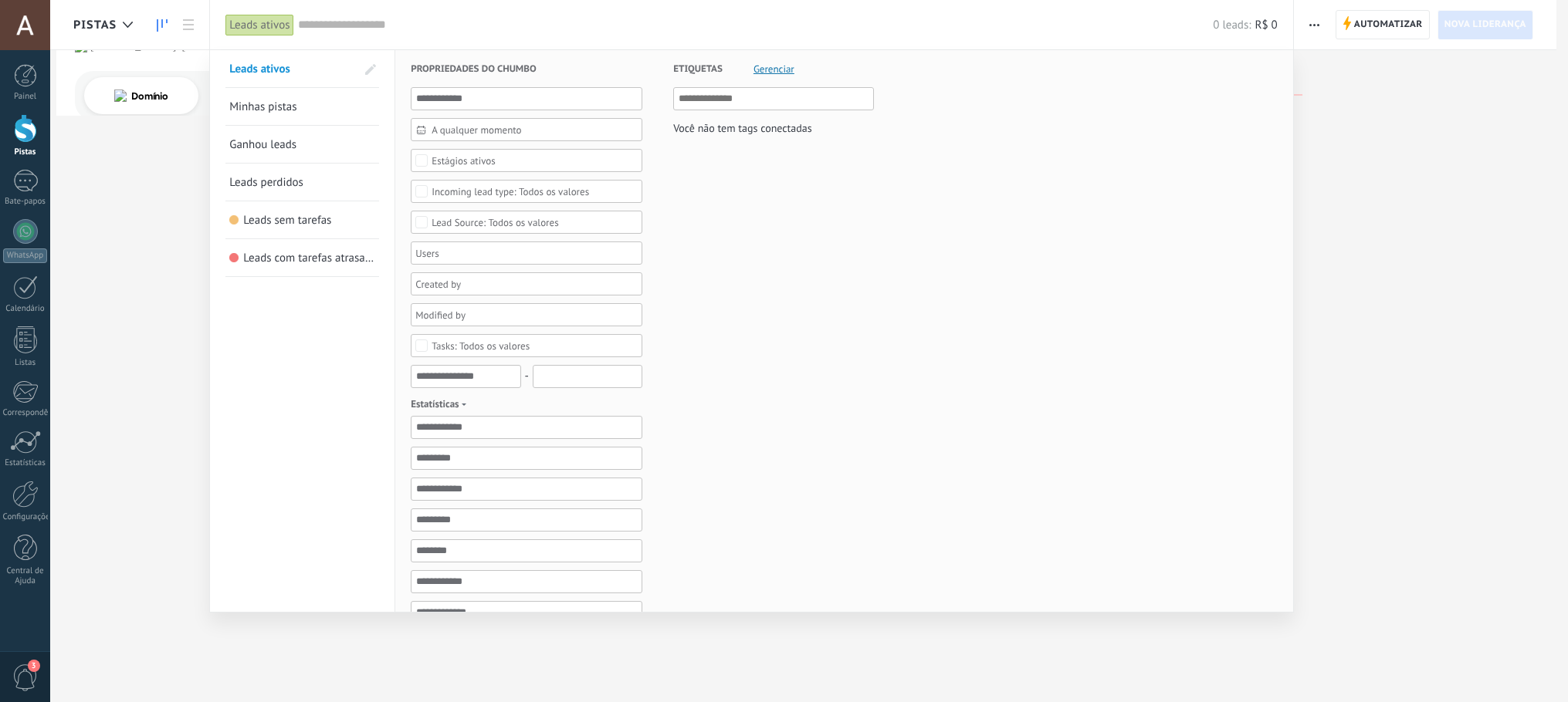
click at [267, 25] on font "Leads ativos" at bounding box center [259, 25] width 60 height 15
click at [143, 114] on div at bounding box center [784, 351] width 1568 height 702
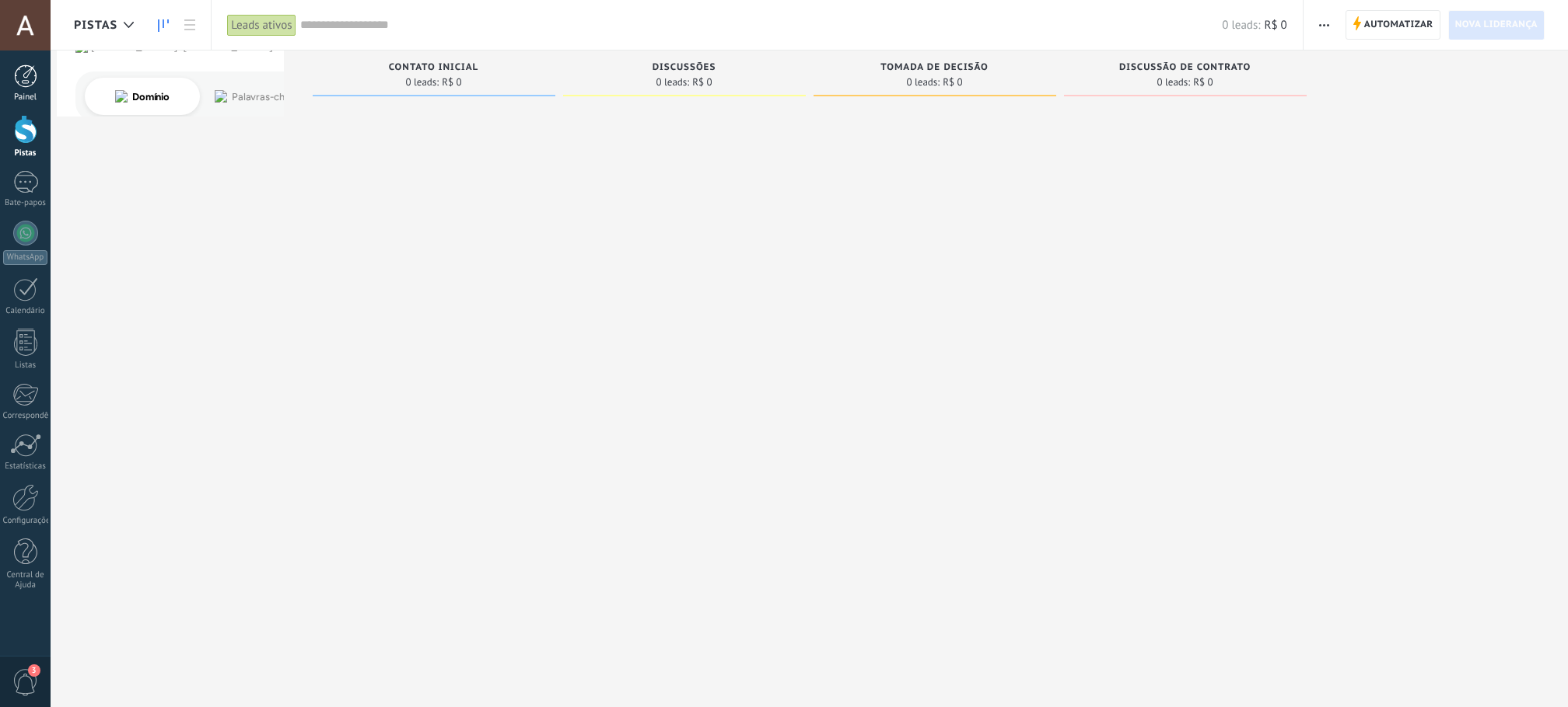
click at [17, 75] on div at bounding box center [26, 76] width 24 height 24
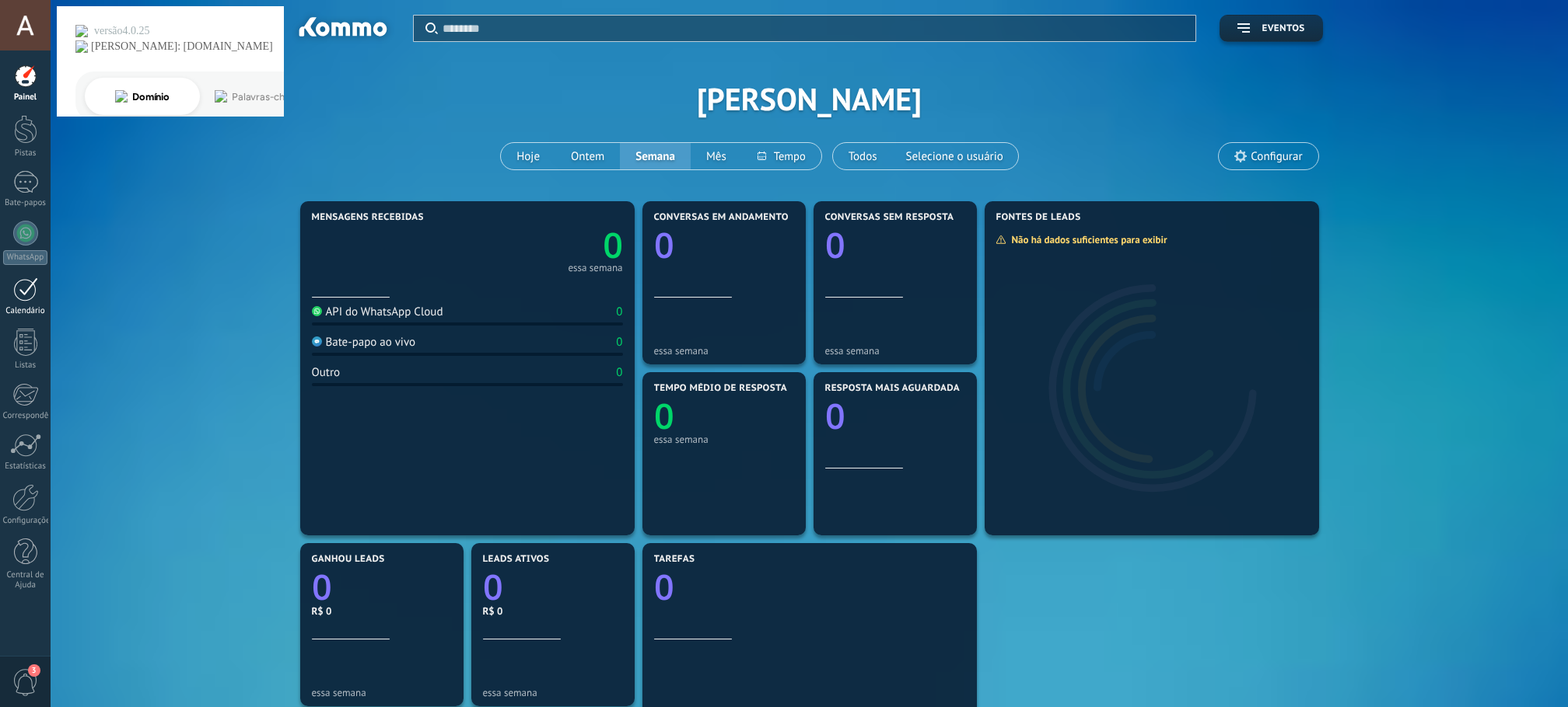
click at [17, 291] on div at bounding box center [25, 289] width 25 height 24
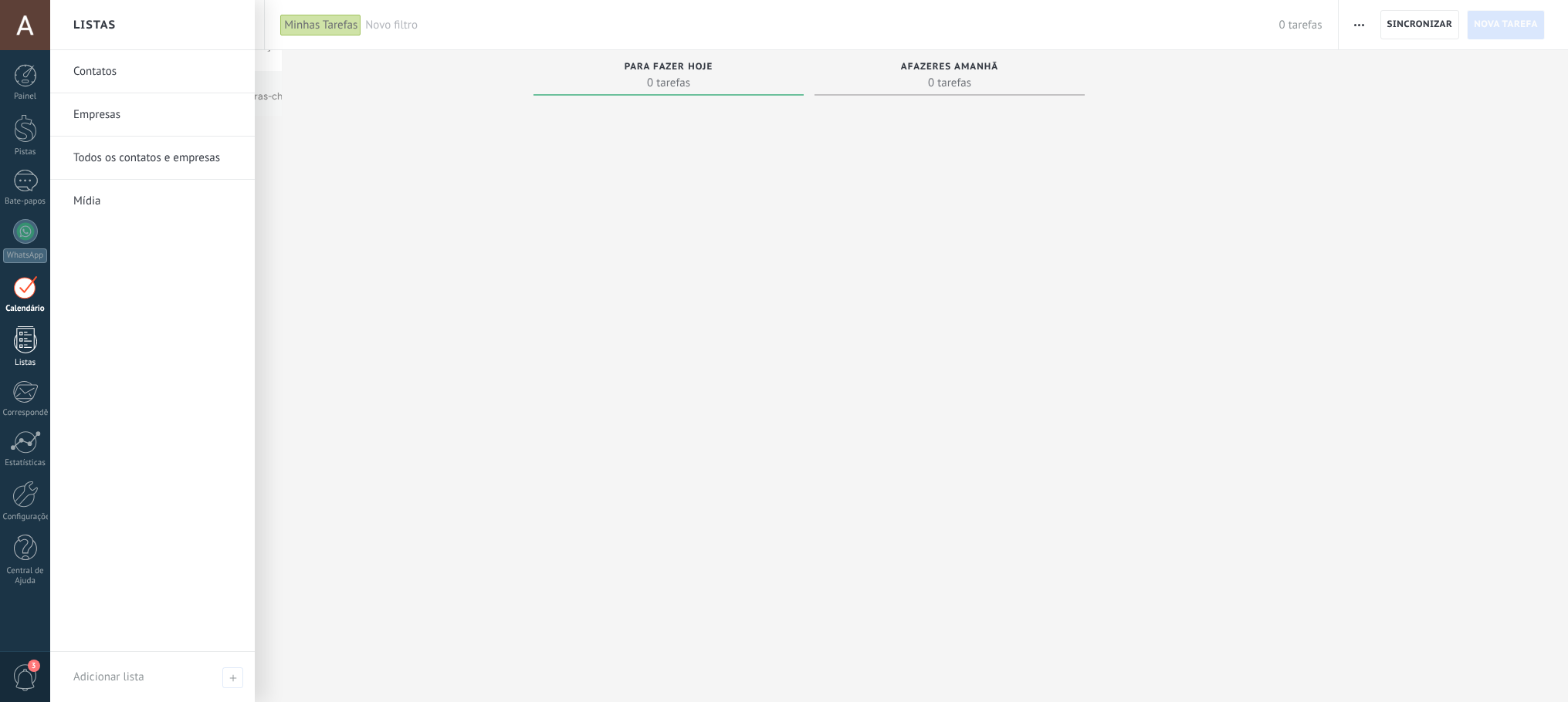
click at [25, 350] on div at bounding box center [25, 340] width 24 height 27
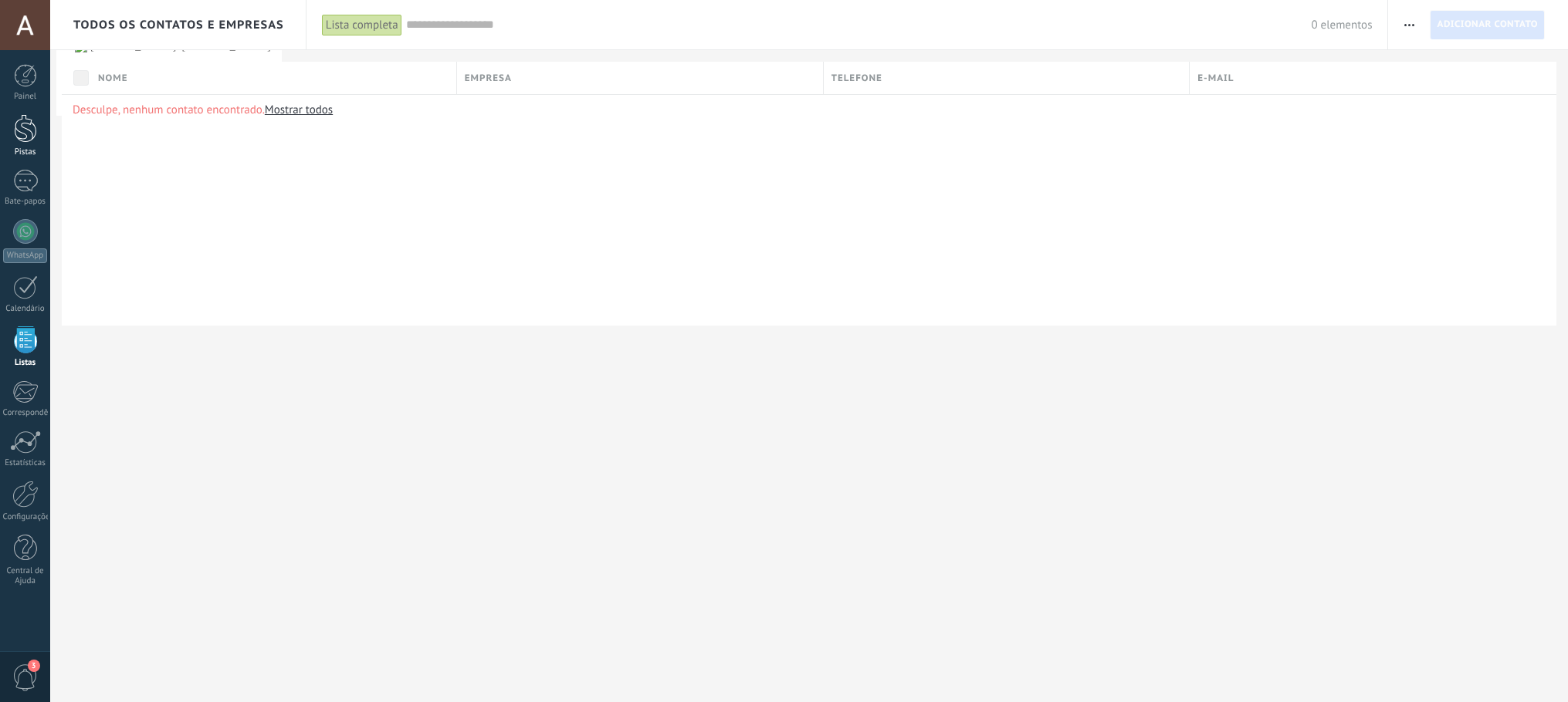
click at [25, 133] on div at bounding box center [25, 127] width 24 height 28
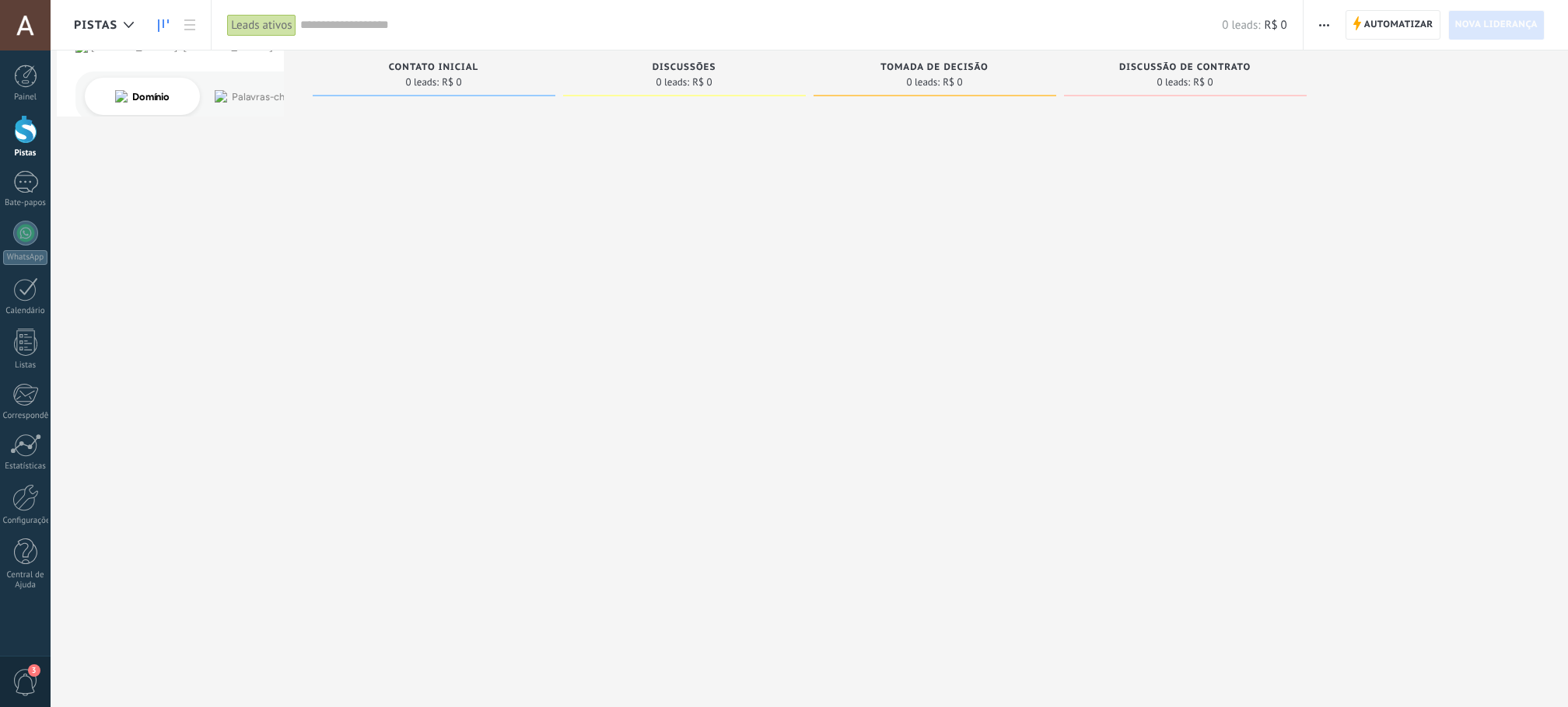
click at [1322, 20] on span "button" at bounding box center [1324, 25] width 10 height 30
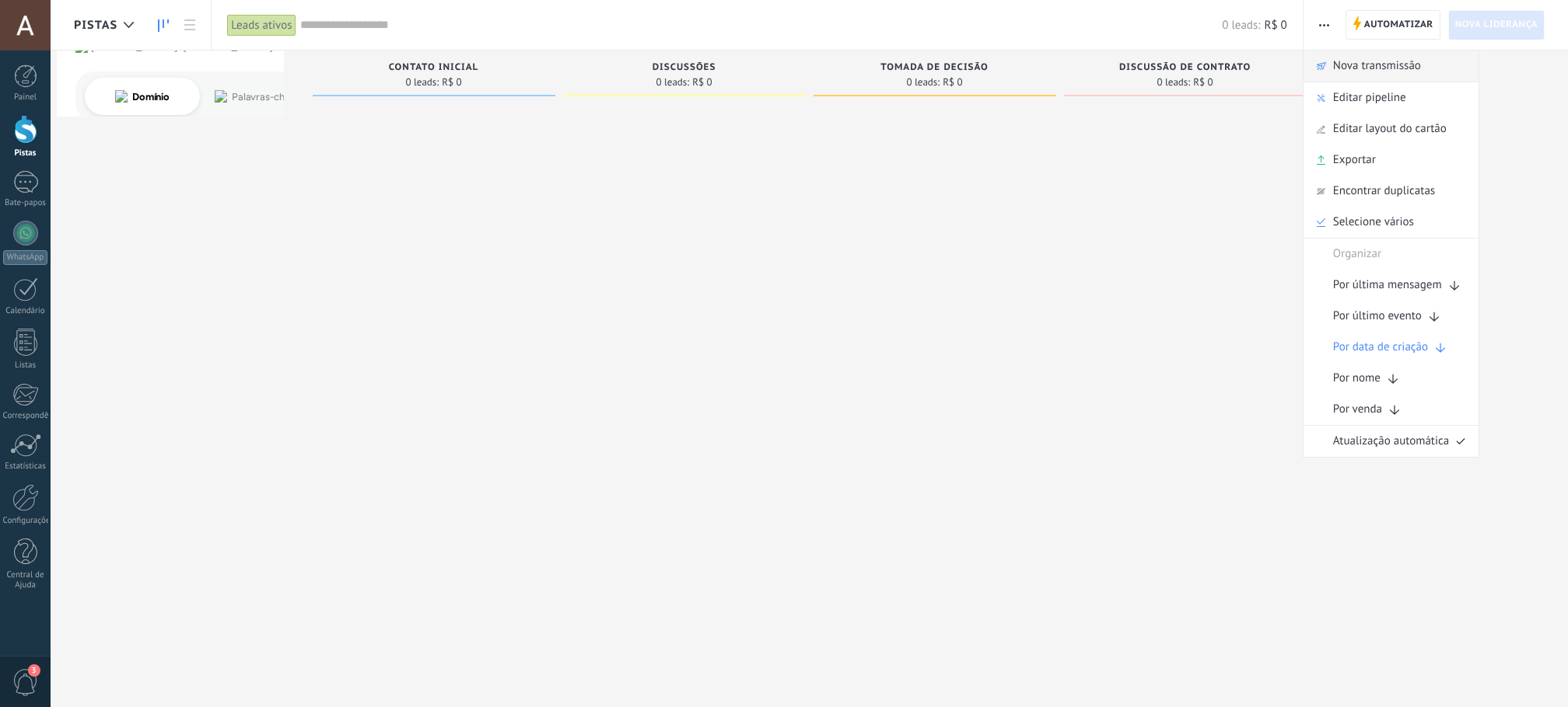
click at [1364, 75] on span "Nova transmissão" at bounding box center [1376, 65] width 88 height 31
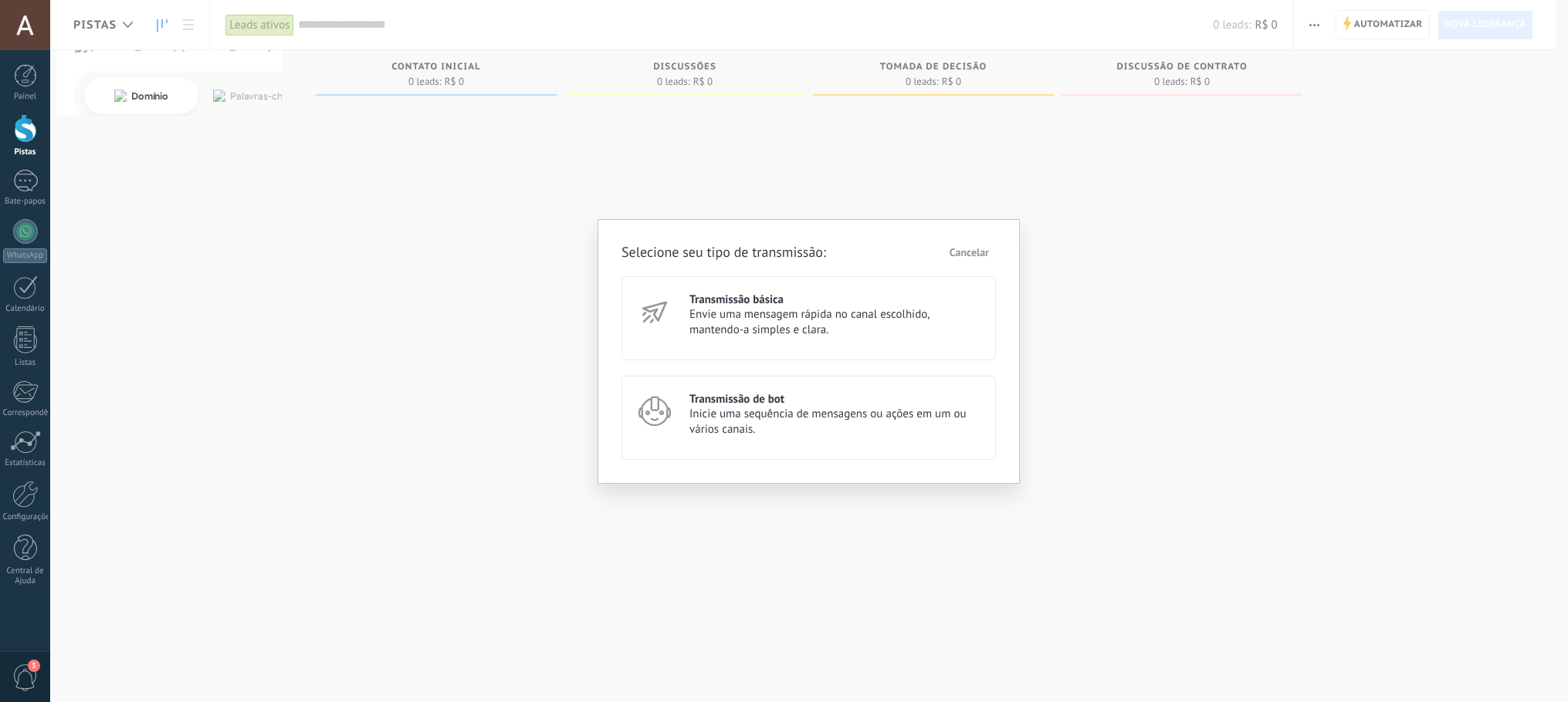
click at [767, 316] on font "Envie uma mensagem rápida no canal escolhido, mantendo-a simples e clara." at bounding box center [809, 322] width 239 height 30
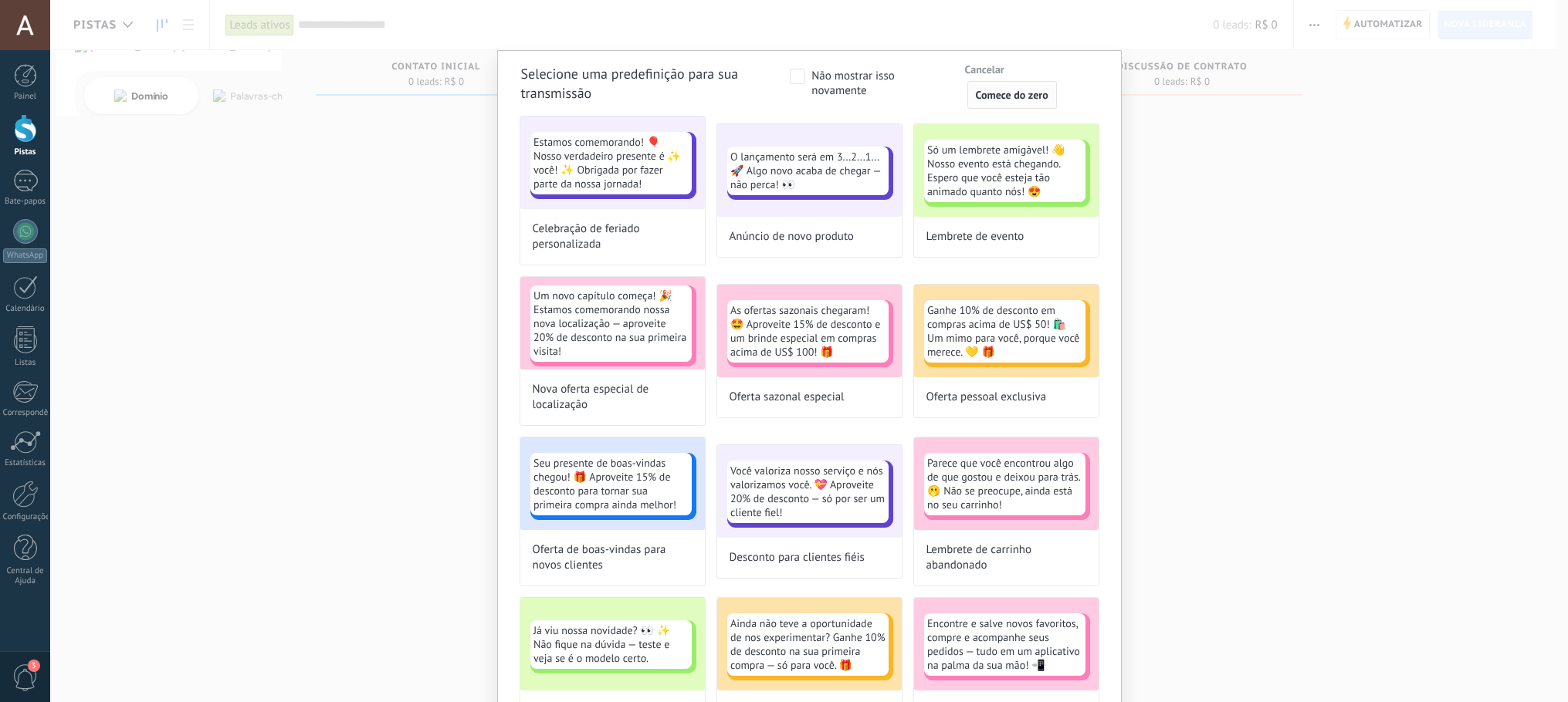
click at [998, 89] on font "Comece do zero" at bounding box center [1012, 95] width 73 height 14
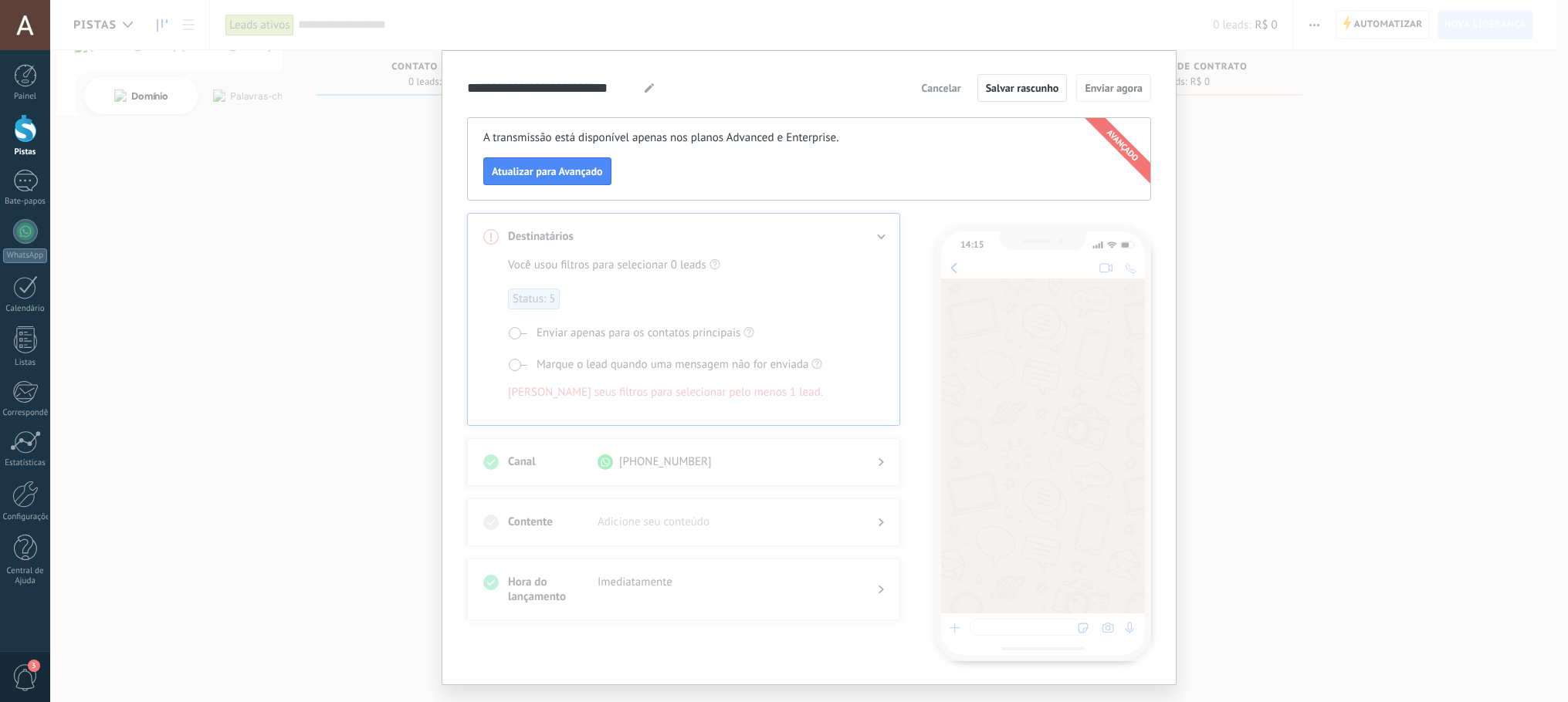
click at [643, 343] on div "Destinatários Você usou filtros para selecionar 0 leads Status: 5 Enviar apenas…" at bounding box center [808, 436] width 683 height 448
drag, startPoint x: 546, startPoint y: 141, endPoint x: 579, endPoint y: 140, distance: 33.0
click at [579, 140] on font "A transmissão está disponível apenas nos planos Advanced e Enterprise." at bounding box center [661, 137] width 355 height 15
click at [582, 173] on font "Atualizar para Avançado" at bounding box center [546, 172] width 111 height 14
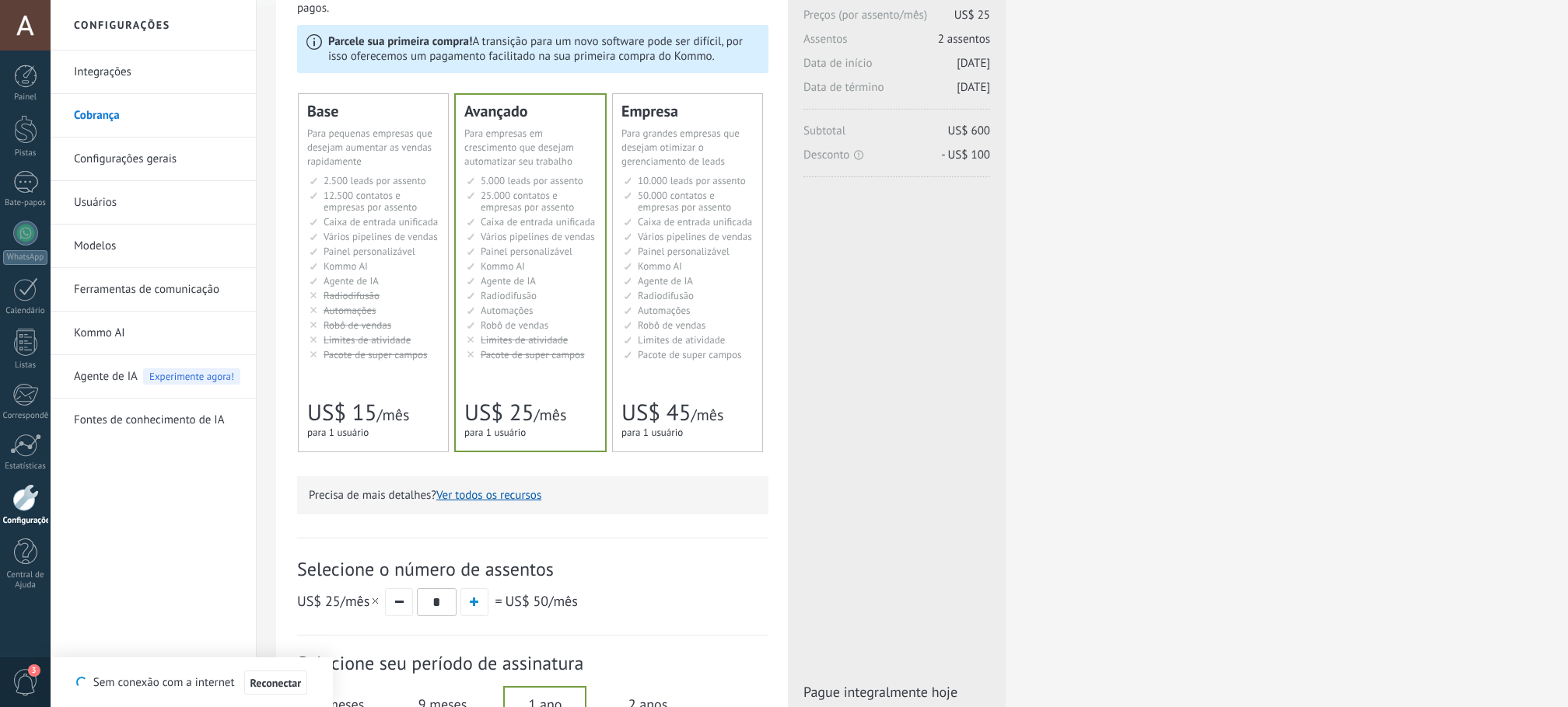
scroll to position [311, 0]
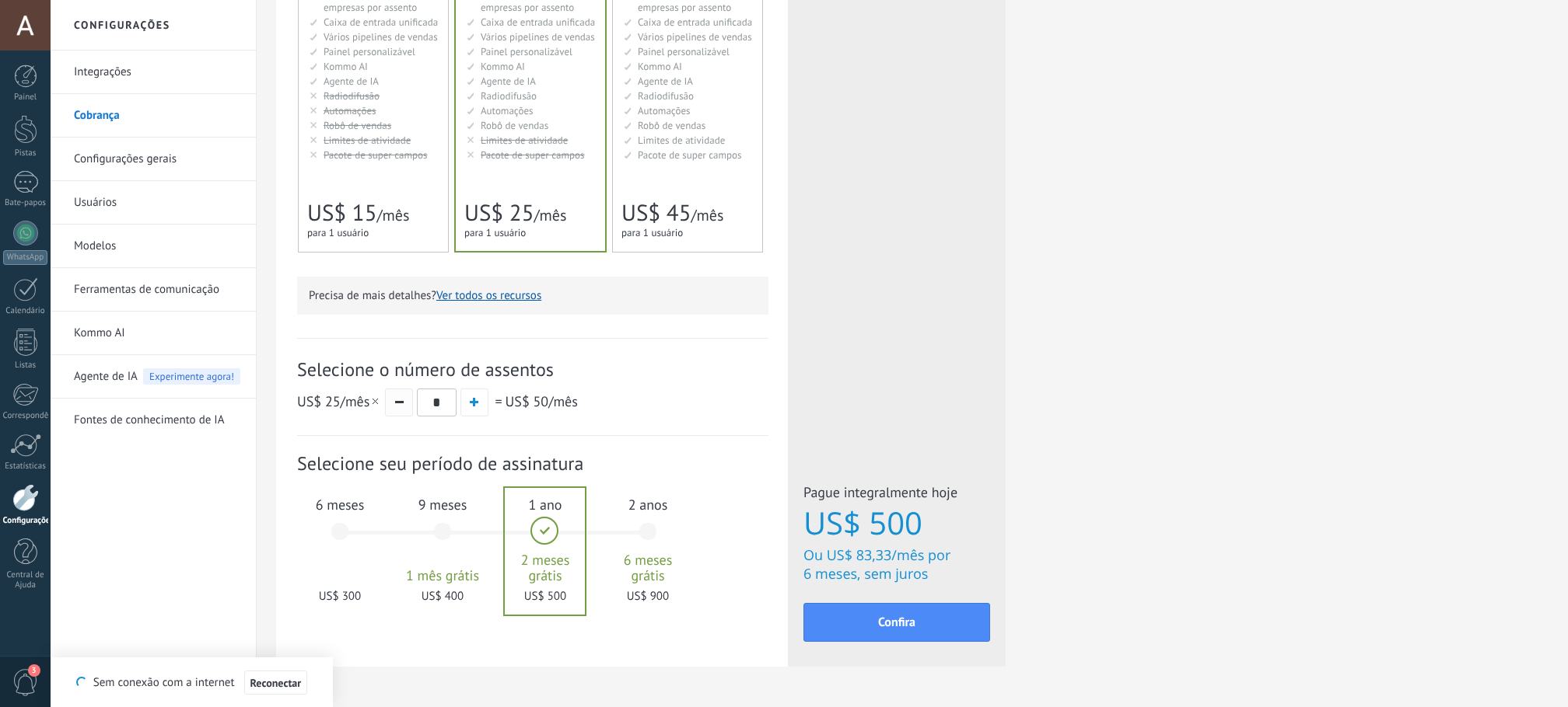
click at [398, 393] on button "button" at bounding box center [399, 403] width 28 height 28
type input "*"
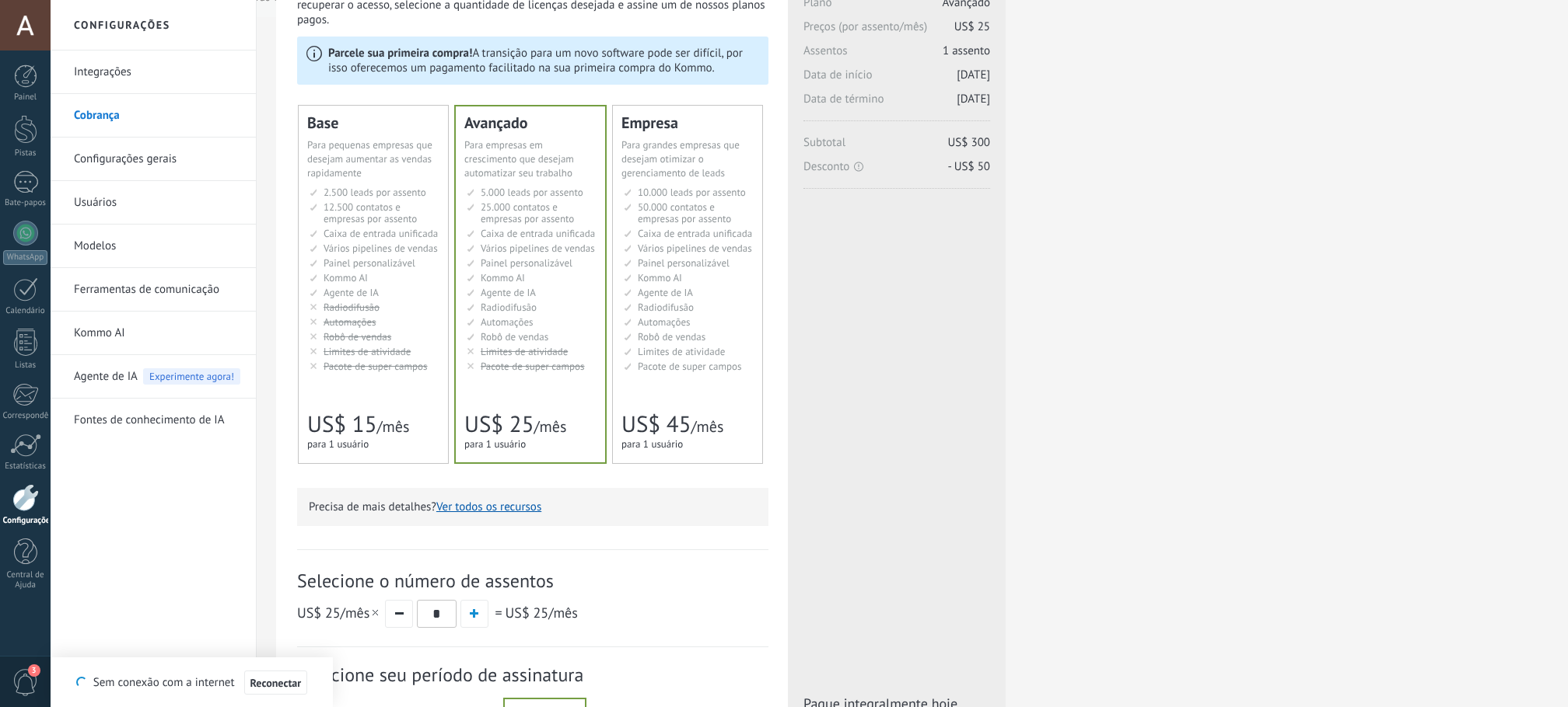
scroll to position [78, 0]
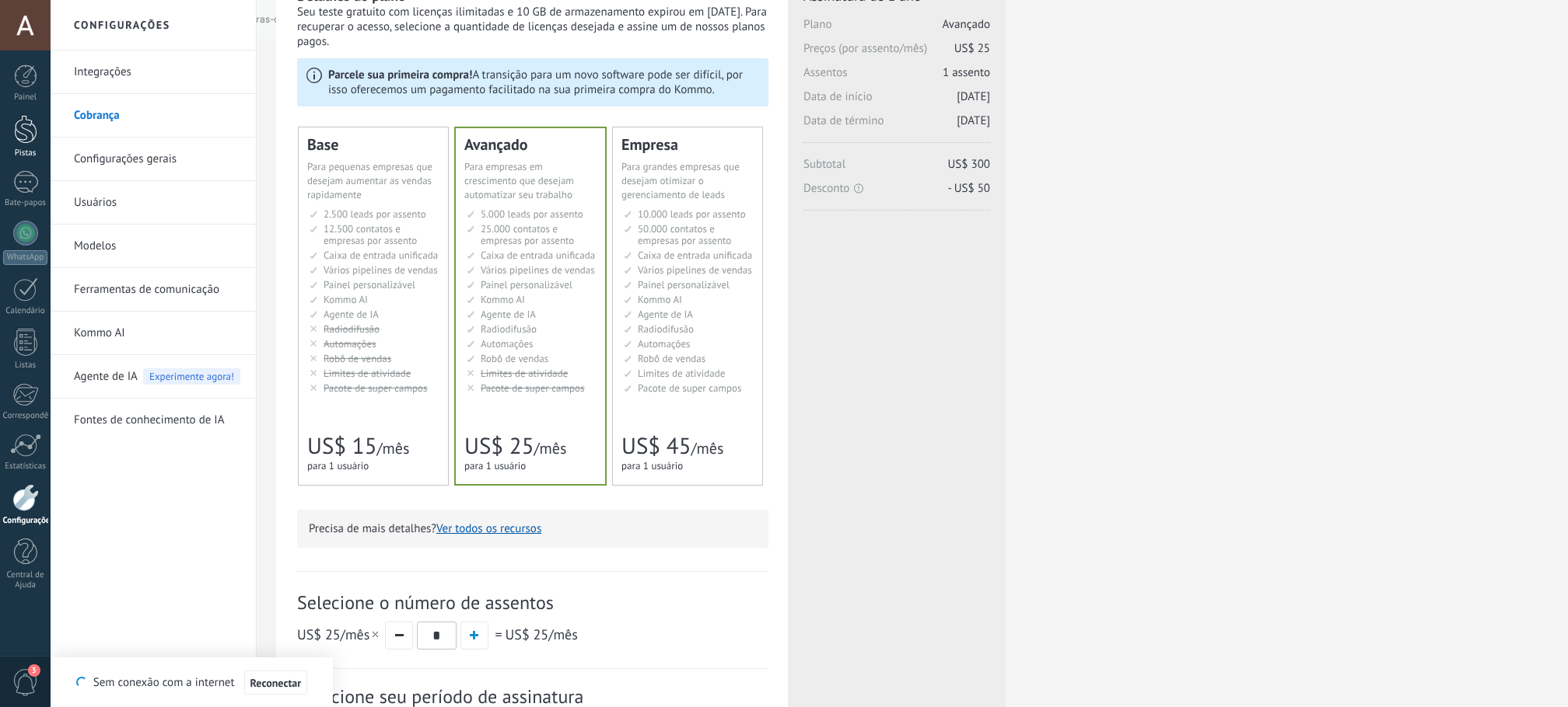
click at [23, 139] on div at bounding box center [26, 128] width 24 height 29
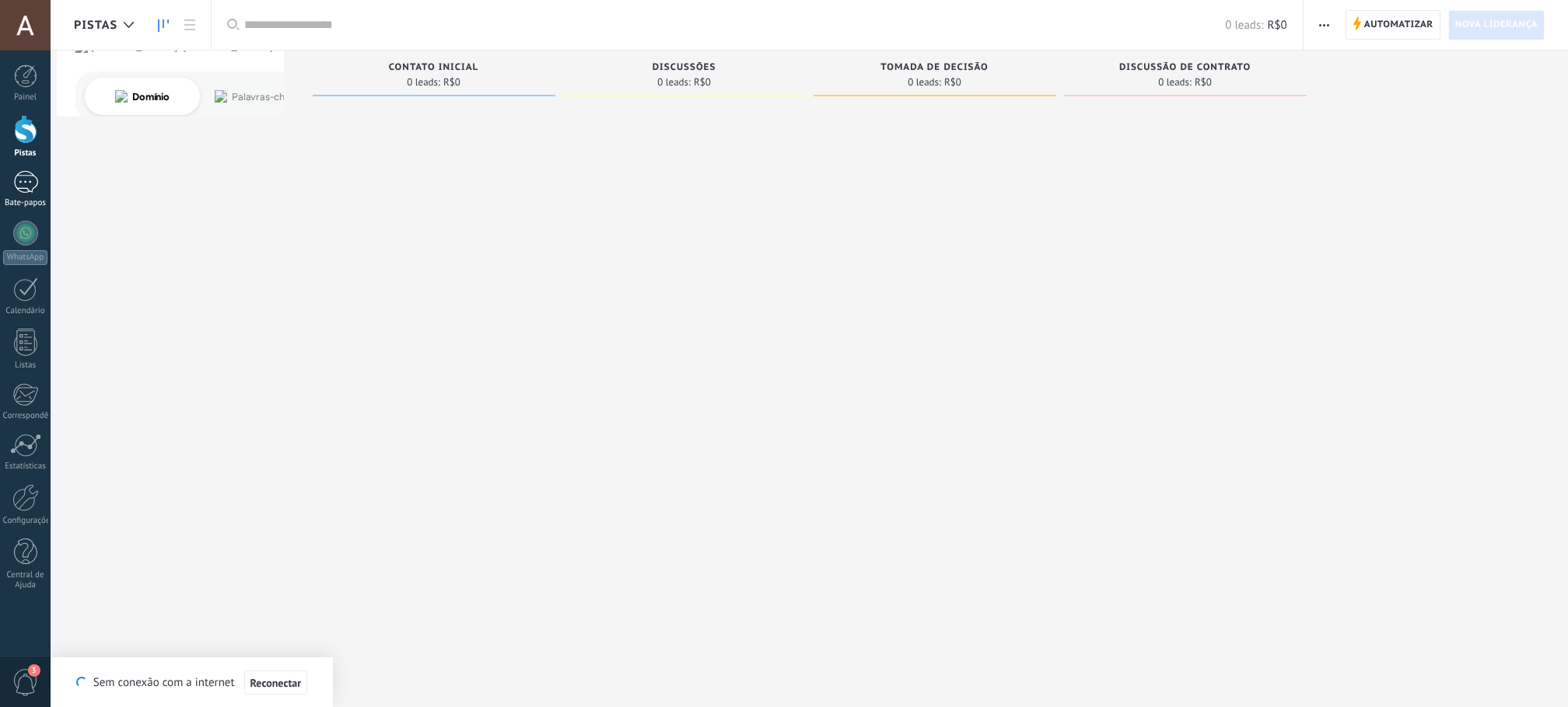
click at [33, 196] on link "Bate-papos" at bounding box center [25, 190] width 50 height 38
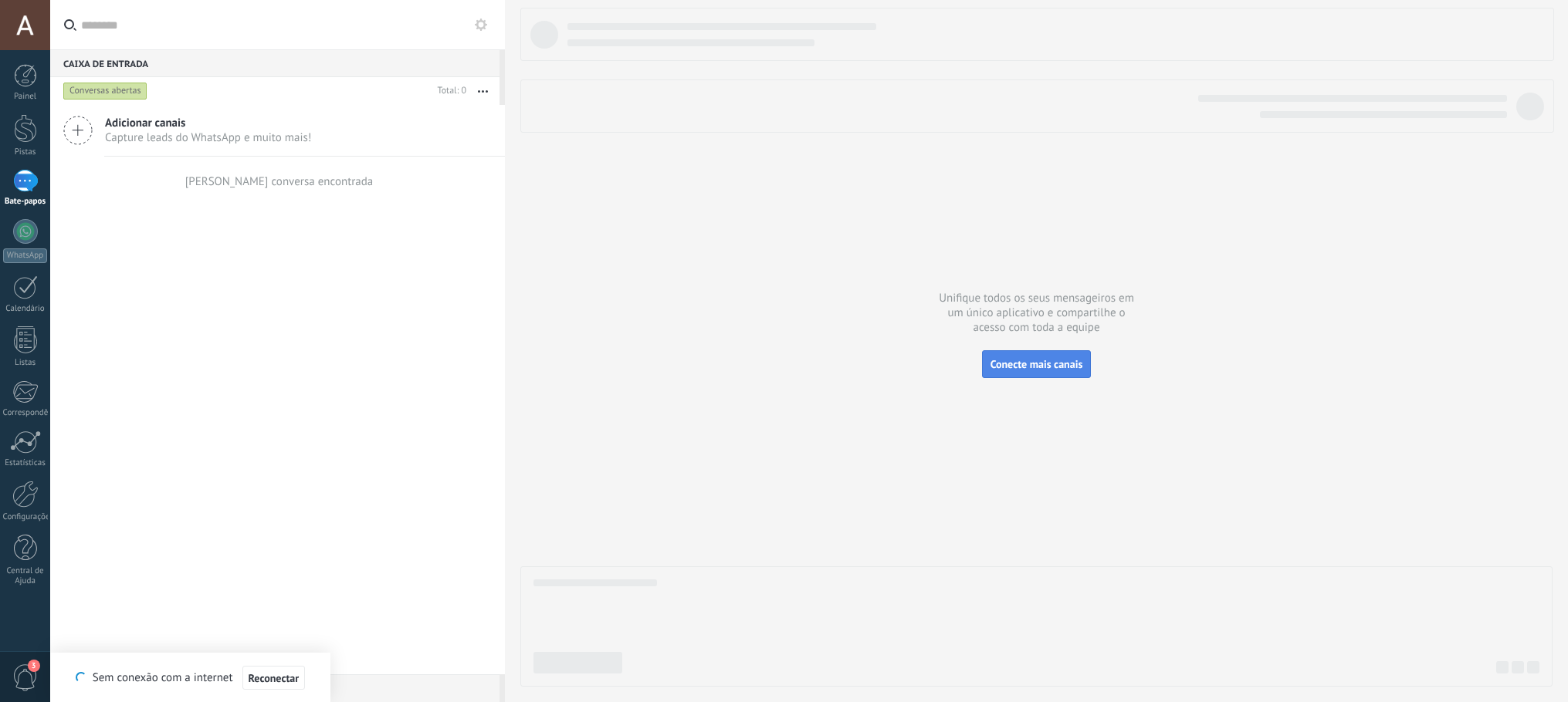
click at [1018, 365] on font "Conecte mais canais" at bounding box center [1037, 364] width 92 height 14
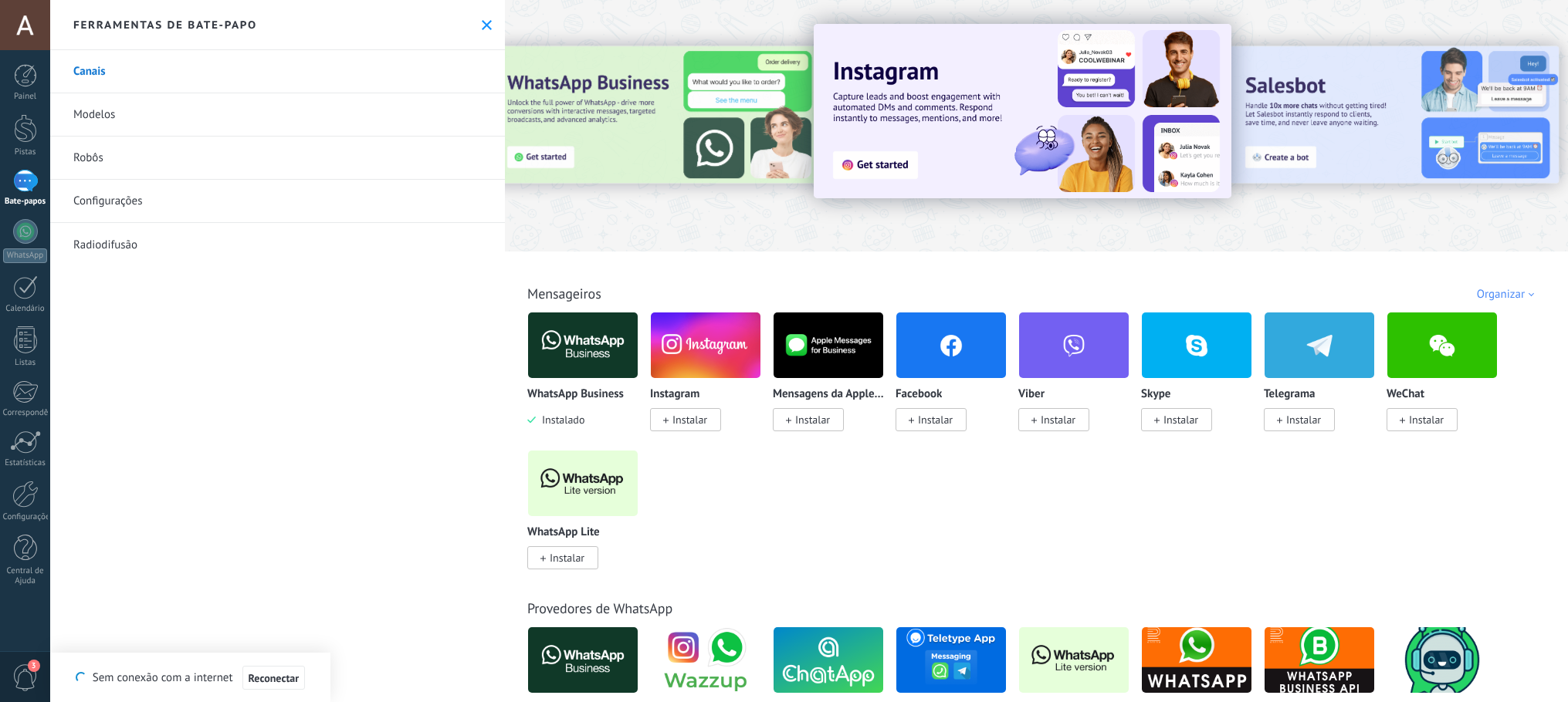
click at [586, 340] on img at bounding box center [582, 345] width 110 height 75
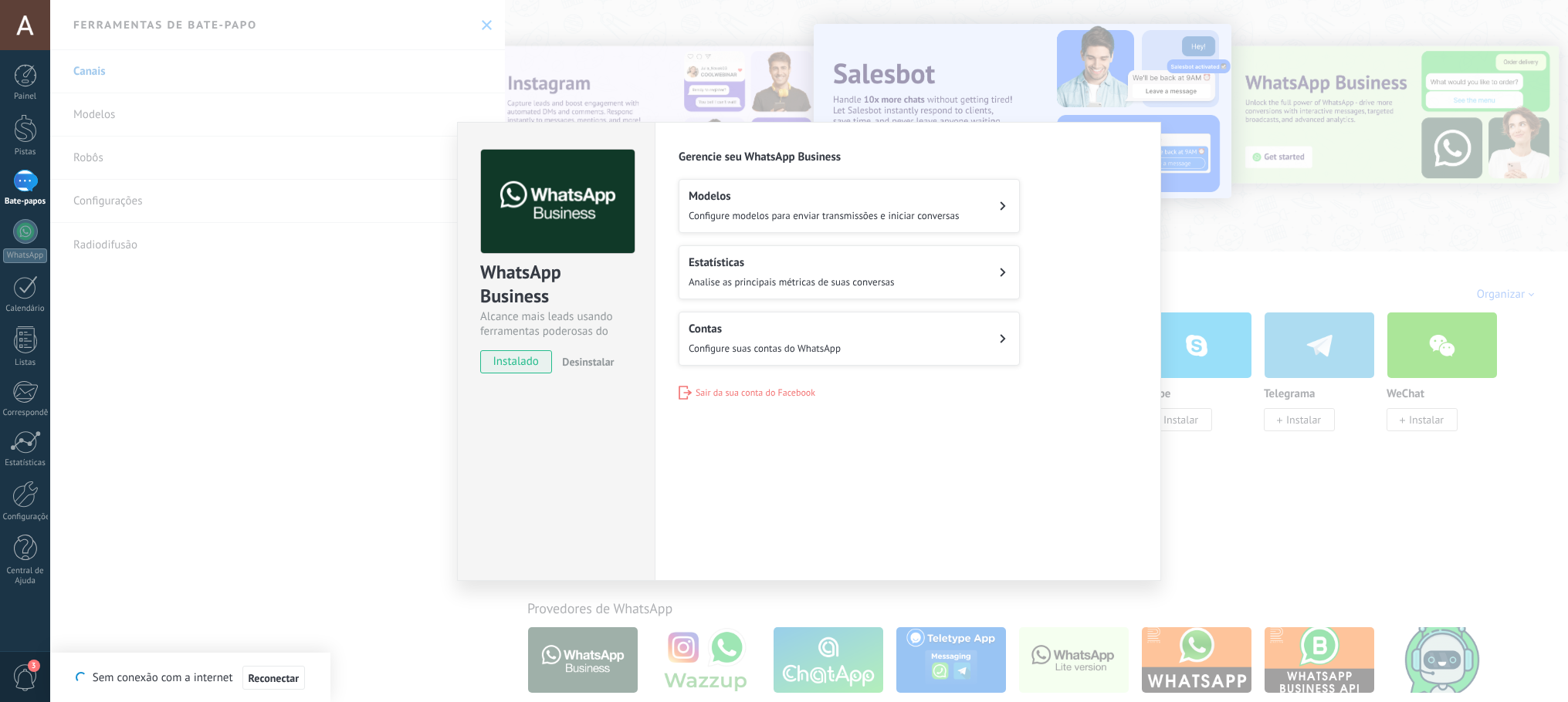
click at [850, 270] on div "Estatísticas [PERSON_NAME] as principais métricas de suas conversas" at bounding box center [791, 273] width 206 height 34
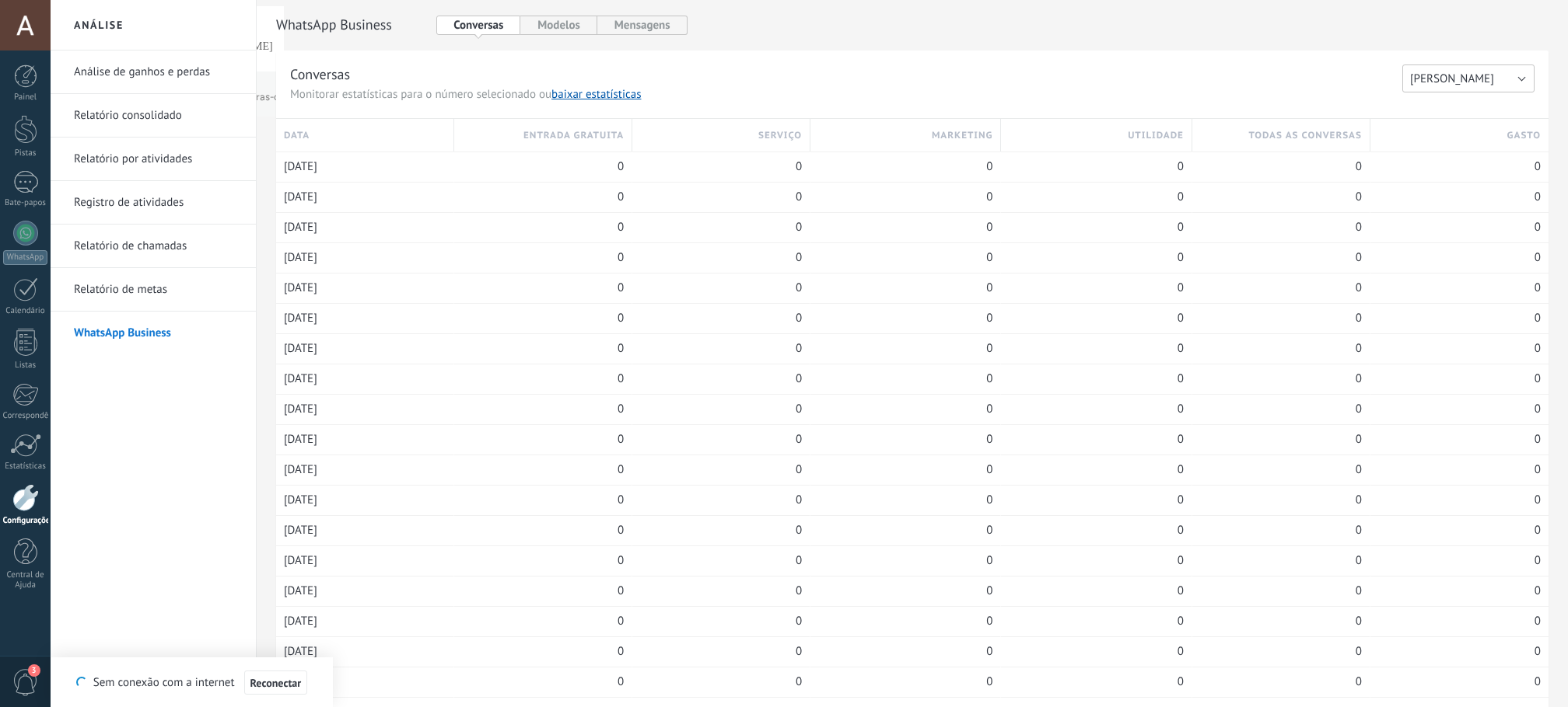
click at [1429, 75] on button "[PERSON_NAME]" at bounding box center [1468, 78] width 132 height 28
click at [124, 72] on font "Análise de ganhos e perdas" at bounding box center [142, 71] width 136 height 15
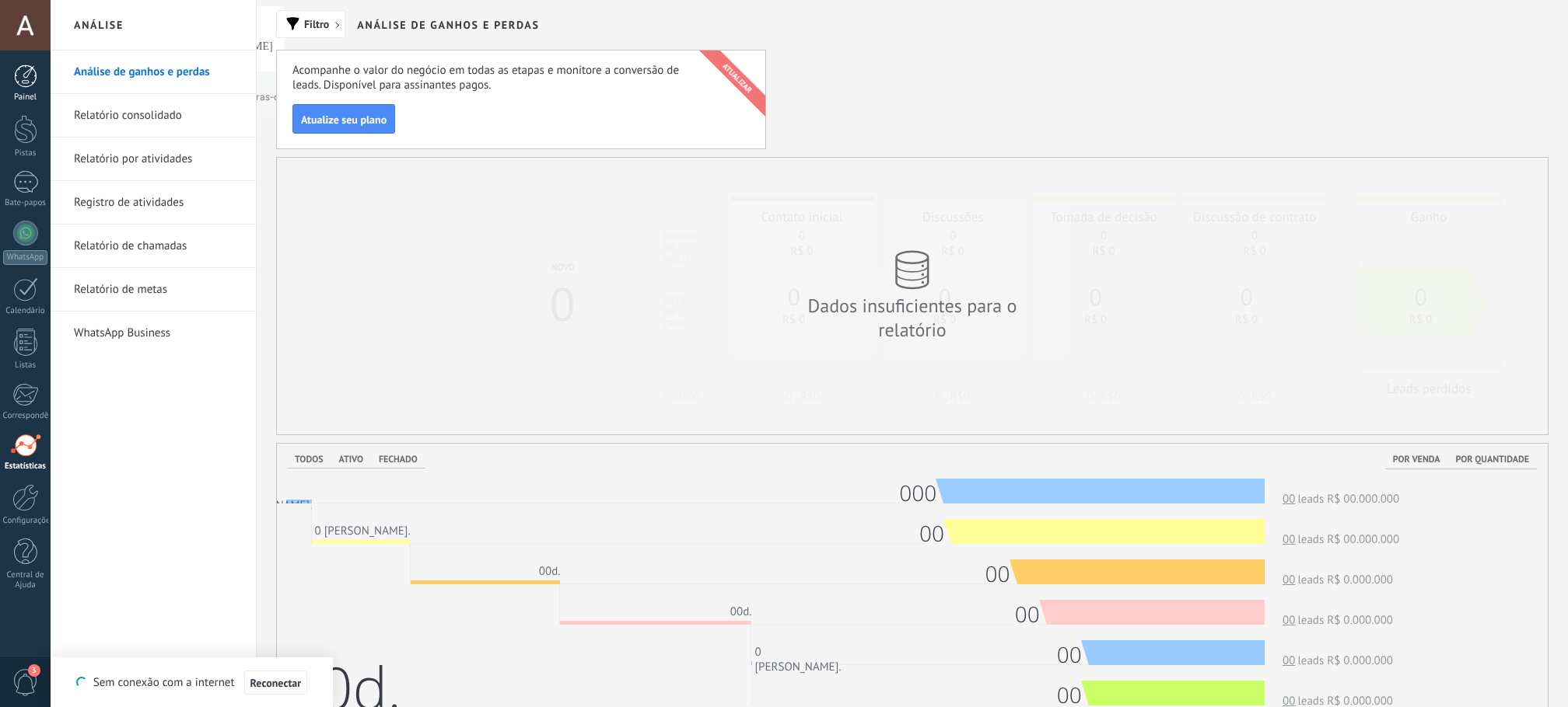
click at [31, 80] on div at bounding box center [26, 76] width 24 height 24
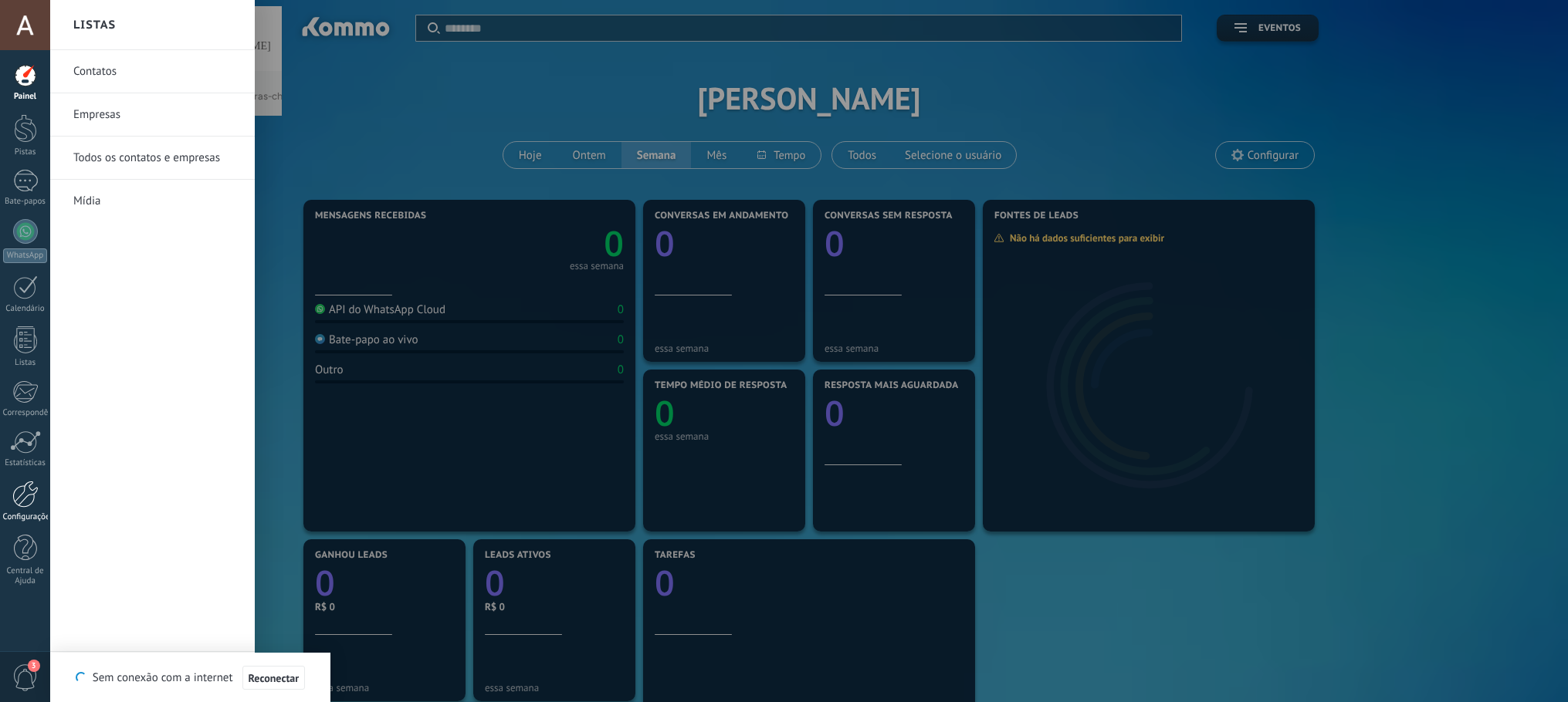
click at [20, 501] on div at bounding box center [25, 494] width 26 height 27
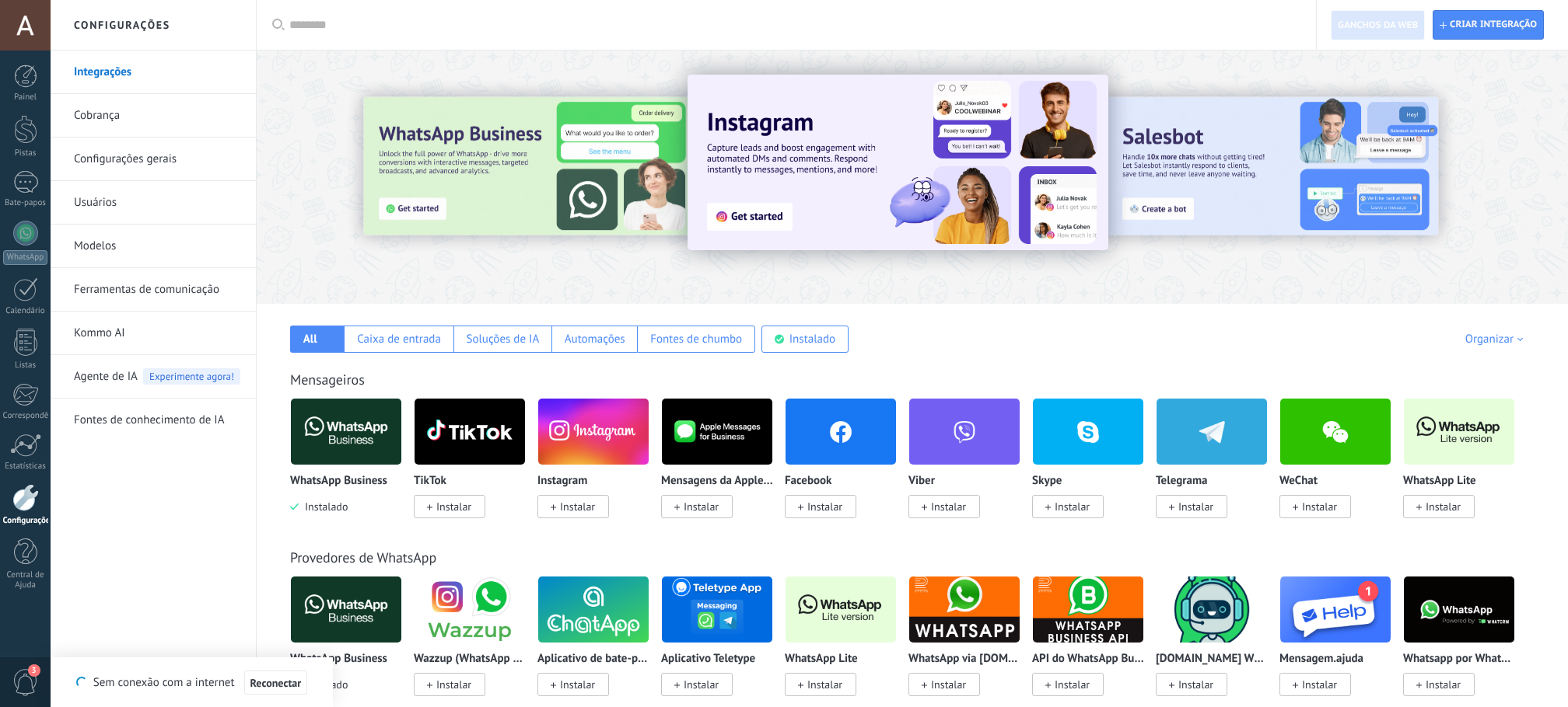
click at [568, 512] on font "Instalar" at bounding box center [577, 507] width 35 height 14
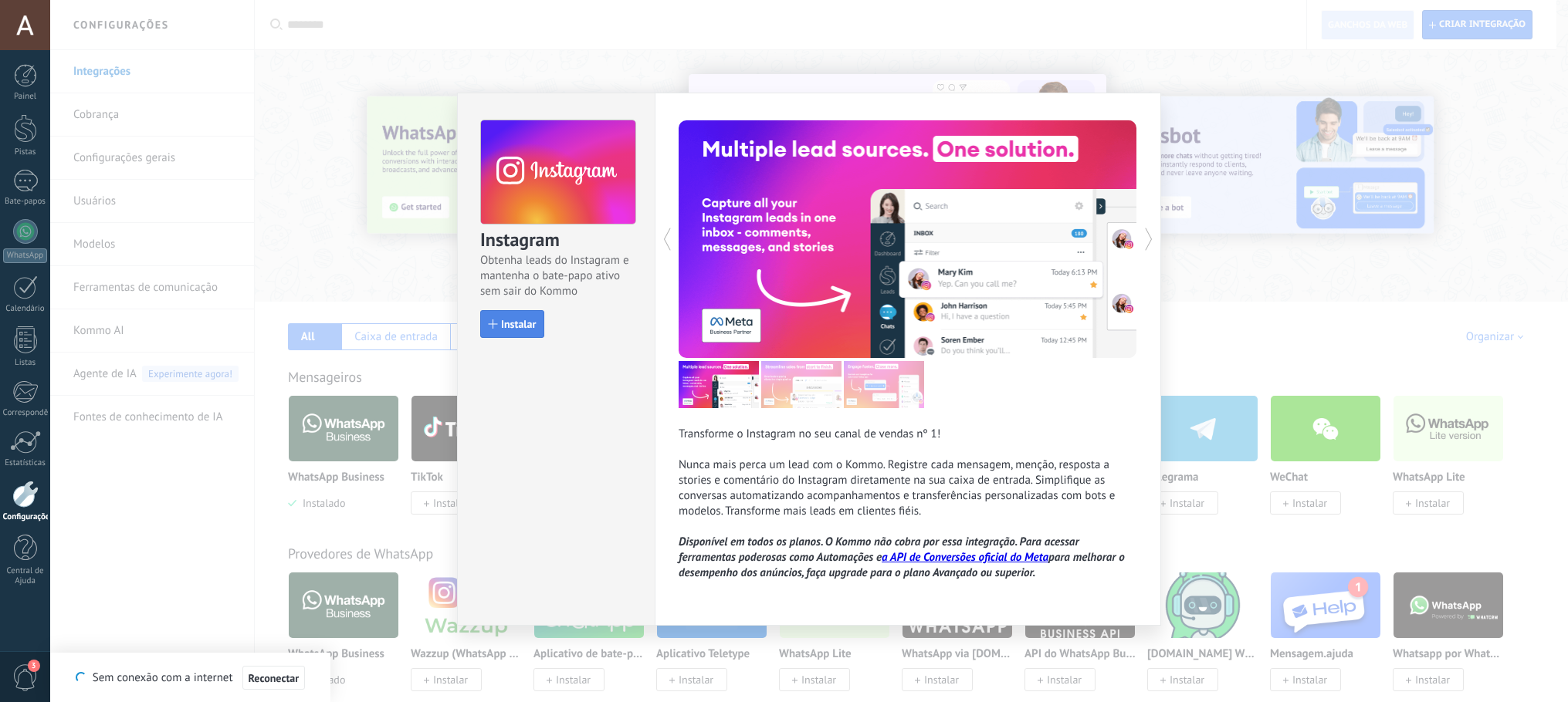
click at [528, 324] on font "Instalar" at bounding box center [518, 324] width 34 height 14
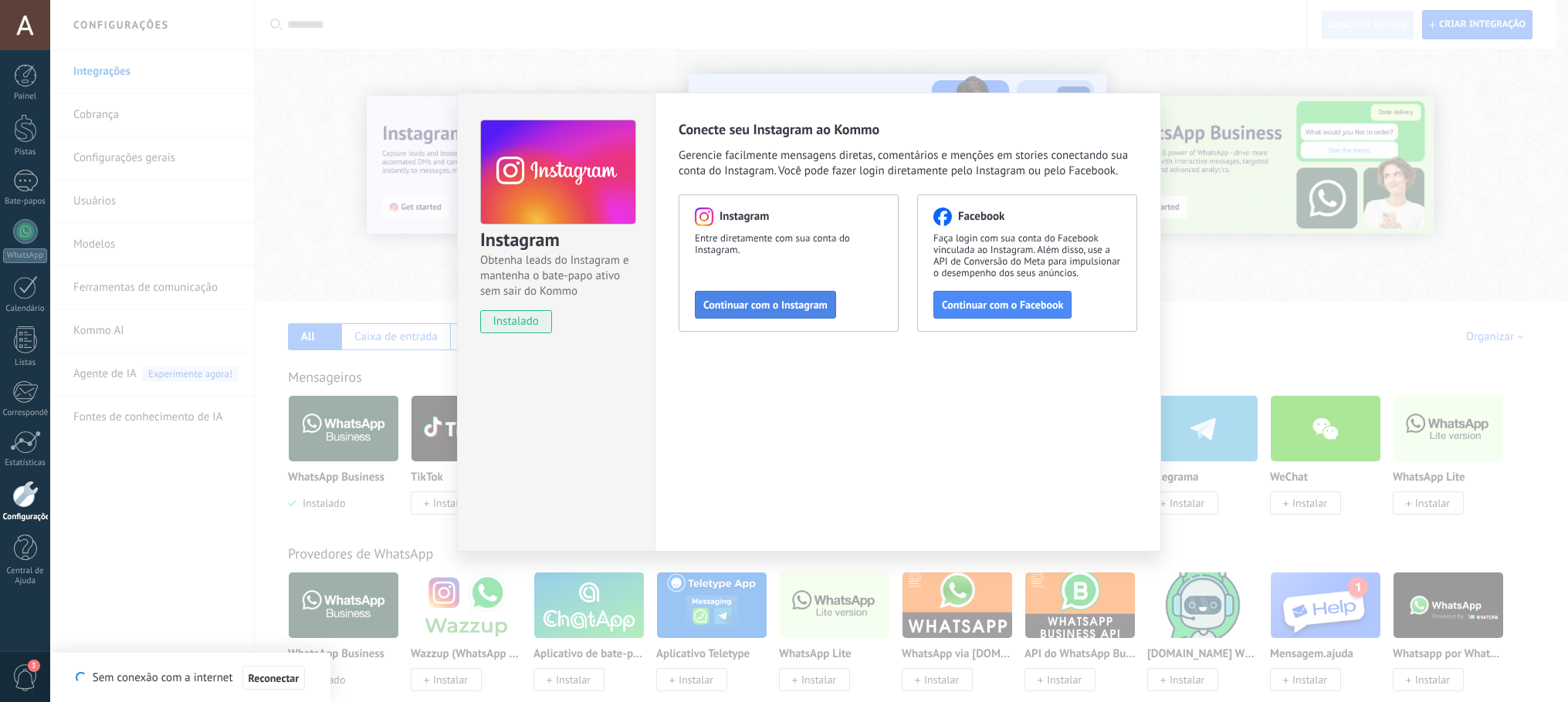
click at [751, 315] on button "Continuar com o Instagram" at bounding box center [765, 305] width 141 height 27
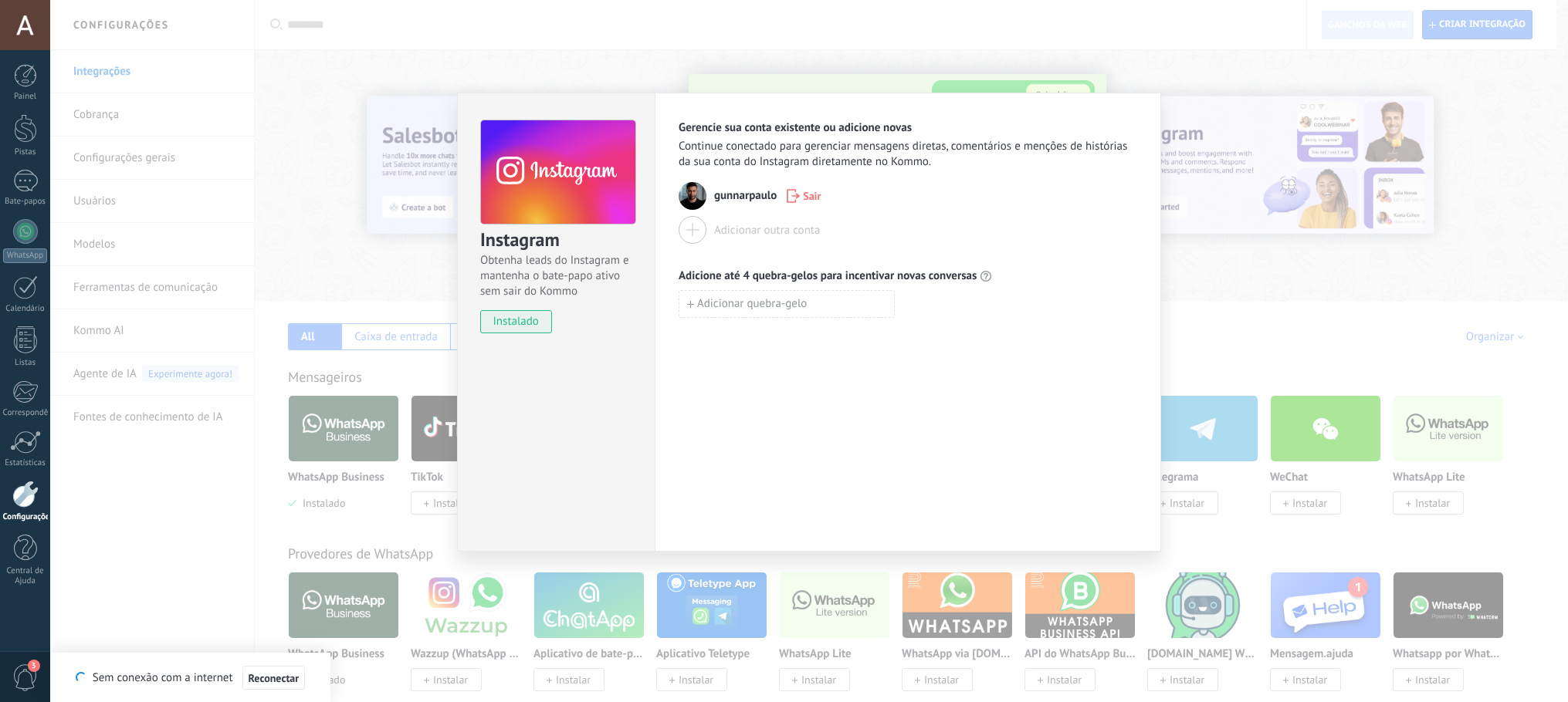
click at [682, 196] on img at bounding box center [692, 196] width 27 height 27
click at [1247, 286] on div "Instagram [PERSON_NAME] leads do Instagram e mantenha o bate-papo ativo sem sai…" at bounding box center [808, 351] width 1517 height 702
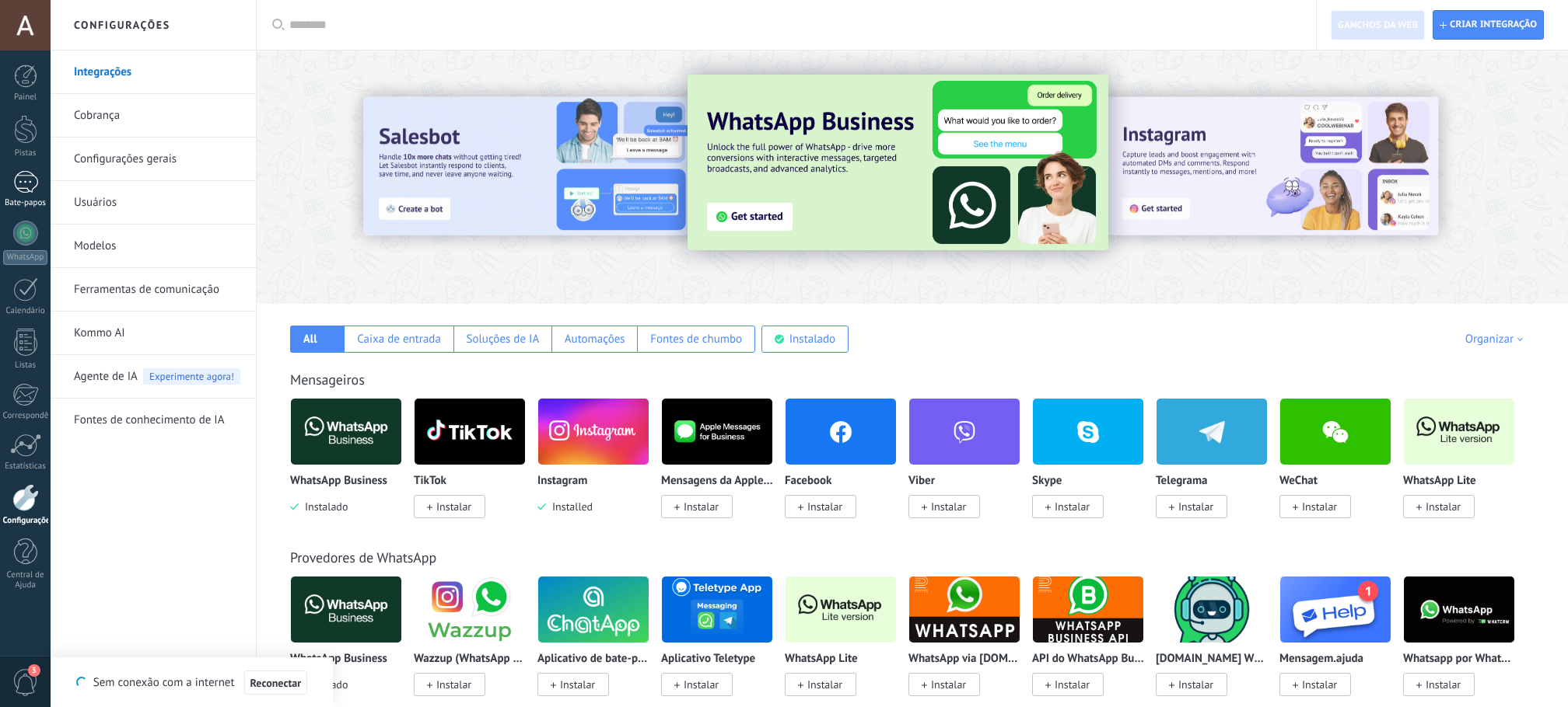
drag, startPoint x: 20, startPoint y: 196, endPoint x: 28, endPoint y: 201, distance: 9.4
click at [20, 196] on link "Bate-papos" at bounding box center [25, 190] width 50 height 38
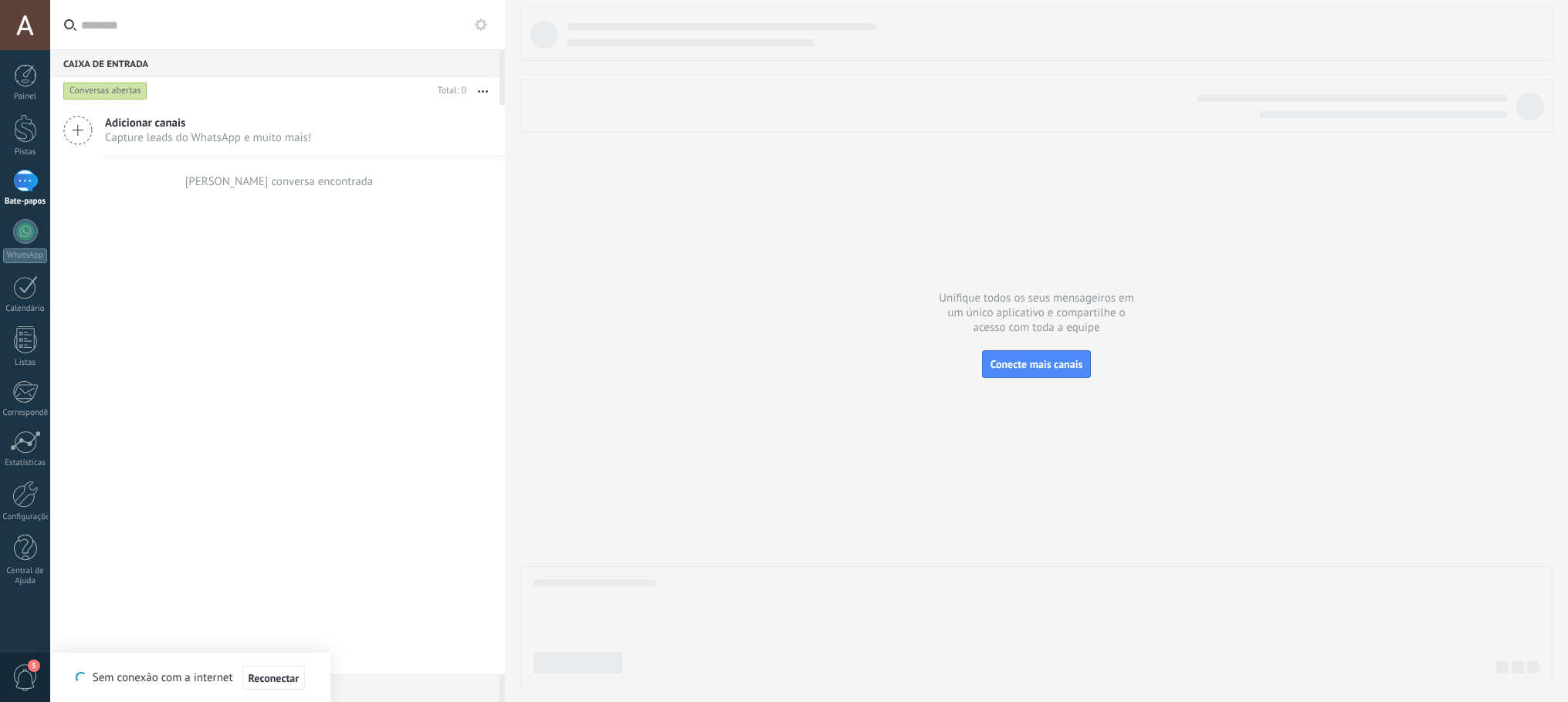
click at [154, 142] on font "Capture leads do WhatsApp e muito mais!" at bounding box center [208, 137] width 206 height 15
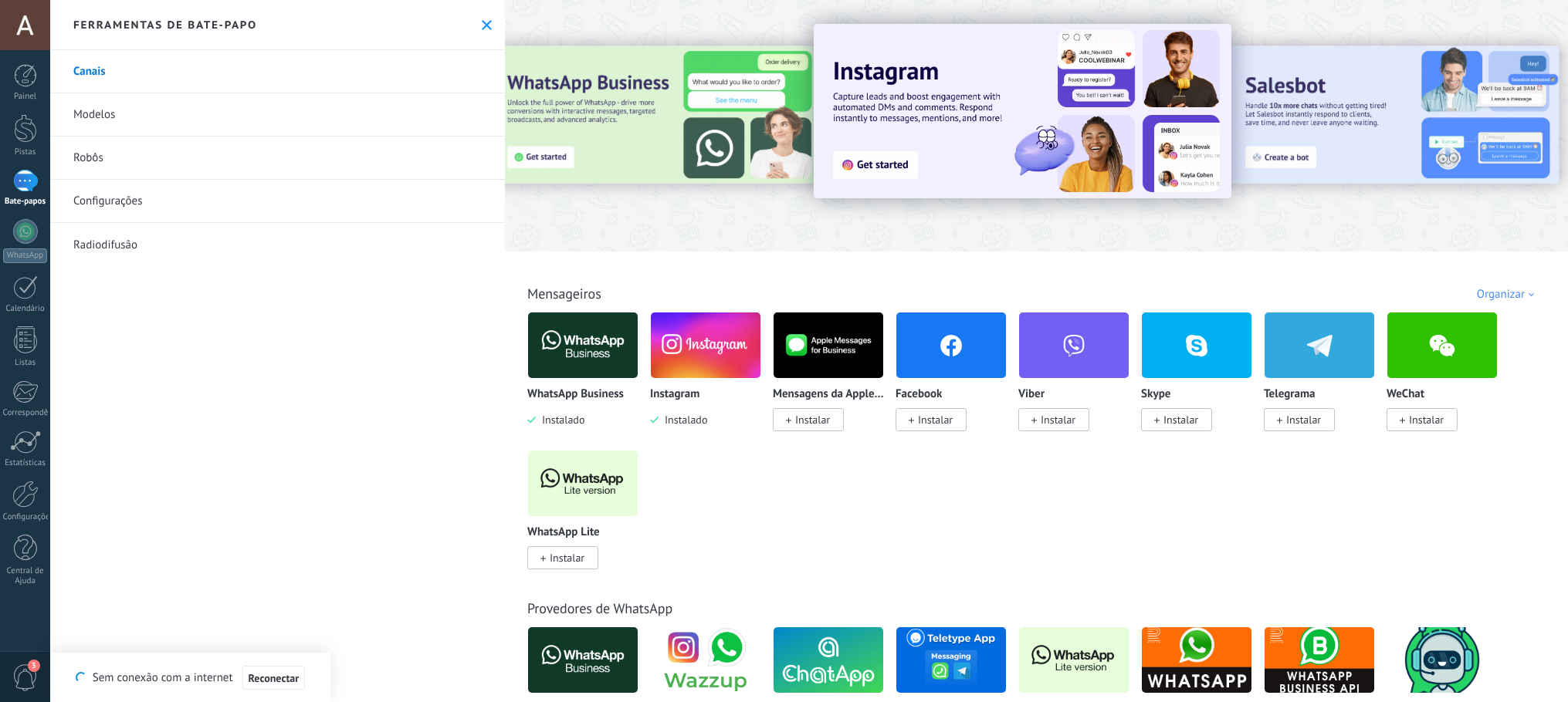
click at [135, 76] on link "Canais" at bounding box center [278, 72] width 455 height 43
click at [582, 336] on img at bounding box center [582, 345] width 110 height 75
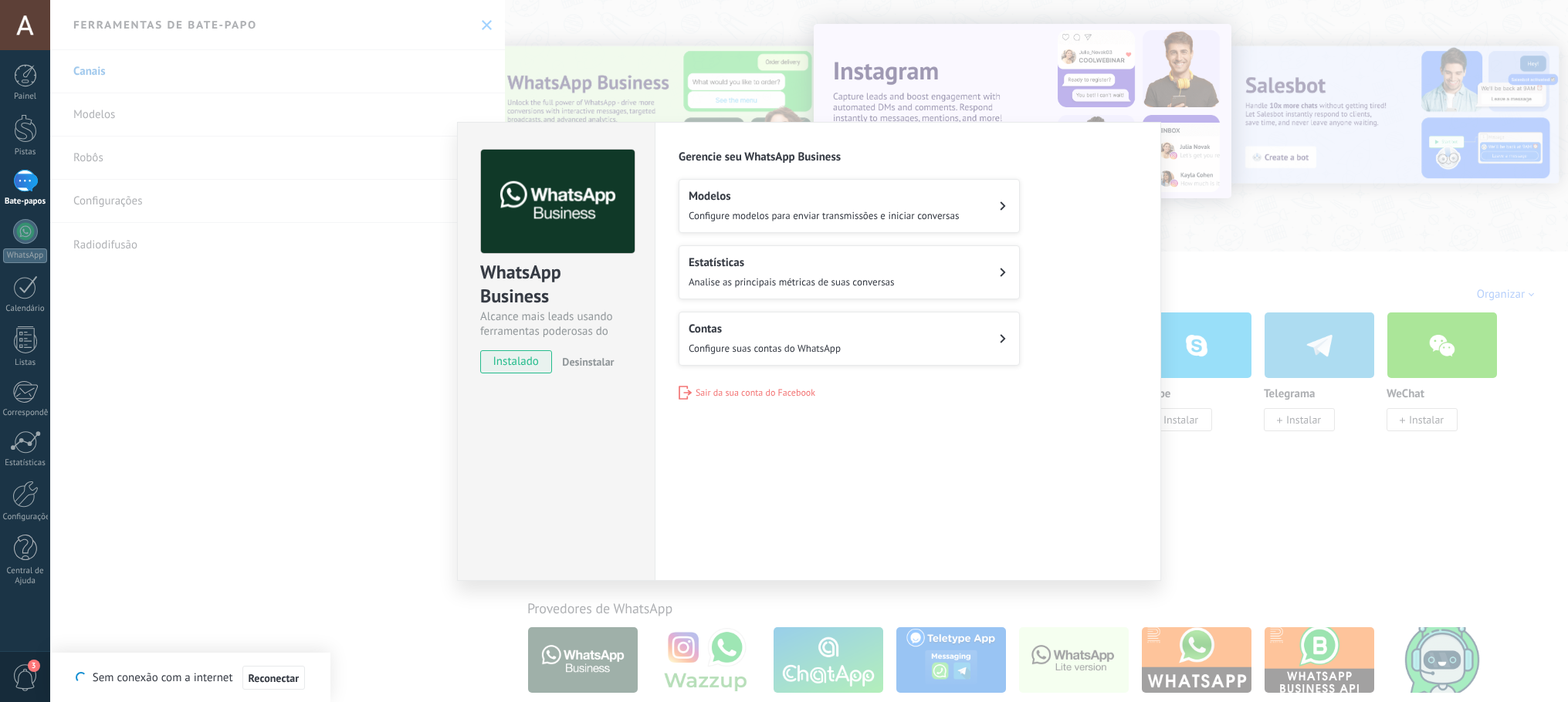
click at [550, 359] on span "instalado" at bounding box center [516, 362] width 71 height 24
click at [541, 238] on img at bounding box center [557, 202] width 154 height 104
click at [541, 237] on img at bounding box center [557, 202] width 154 height 104
click at [814, 224] on button "Modelos Configure modelos para enviar transmissões e iniciar conversas" at bounding box center [849, 206] width 341 height 54
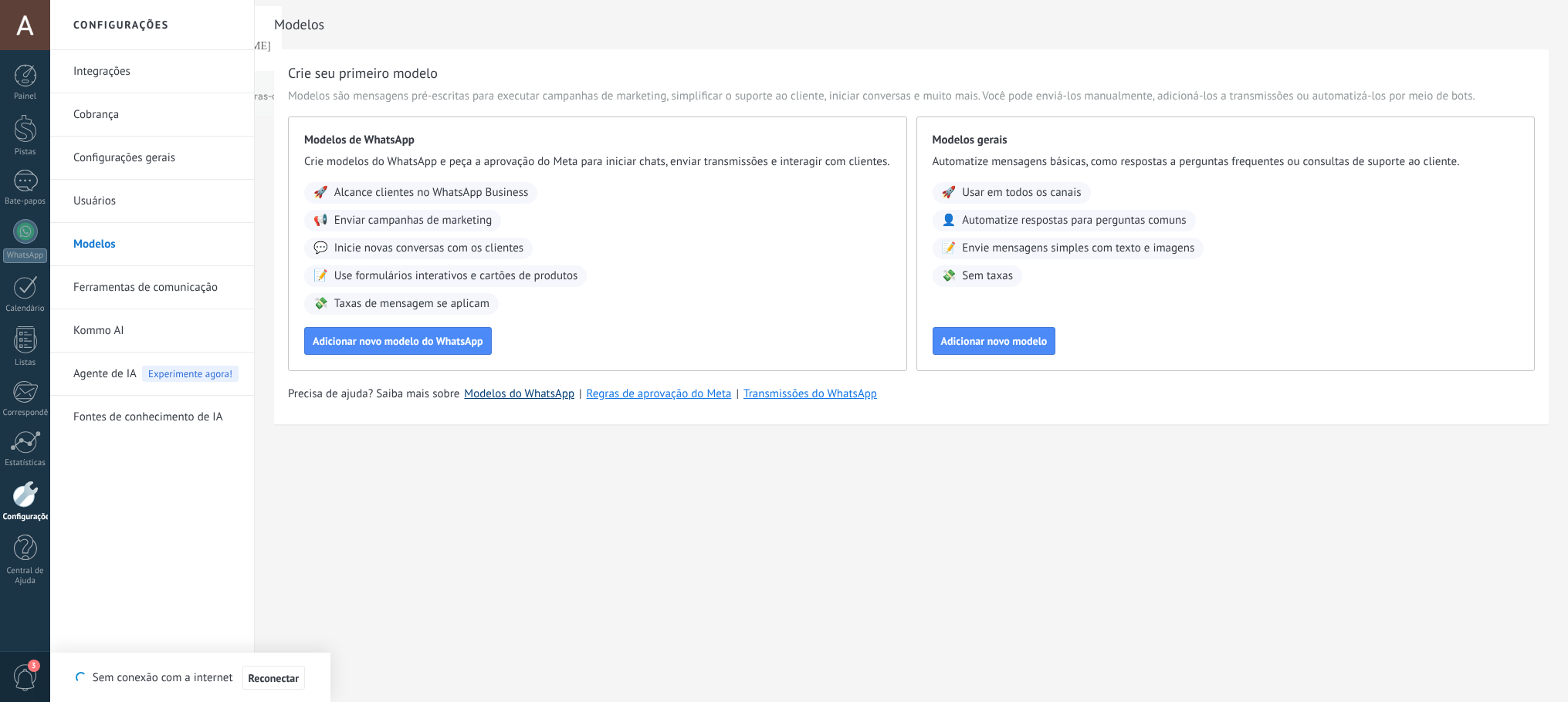
click at [501, 397] on font "Modelos do WhatsApp" at bounding box center [519, 393] width 111 height 15
click at [118, 153] on font "Configurações gerais" at bounding box center [125, 157] width 102 height 15
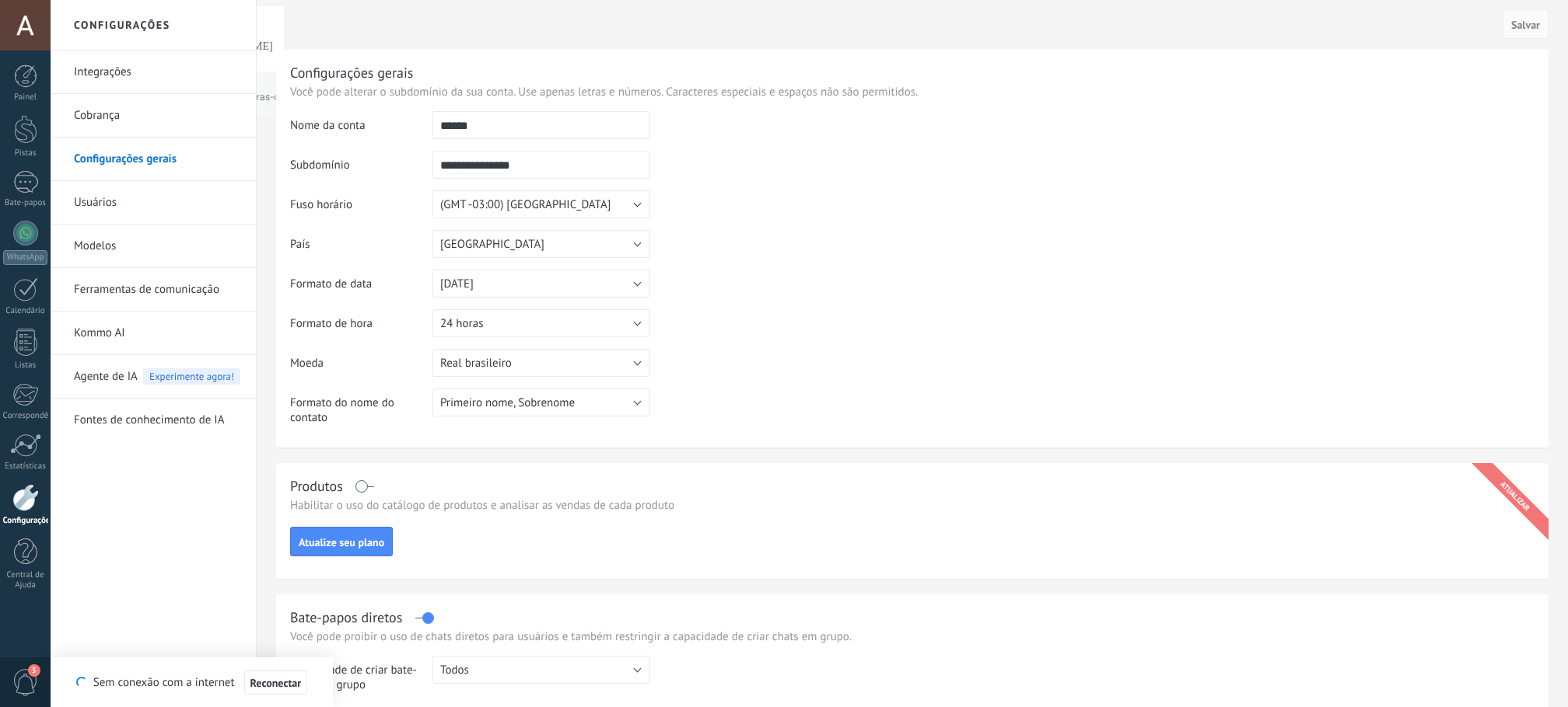
scroll to position [389, 0]
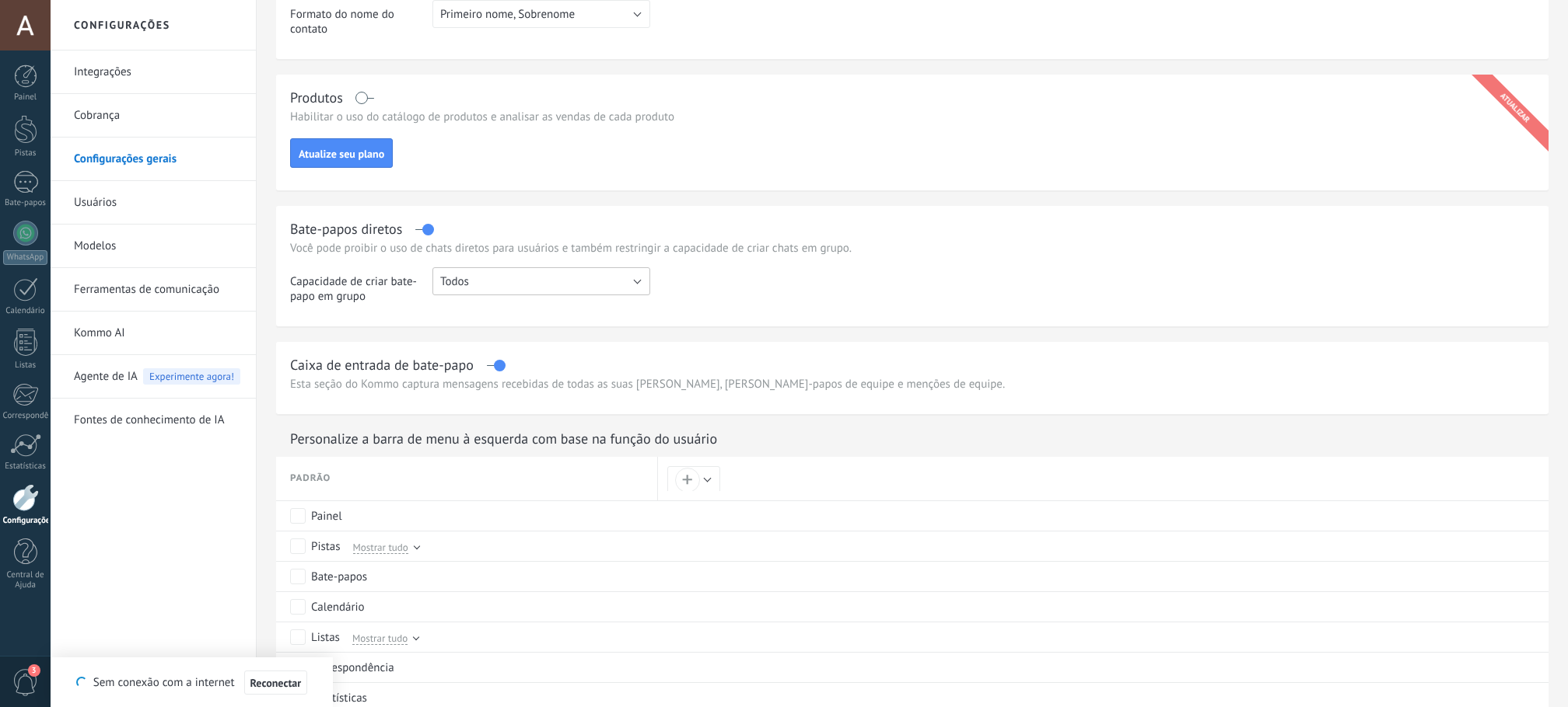
click at [506, 286] on button "Todos" at bounding box center [541, 281] width 217 height 28
click at [361, 303] on font "Capacidade de criar bate-papo em grupo" at bounding box center [354, 289] width 126 height 30
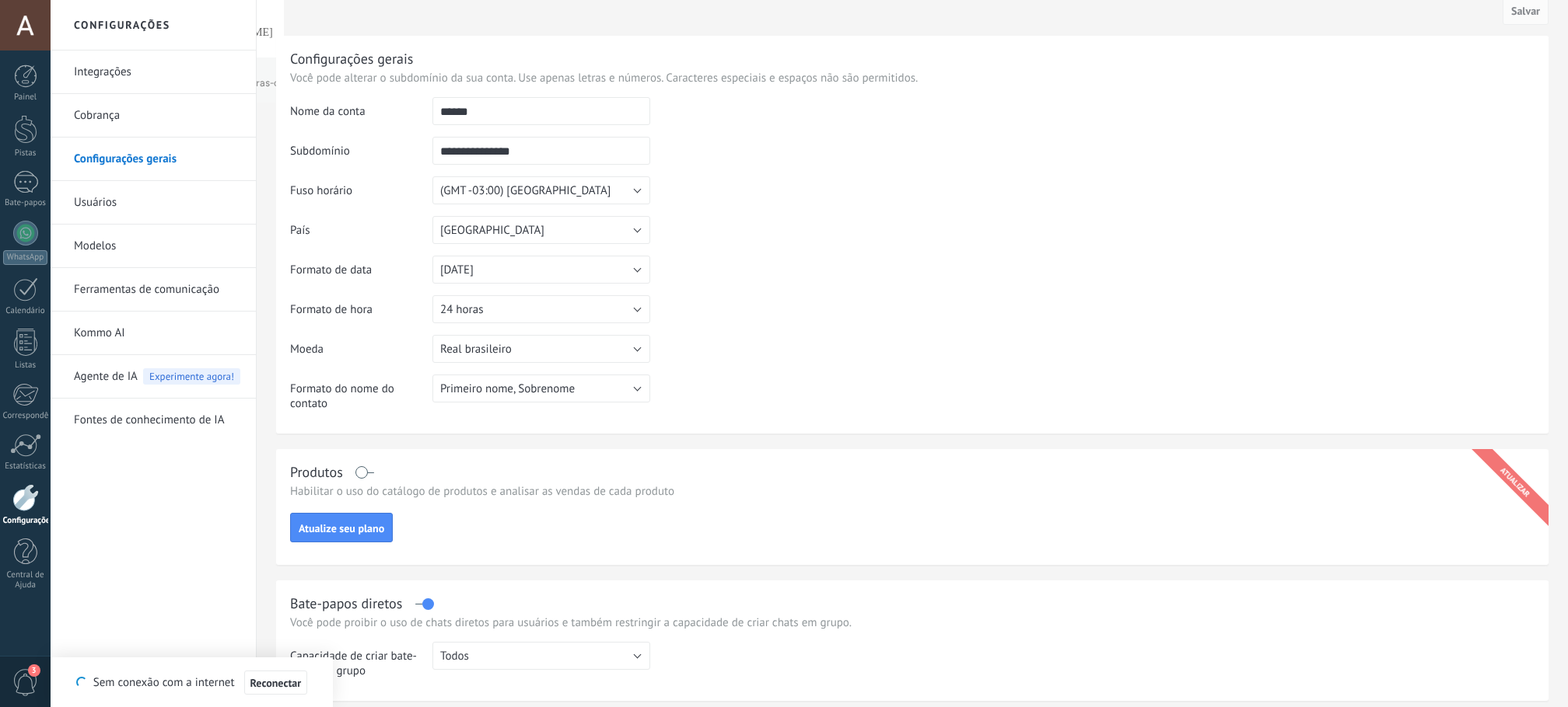
scroll to position [0, 0]
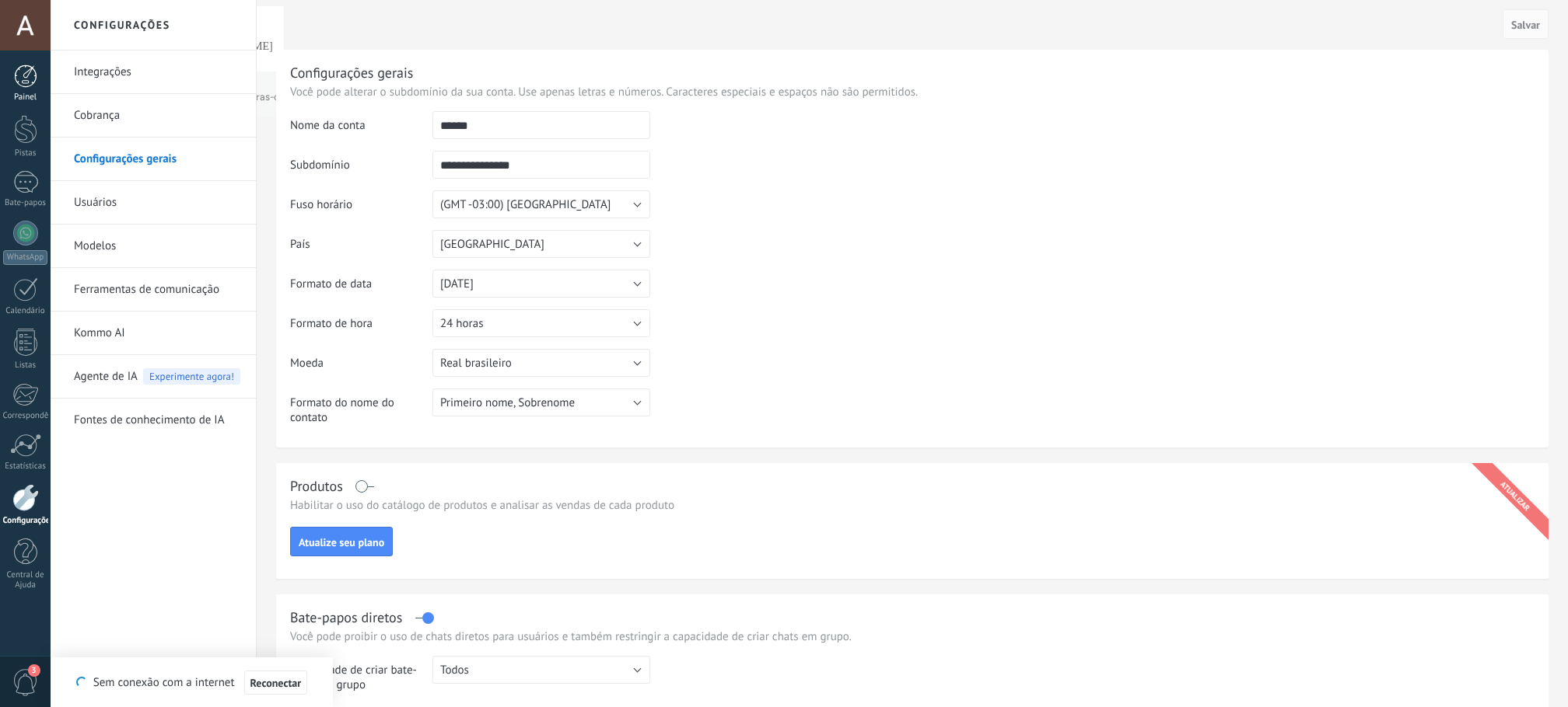
click at [18, 66] on div at bounding box center [26, 76] width 24 height 24
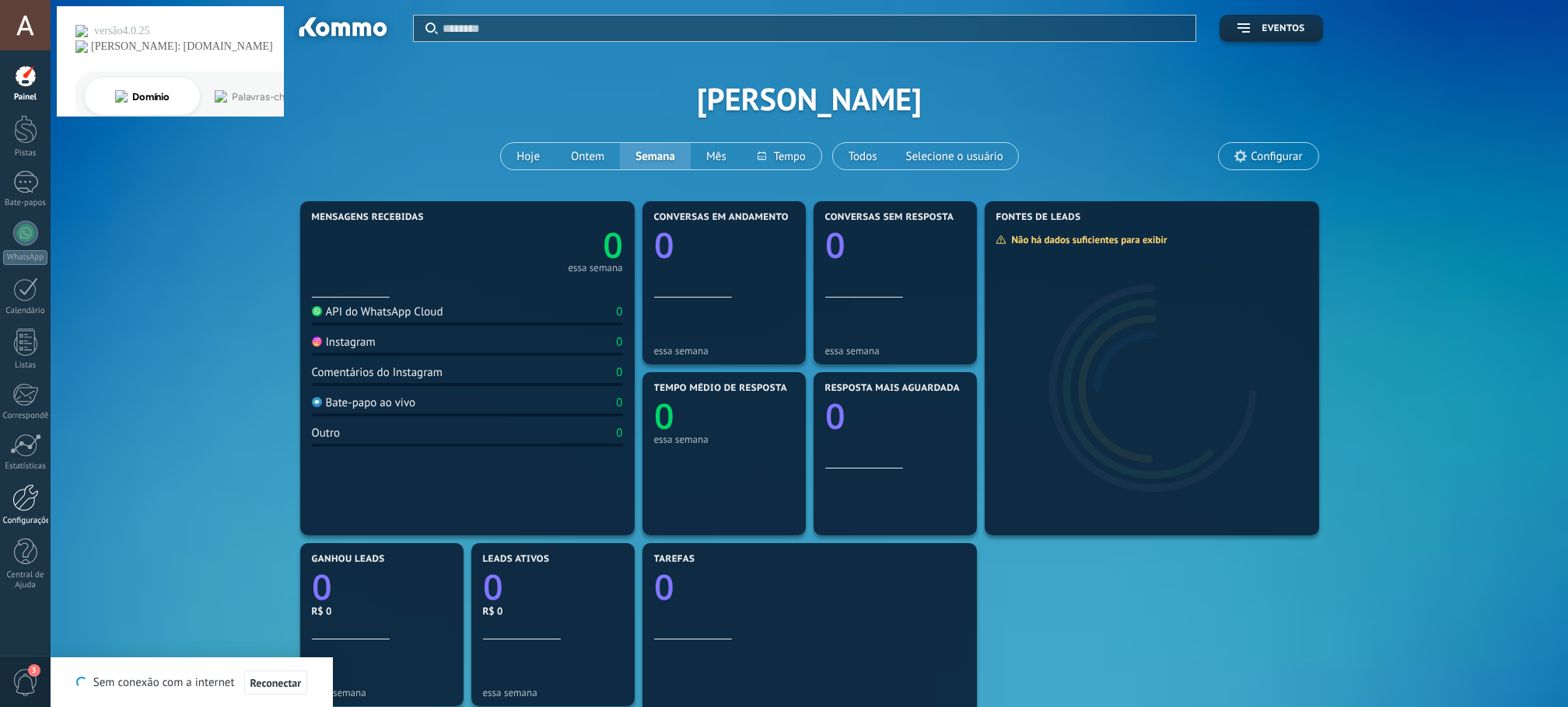
click at [29, 503] on div at bounding box center [26, 498] width 27 height 28
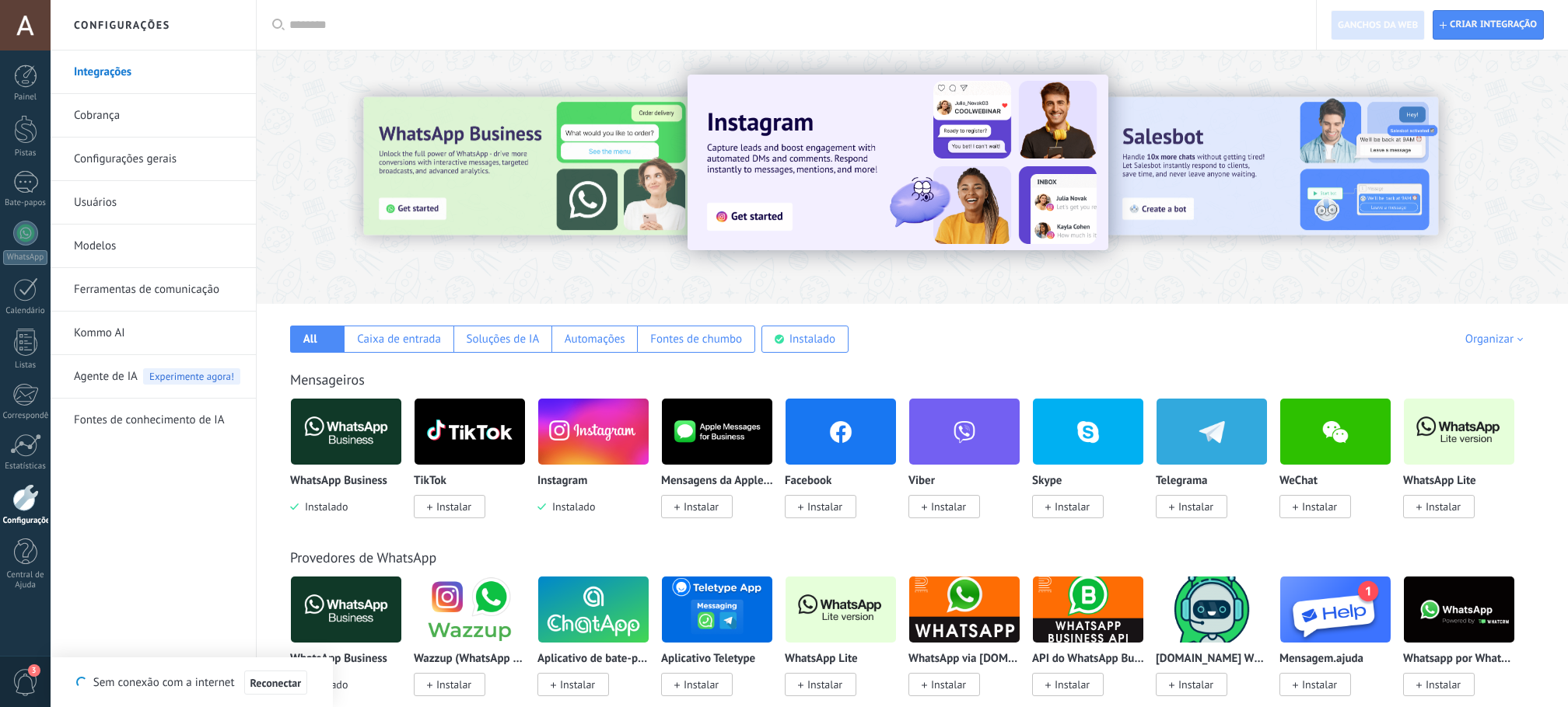
click at [164, 159] on font "Configurações gerais" at bounding box center [125, 158] width 103 height 15
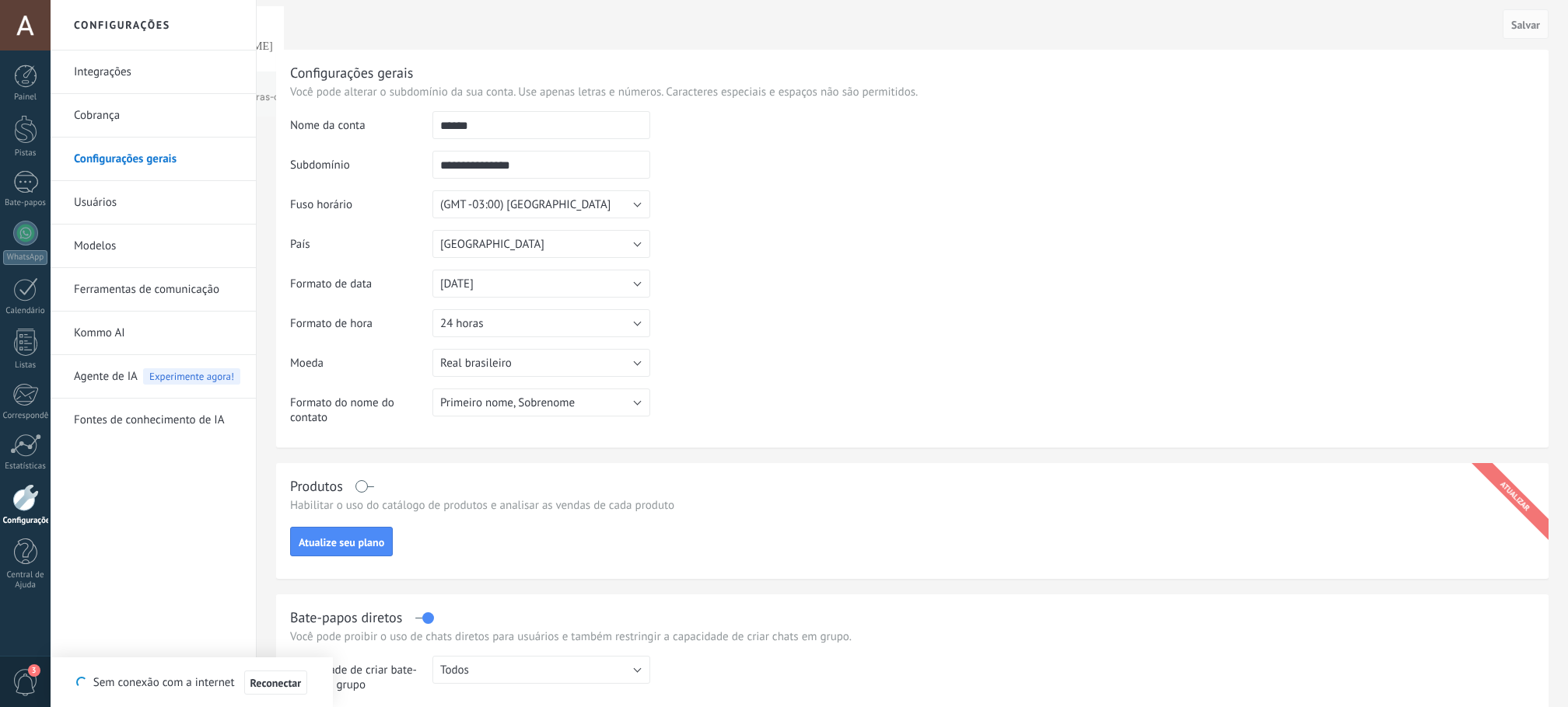
click at [512, 124] on input "******" at bounding box center [541, 125] width 217 height 28
drag, startPoint x: 569, startPoint y: 161, endPoint x: 98, endPoint y: 71, distance: 479.5
type input "**********"
click at [536, 409] on font "Primeiro nome, Sobrenome" at bounding box center [507, 403] width 134 height 15
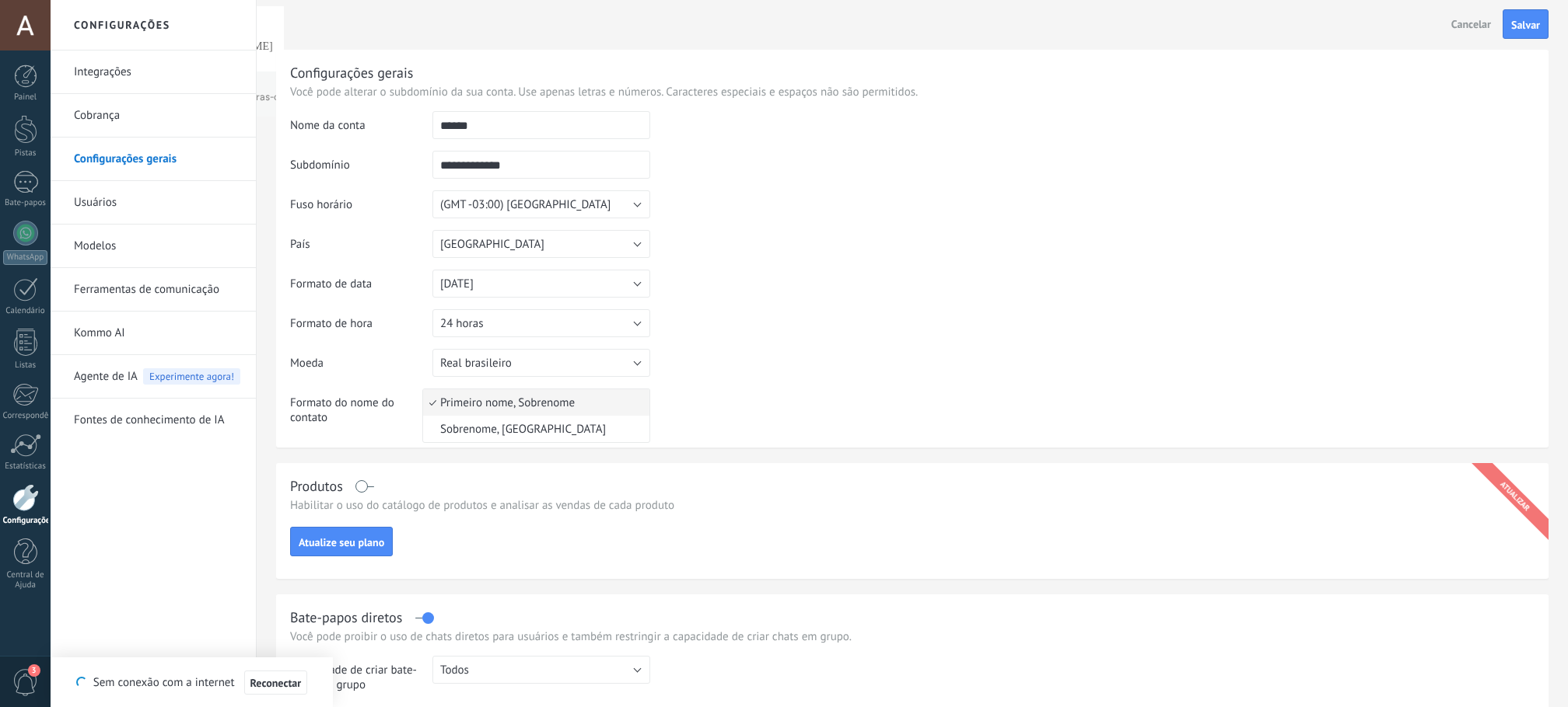
click at [719, 383] on td at bounding box center [1092, 392] width 884 height 88
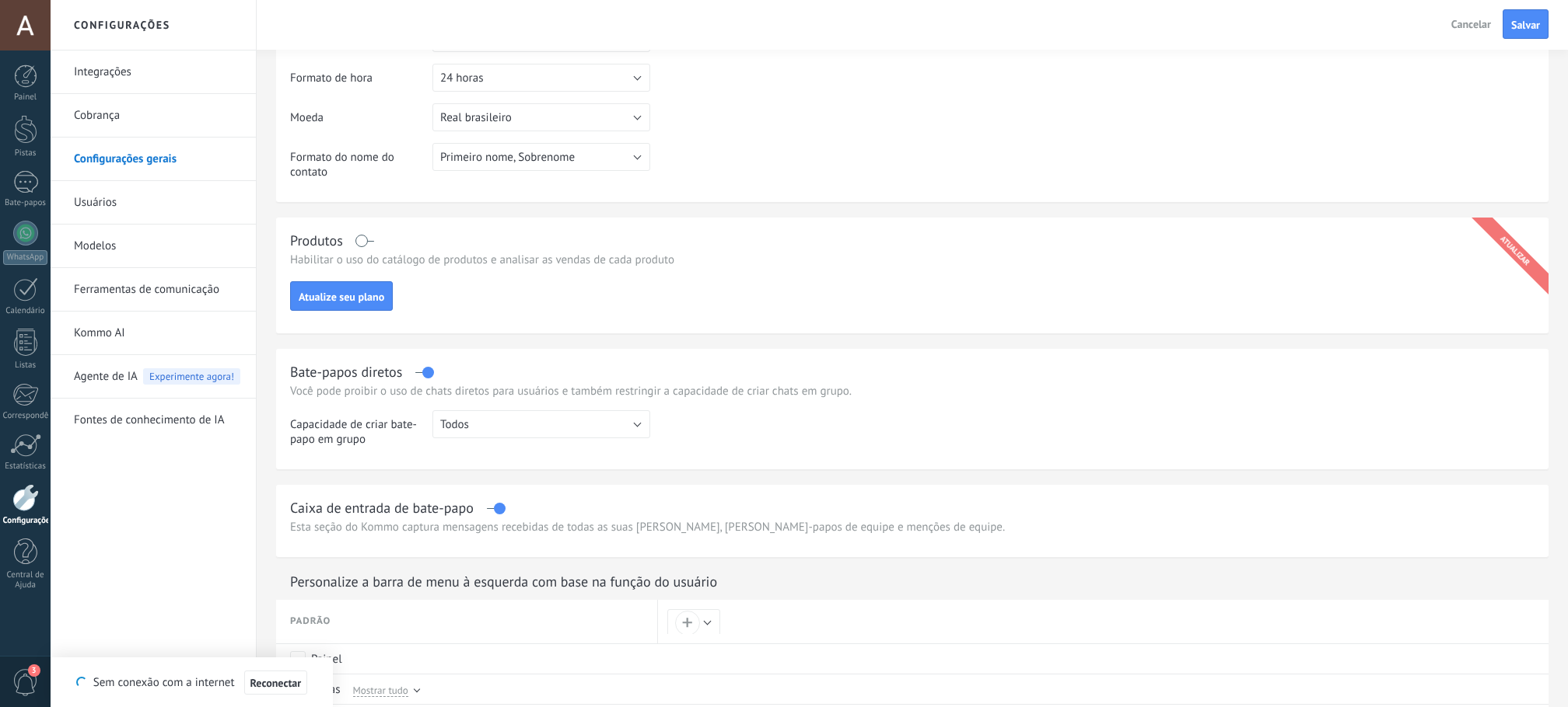
scroll to position [311, 0]
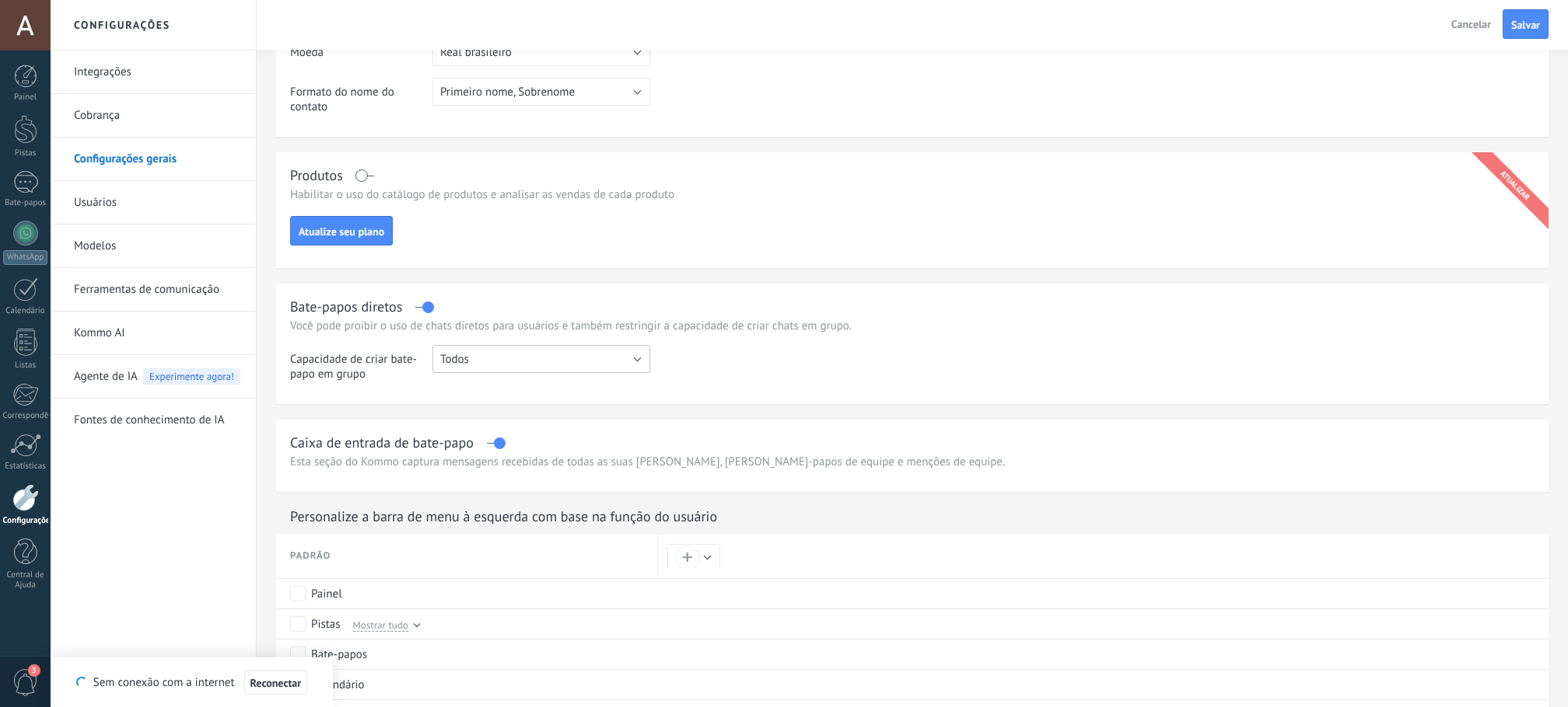
click at [550, 354] on button "Todos" at bounding box center [541, 358] width 217 height 28
click at [692, 380] on td at bounding box center [1092, 368] width 884 height 48
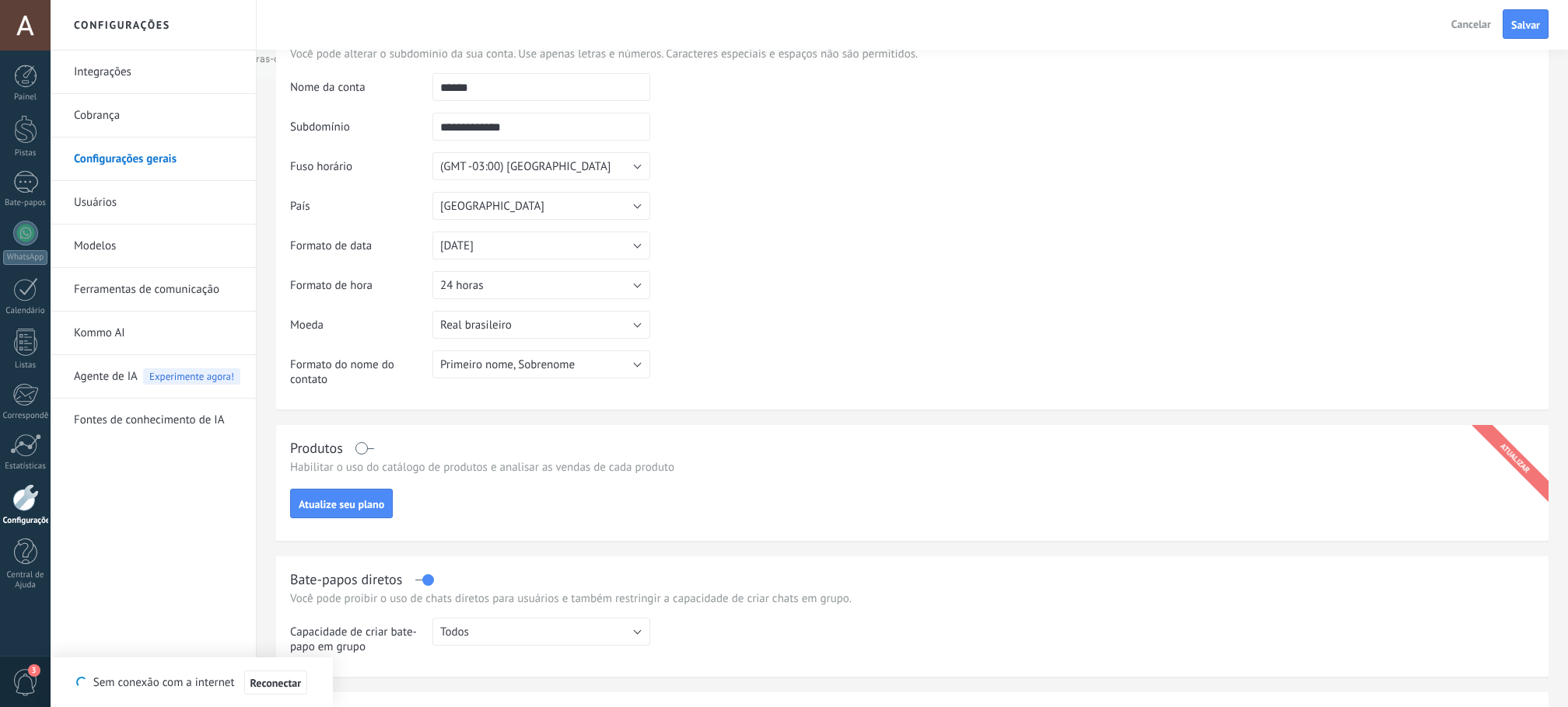
scroll to position [0, 0]
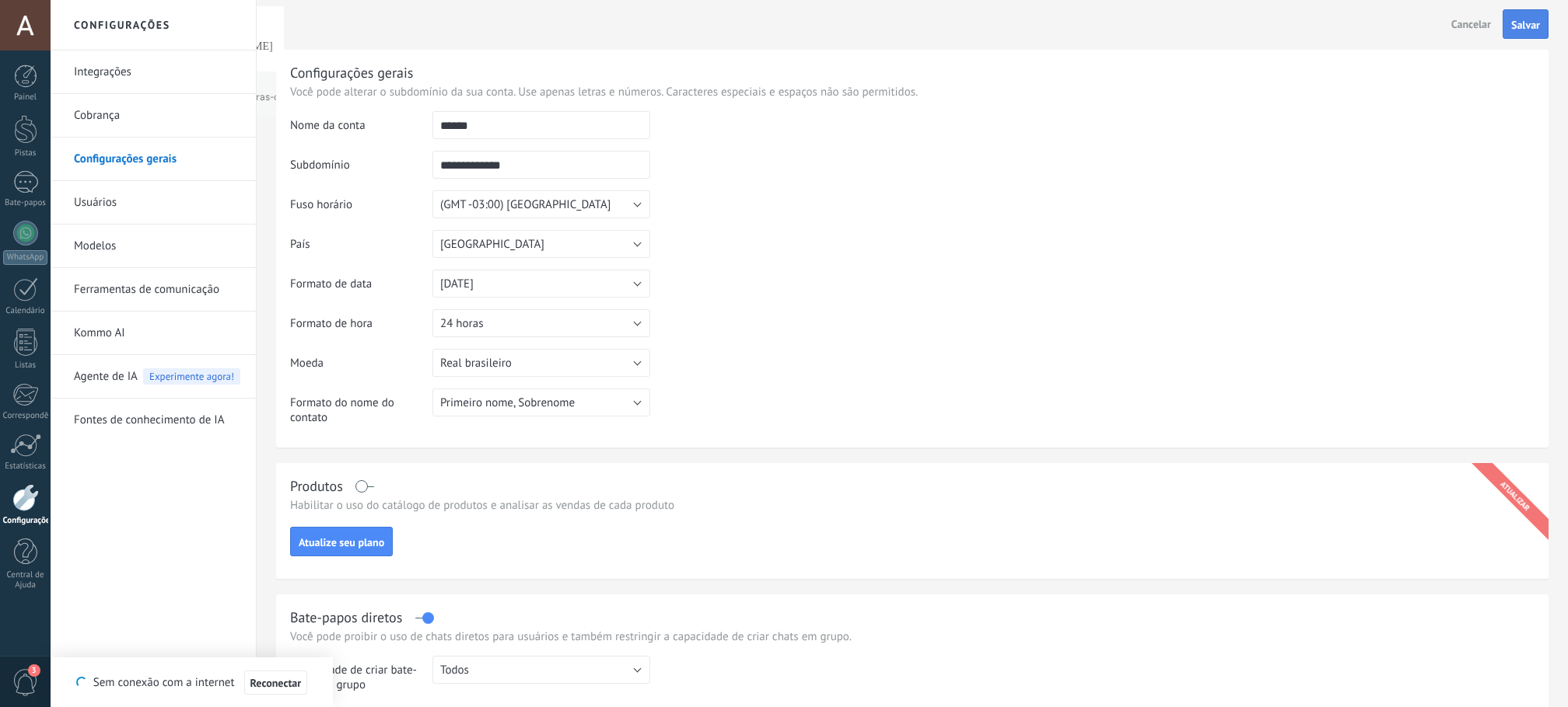
click at [1535, 35] on button "Salvar" at bounding box center [1526, 24] width 45 height 30
